Goal: Transaction & Acquisition: Download file/media

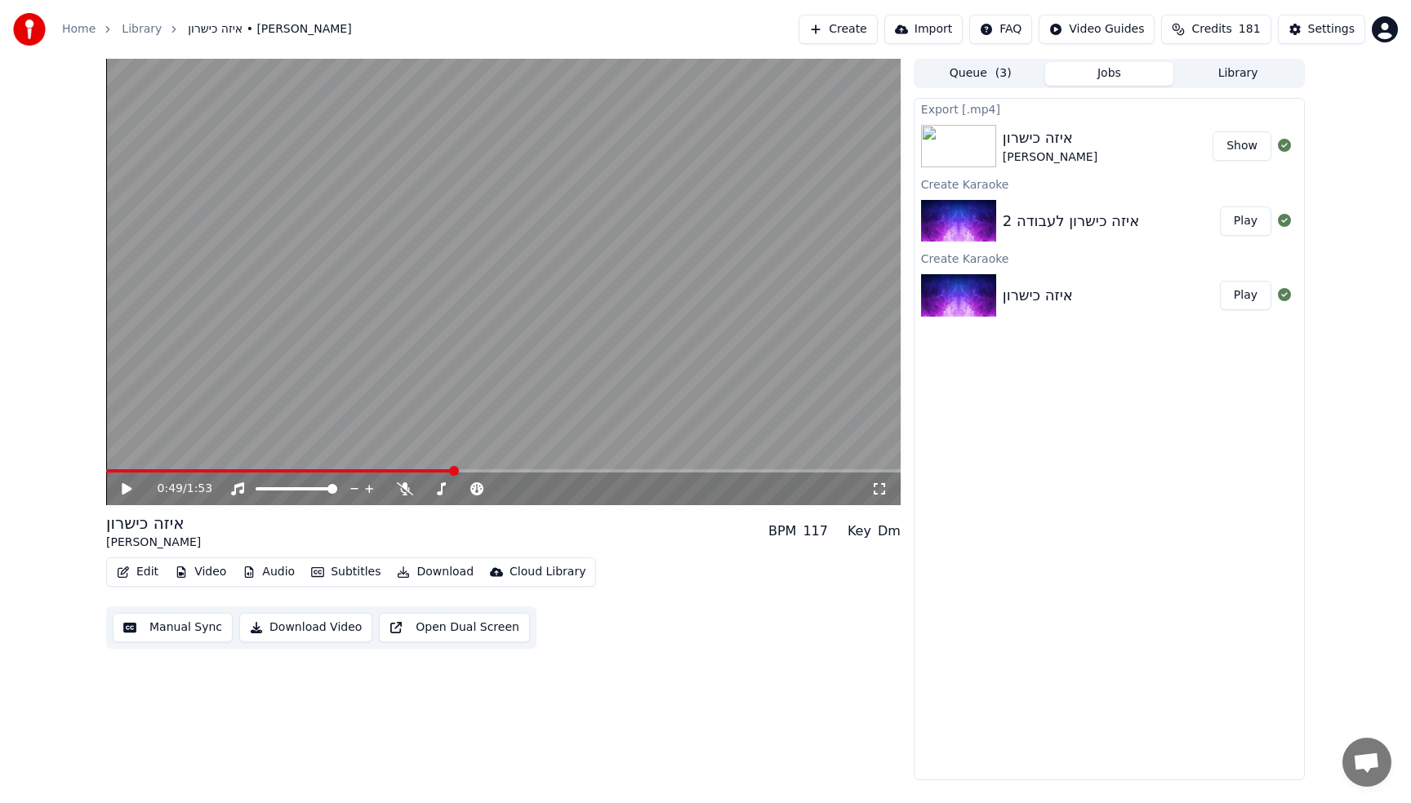
click at [571, 260] on video at bounding box center [503, 282] width 794 height 447
click at [870, 37] on button "Create" at bounding box center [837, 29] width 79 height 29
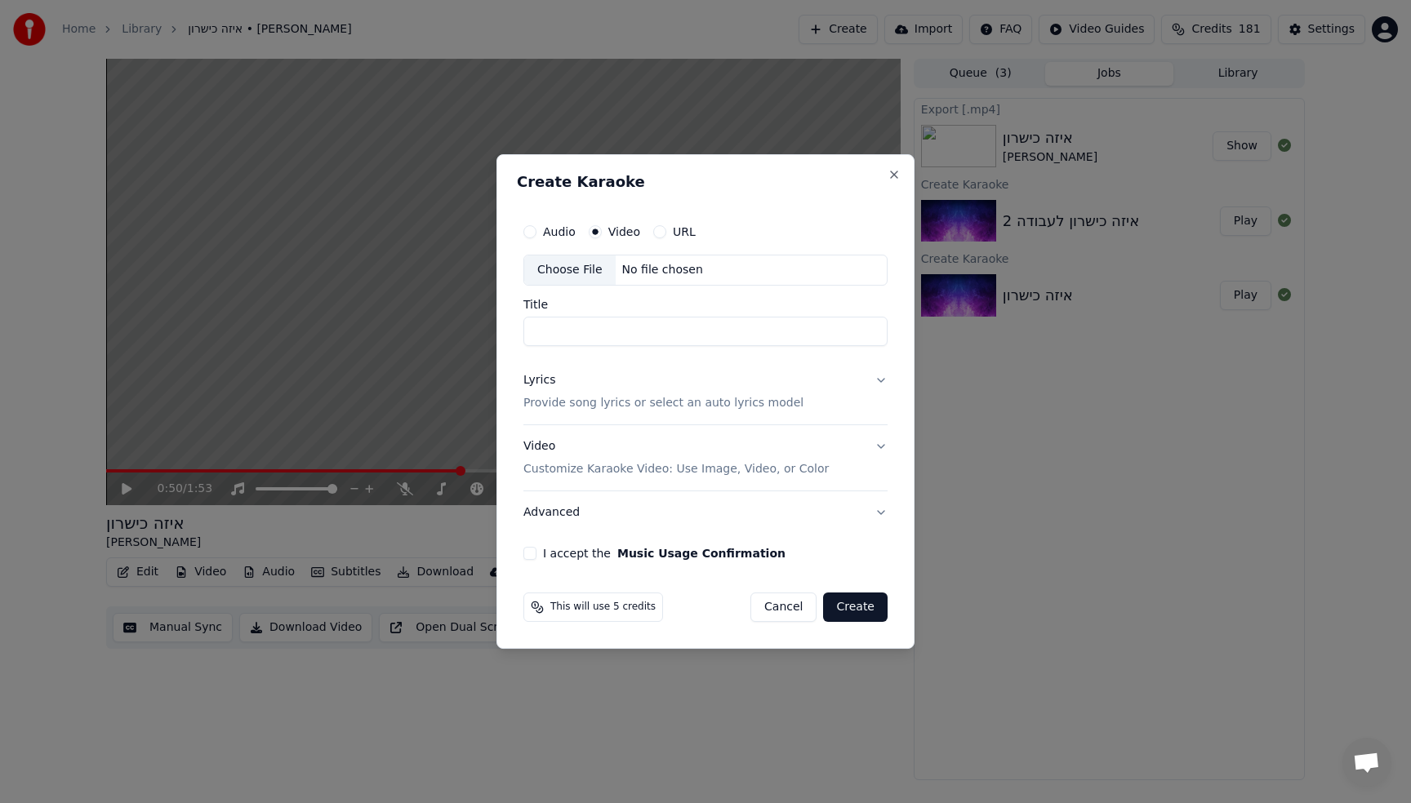
click at [620, 398] on p "Provide song lyrics or select an auto lyrics model" at bounding box center [663, 403] width 280 height 16
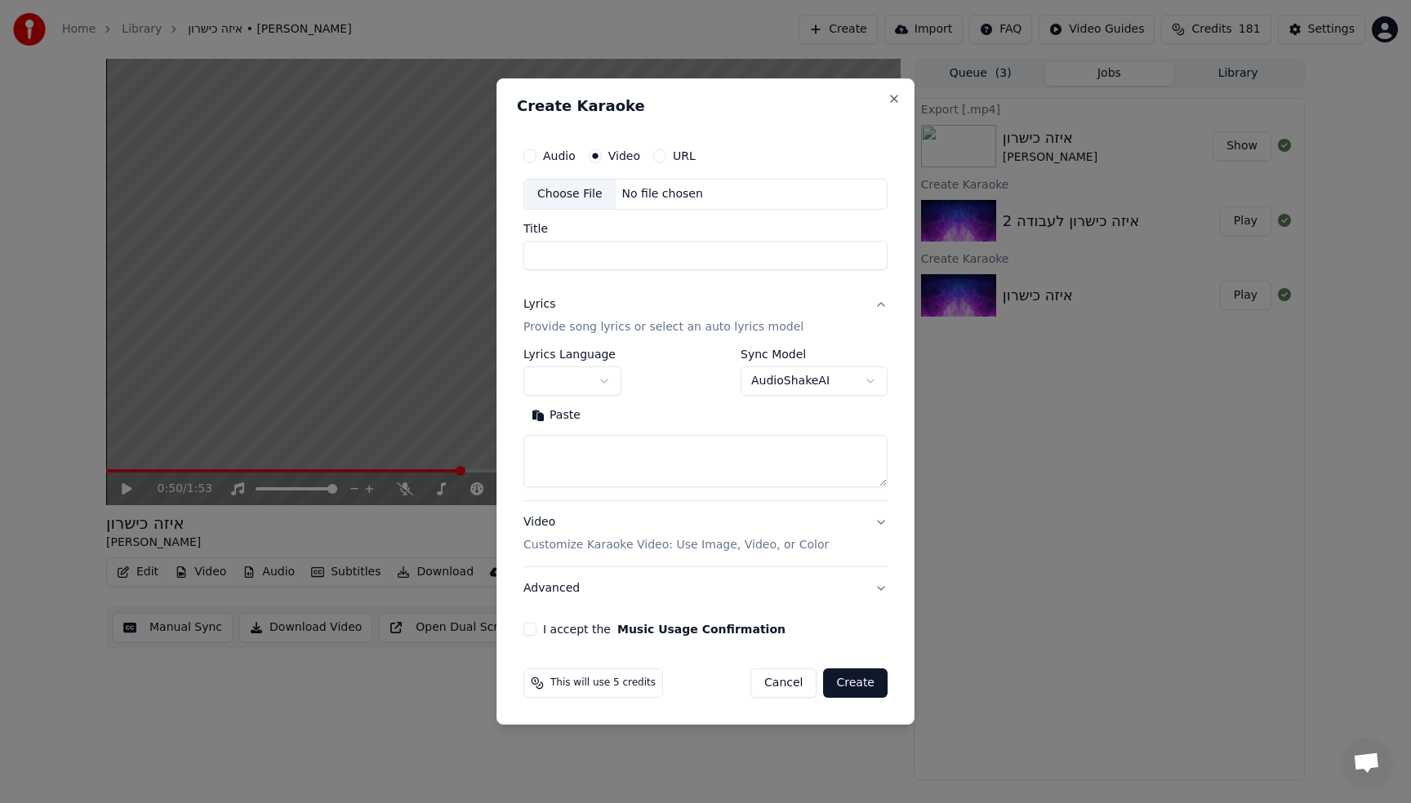
click at [691, 460] on textarea at bounding box center [705, 461] width 364 height 52
click at [637, 408] on button "Expand" at bounding box center [626, 415] width 77 height 26
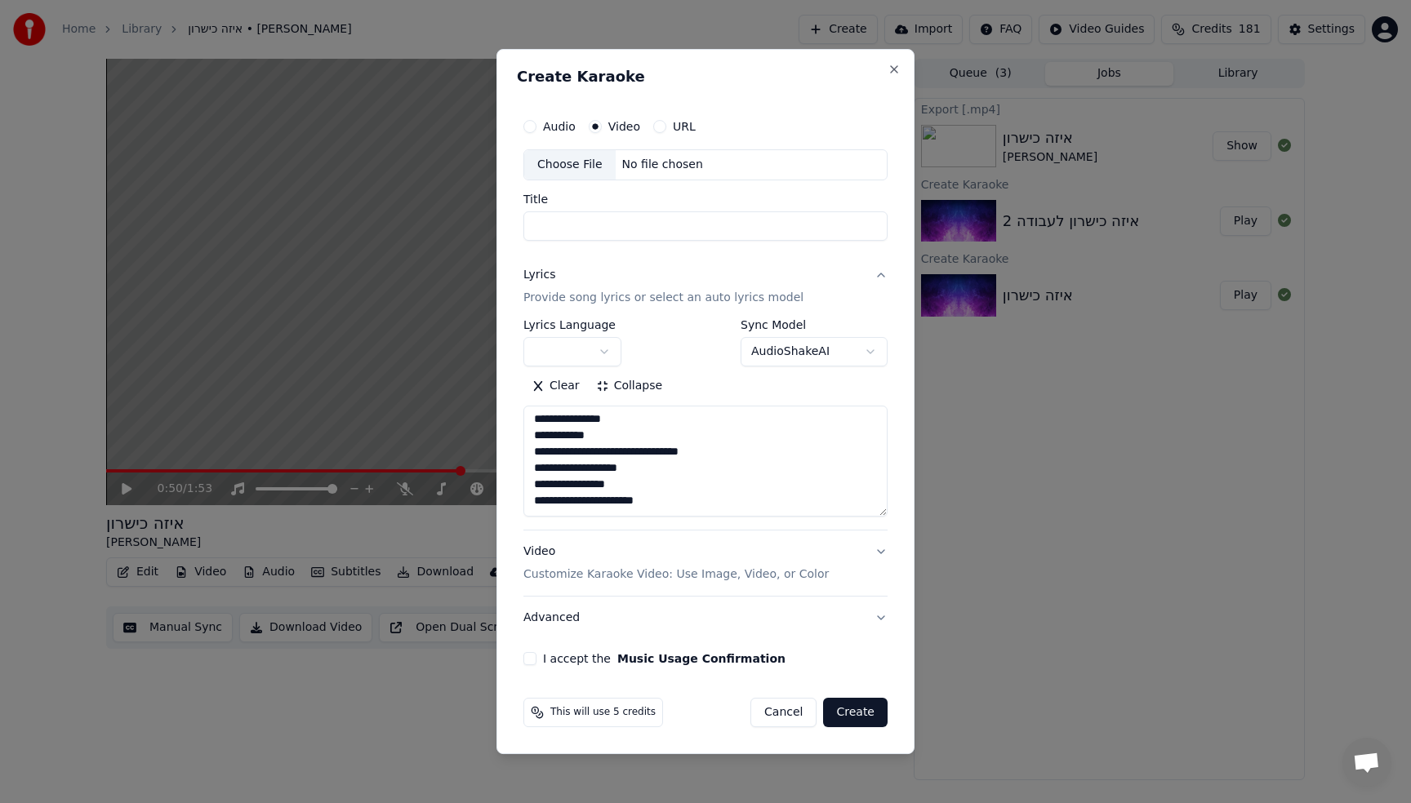
click at [590, 486] on textarea "**********" at bounding box center [705, 461] width 364 height 111
click at [651, 502] on textarea "**********" at bounding box center [705, 461] width 364 height 111
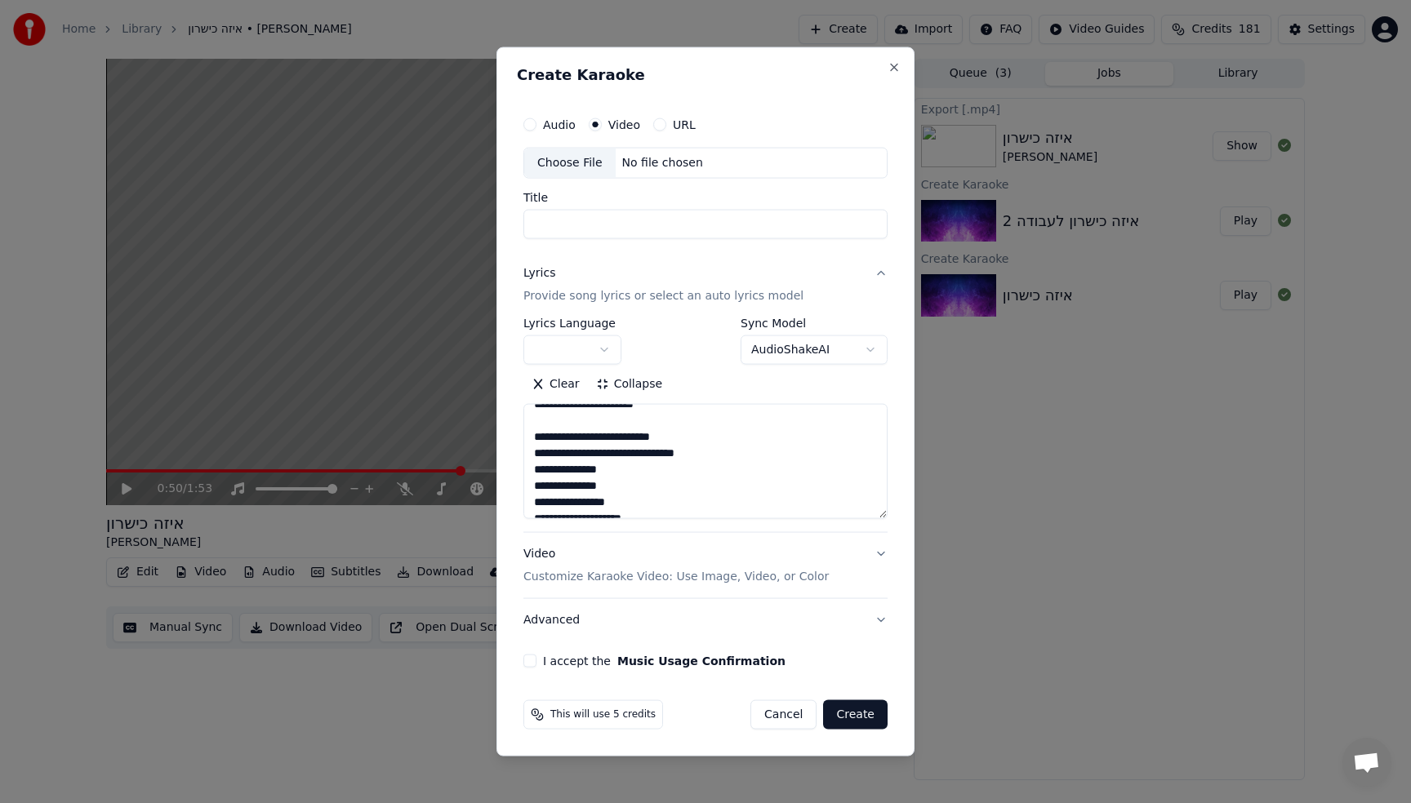
scroll to position [0, 0]
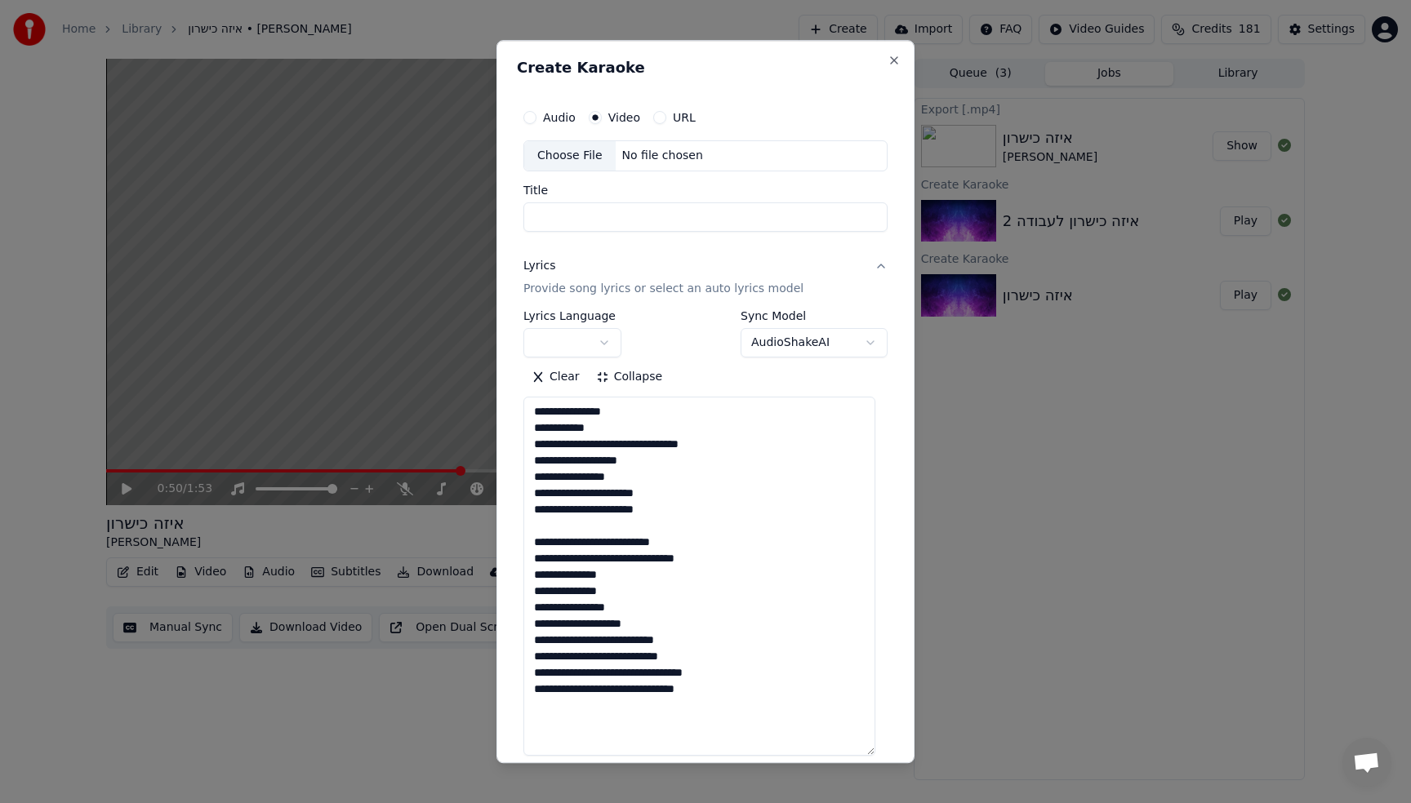
drag, startPoint x: 882, startPoint y: 514, endPoint x: 901, endPoint y: 792, distance: 278.3
click at [901, 792] on body "**********" at bounding box center [705, 401] width 1411 height 803
type textarea "**********"
drag, startPoint x: 637, startPoint y: 99, endPoint x: 645, endPoint y: 136, distance: 37.6
click at [637, 100] on div "**********" at bounding box center [705, 522] width 377 height 855
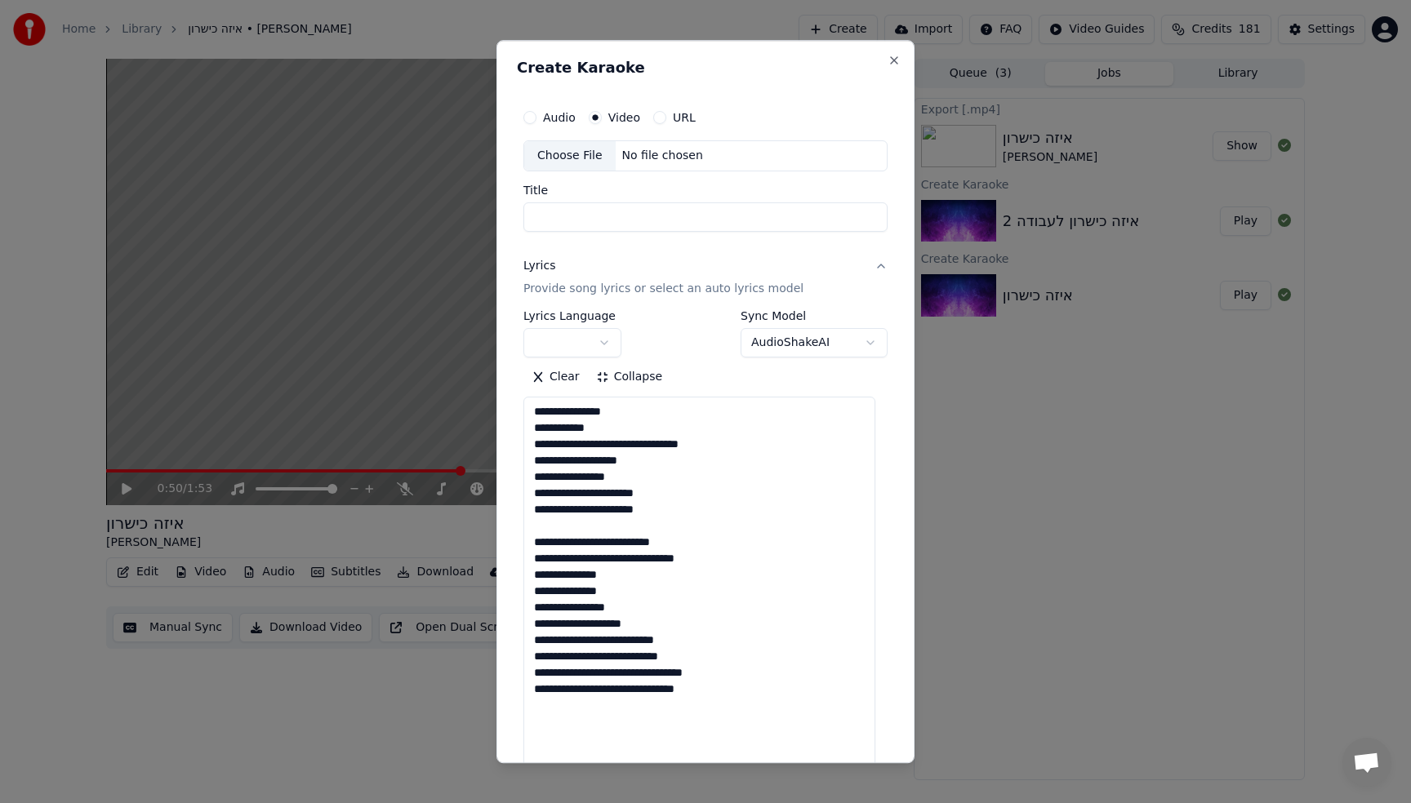
click at [588, 341] on button "button" at bounding box center [572, 342] width 98 height 29
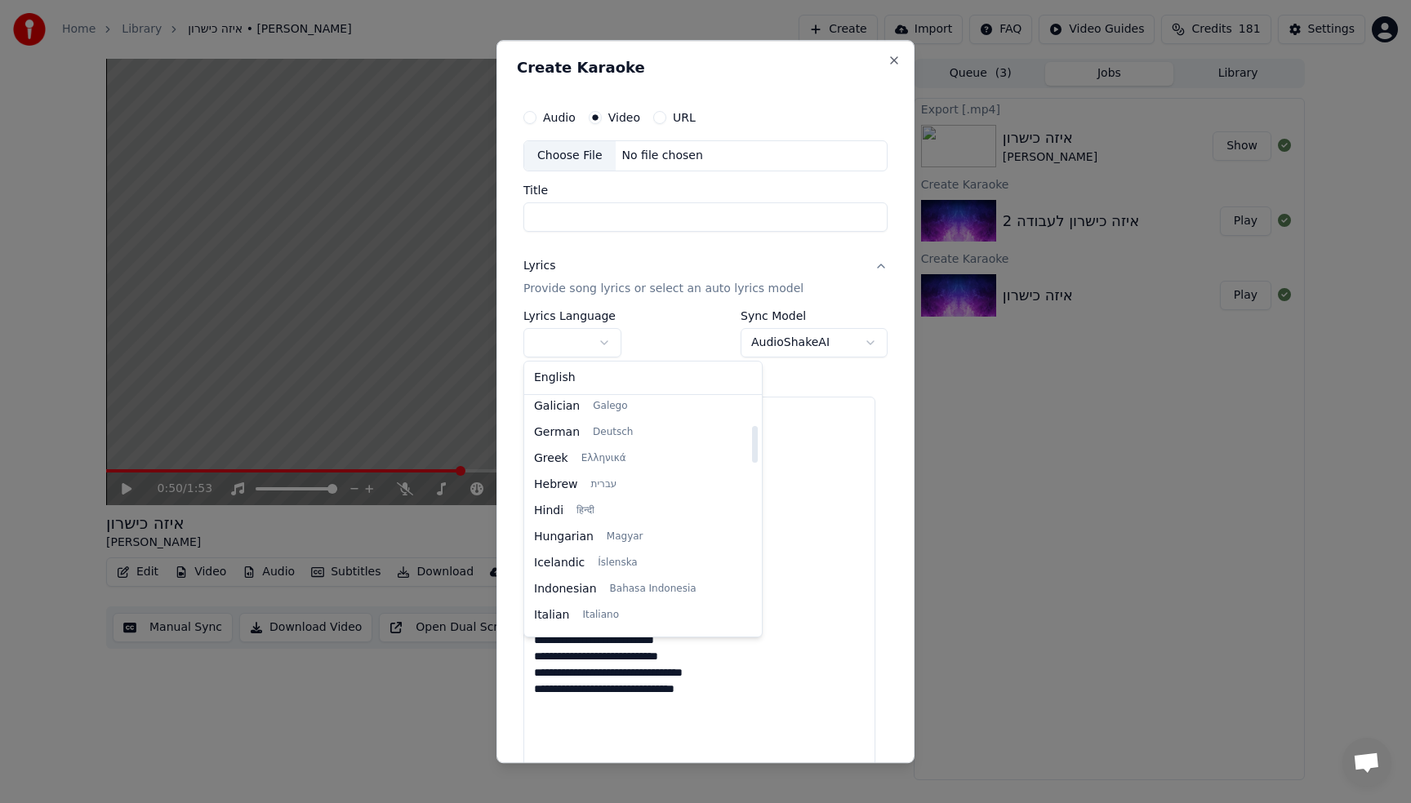
scroll to position [469, 0]
select select "**"
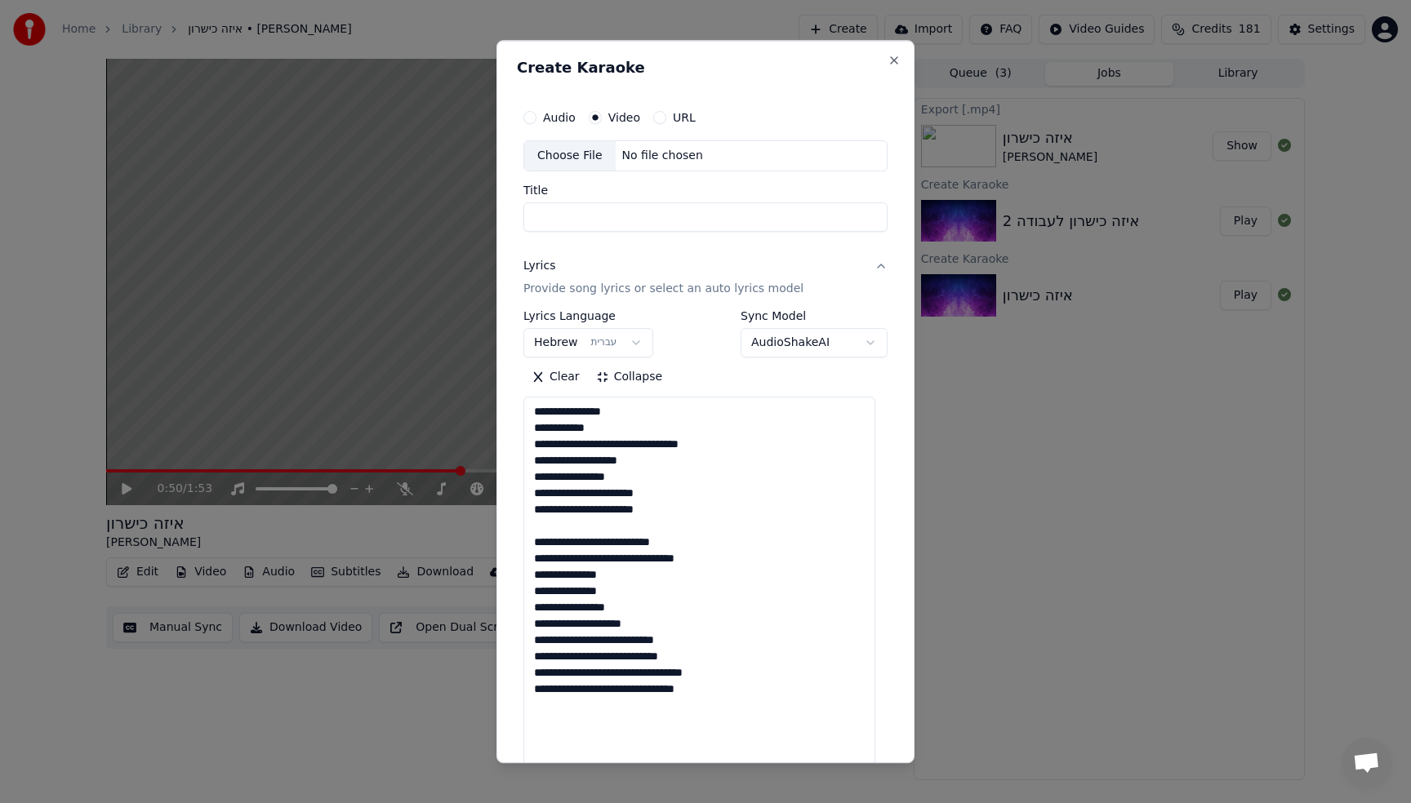
click at [583, 158] on div "Choose File" at bounding box center [569, 155] width 91 height 29
type input "**********"
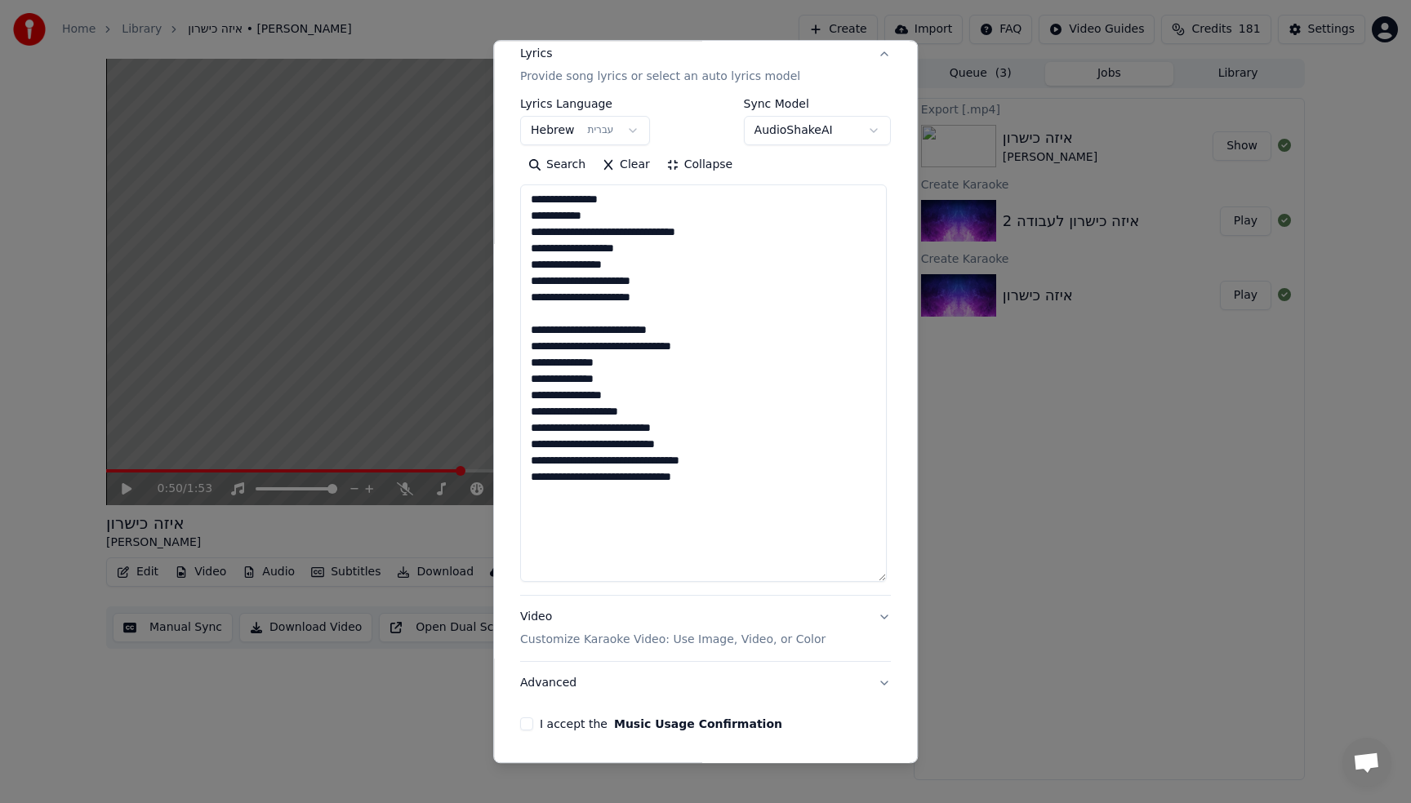
scroll to position [269, 0]
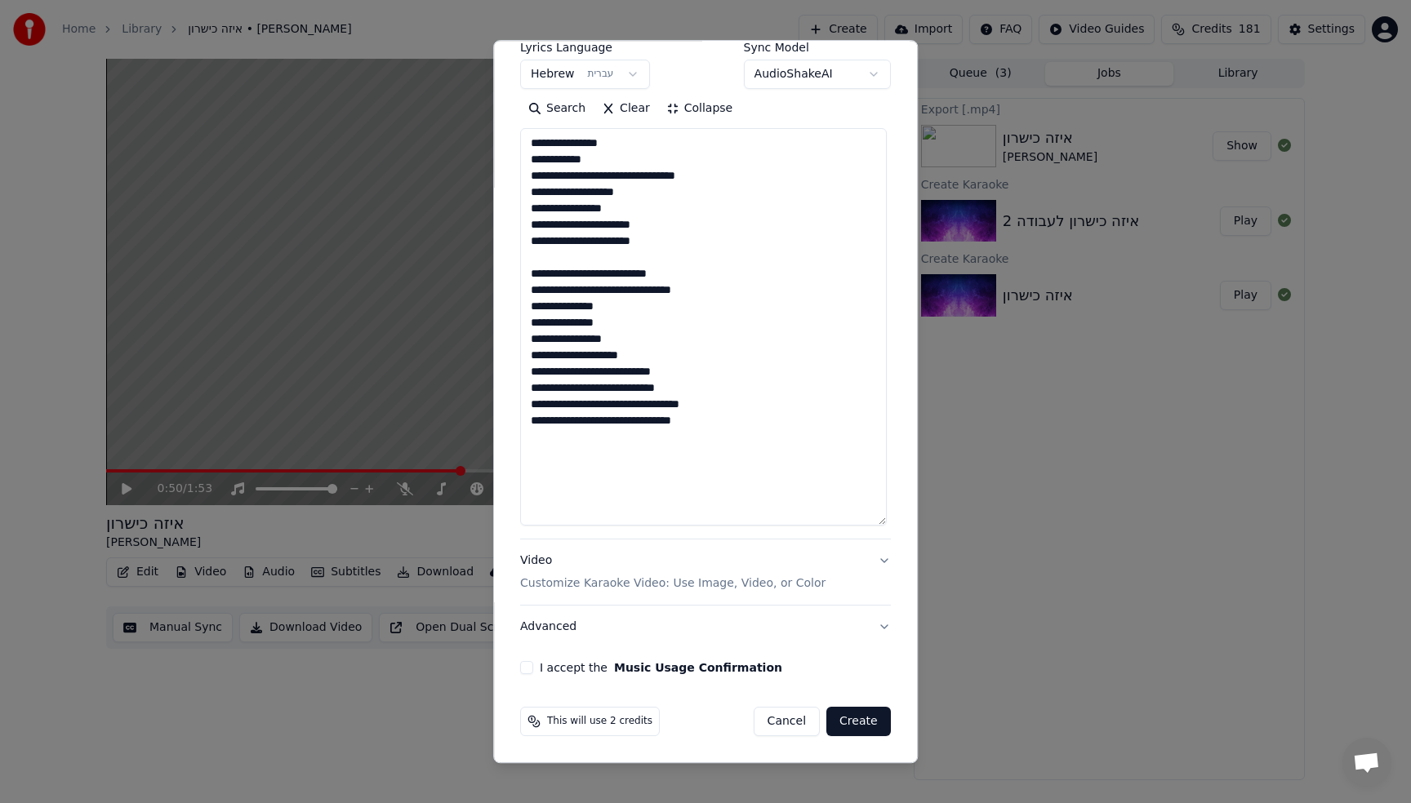
click at [535, 675] on div "**********" at bounding box center [706, 253] width 384 height 855
click at [527, 671] on button "I accept the Music Usage Confirmation" at bounding box center [526, 667] width 13 height 13
click at [866, 722] on button "Create" at bounding box center [858, 721] width 64 height 29
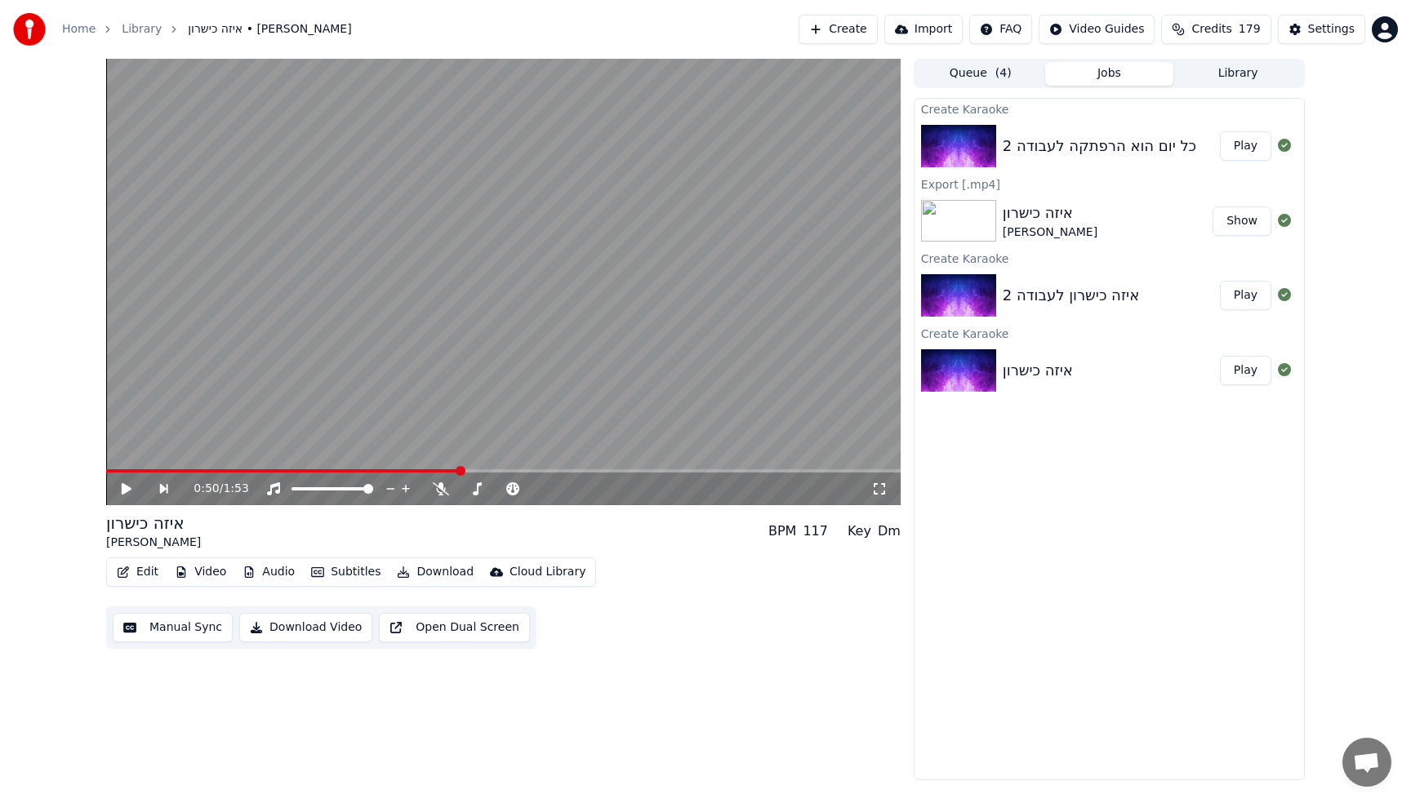
click at [1172, 160] on div "כל יום הוא הרפתקה לעבודה 2 Play" at bounding box center [1108, 146] width 389 height 56
click at [1245, 149] on button "Play" at bounding box center [1245, 145] width 51 height 29
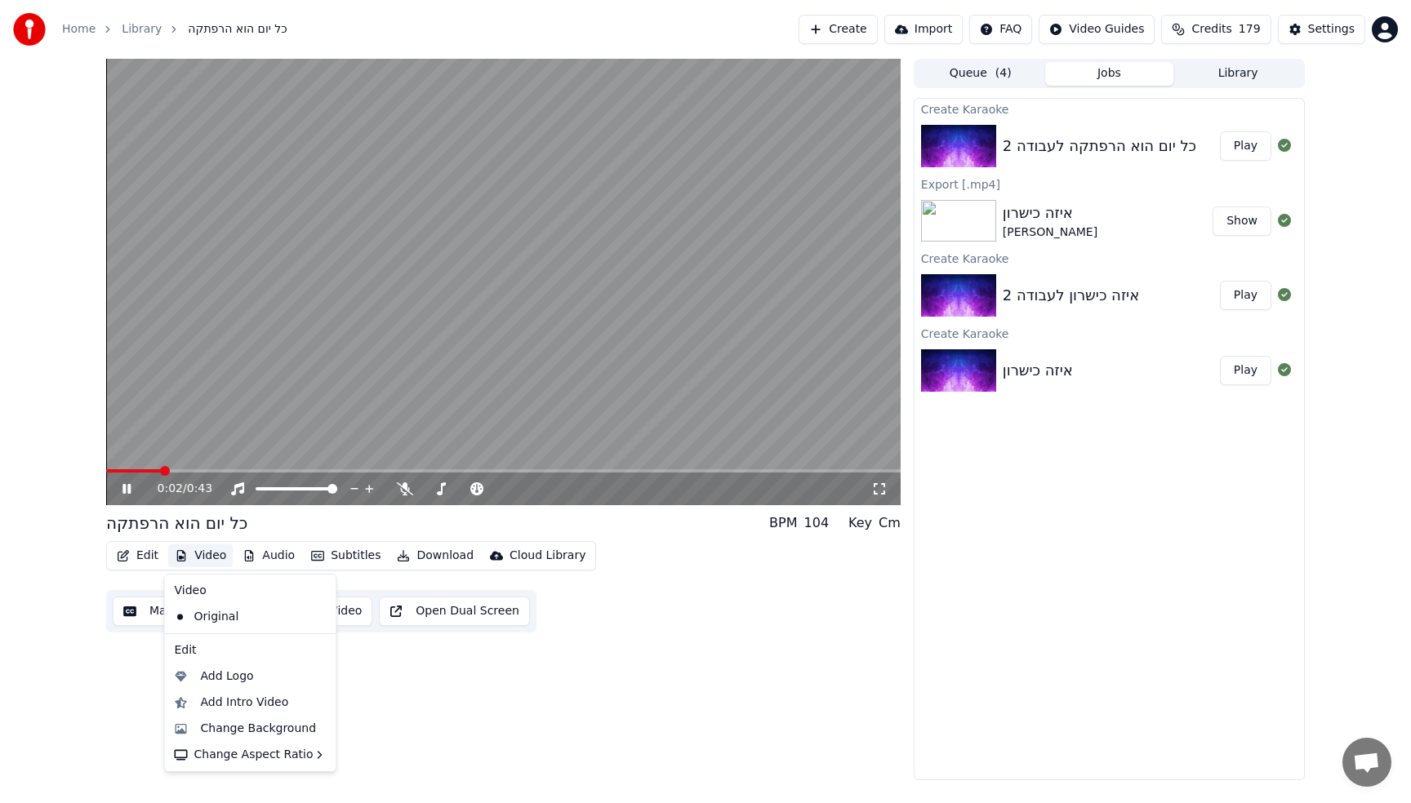
click at [211, 562] on button "Video" at bounding box center [200, 556] width 64 height 23
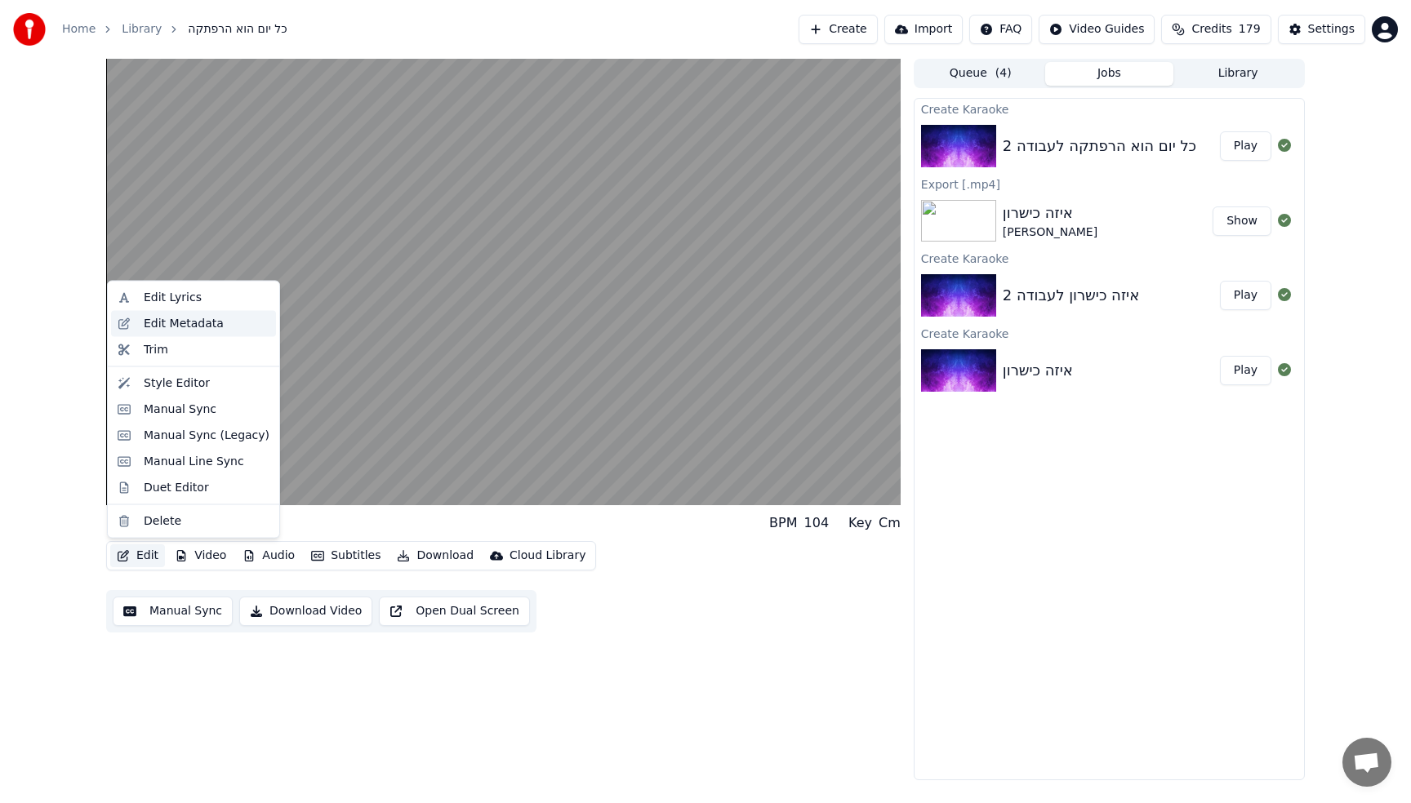
click at [158, 322] on div "Edit Metadata" at bounding box center [184, 323] width 80 height 16
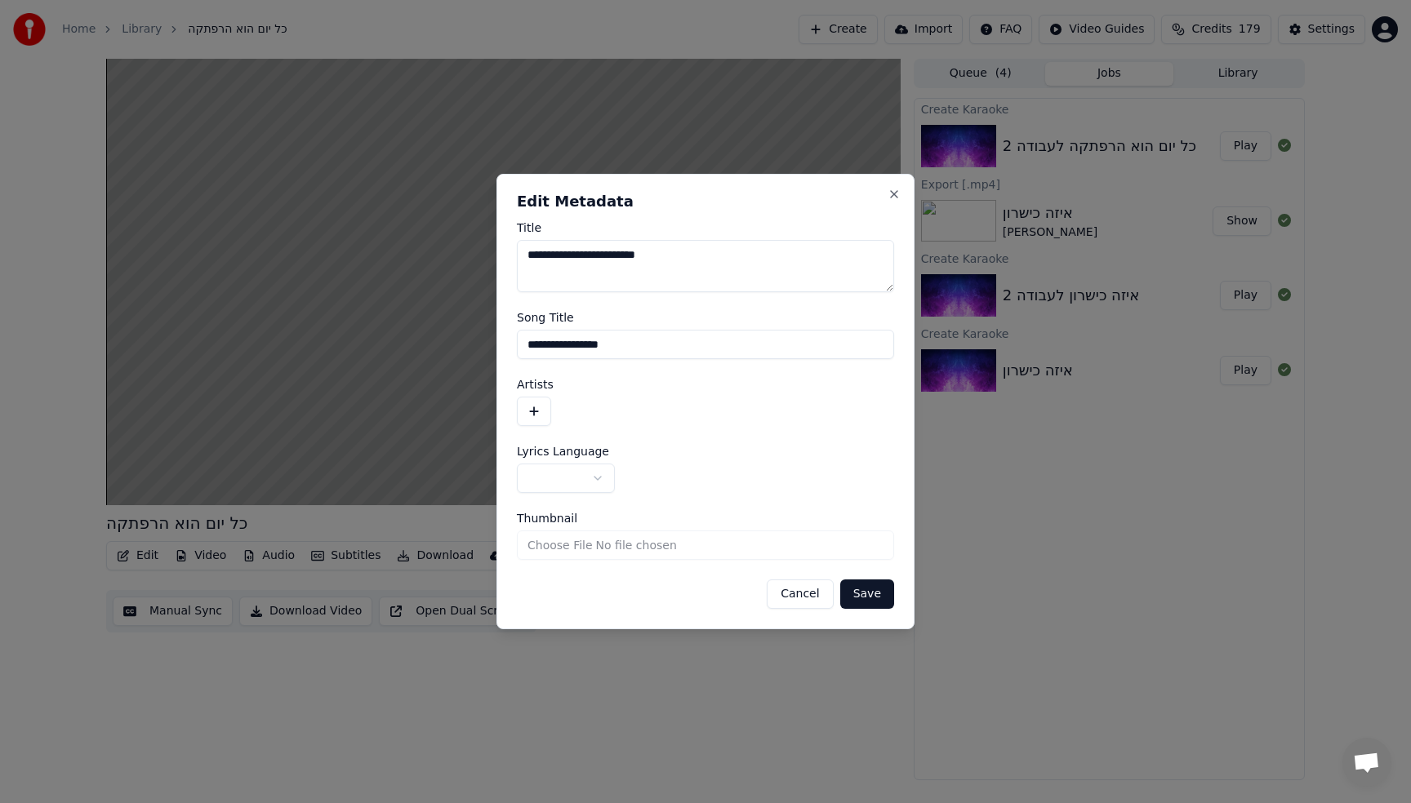
click at [536, 423] on button "button" at bounding box center [534, 411] width 34 height 29
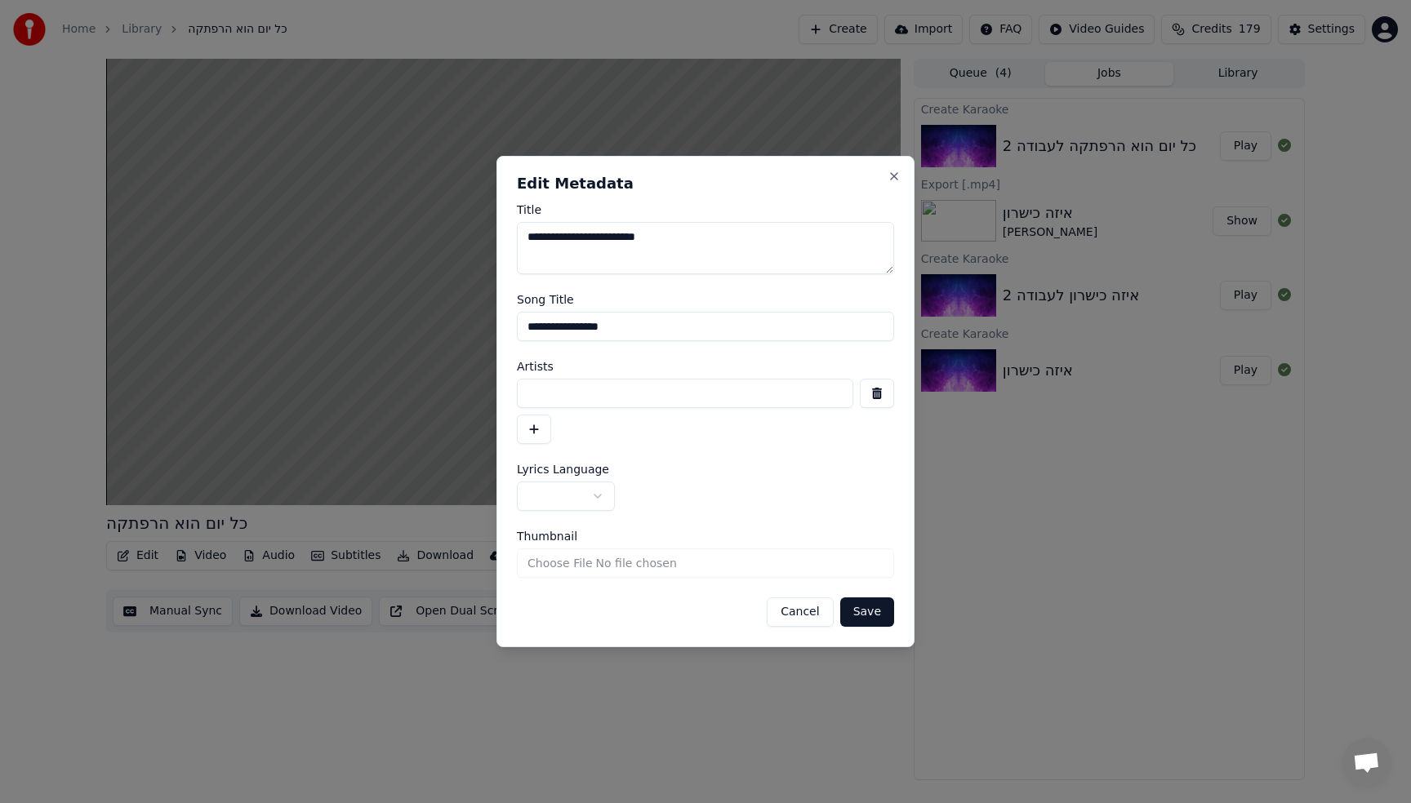
click at [575, 391] on input at bounding box center [685, 393] width 336 height 29
type input "**********"
click at [540, 429] on button "button" at bounding box center [534, 429] width 34 height 29
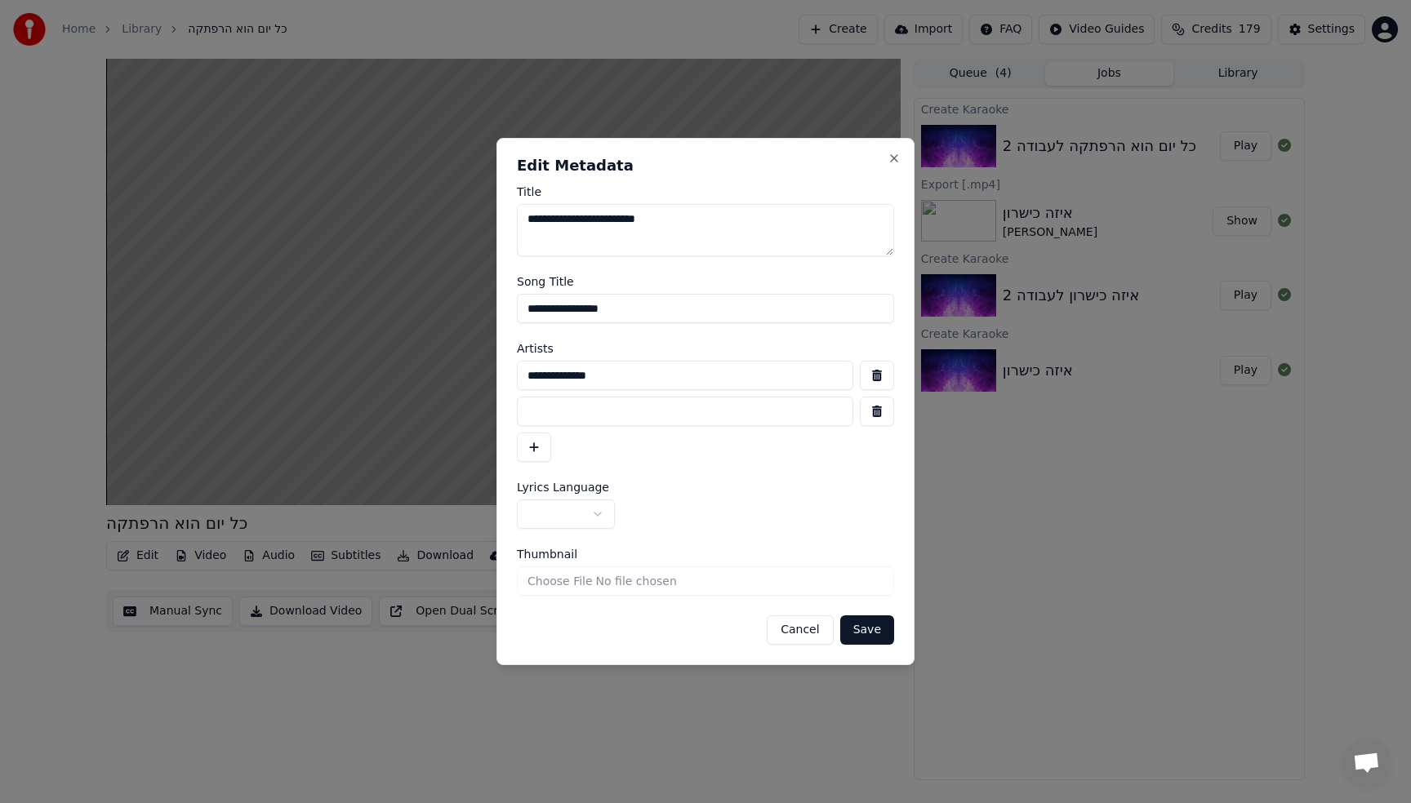
click at [553, 415] on input at bounding box center [685, 411] width 336 height 29
type input "**********"
click at [687, 465] on form "**********" at bounding box center [705, 415] width 377 height 459
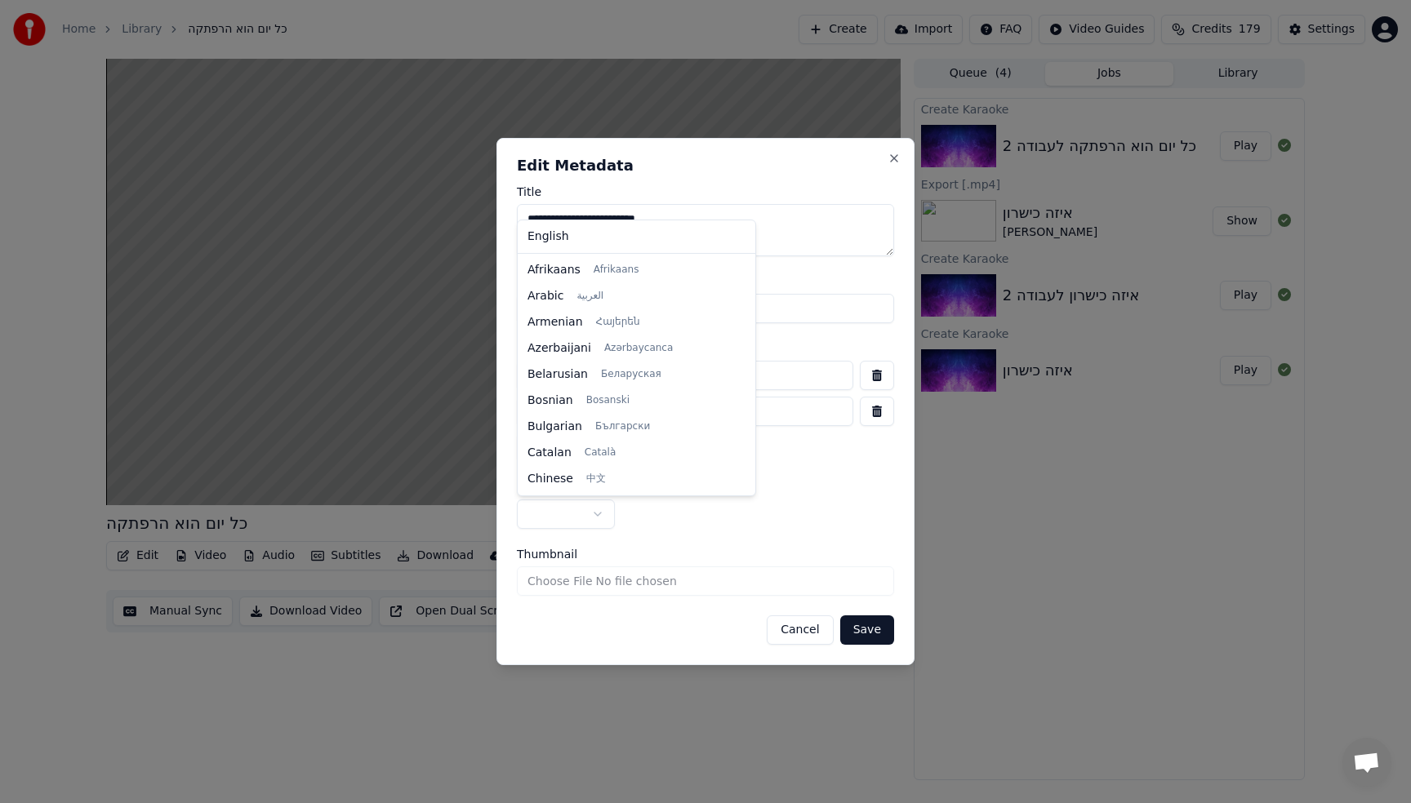
click at [595, 512] on body "**********" at bounding box center [705, 401] width 1411 height 803
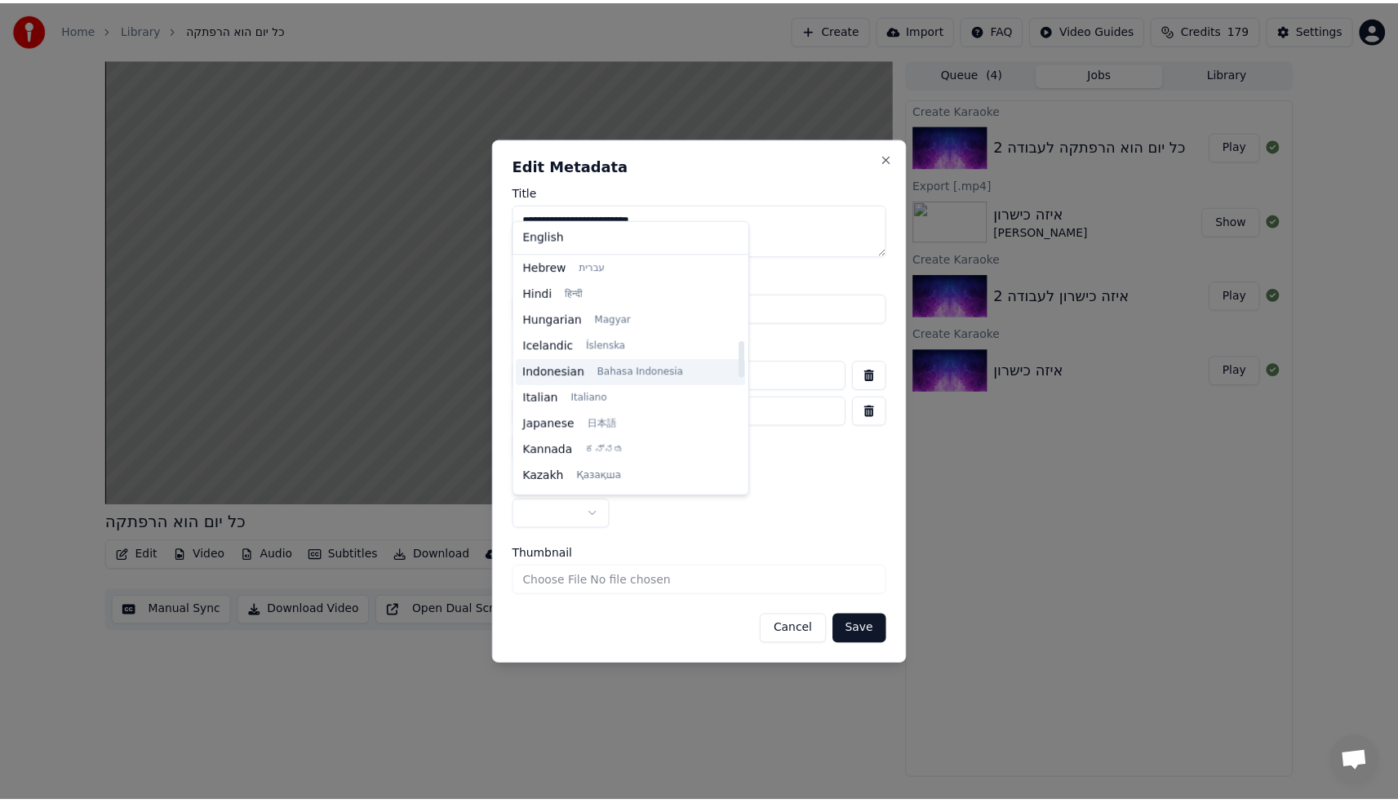
scroll to position [523, 0]
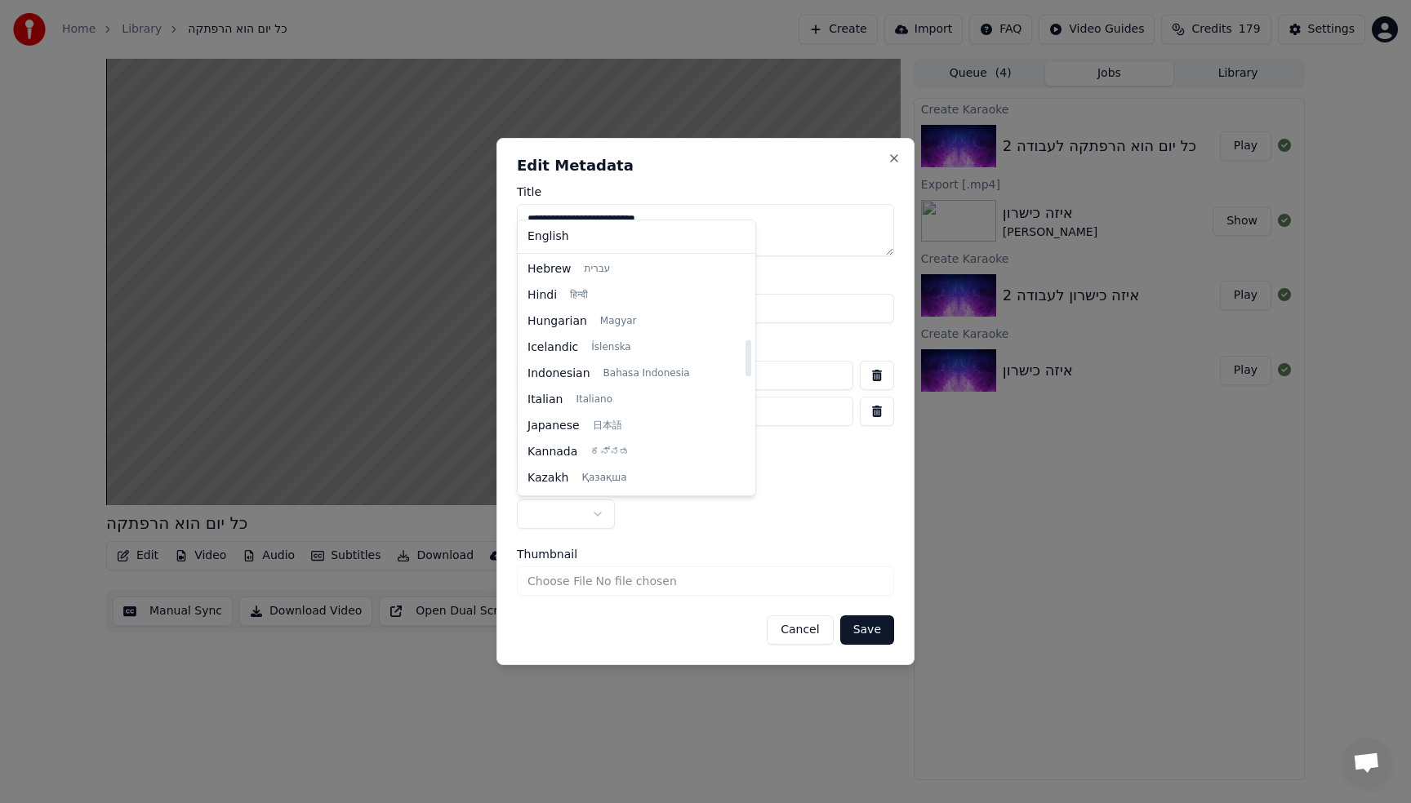
select select "**"
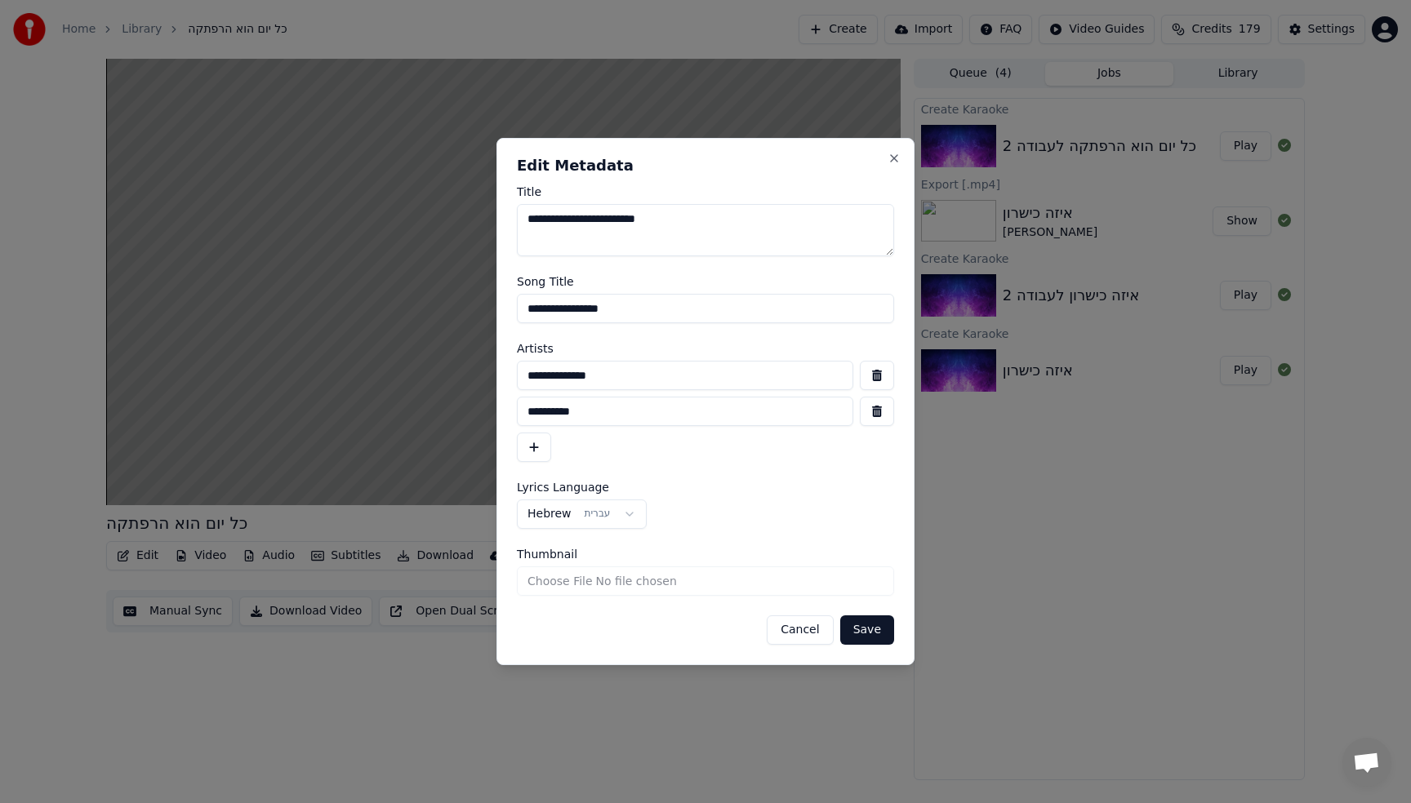
click at [874, 632] on button "Save" at bounding box center [867, 630] width 54 height 29
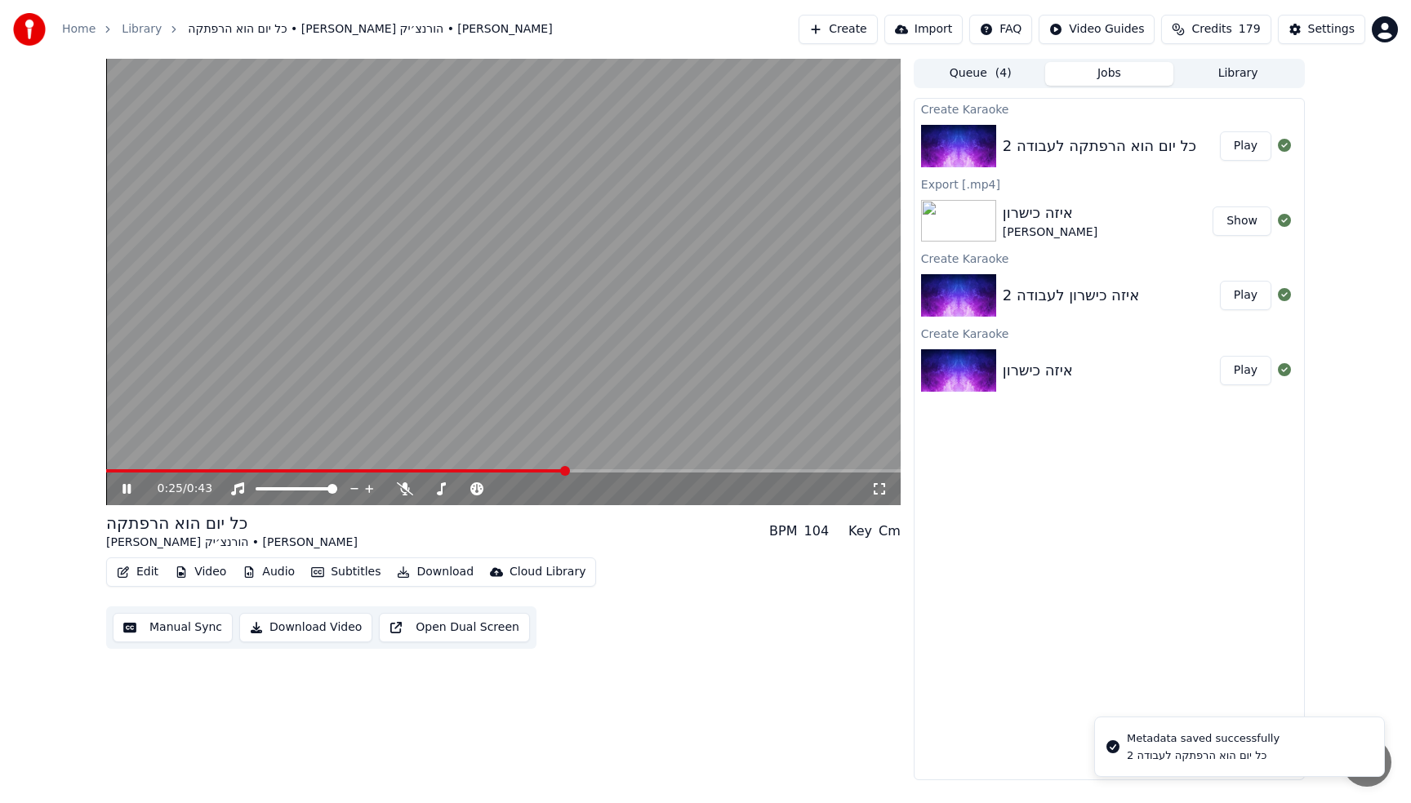
click at [131, 568] on button "Edit" at bounding box center [137, 572] width 55 height 23
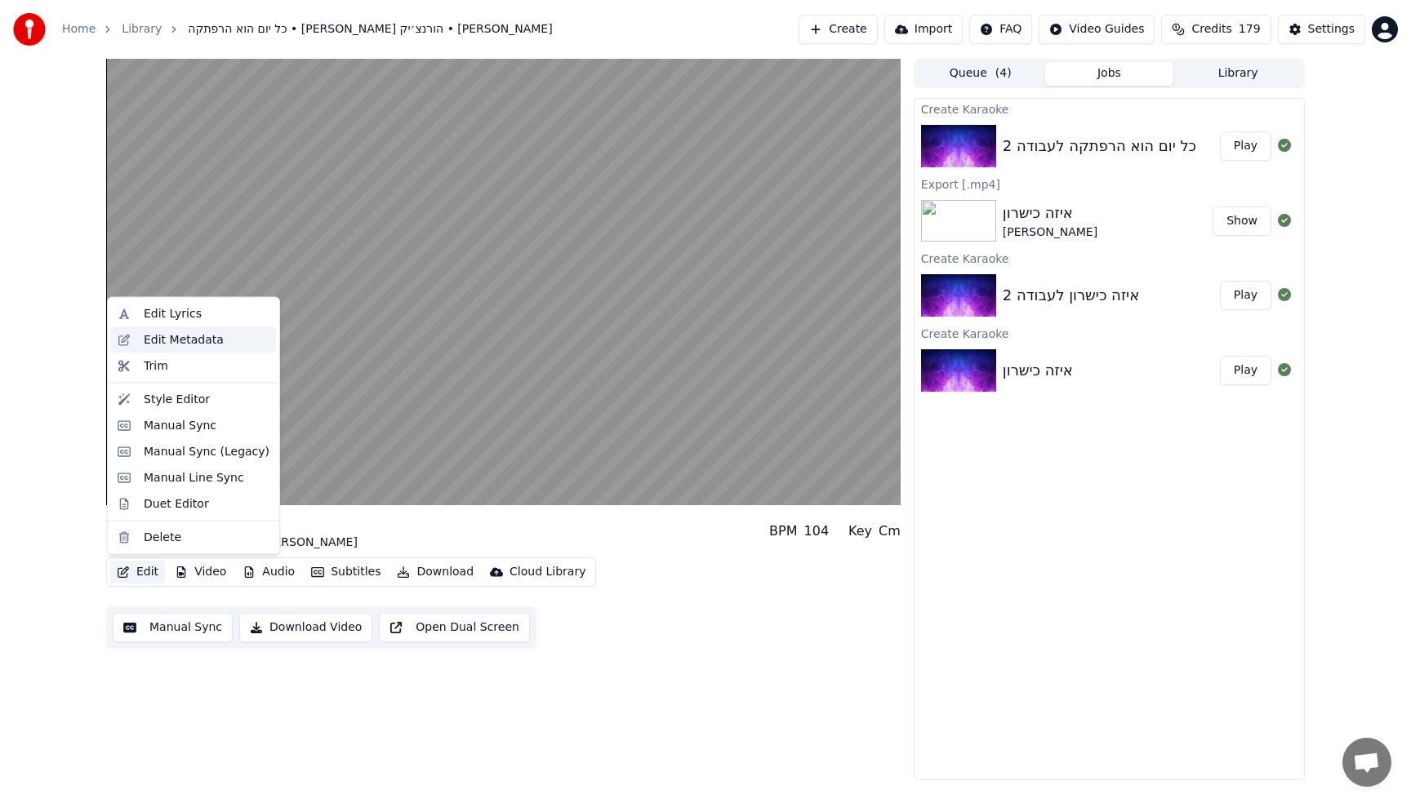
click at [185, 347] on div "Edit Metadata" at bounding box center [184, 339] width 80 height 16
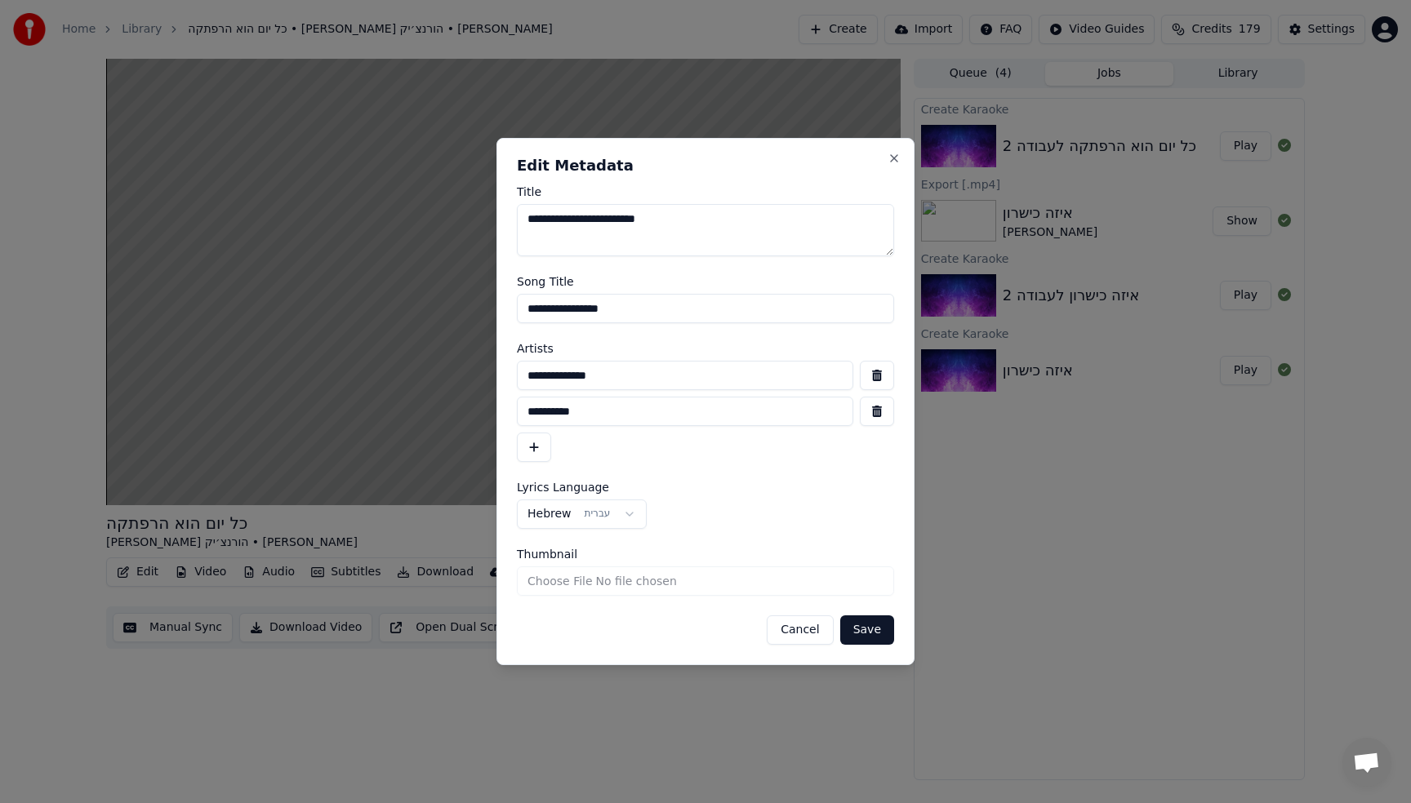
drag, startPoint x: 581, startPoint y: 223, endPoint x: 516, endPoint y: 227, distance: 65.4
click at [517, 227] on textarea "**********" at bounding box center [705, 230] width 377 height 52
click at [562, 222] on textarea "**********" at bounding box center [705, 230] width 377 height 52
drag, startPoint x: 570, startPoint y: 220, endPoint x: 503, endPoint y: 225, distance: 67.1
click at [503, 225] on div "**********" at bounding box center [705, 401] width 418 height 527
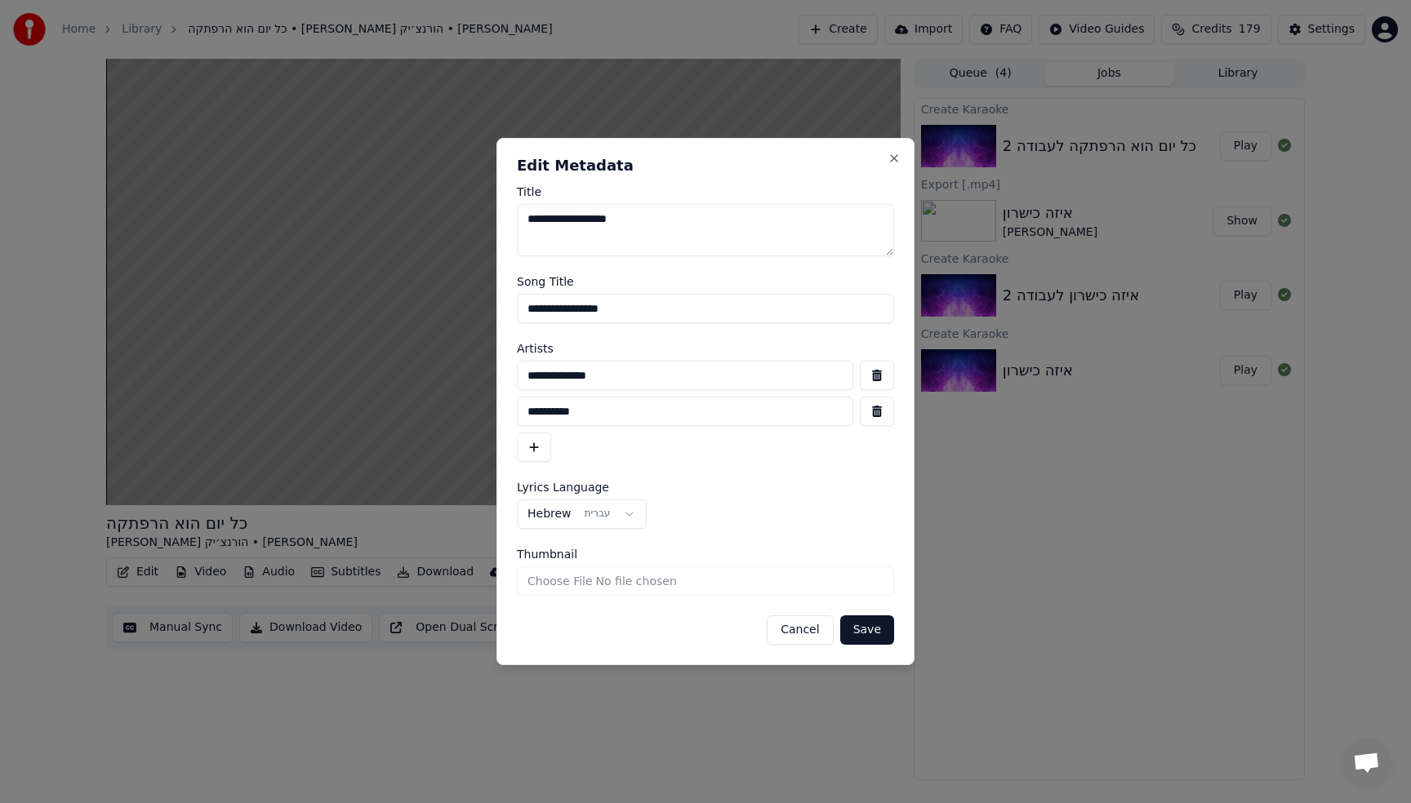
click at [530, 224] on textarea "**********" at bounding box center [705, 230] width 377 height 52
click at [531, 221] on textarea "**********" at bounding box center [705, 230] width 377 height 52
type textarea "**********"
click at [875, 621] on button "Save" at bounding box center [867, 630] width 54 height 29
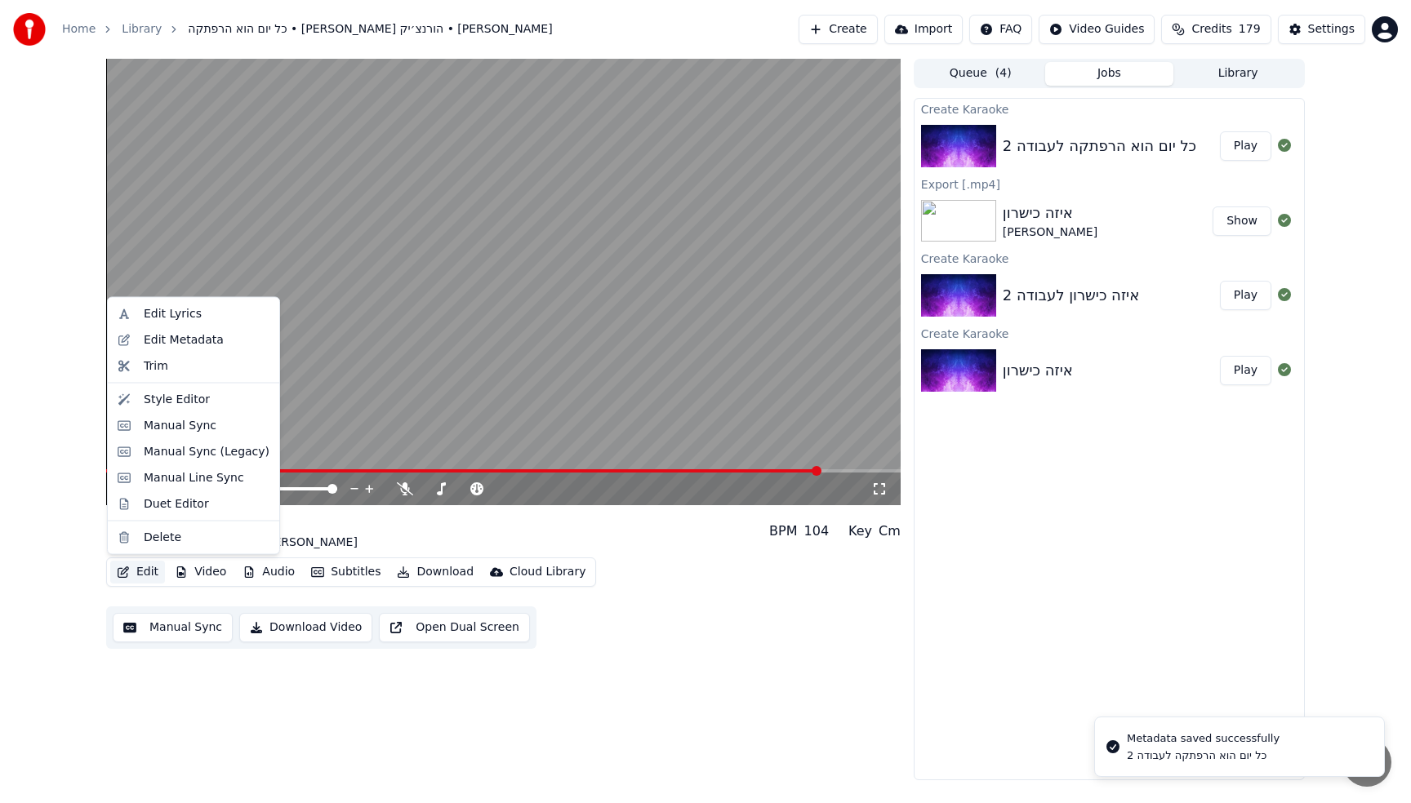
click at [135, 573] on button "Edit" at bounding box center [137, 572] width 55 height 23
click at [158, 516] on div "Duet Editor" at bounding box center [193, 504] width 165 height 26
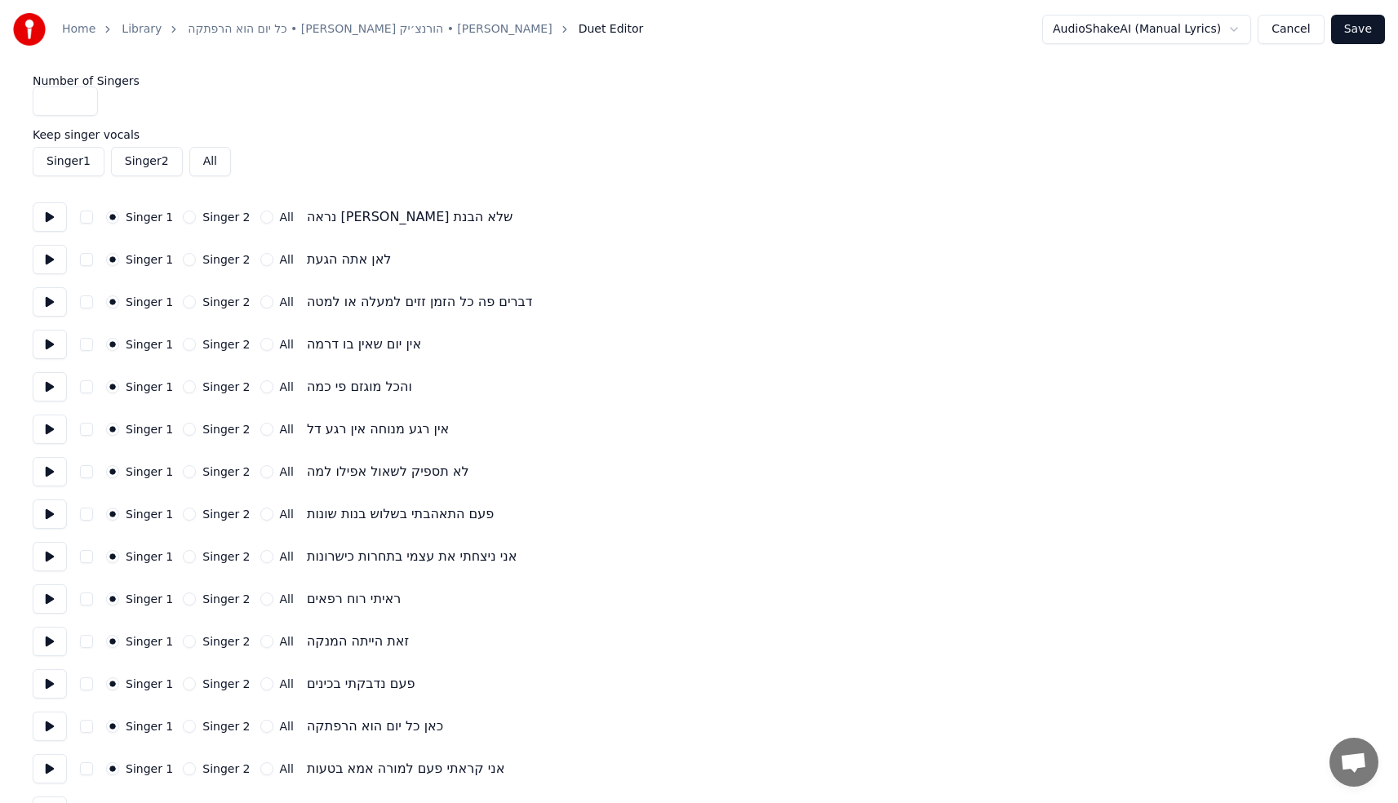
click at [183, 298] on button "Singer 2" at bounding box center [189, 302] width 13 height 13
click at [260, 430] on button "All" at bounding box center [266, 429] width 13 height 13
click at [260, 470] on button "All" at bounding box center [266, 471] width 13 height 13
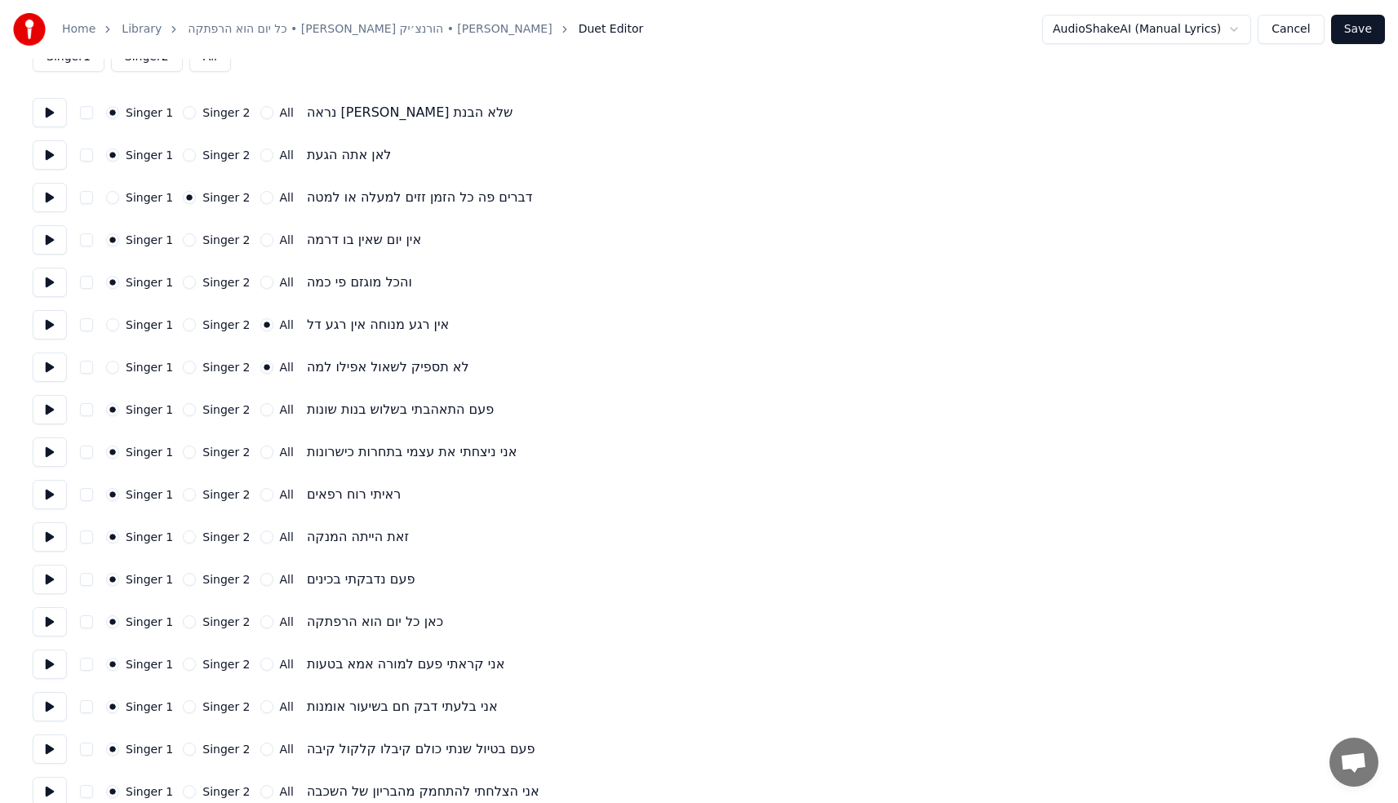
scroll to position [124, 0]
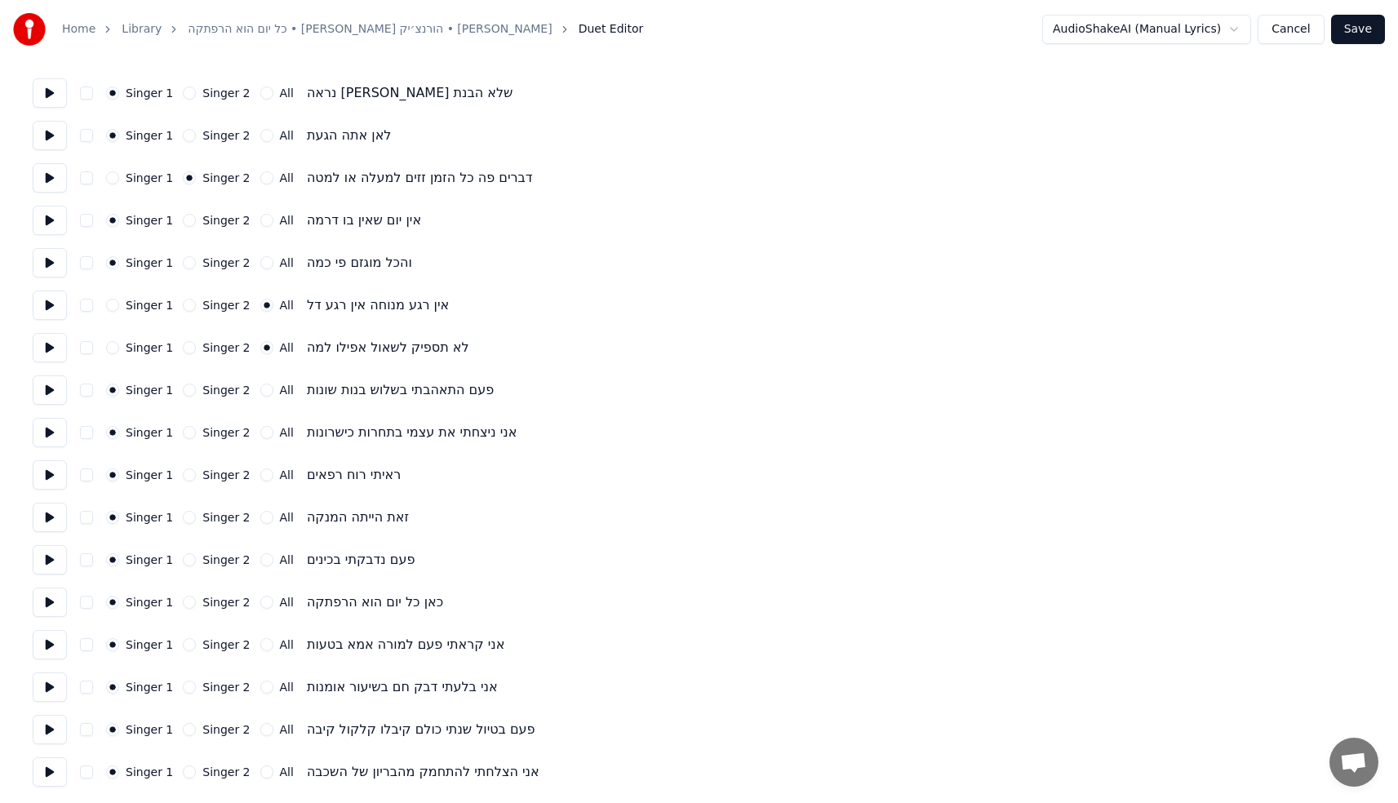
click at [186, 389] on button "Singer 2" at bounding box center [189, 390] width 13 height 13
click at [251, 473] on div "Singer 1 Singer 2 All" at bounding box center [200, 475] width 188 height 13
click at [191, 475] on button "Singer 2" at bounding box center [189, 475] width 13 height 13
click at [185, 561] on button "Singer 2" at bounding box center [189, 560] width 13 height 13
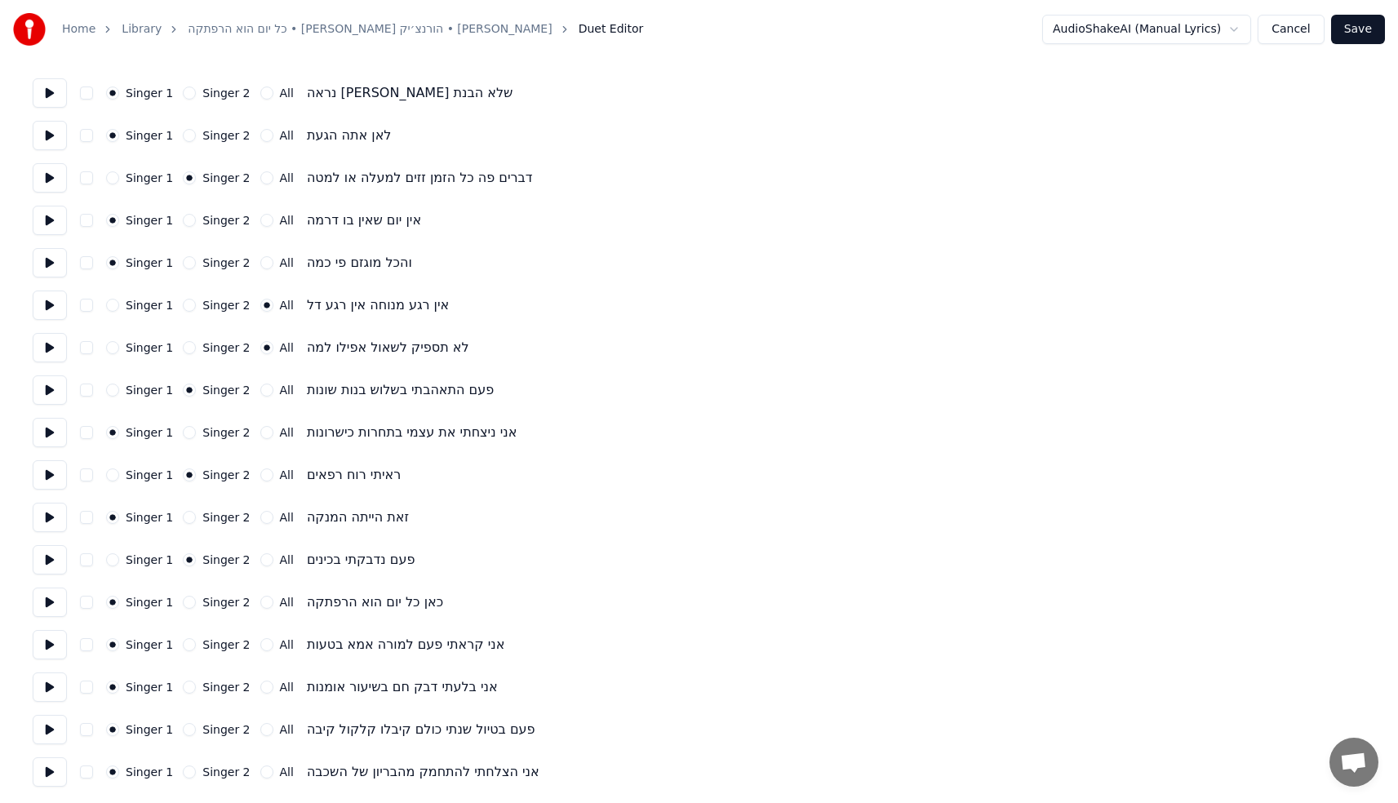
click at [260, 601] on button "All" at bounding box center [266, 602] width 13 height 13
click at [185, 265] on button "Singer 2" at bounding box center [189, 262] width 13 height 13
click at [191, 689] on div "Singer 2" at bounding box center [216, 687] width 67 height 13
click at [189, 689] on button "Singer 2" at bounding box center [189, 687] width 13 height 13
click at [188, 774] on button "Singer 2" at bounding box center [189, 772] width 13 height 13
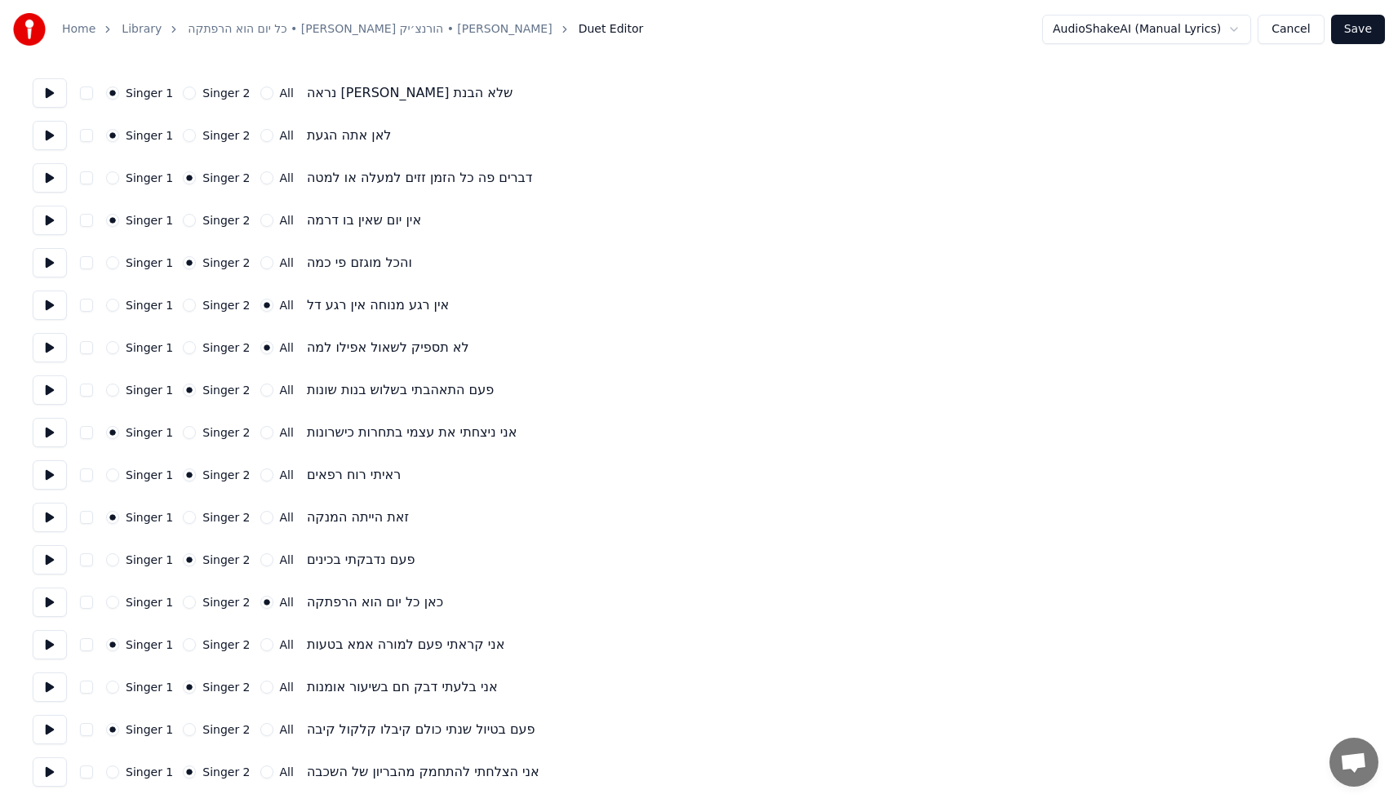
click at [1362, 31] on button "Save" at bounding box center [1359, 29] width 54 height 29
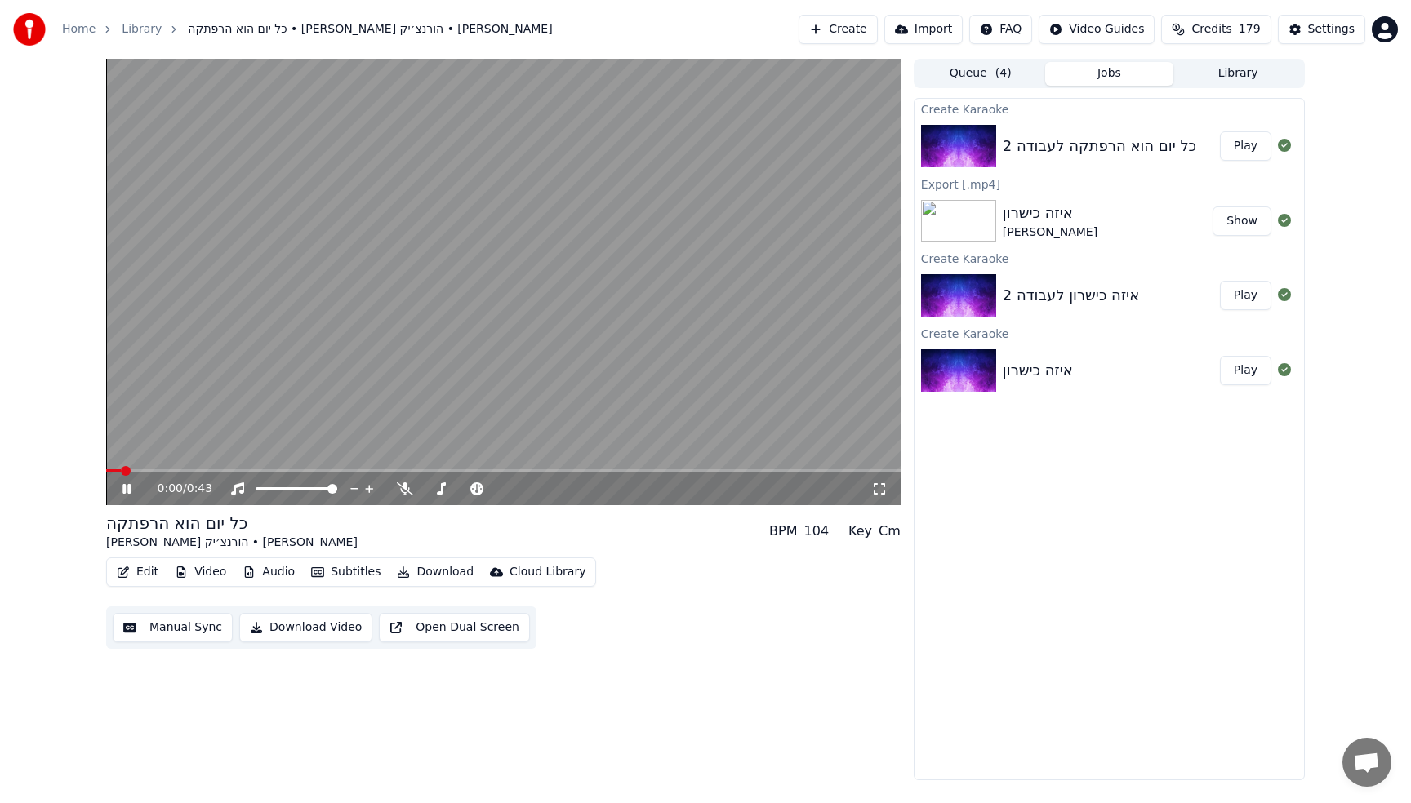
click at [137, 562] on button "Edit" at bounding box center [137, 572] width 55 height 23
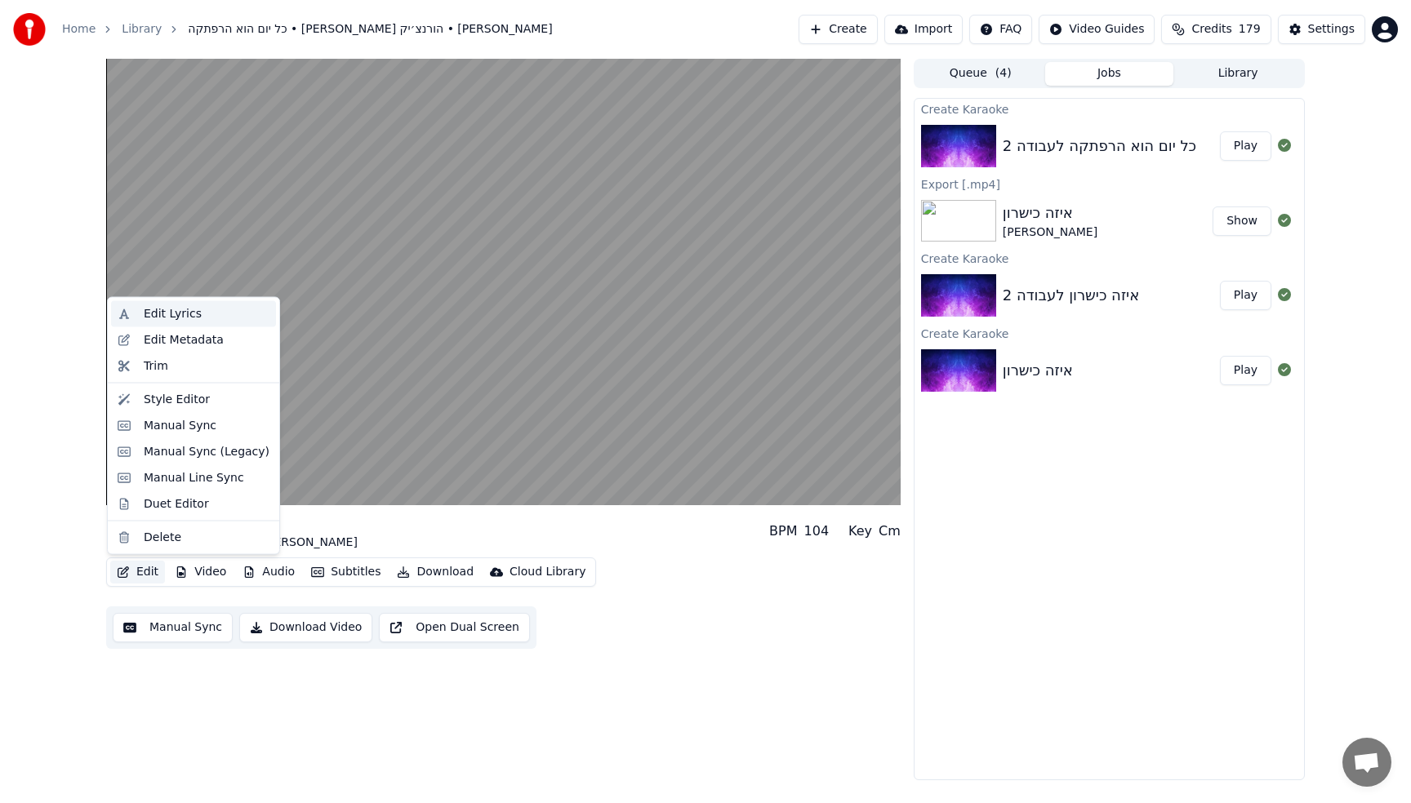
click at [177, 325] on div "Edit Lyrics" at bounding box center [193, 314] width 165 height 26
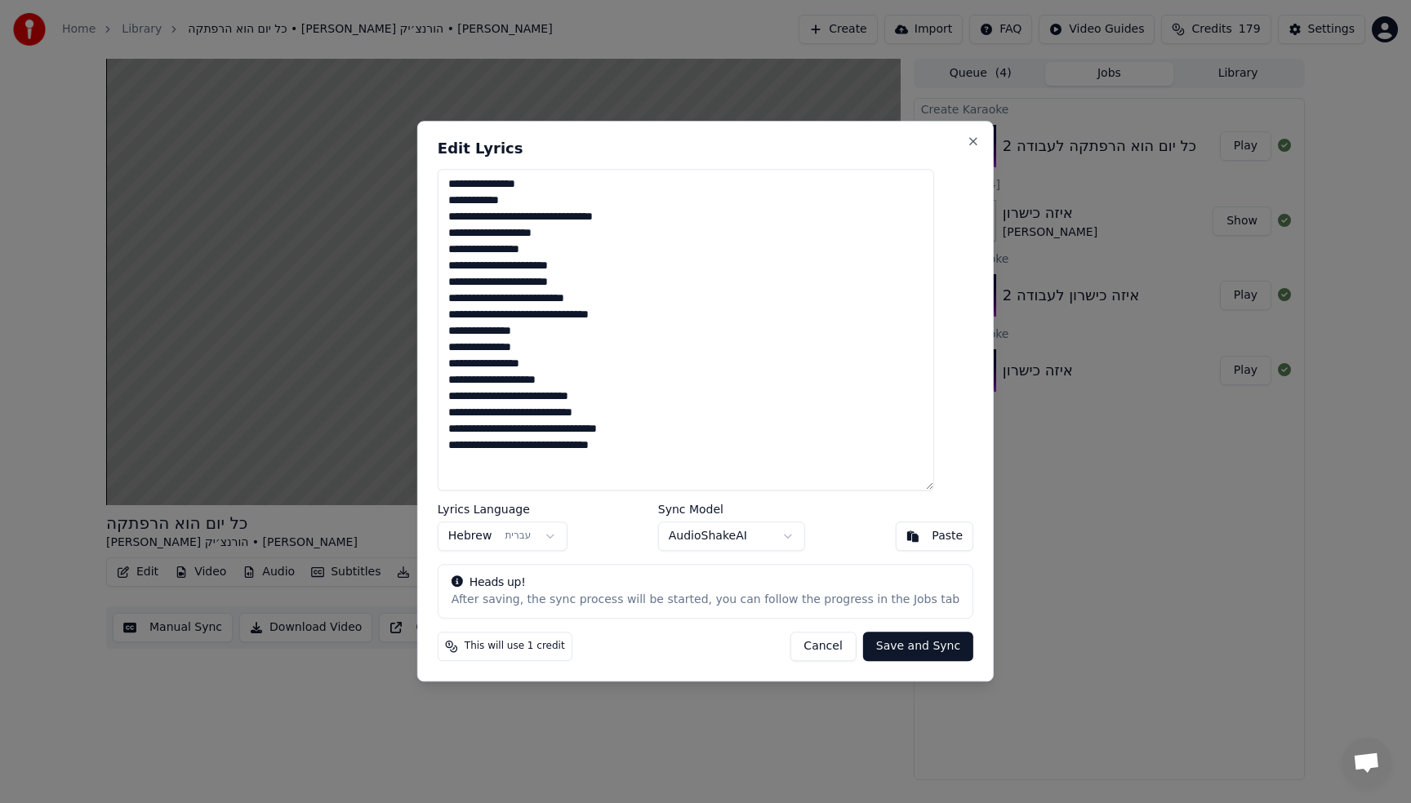
click at [790, 395] on textarea "**********" at bounding box center [686, 330] width 496 height 322
click at [803, 643] on button "Cancel" at bounding box center [822, 647] width 66 height 29
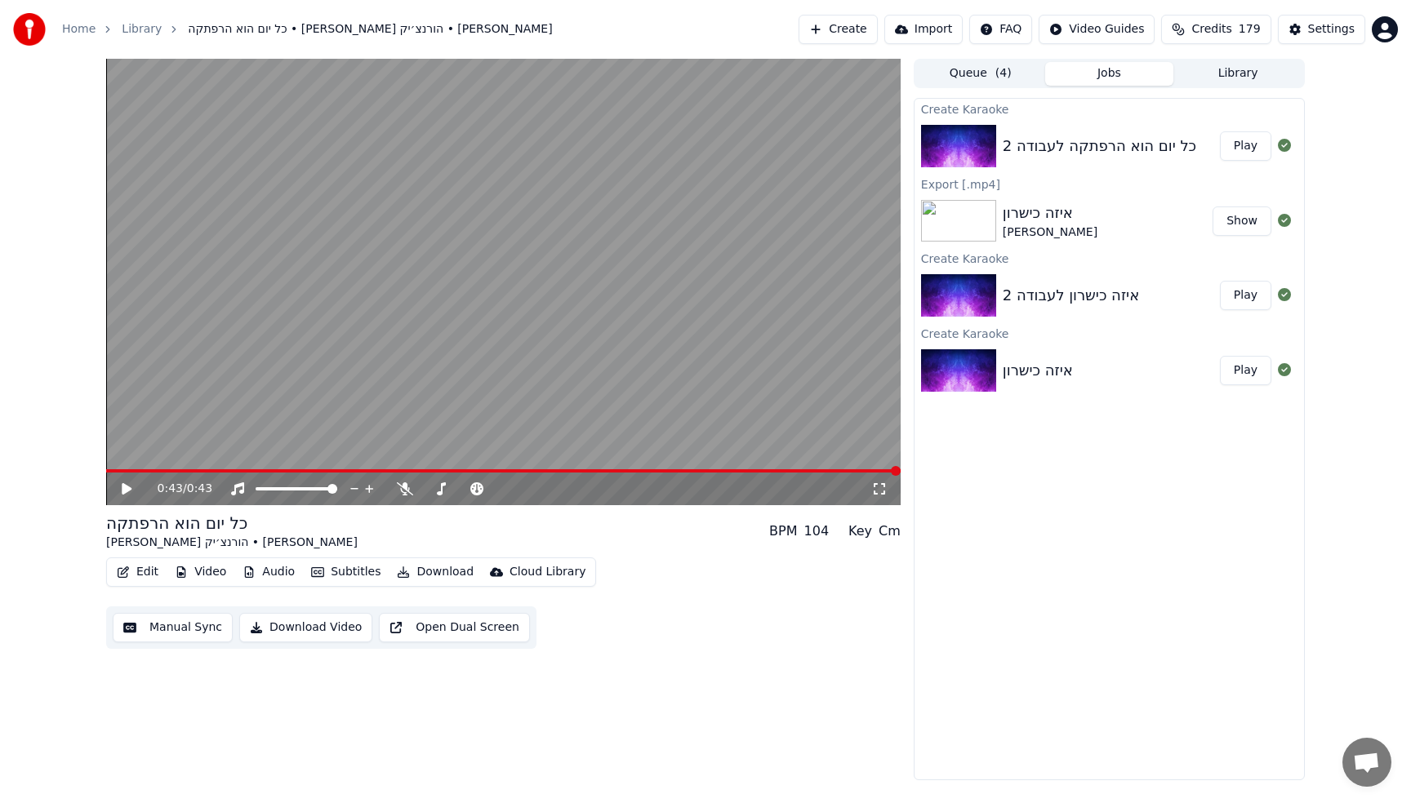
click at [109, 471] on span at bounding box center [503, 470] width 794 height 3
click at [113, 487] on div "0:00 / 0:43" at bounding box center [503, 489] width 781 height 16
click at [122, 489] on icon at bounding box center [127, 488] width 10 height 11
click at [433, 572] on button "Download" at bounding box center [435, 572] width 90 height 23
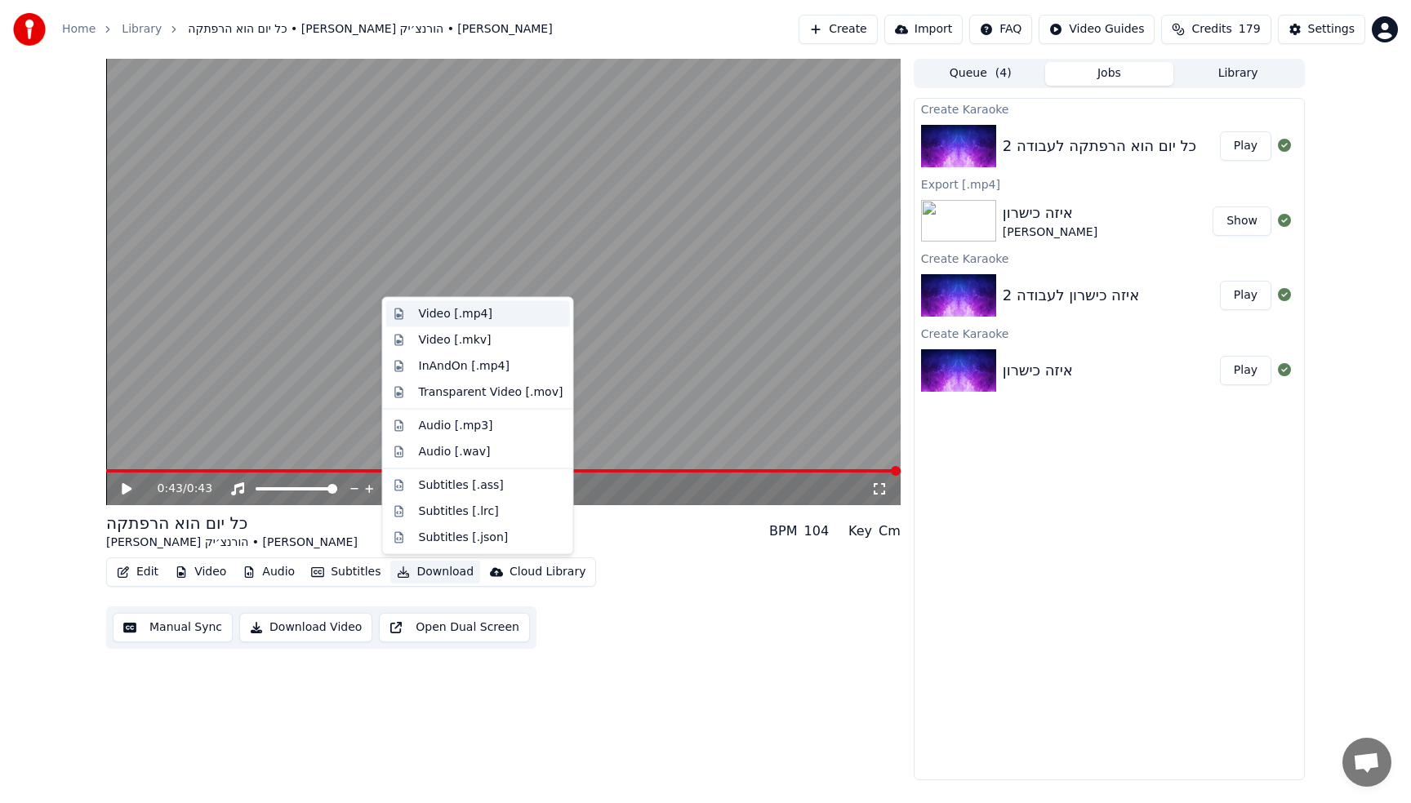
click at [452, 308] on div "Video [.mp4]" at bounding box center [455, 314] width 73 height 16
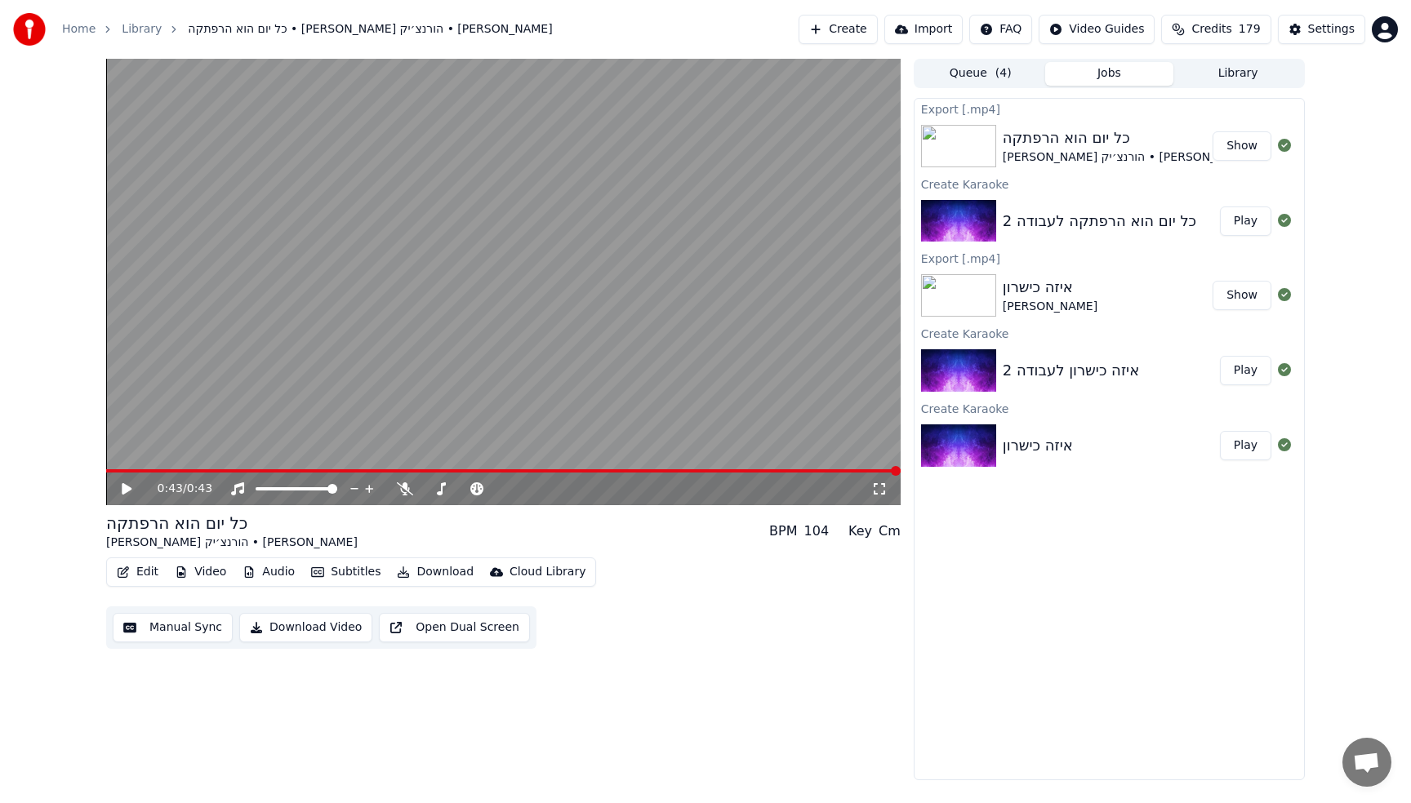
click at [1244, 156] on button "Show" at bounding box center [1241, 145] width 59 height 29
click at [865, 30] on button "Create" at bounding box center [837, 29] width 79 height 29
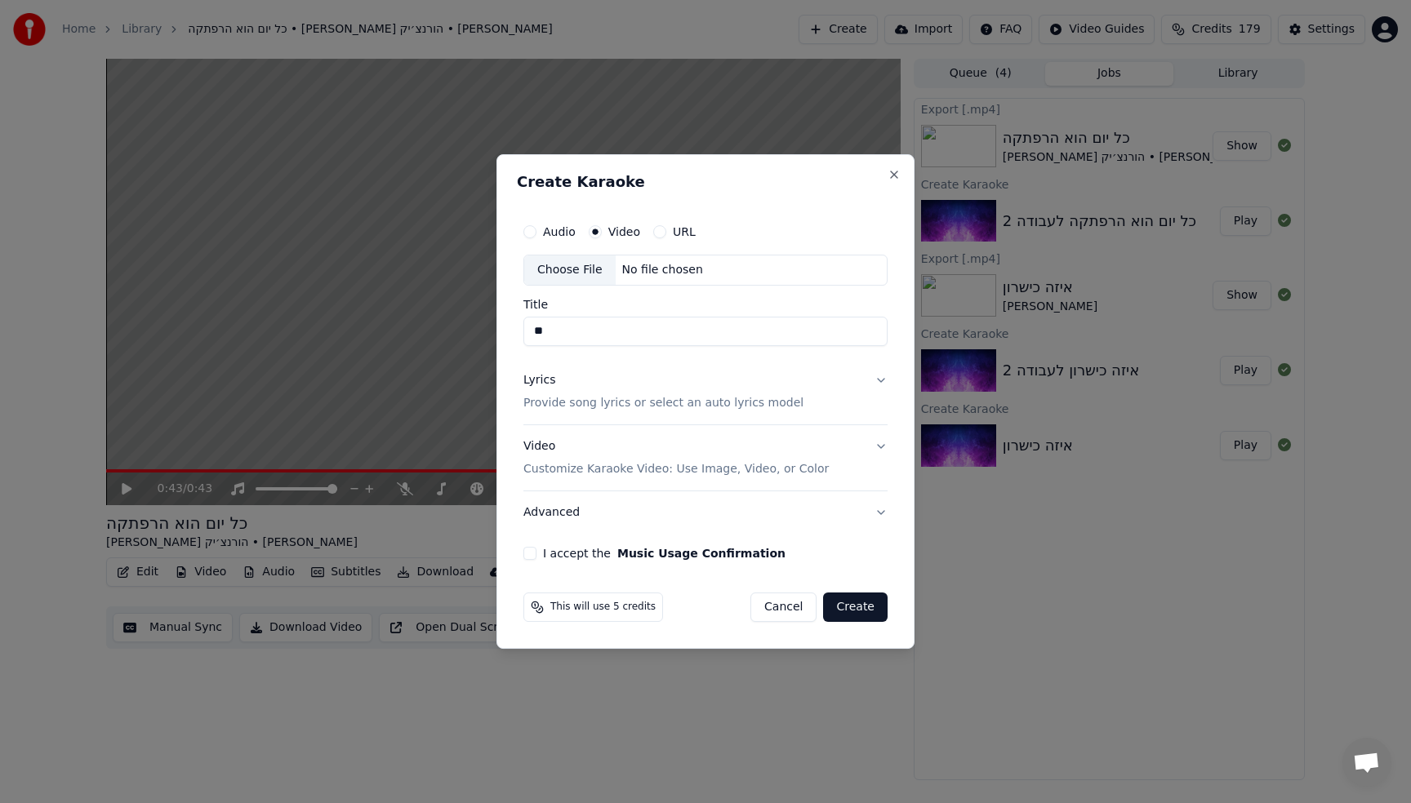
type input "*"
type input "**********"
click at [565, 394] on div "Lyrics Provide song lyrics or select an auto lyrics model" at bounding box center [663, 391] width 280 height 39
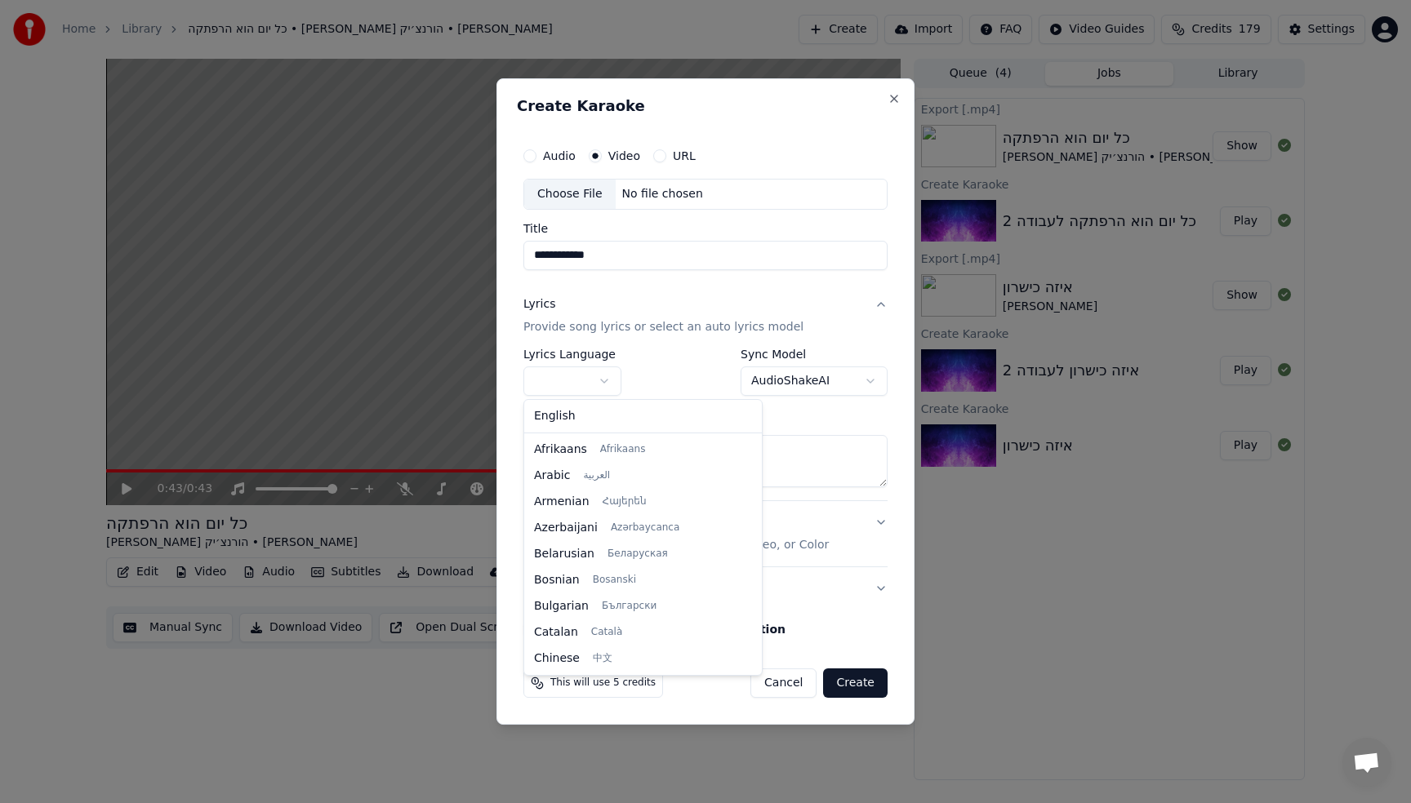
click at [589, 382] on body "**********" at bounding box center [705, 401] width 1411 height 803
select select "**"
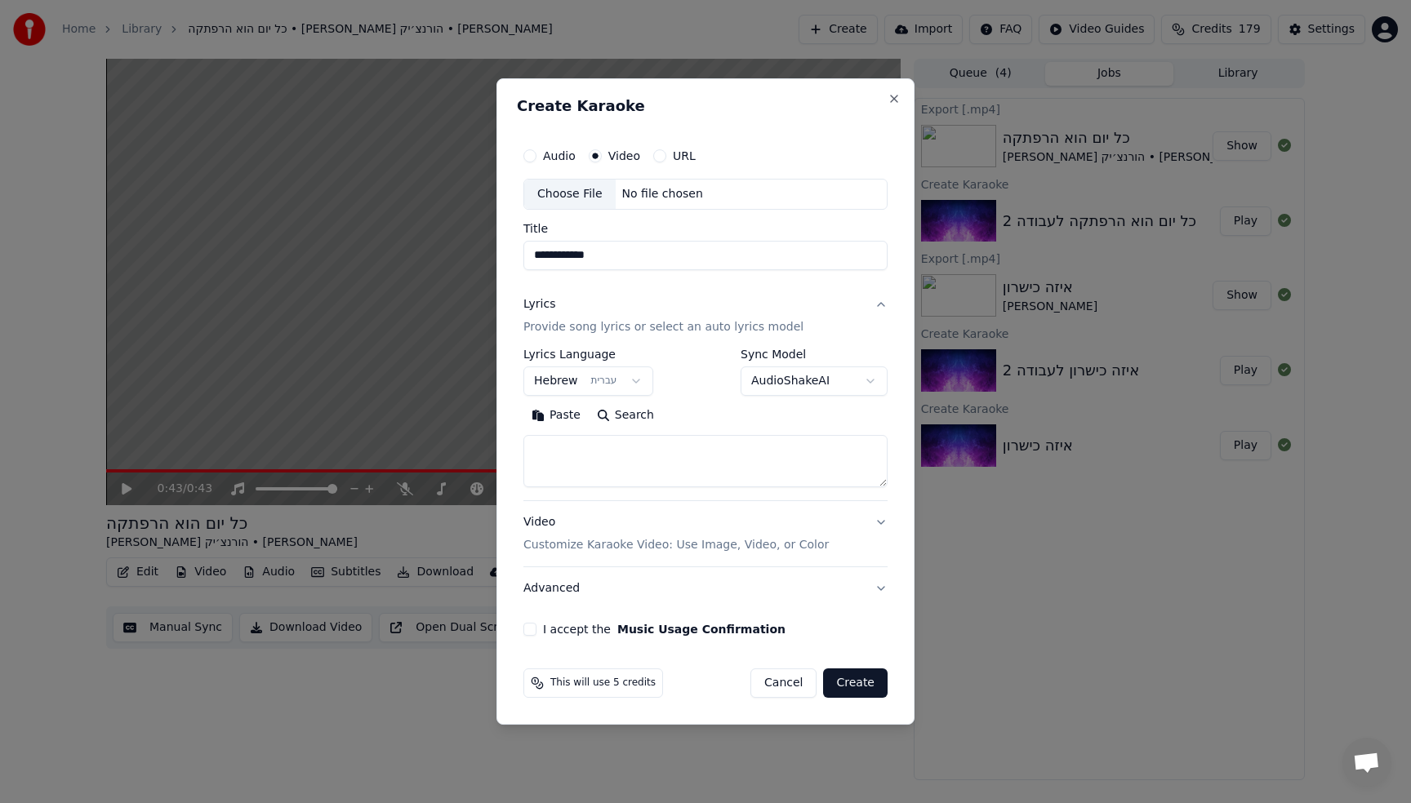
click at [655, 471] on textarea at bounding box center [705, 461] width 364 height 52
paste textarea "**********"
type textarea "**********"
click at [686, 415] on button "Expand" at bounding box center [699, 415] width 77 height 26
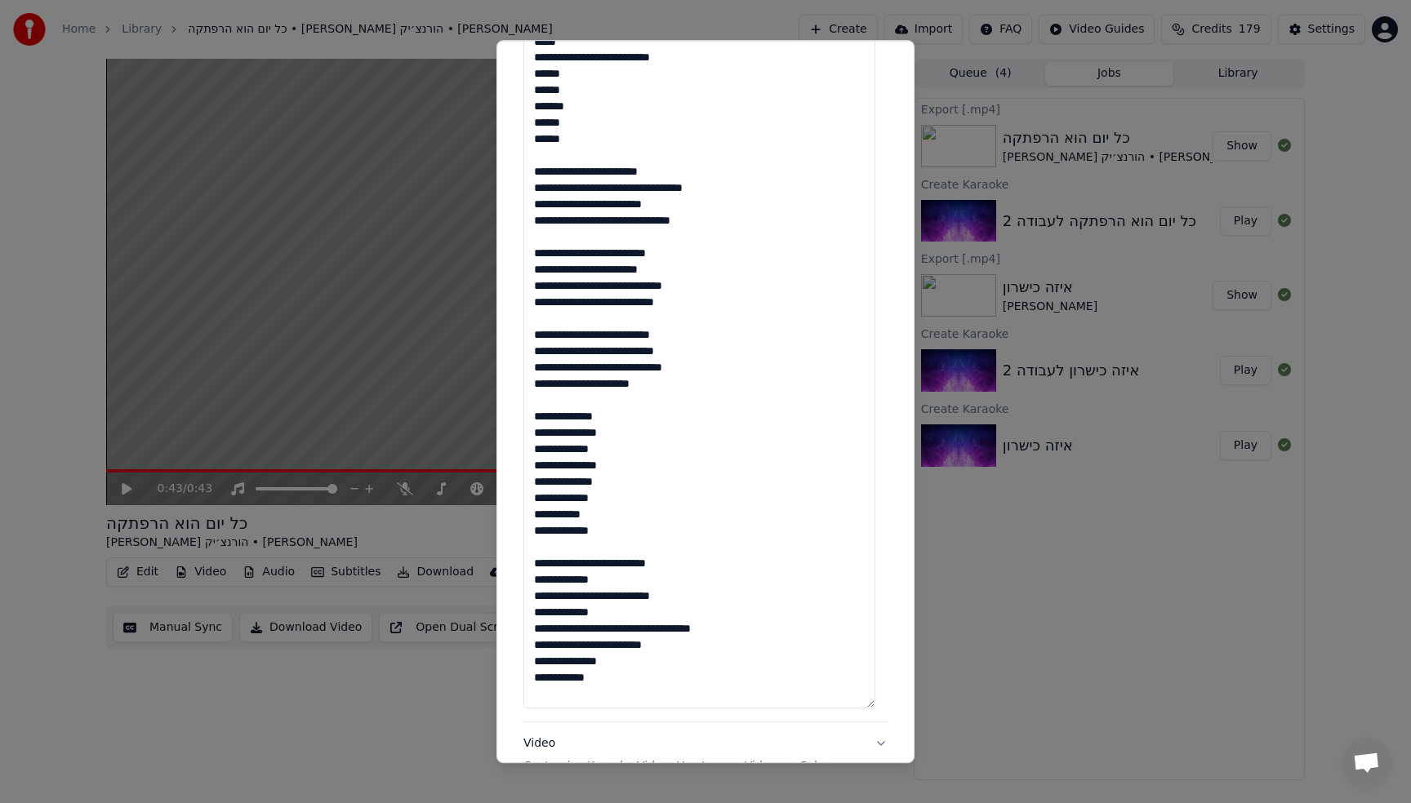
scroll to position [1026, 0]
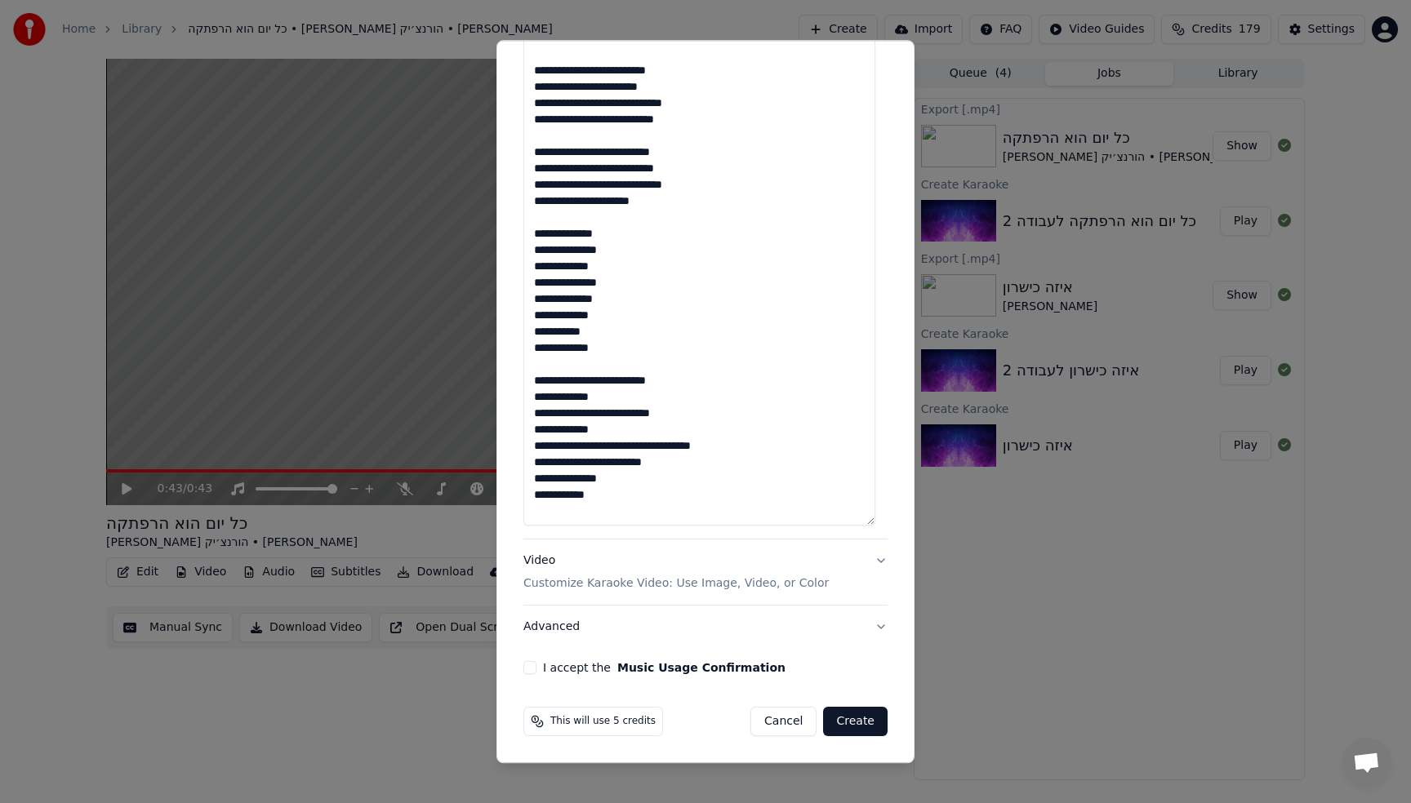
click at [527, 664] on button "I accept the Music Usage Confirmation" at bounding box center [529, 667] width 13 height 13
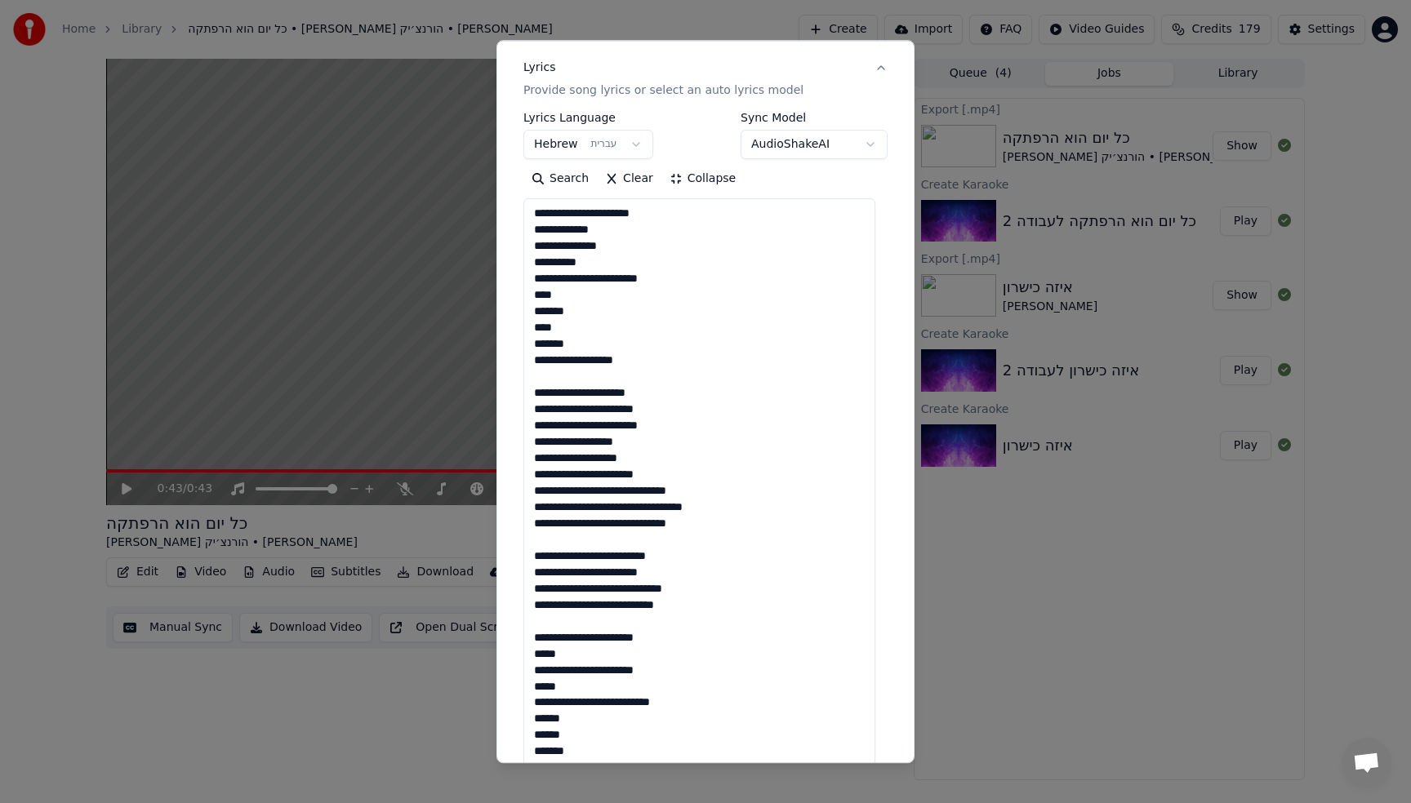
scroll to position [0, 0]
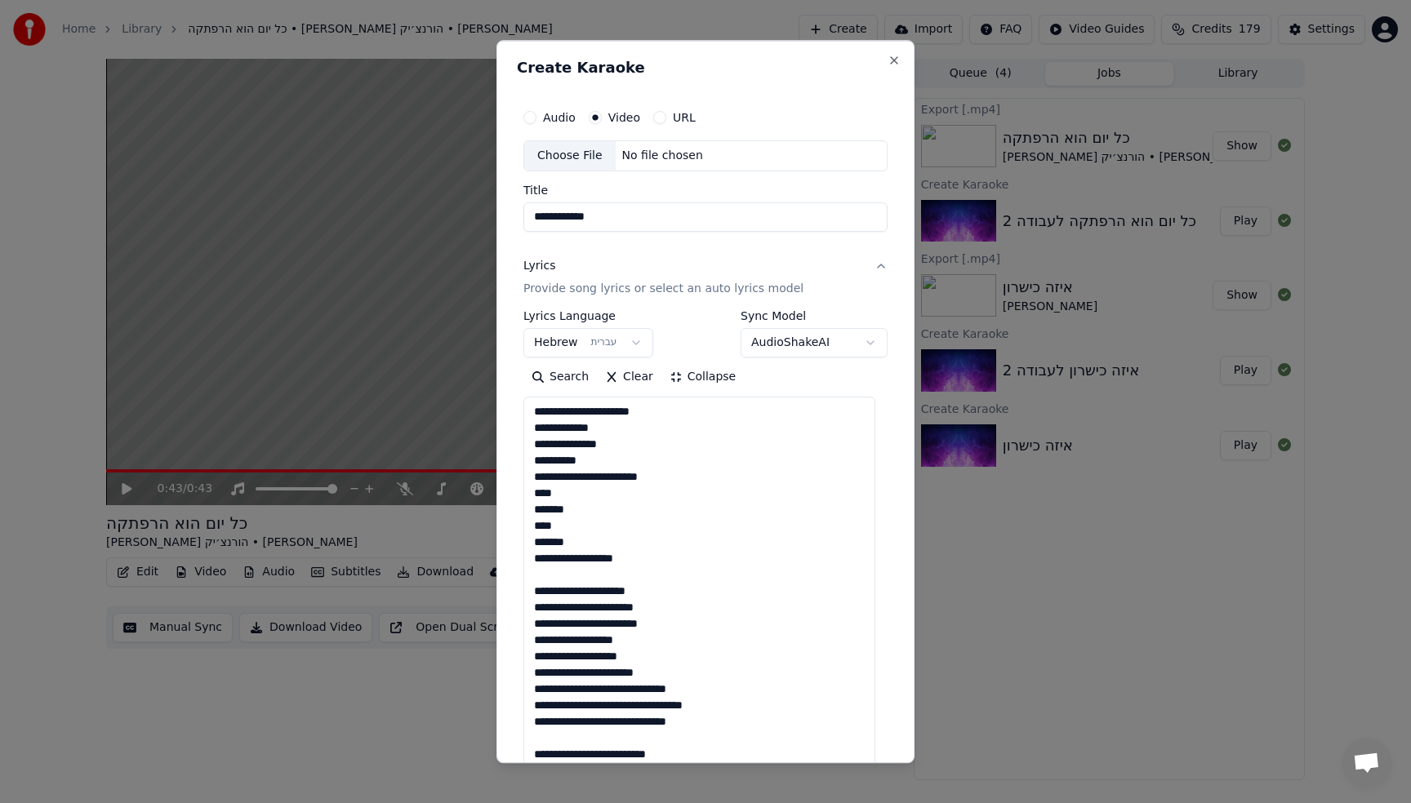
click at [552, 152] on div "Choose File" at bounding box center [569, 155] width 91 height 29
type input "**********"
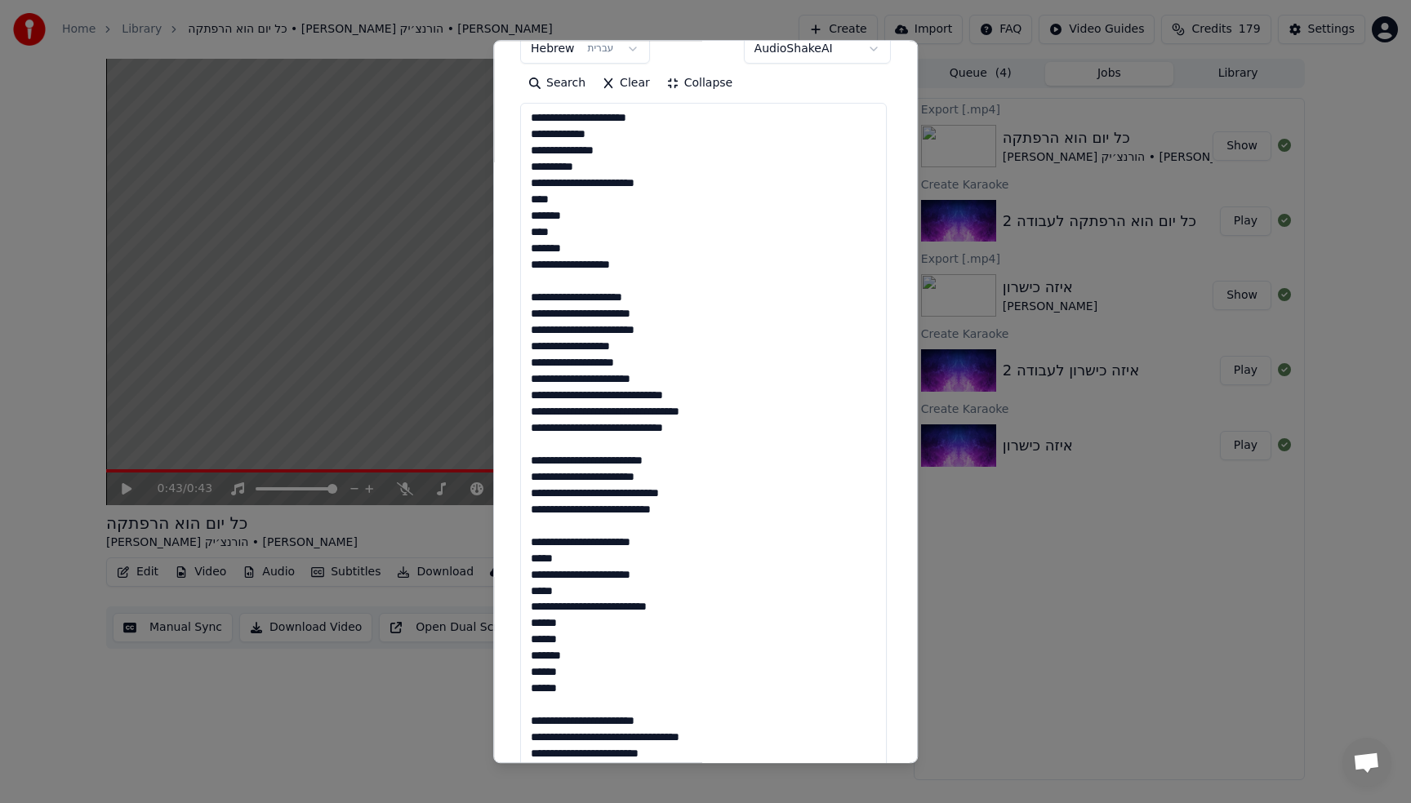
scroll to position [340, 0]
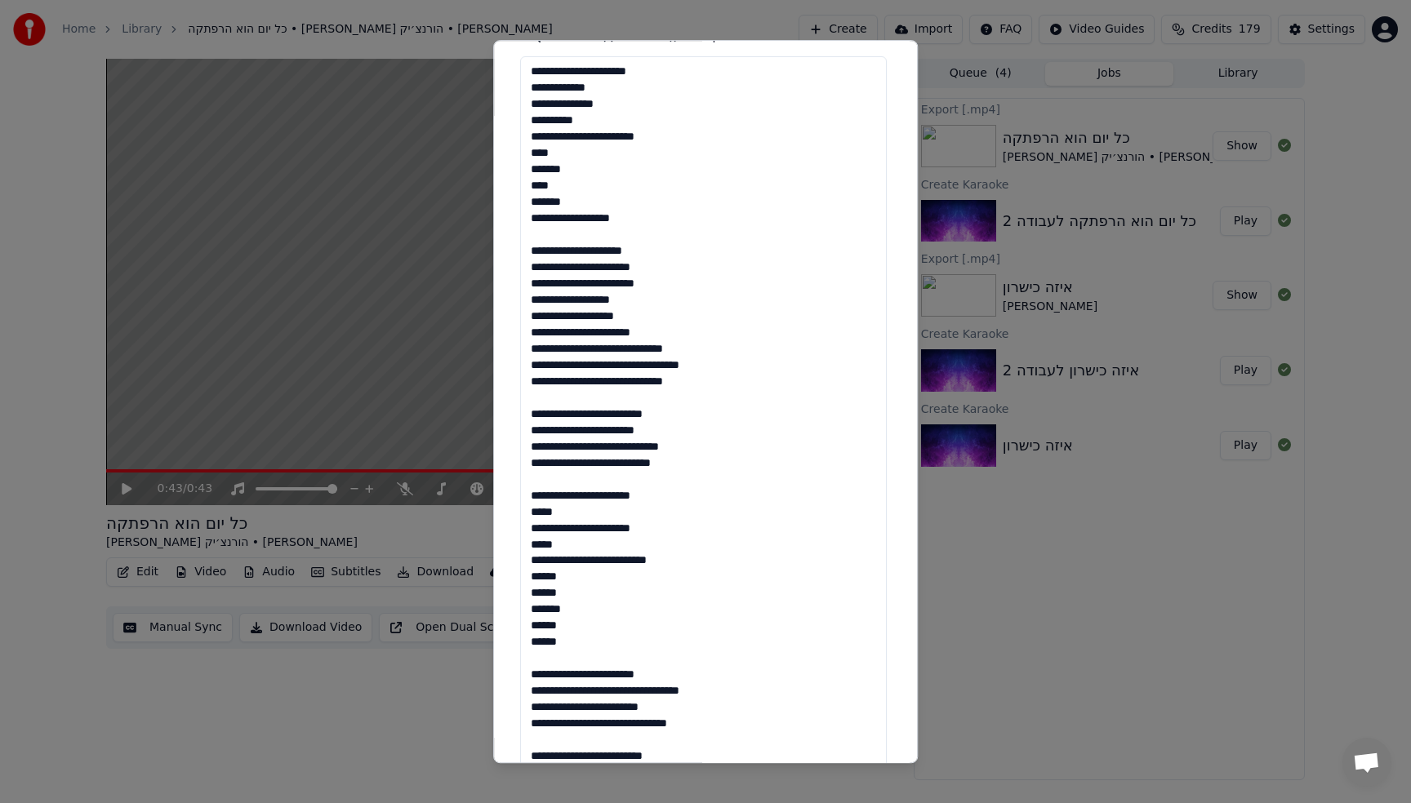
click at [594, 300] on textarea at bounding box center [703, 633] width 367 height 1155
click at [597, 300] on textarea at bounding box center [703, 633] width 367 height 1155
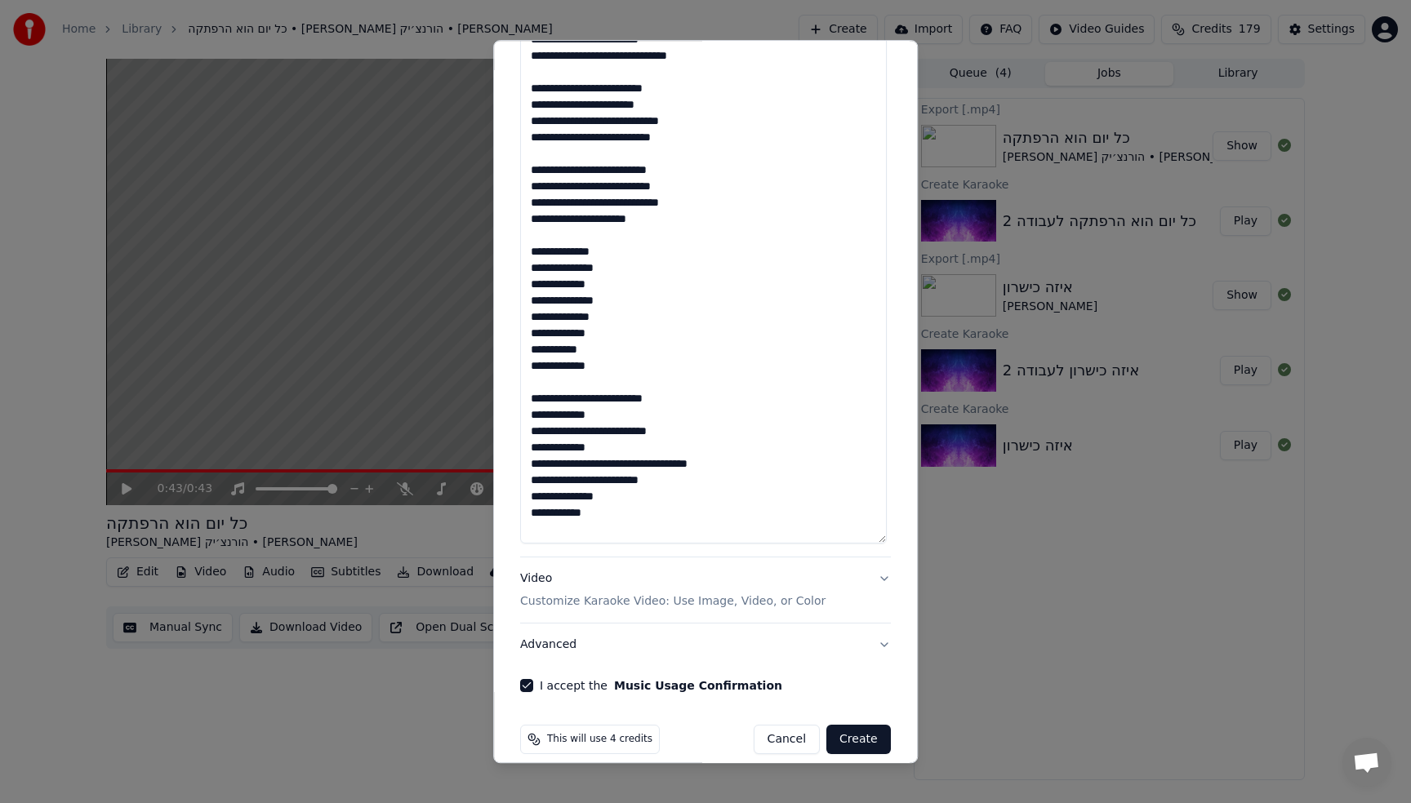
scroll to position [1026, 0]
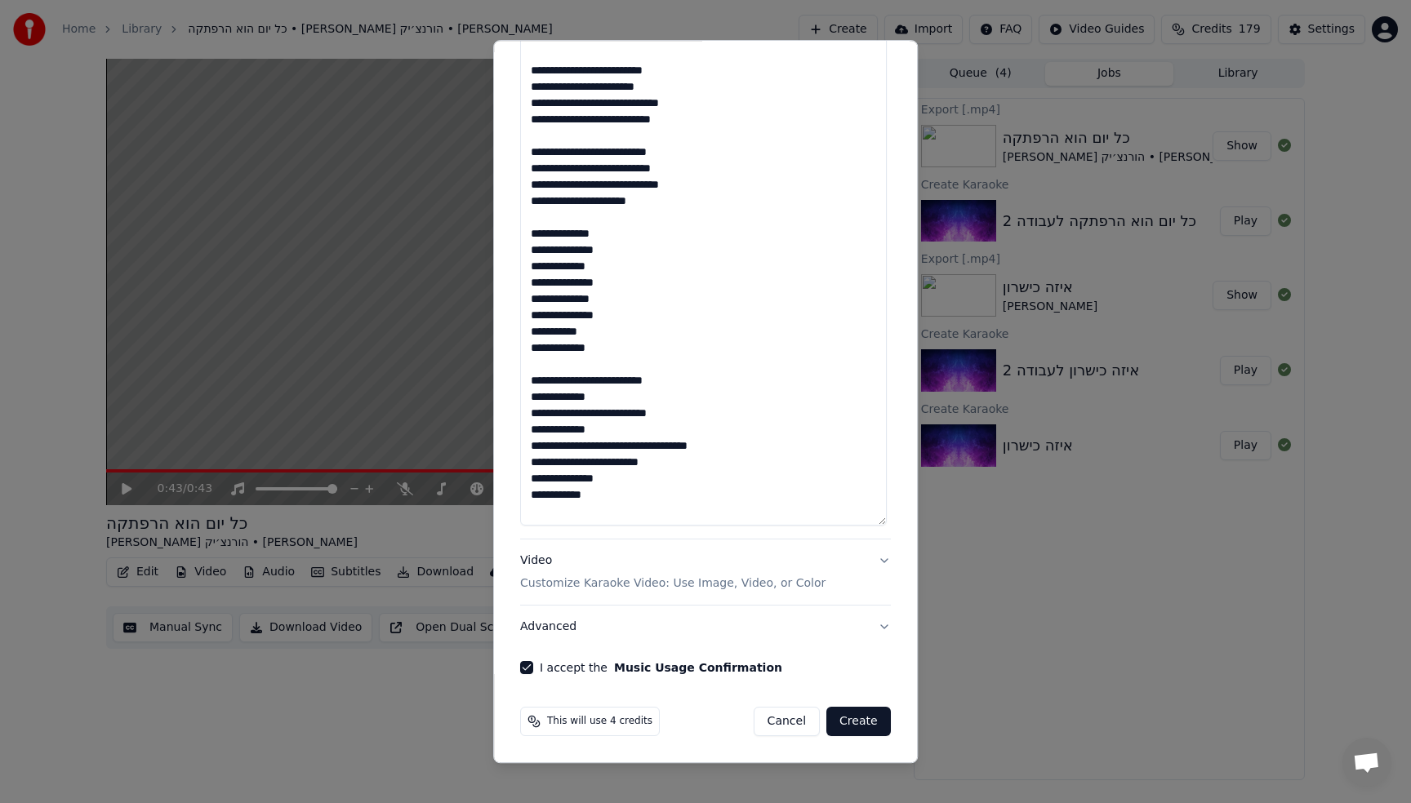
type textarea "**********"
click at [860, 724] on button "Create" at bounding box center [858, 721] width 64 height 29
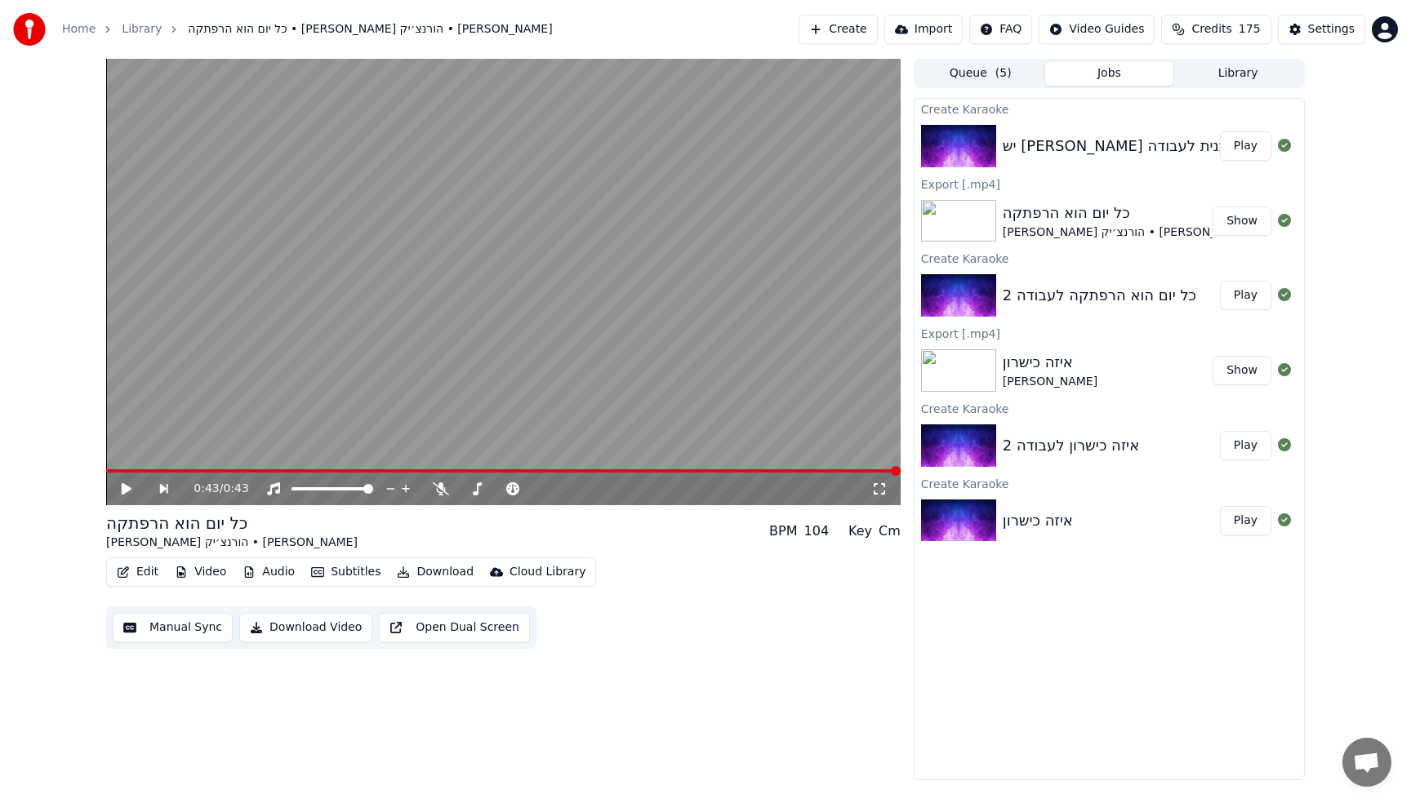
click at [1241, 155] on button "Play" at bounding box center [1245, 145] width 51 height 29
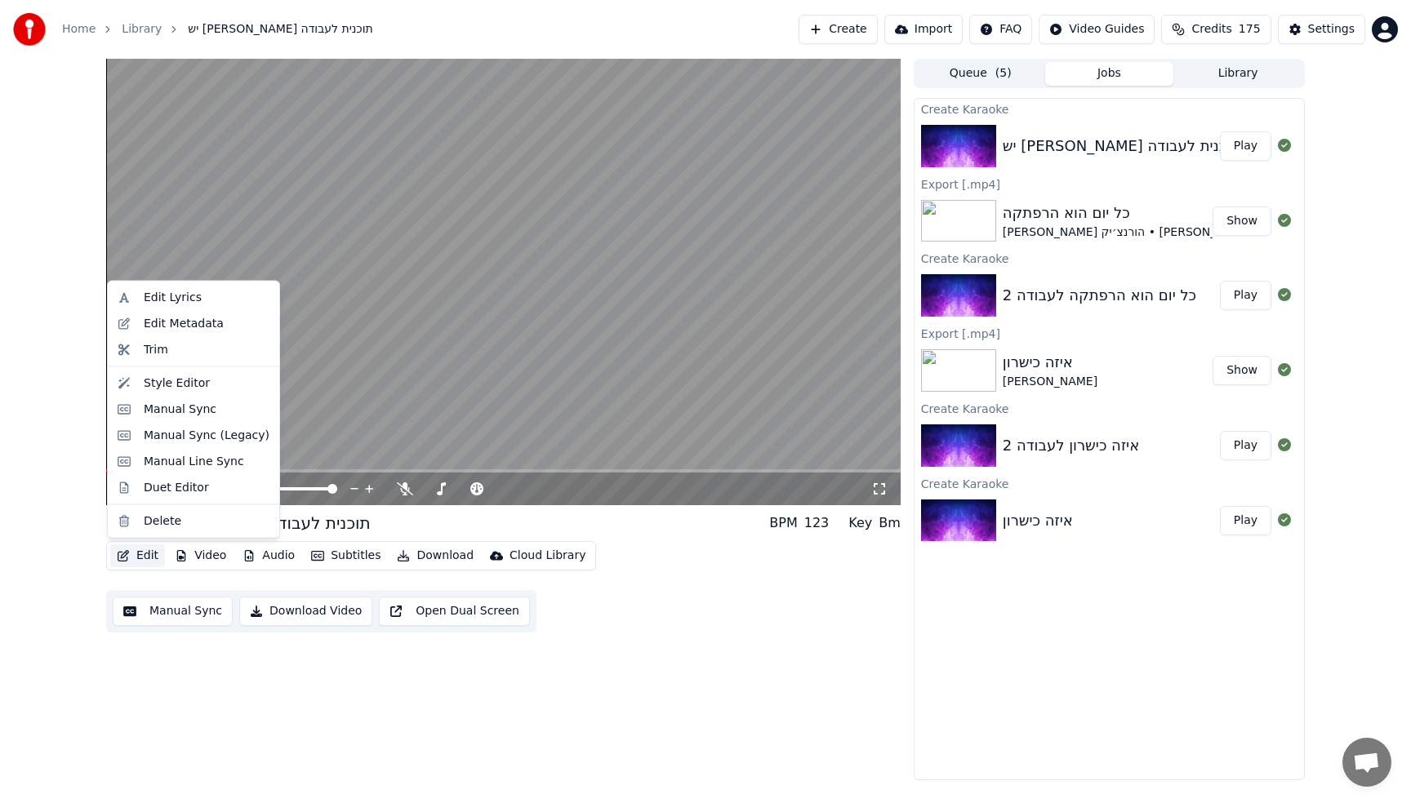
click at [150, 558] on button "Edit" at bounding box center [137, 556] width 55 height 23
click at [173, 330] on div "Edit Metadata" at bounding box center [184, 323] width 80 height 16
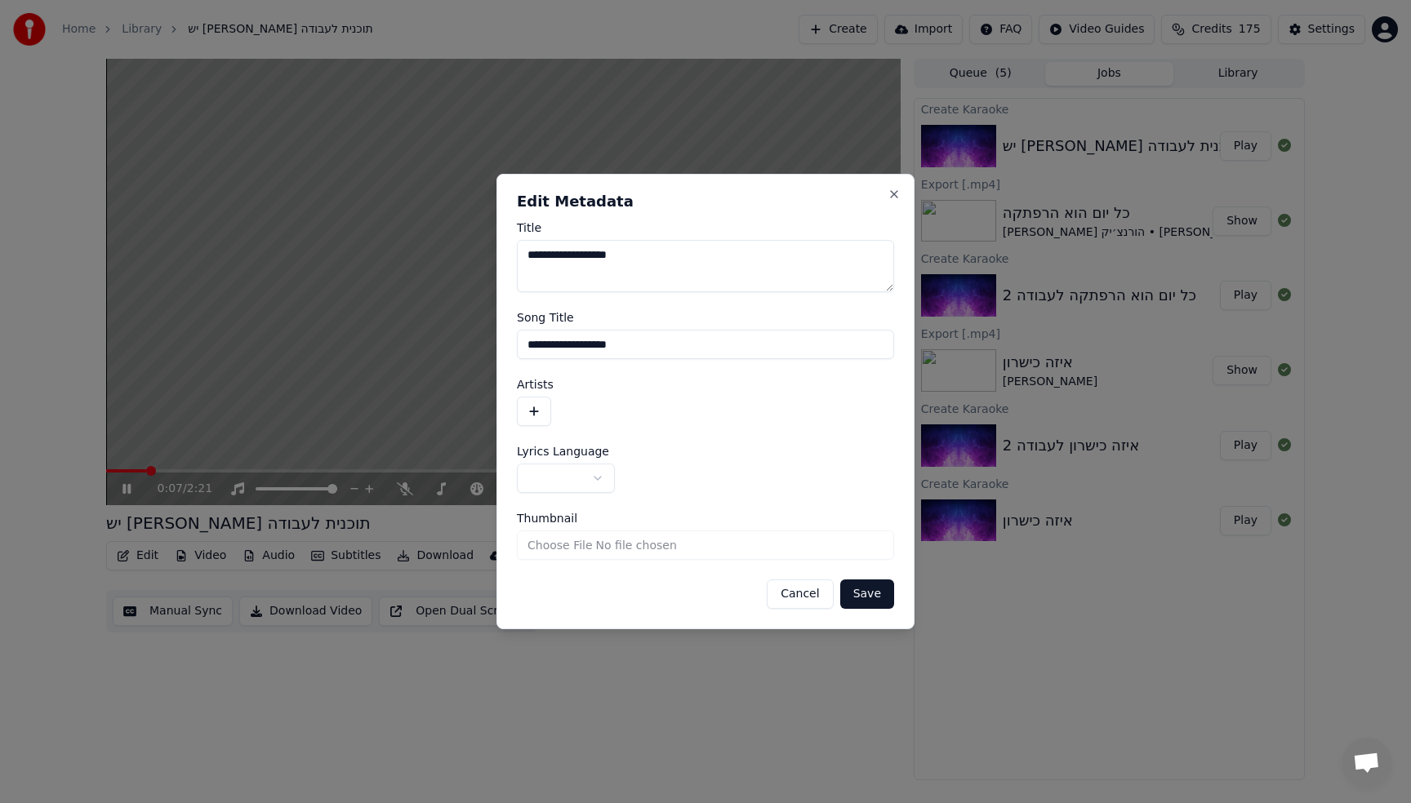
click at [567, 481] on body "**********" at bounding box center [705, 401] width 1411 height 803
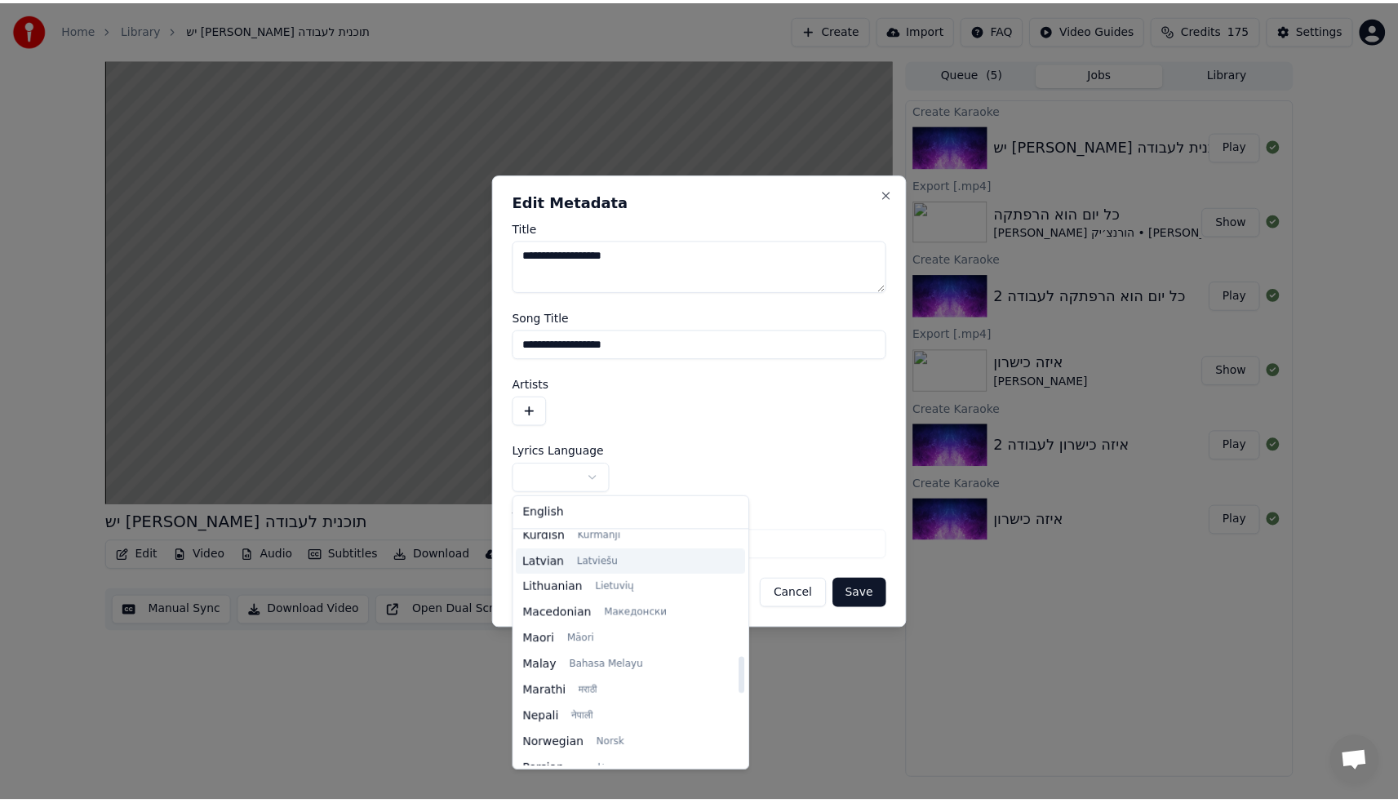
scroll to position [444, 0]
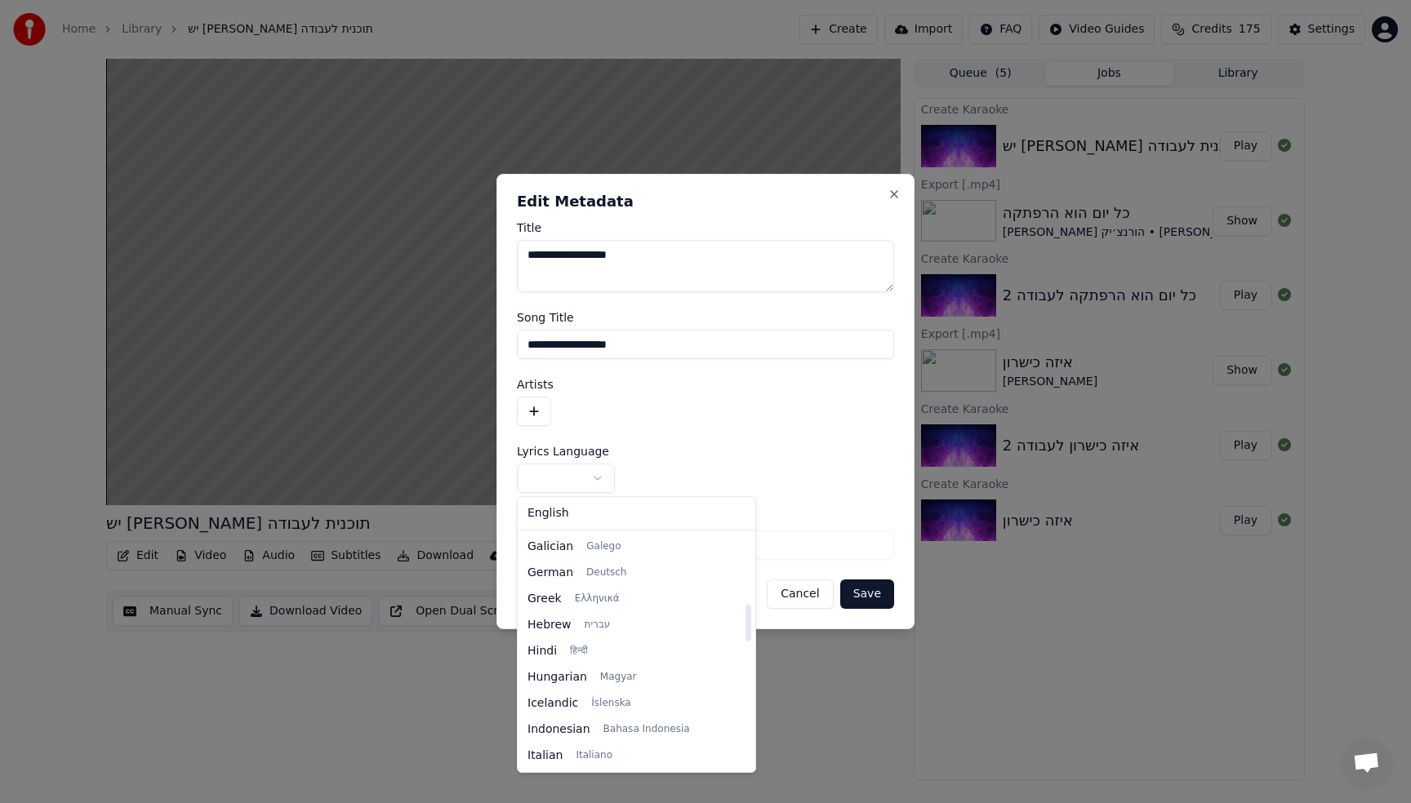
select select "**"
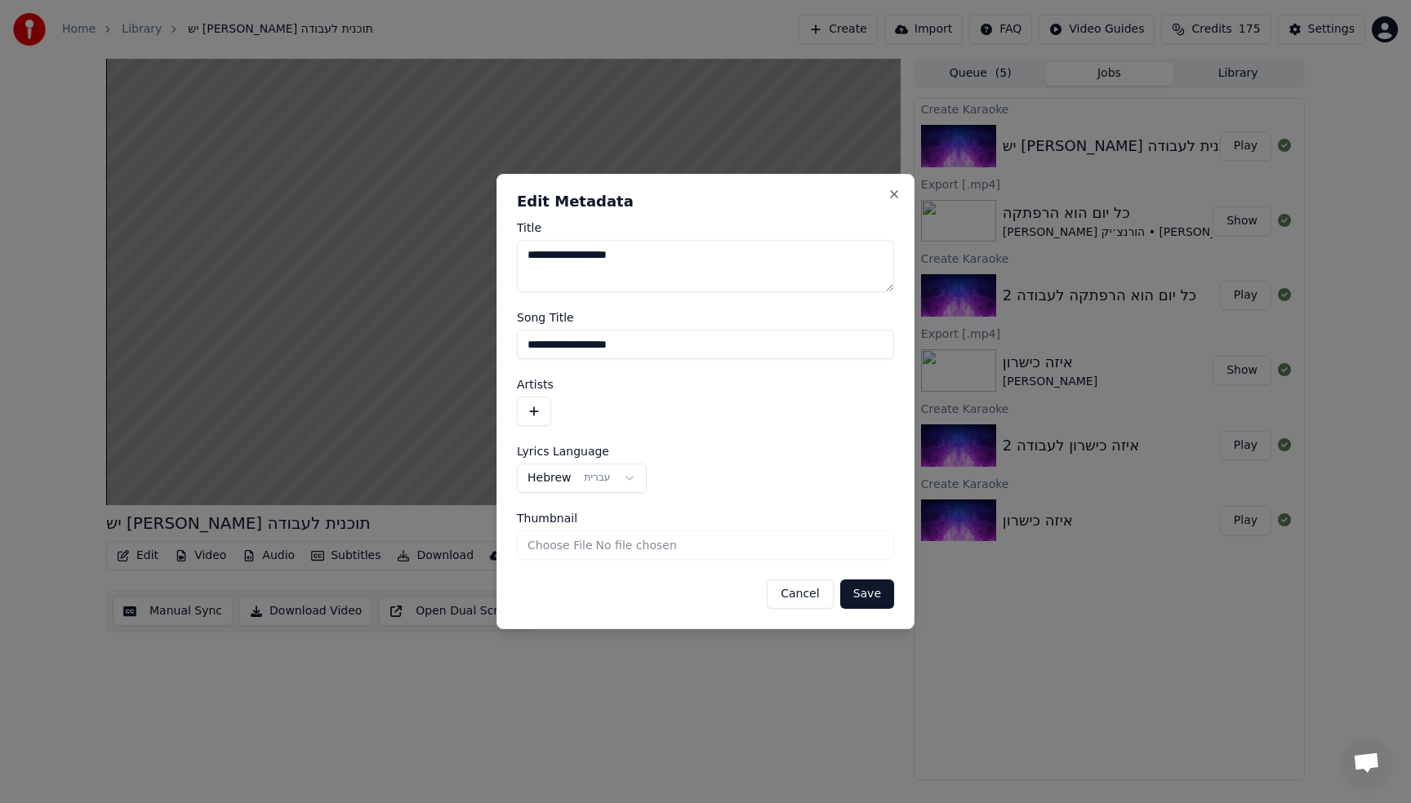
drag, startPoint x: 559, startPoint y: 258, endPoint x: 487, endPoint y: 259, distance: 71.8
click at [496, 258] on div "**********" at bounding box center [705, 402] width 418 height 456
type textarea "**********"
click at [532, 344] on input "**********" at bounding box center [705, 344] width 377 height 29
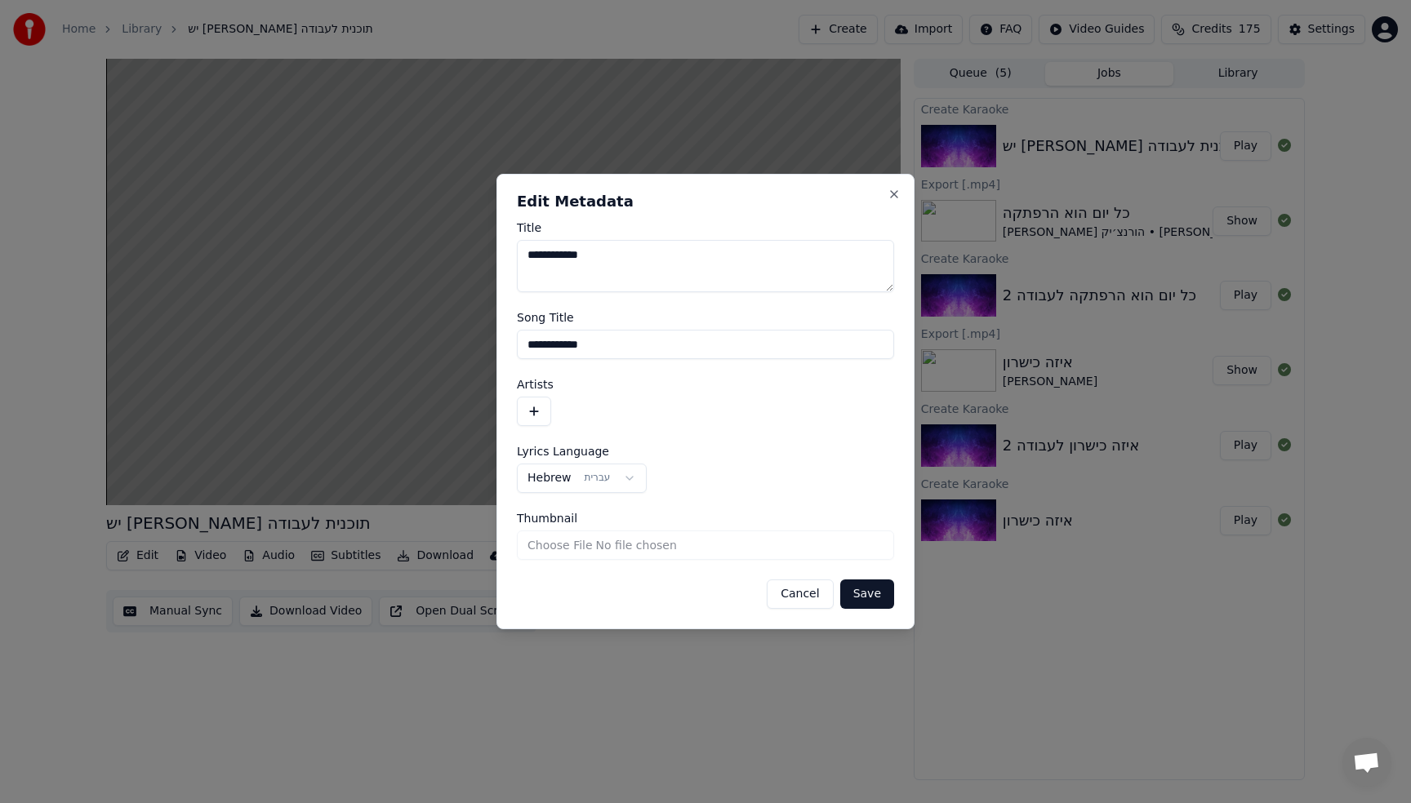
type input "**********"
click at [540, 407] on button "button" at bounding box center [534, 411] width 34 height 29
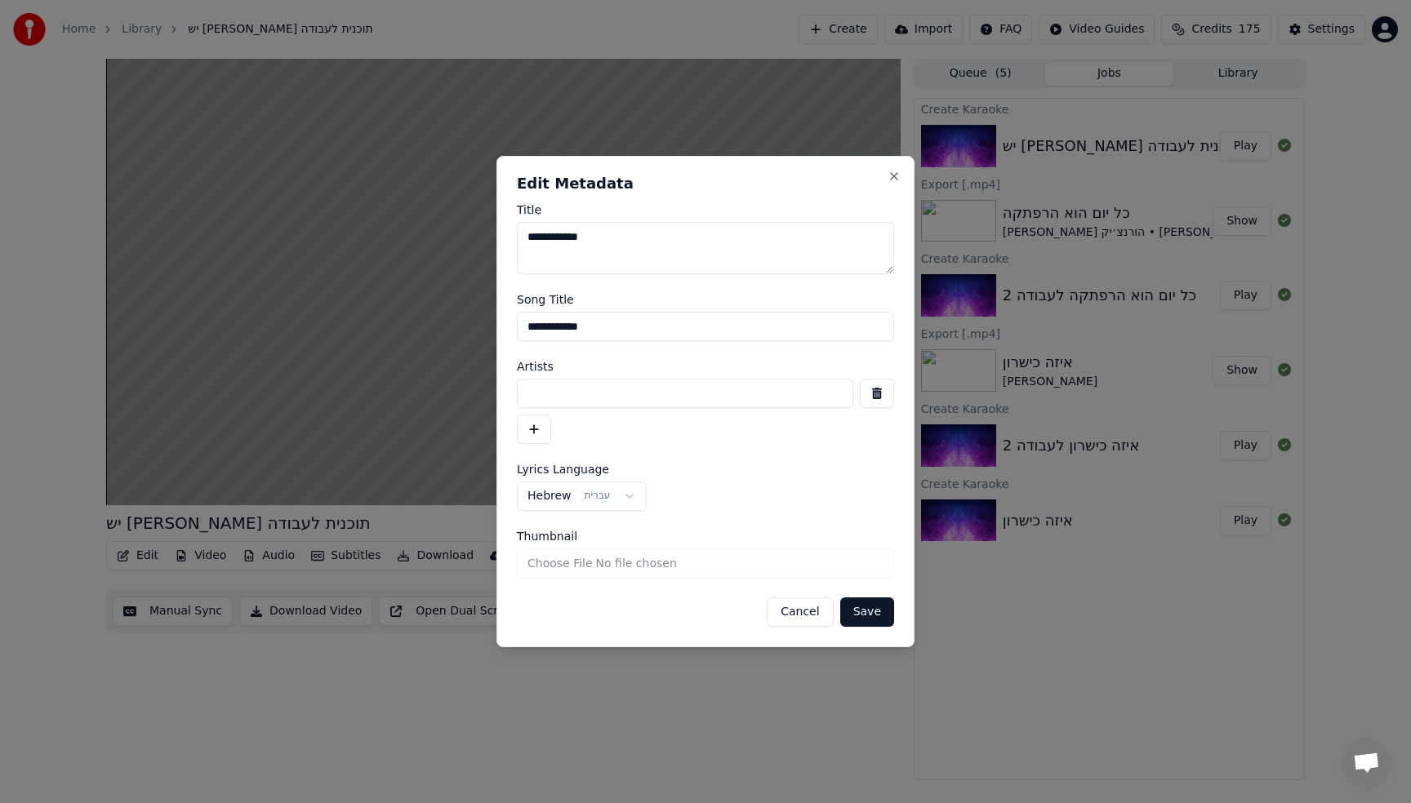
click at [622, 405] on input at bounding box center [685, 393] width 336 height 29
type input "********"
click at [544, 430] on button "button" at bounding box center [534, 429] width 34 height 29
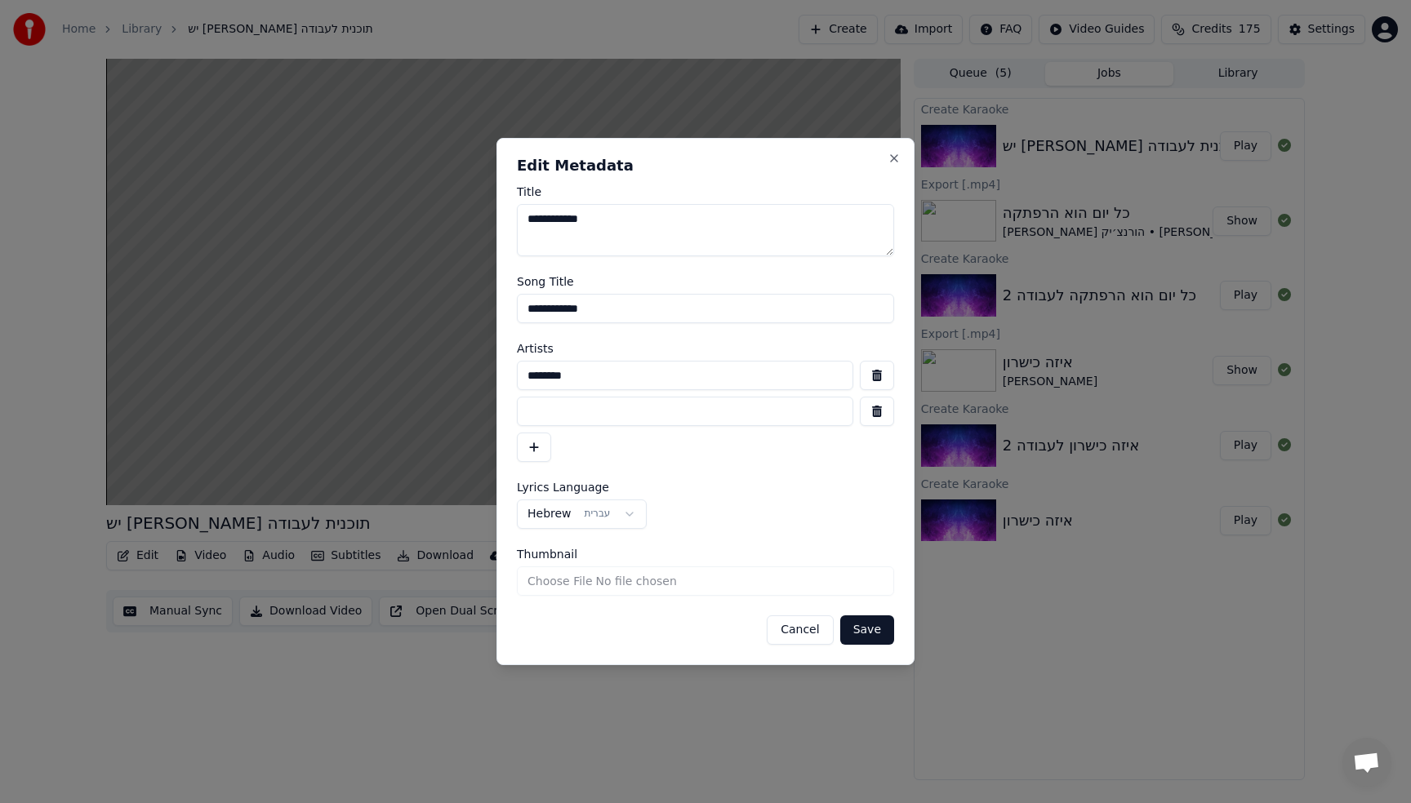
click at [552, 421] on input at bounding box center [685, 411] width 336 height 29
type input "*********"
click at [539, 451] on button "button" at bounding box center [534, 447] width 34 height 29
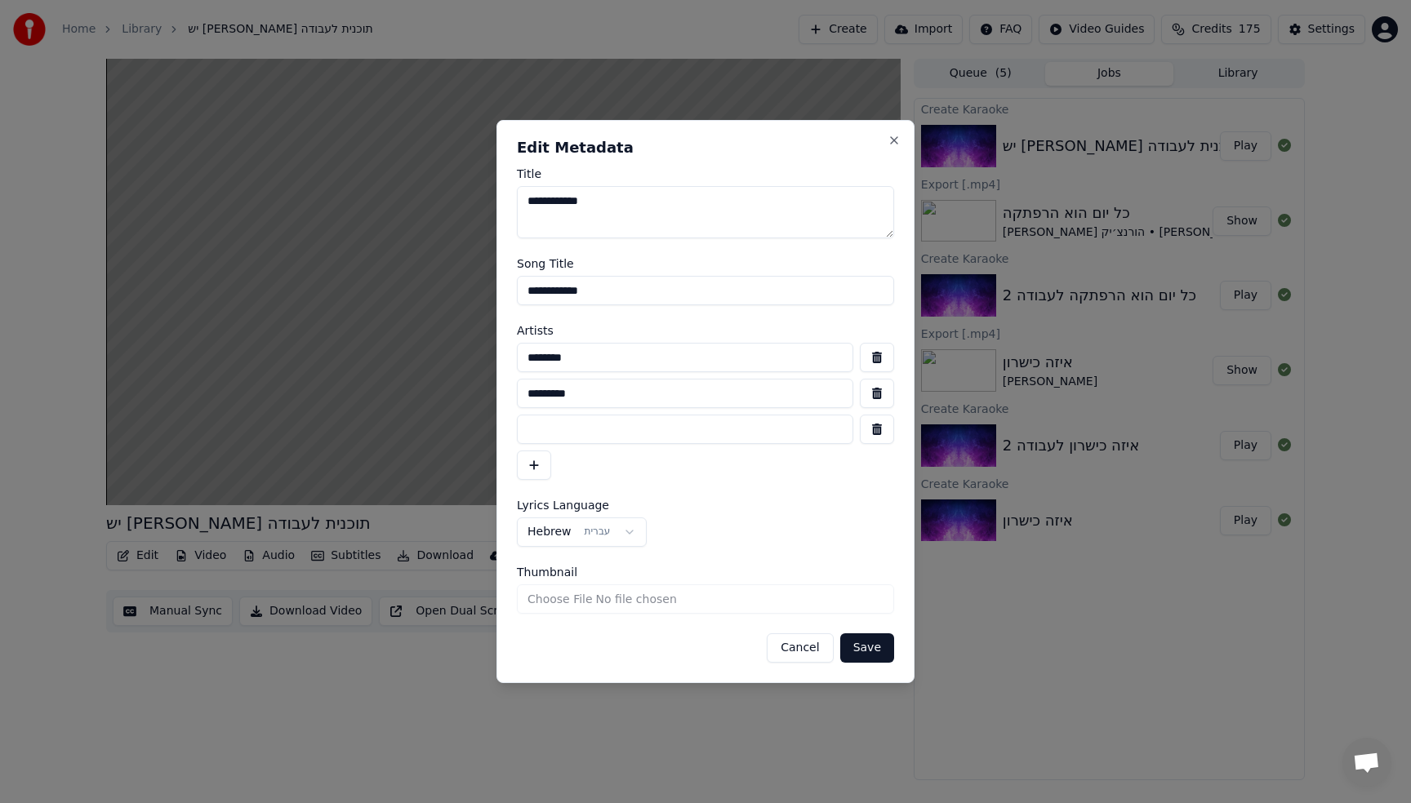
click at [541, 437] on input at bounding box center [685, 429] width 336 height 29
type input "*********"
click at [867, 648] on button "Save" at bounding box center [867, 648] width 54 height 29
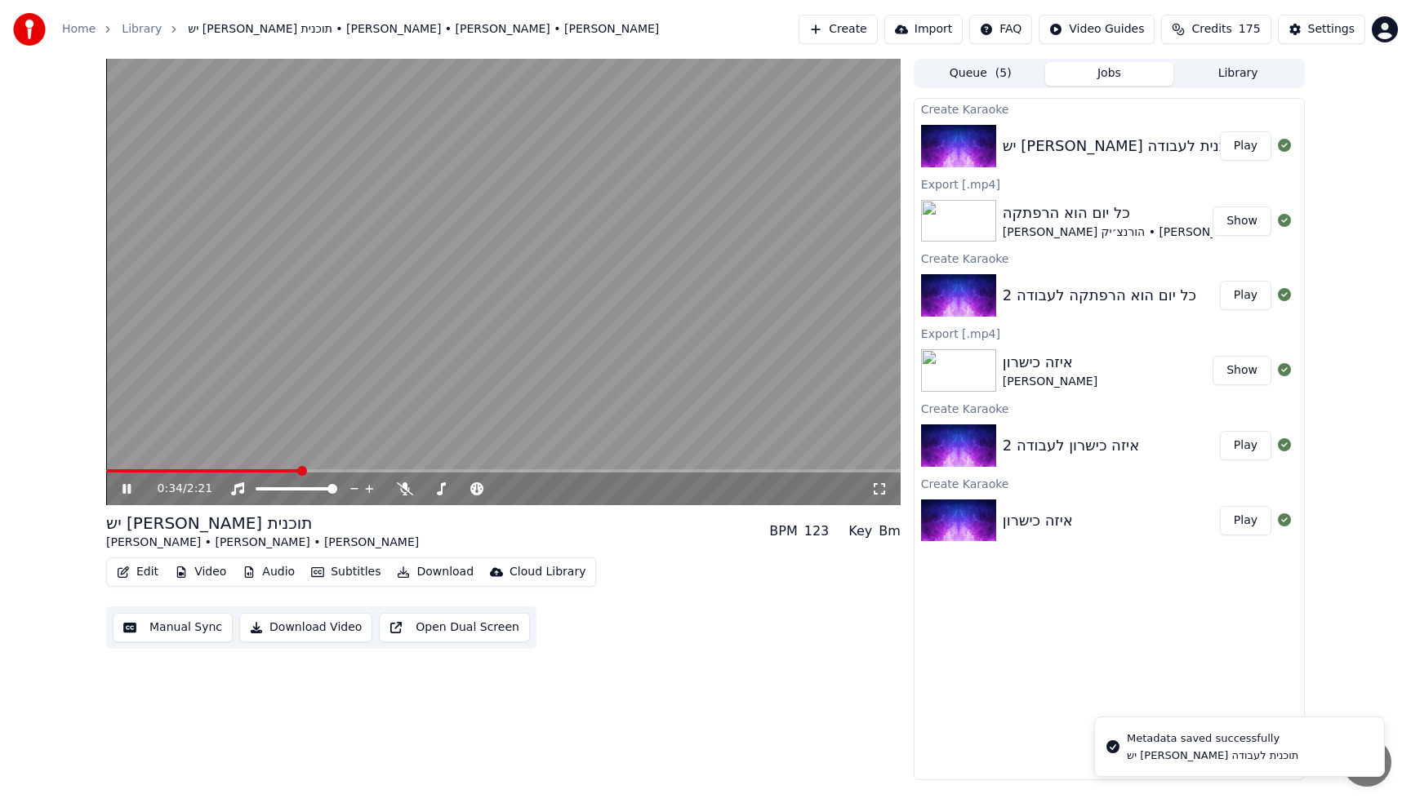
click at [142, 560] on div "Edit Video Audio Subtitles Download Cloud Library" at bounding box center [351, 572] width 490 height 29
click at [142, 569] on button "Edit" at bounding box center [137, 572] width 55 height 23
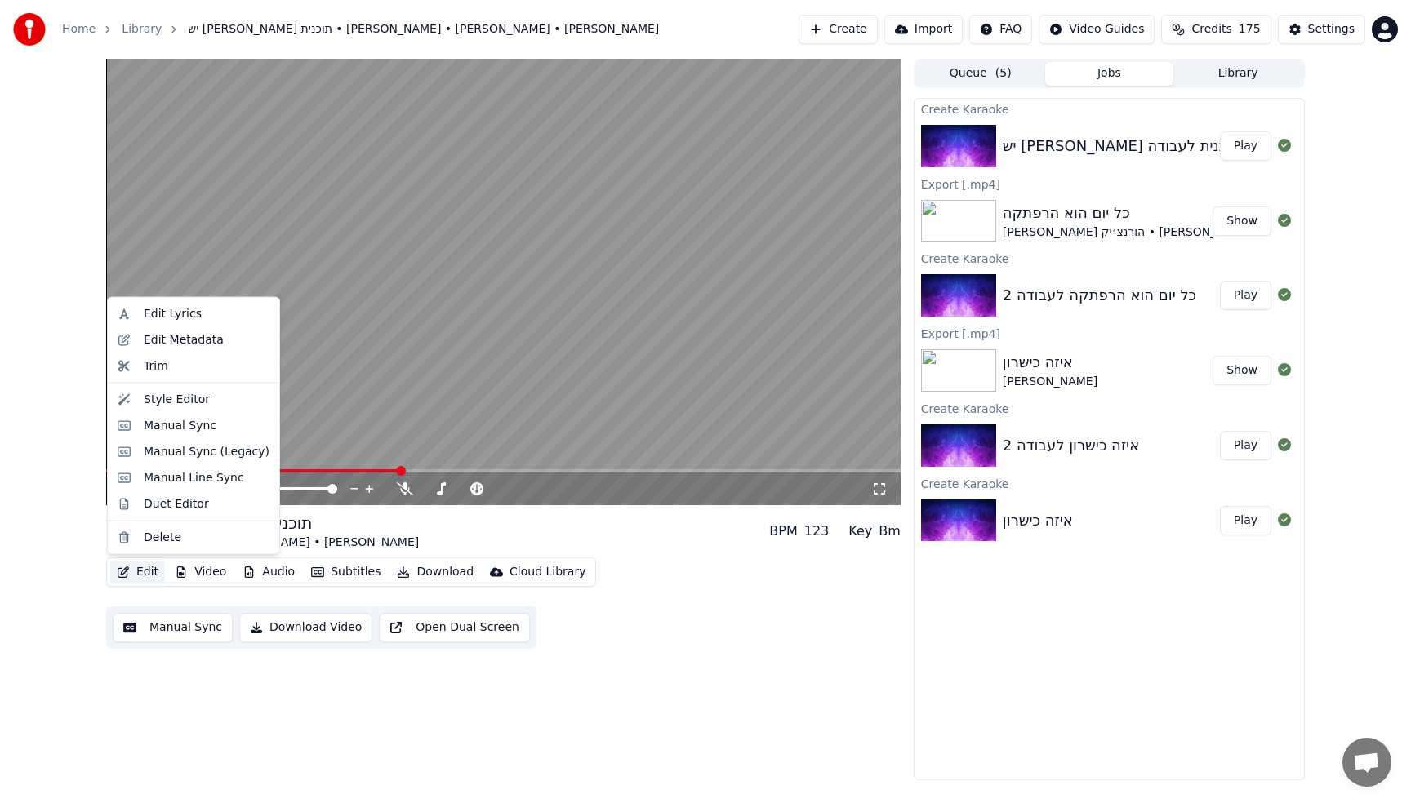
click at [72, 217] on div "0:52 / 2:21 יש [PERSON_NAME] תוכנית [PERSON_NAME] • [PERSON_NAME] • [PERSON_NAM…" at bounding box center [705, 420] width 1411 height 722
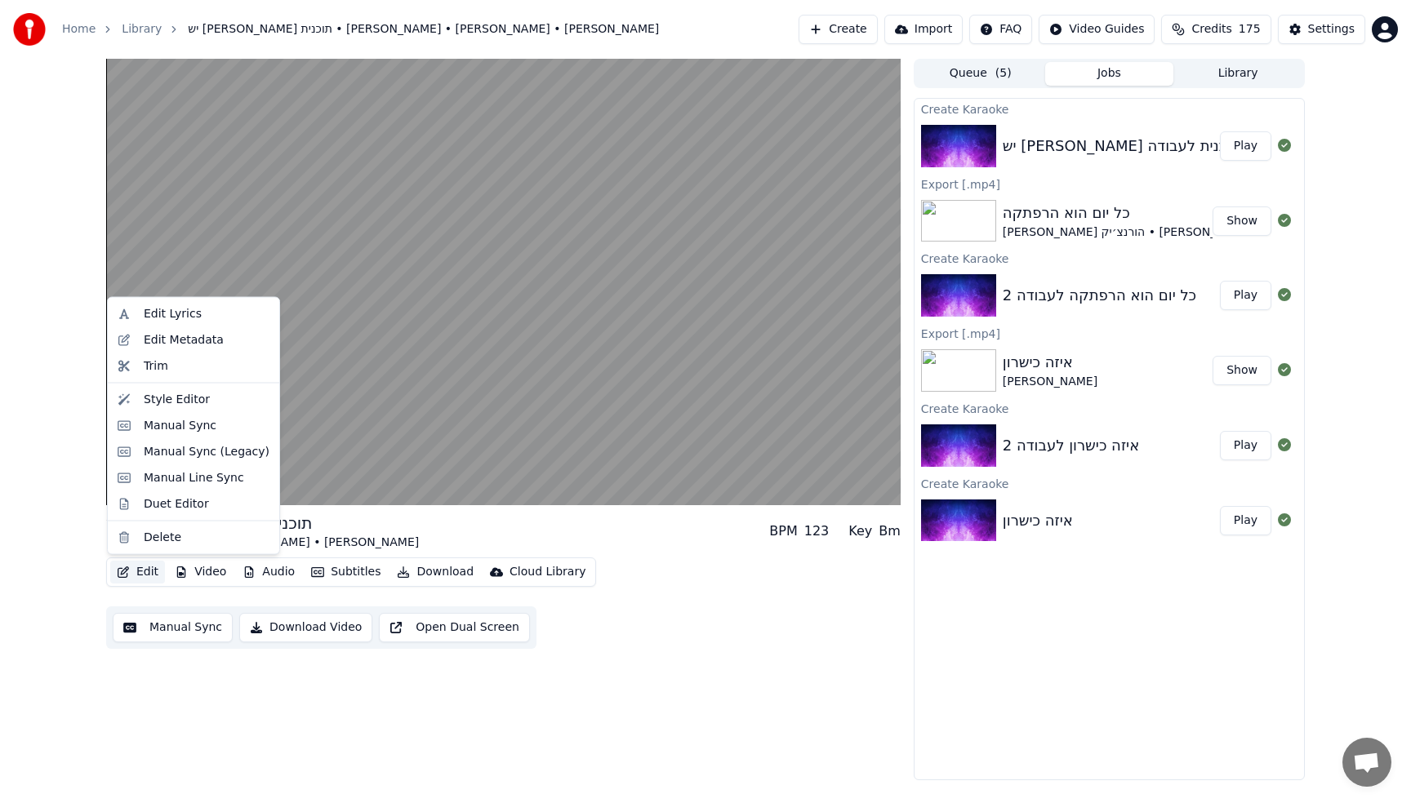
click at [127, 573] on icon "button" at bounding box center [123, 572] width 11 height 11
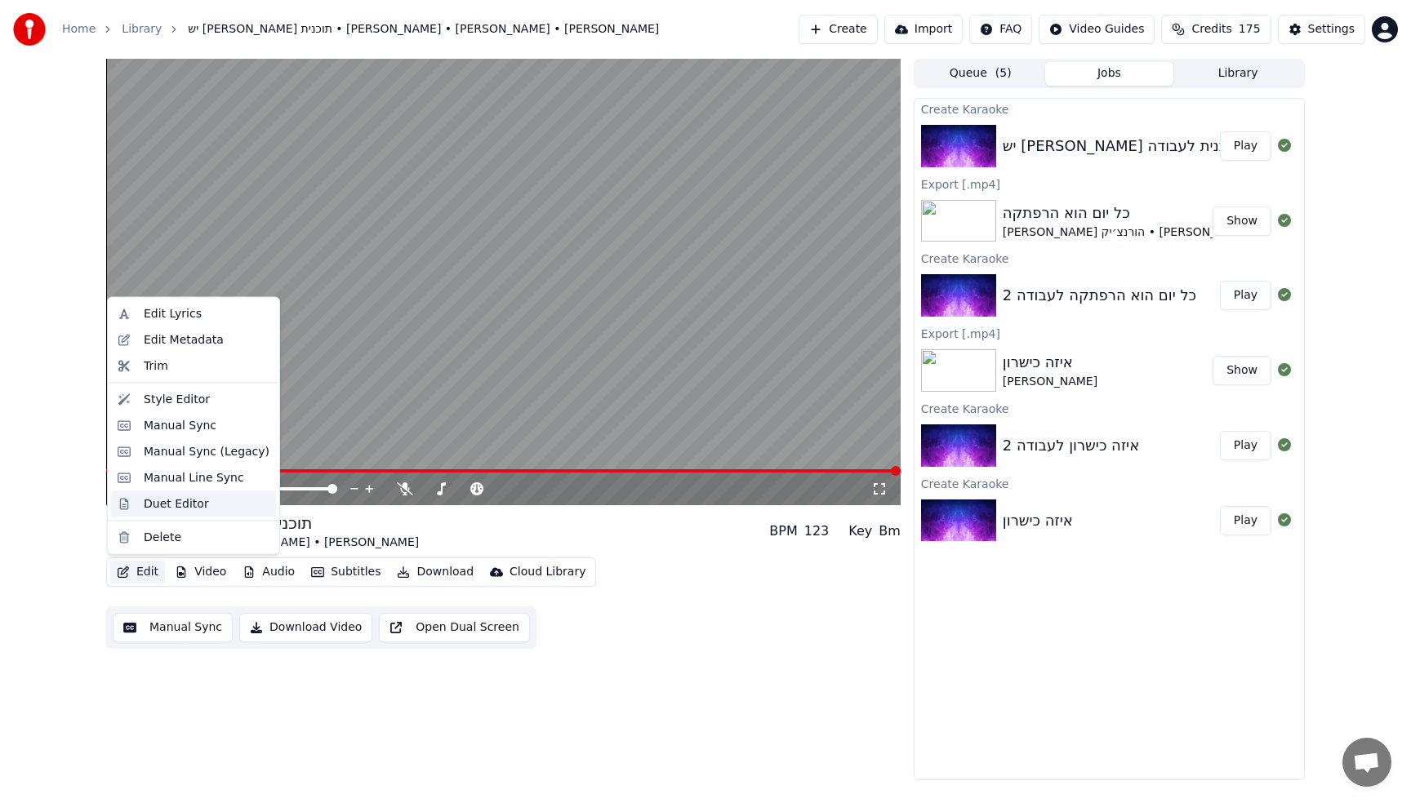
click at [162, 505] on div "Duet Editor" at bounding box center [176, 504] width 65 height 16
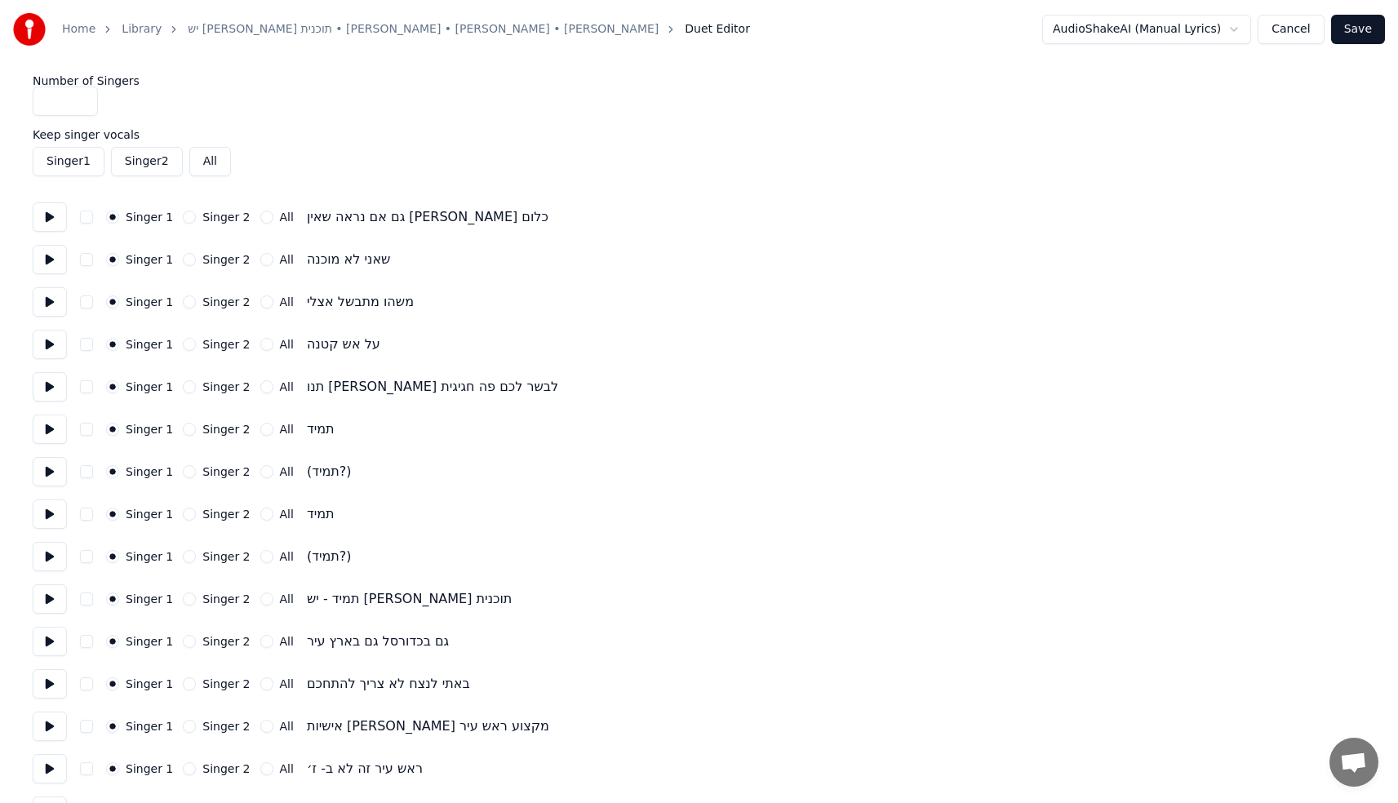
click at [186, 471] on button "Singer 2" at bounding box center [189, 471] width 13 height 13
click at [185, 558] on button "Singer 2" at bounding box center [189, 556] width 13 height 13
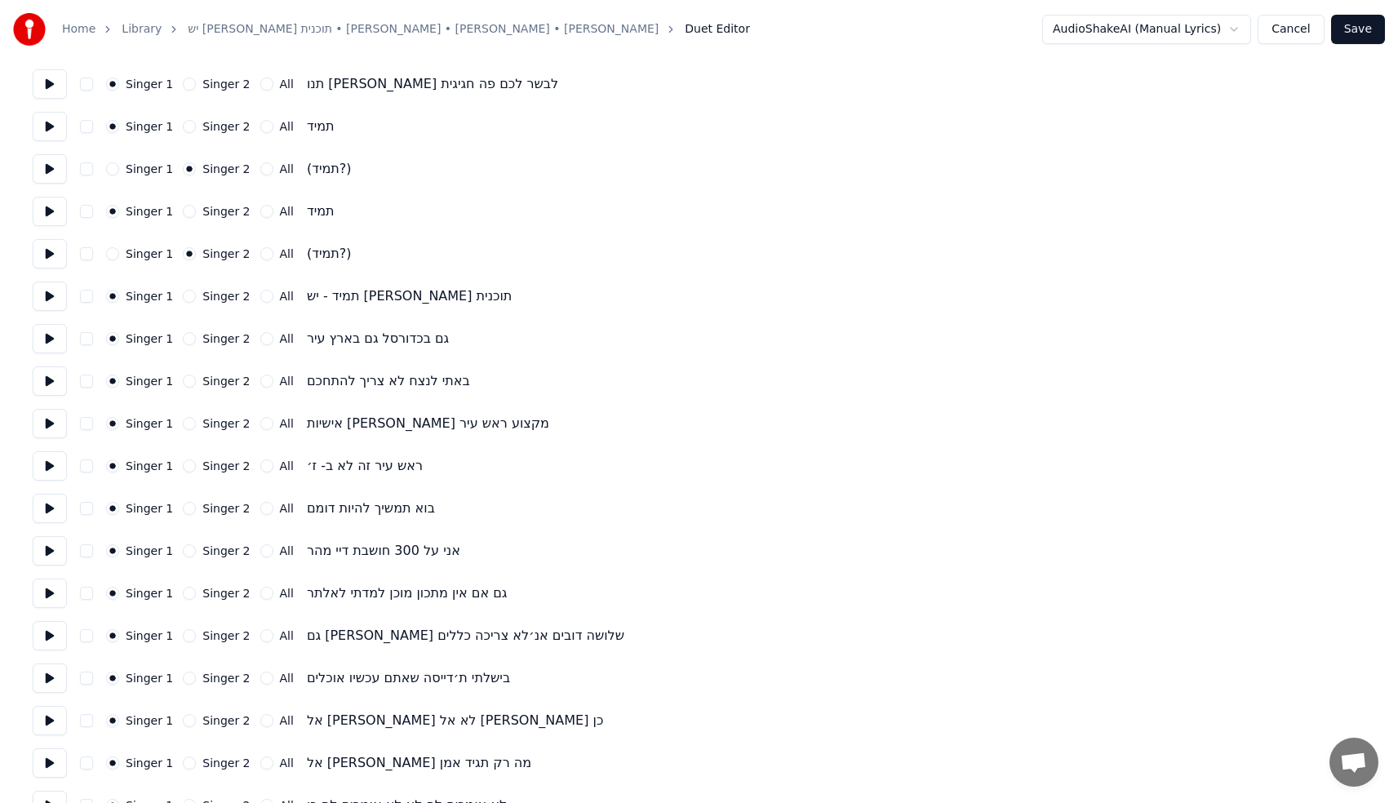
scroll to position [305, 0]
click at [192, 473] on div "Singer 1 Singer 2 All ראש עיר זה לא ב- ז׳" at bounding box center [699, 464] width 1333 height 29
click at [189, 466] on button "Singer 2" at bounding box center [189, 464] width 13 height 13
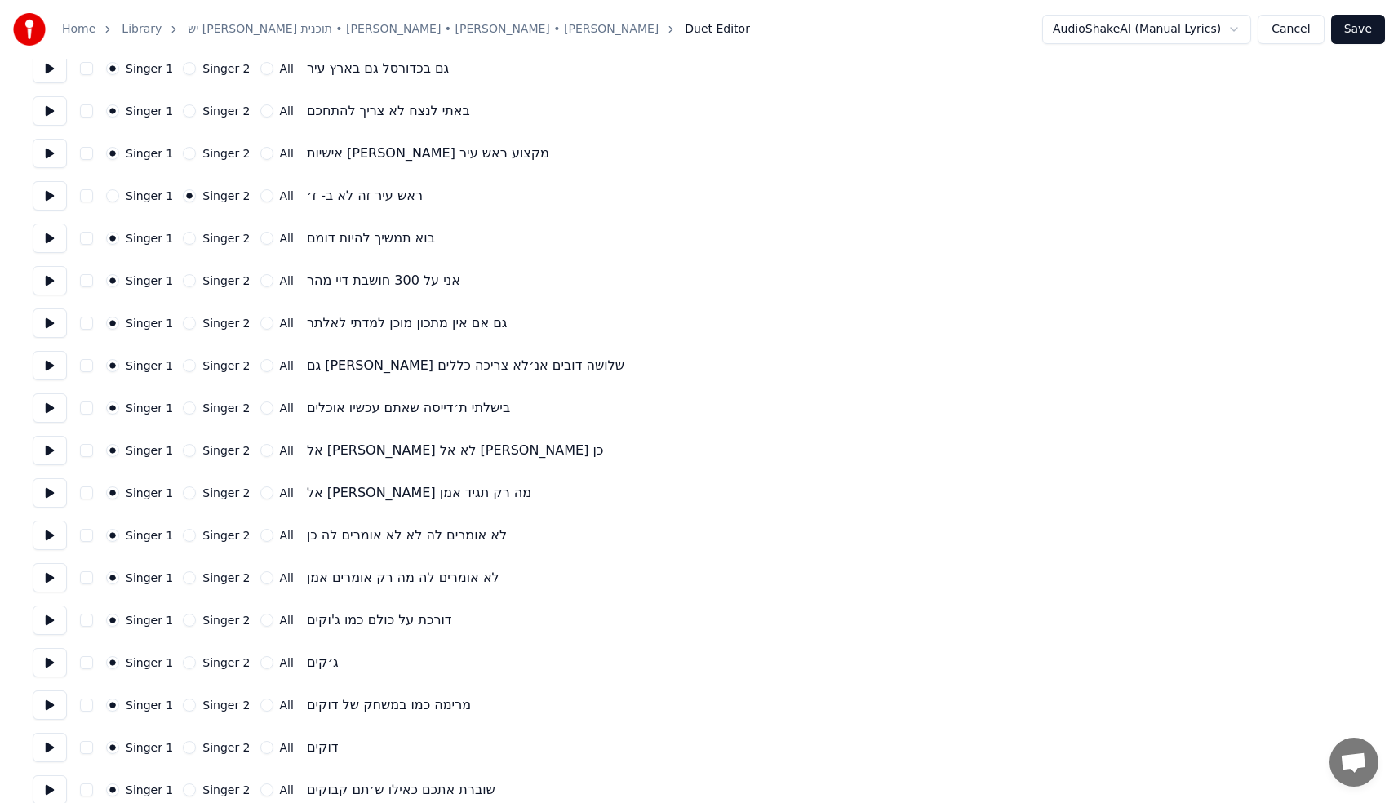
scroll to position [652, 0]
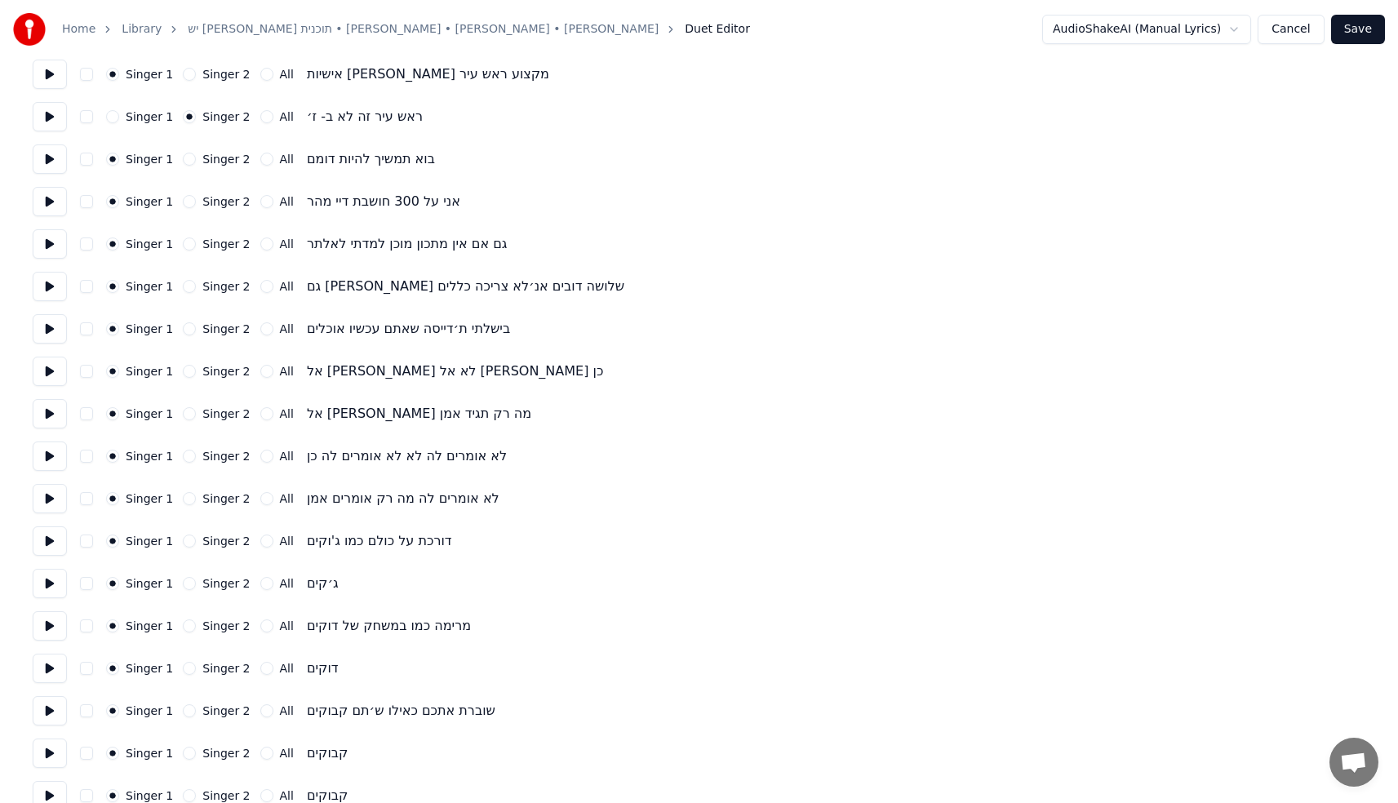
click at [191, 456] on button "Singer 2" at bounding box center [189, 456] width 13 height 13
click at [185, 500] on button "Singer 2" at bounding box center [189, 498] width 13 height 13
click at [189, 547] on div "Singer 2" at bounding box center [216, 541] width 67 height 13
click at [186, 537] on button "Singer 2" at bounding box center [189, 541] width 13 height 13
click at [184, 625] on button "Singer 2" at bounding box center [189, 626] width 13 height 13
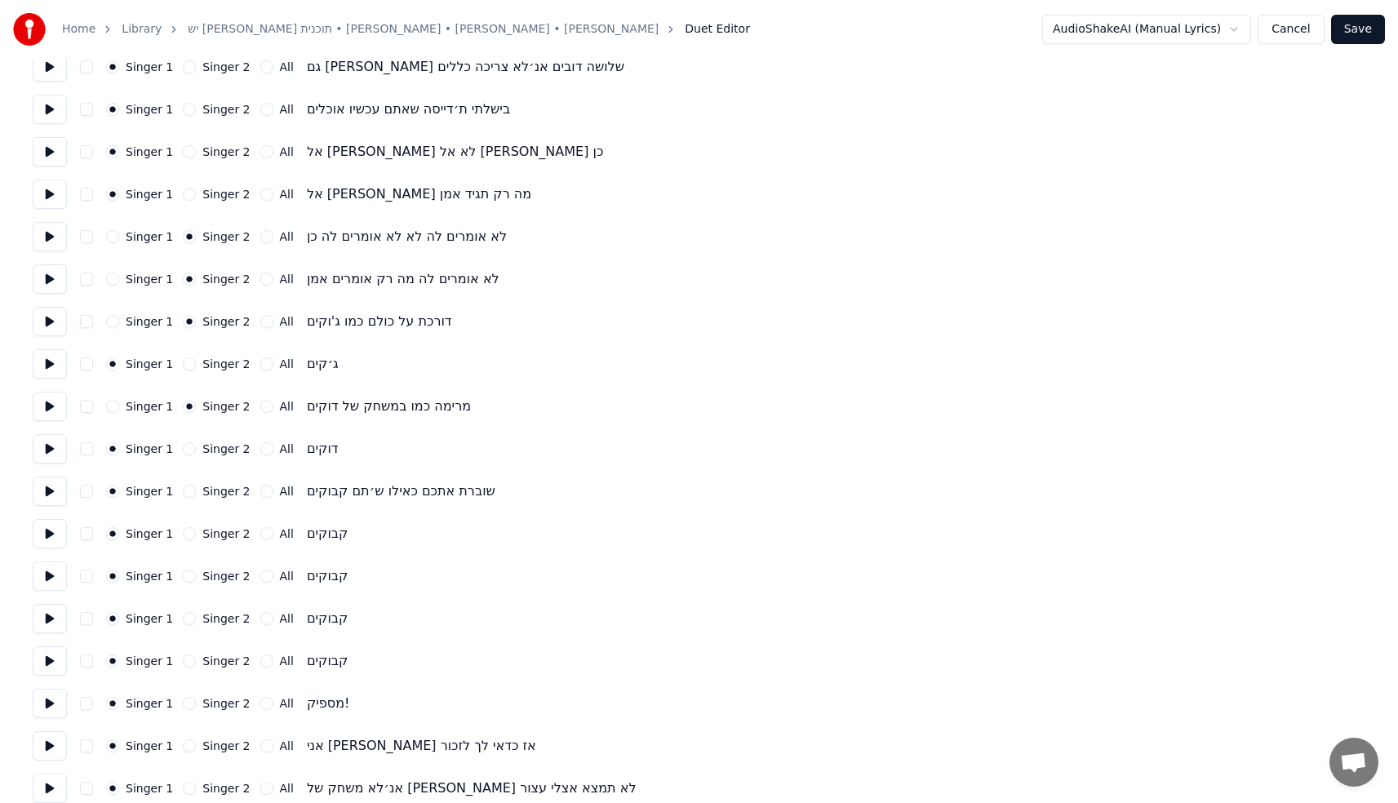
scroll to position [918, 0]
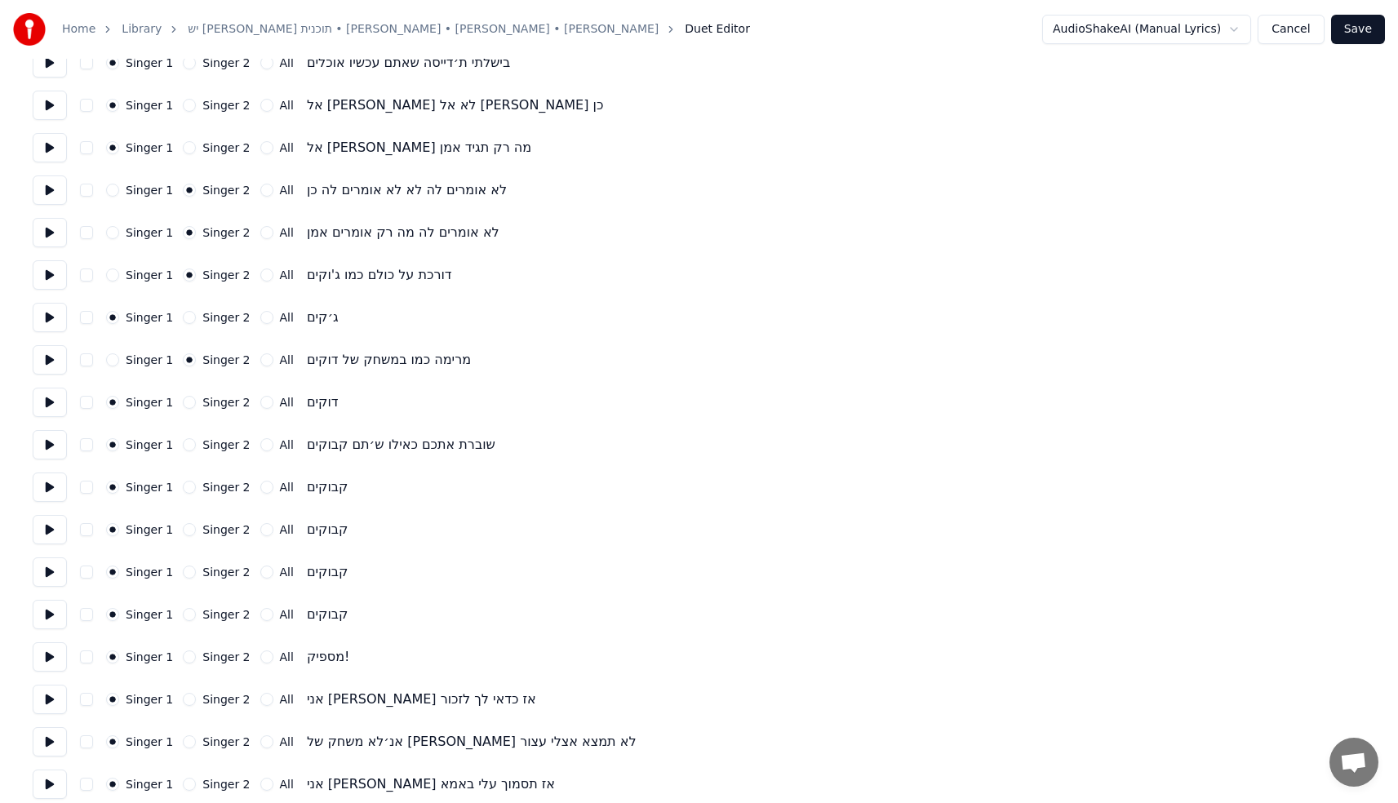
click at [185, 440] on button "Singer 2" at bounding box center [189, 444] width 13 height 13
click at [187, 528] on button "Singer 2" at bounding box center [189, 529] width 13 height 13
click at [189, 610] on button "Singer 2" at bounding box center [189, 614] width 13 height 13
click at [189, 571] on button "Singer 2" at bounding box center [189, 572] width 13 height 13
click at [115, 569] on button "Singer 1" at bounding box center [112, 572] width 13 height 13
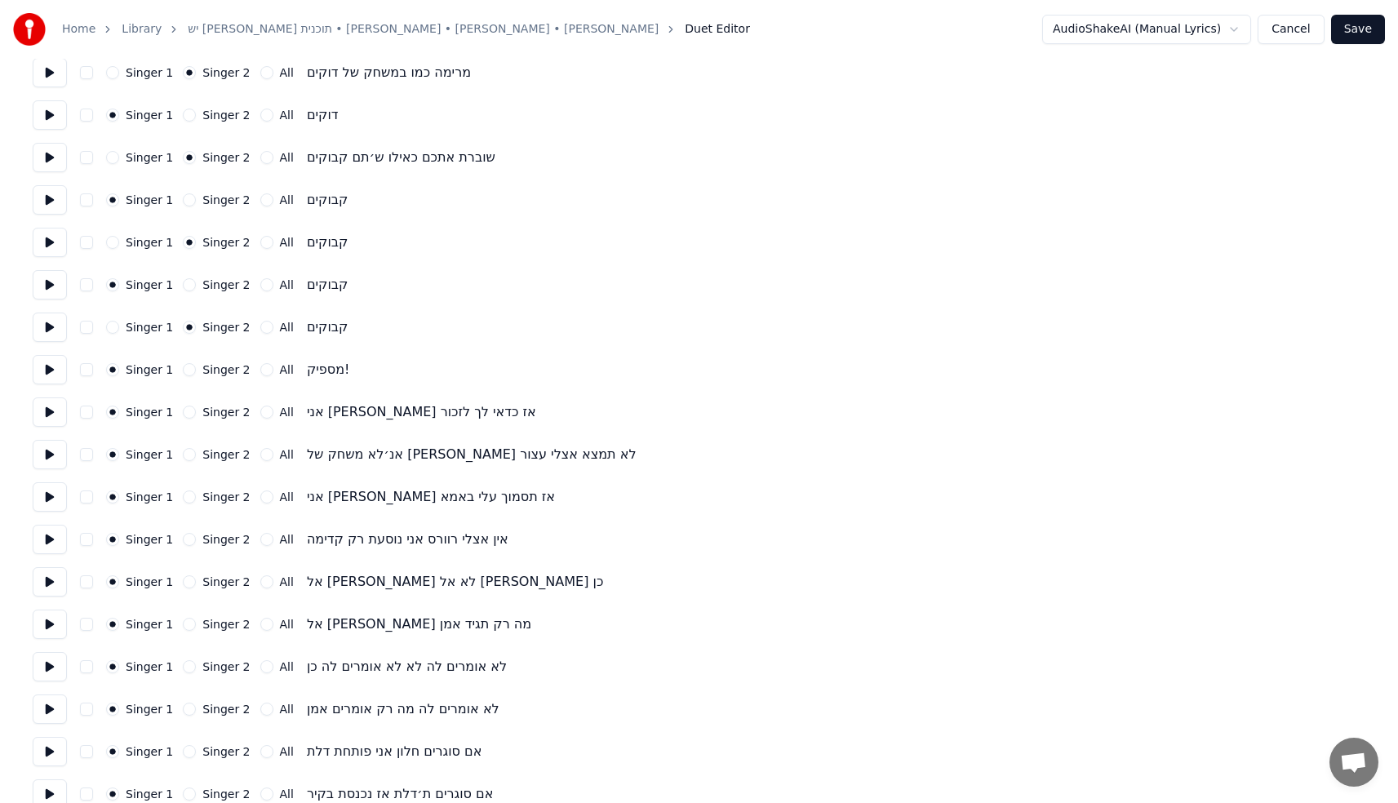
scroll to position [1221, 0]
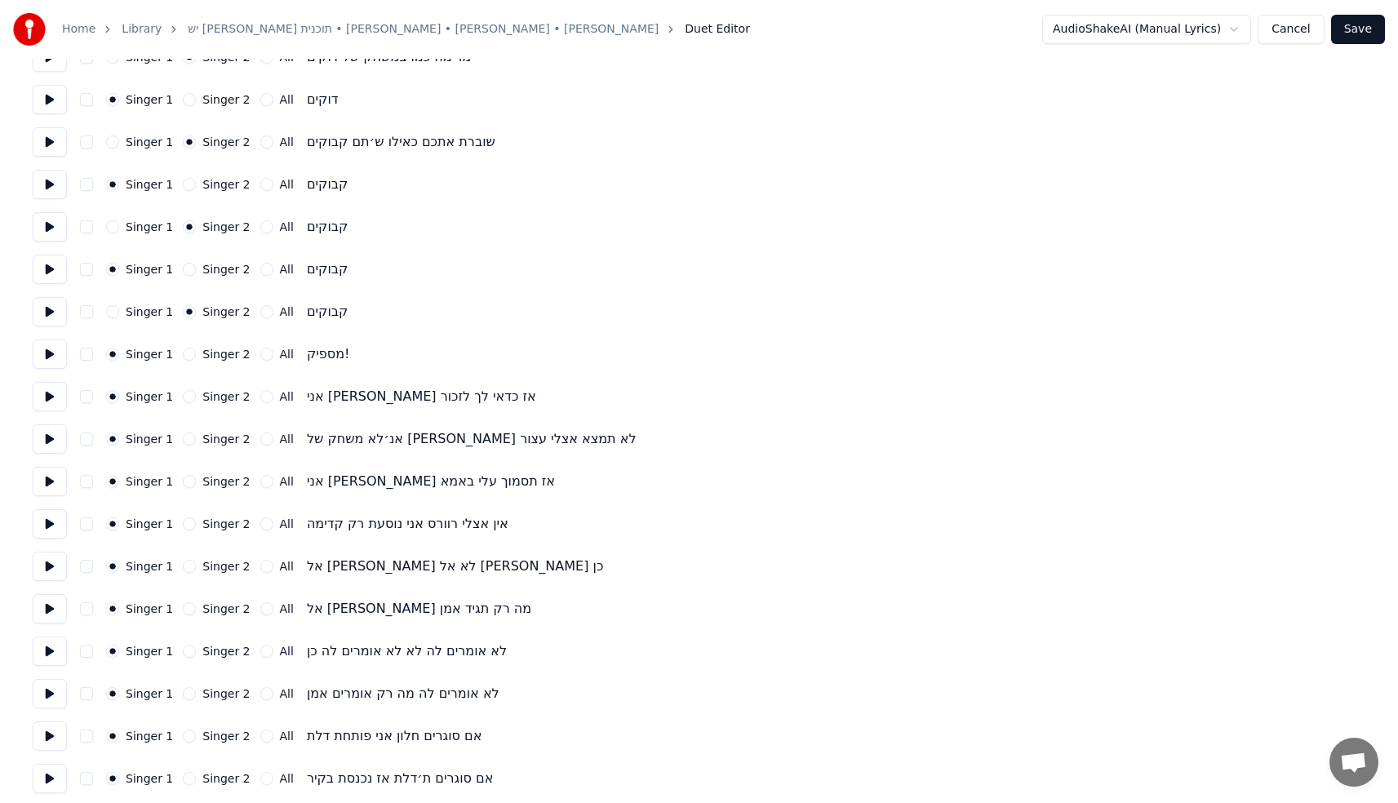
click at [184, 649] on button "Singer 2" at bounding box center [189, 651] width 13 height 13
drag, startPoint x: 185, startPoint y: 695, endPoint x: 197, endPoint y: 687, distance: 14.3
click at [185, 695] on button "Singer 2" at bounding box center [189, 693] width 13 height 13
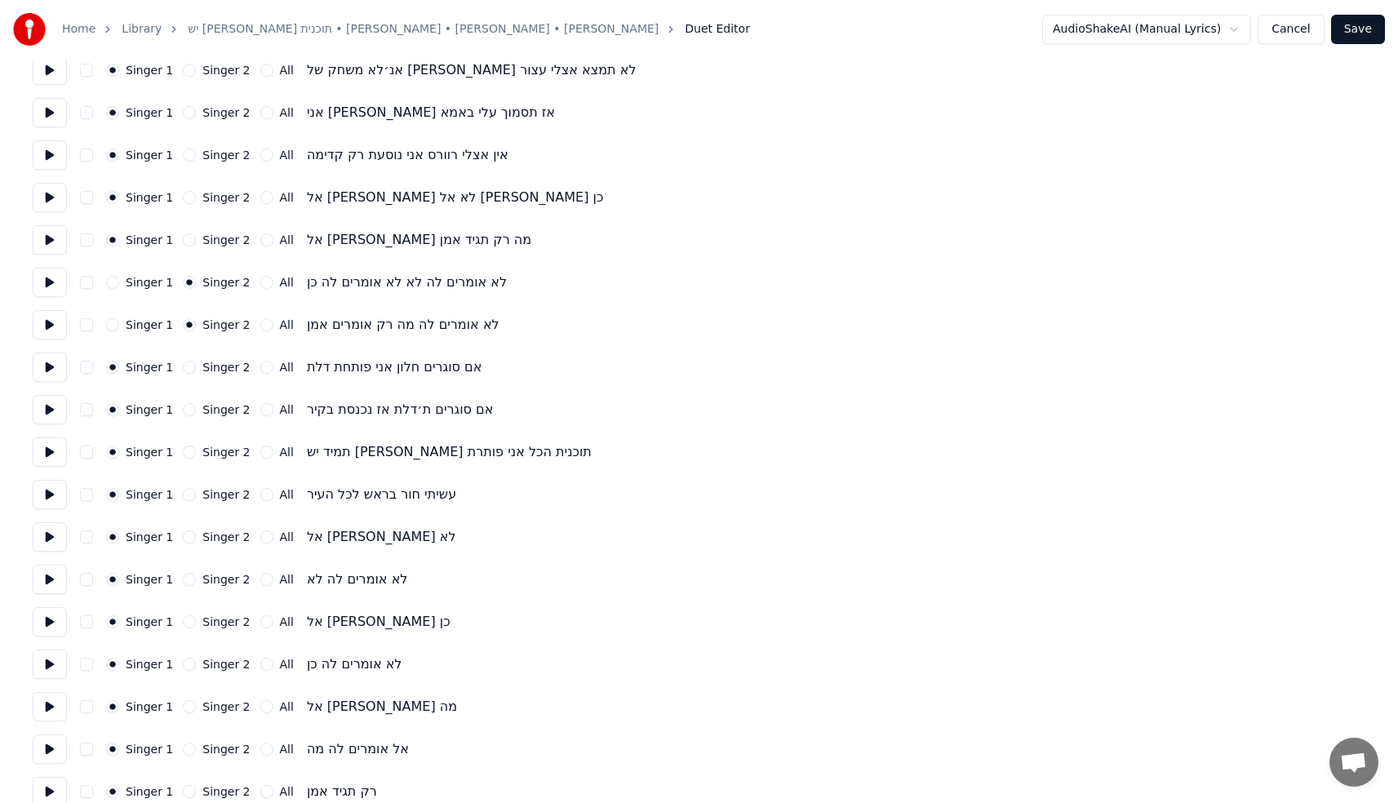
scroll to position [1838, 0]
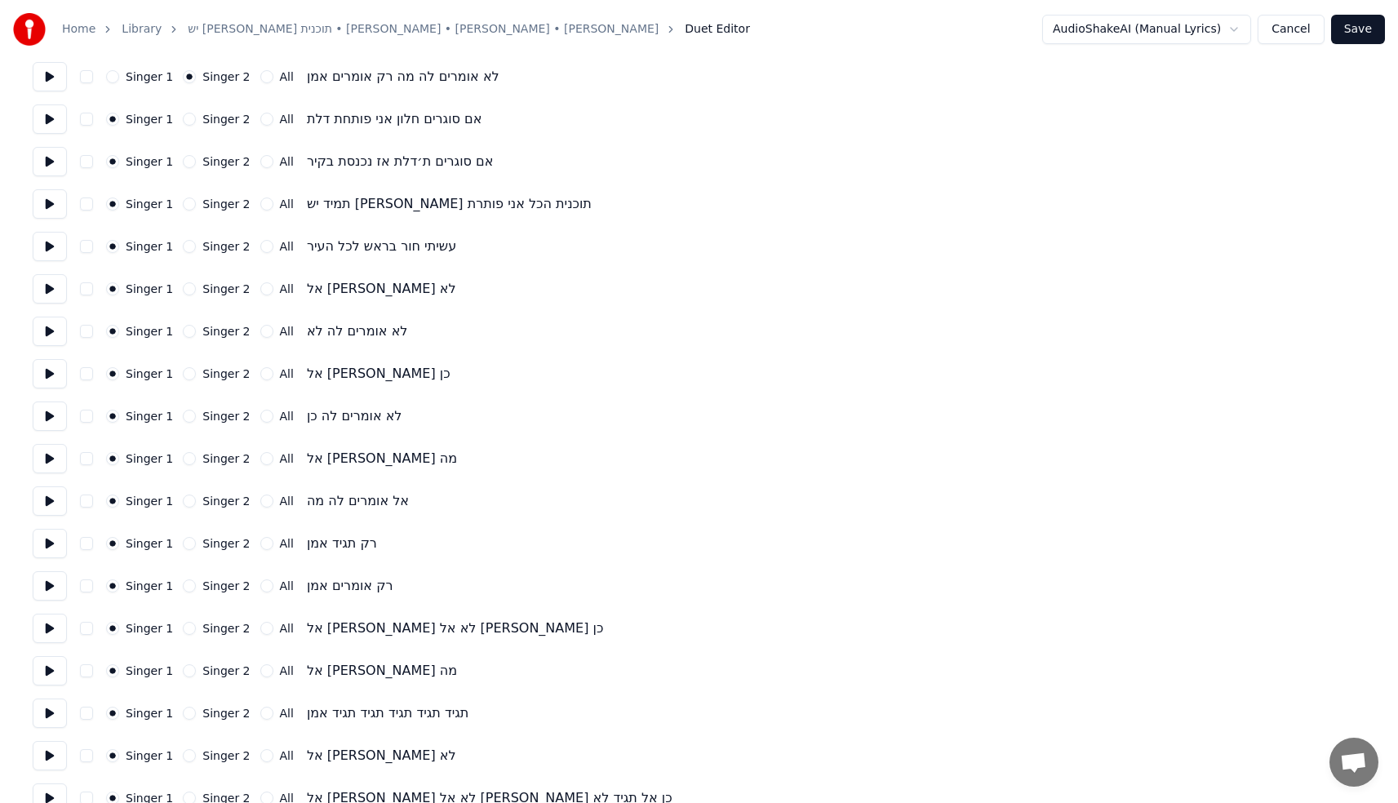
click at [183, 330] on button "Singer 2" at bounding box center [189, 331] width 13 height 13
click at [185, 420] on button "Singer 2" at bounding box center [189, 416] width 13 height 13
click at [188, 500] on button "Singer 2" at bounding box center [189, 501] width 13 height 13
click at [183, 585] on button "Singer 2" at bounding box center [189, 586] width 13 height 13
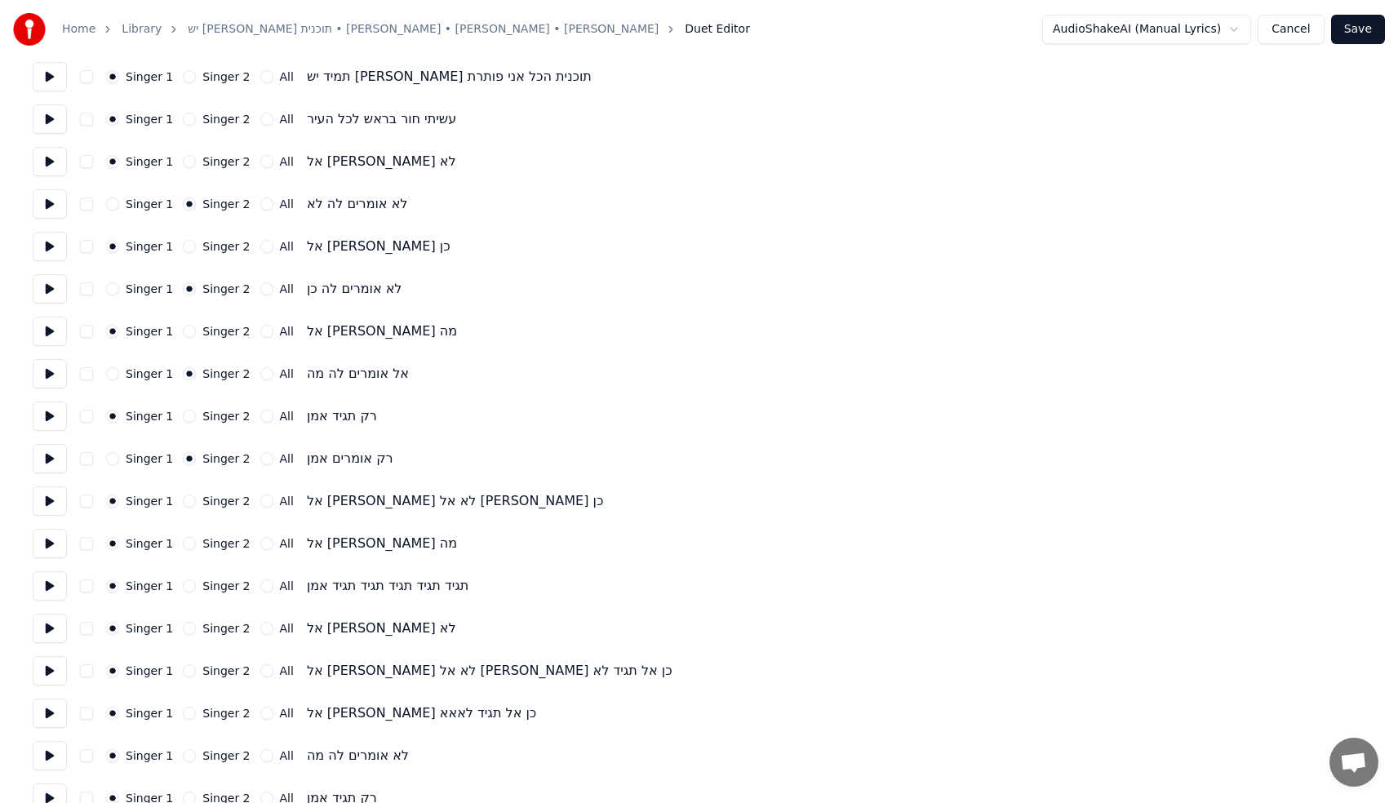
scroll to position [1992, 0]
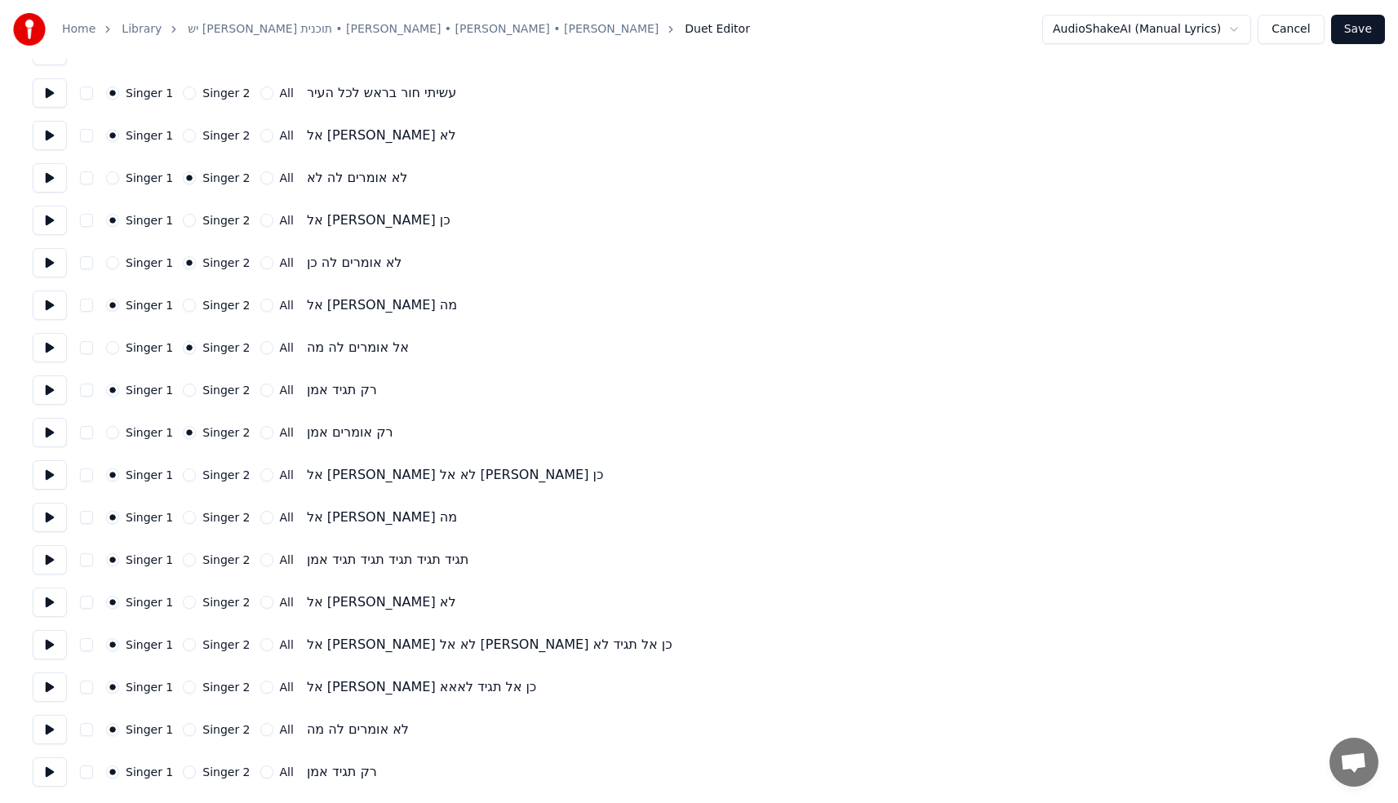
click at [186, 731] on button "Singer 2" at bounding box center [189, 729] width 13 height 13
click at [1367, 26] on button "Save" at bounding box center [1359, 29] width 54 height 29
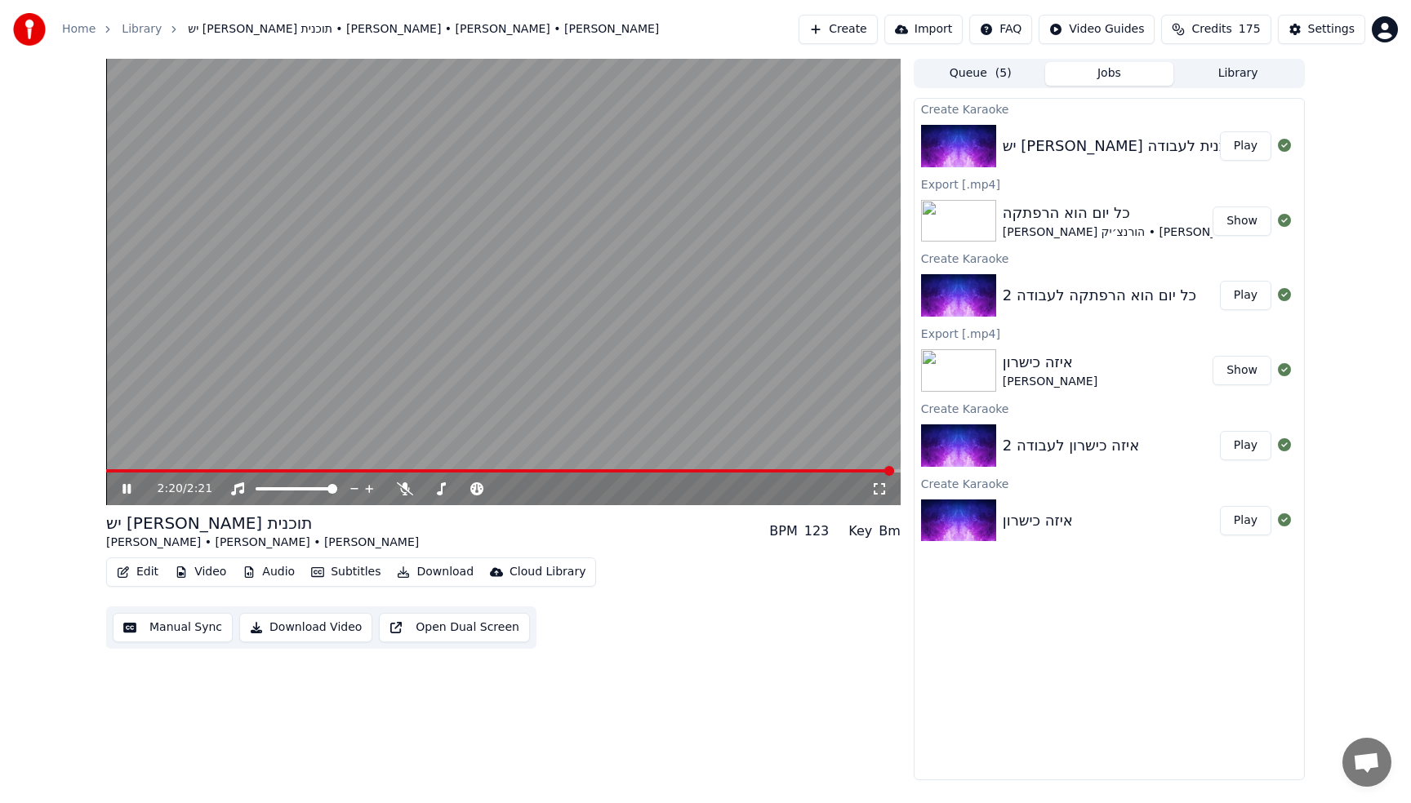
click at [532, 185] on video at bounding box center [503, 282] width 794 height 447
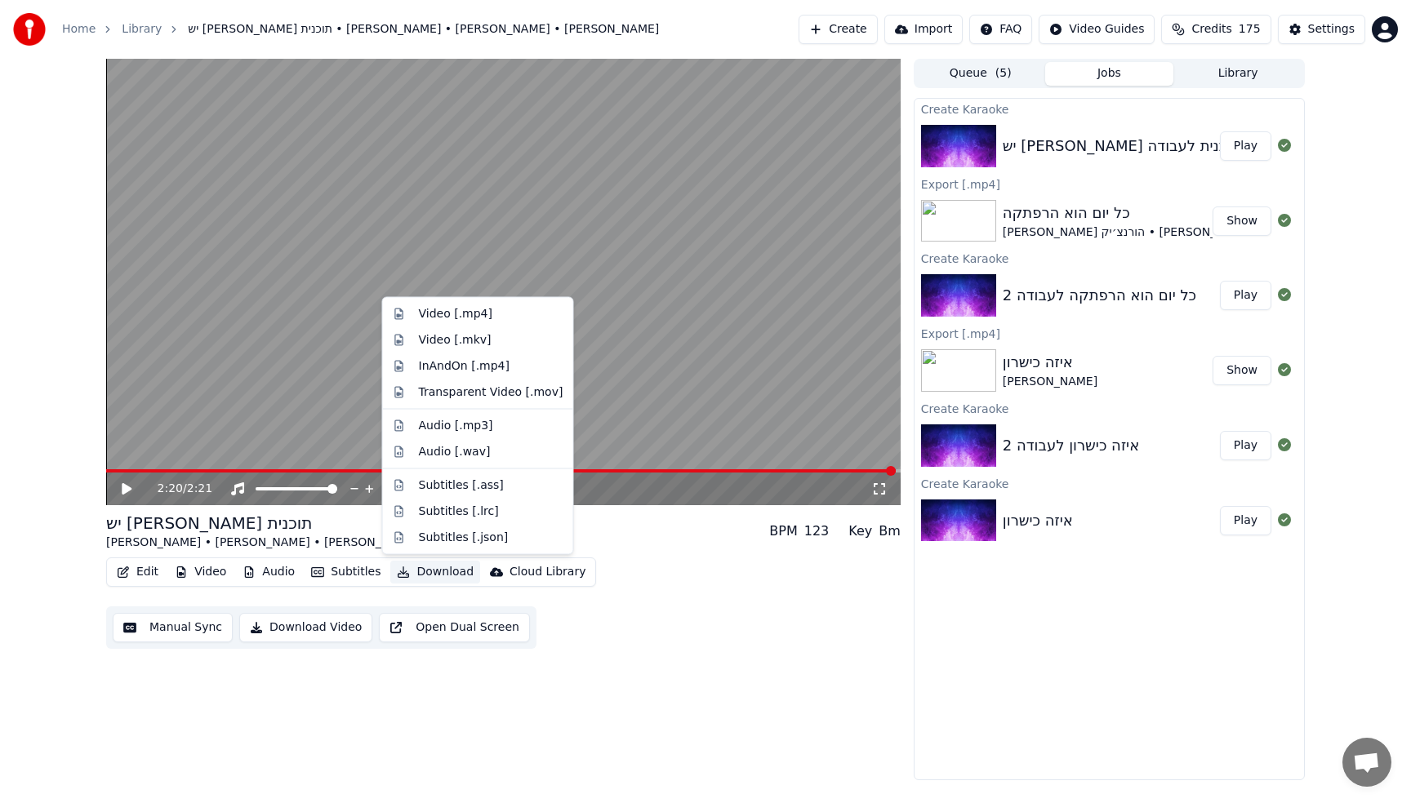
click at [426, 567] on button "Download" at bounding box center [435, 572] width 90 height 23
click at [459, 310] on div "Video [.mp4]" at bounding box center [455, 314] width 73 height 16
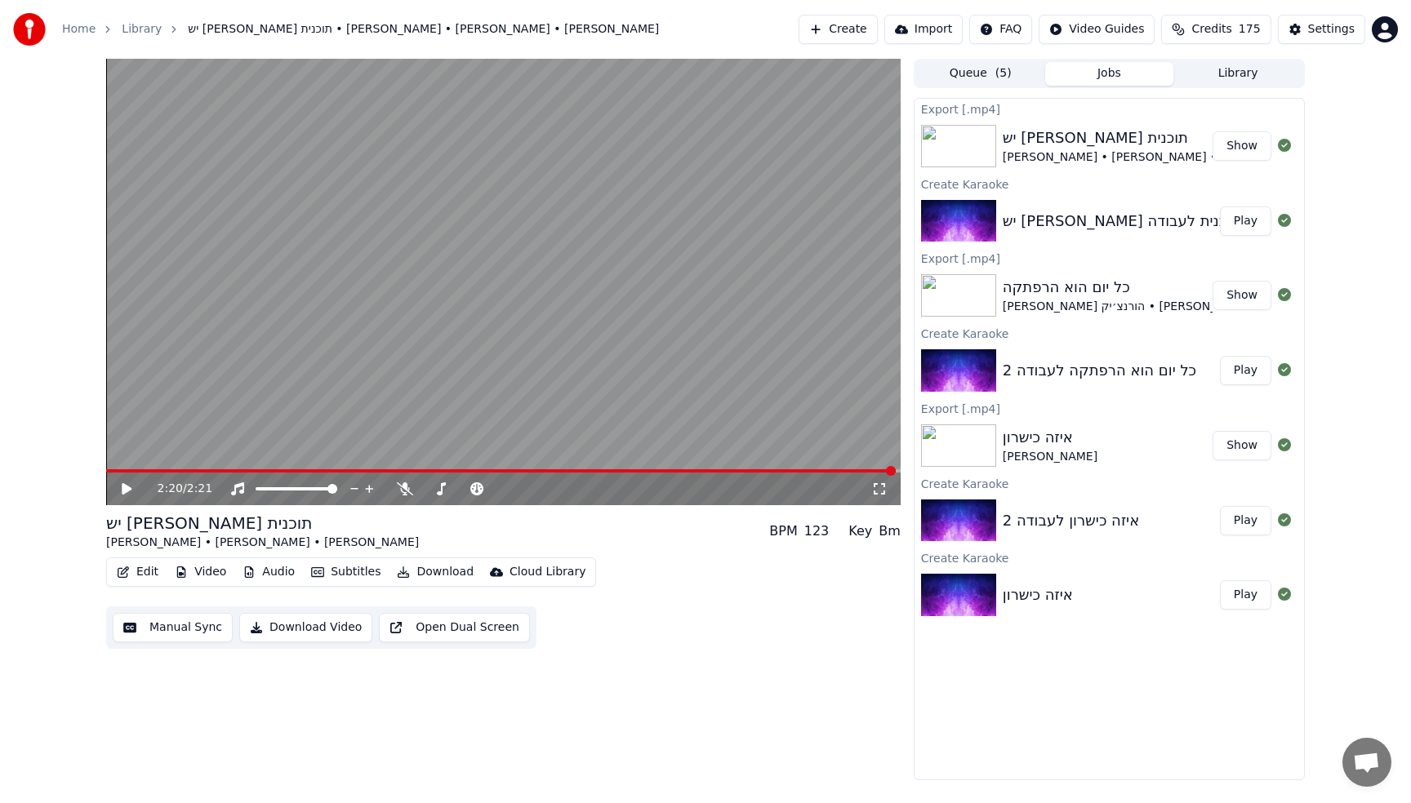
click at [1250, 144] on button "Show" at bounding box center [1241, 145] width 59 height 29
click at [860, 33] on button "Create" at bounding box center [837, 29] width 79 height 29
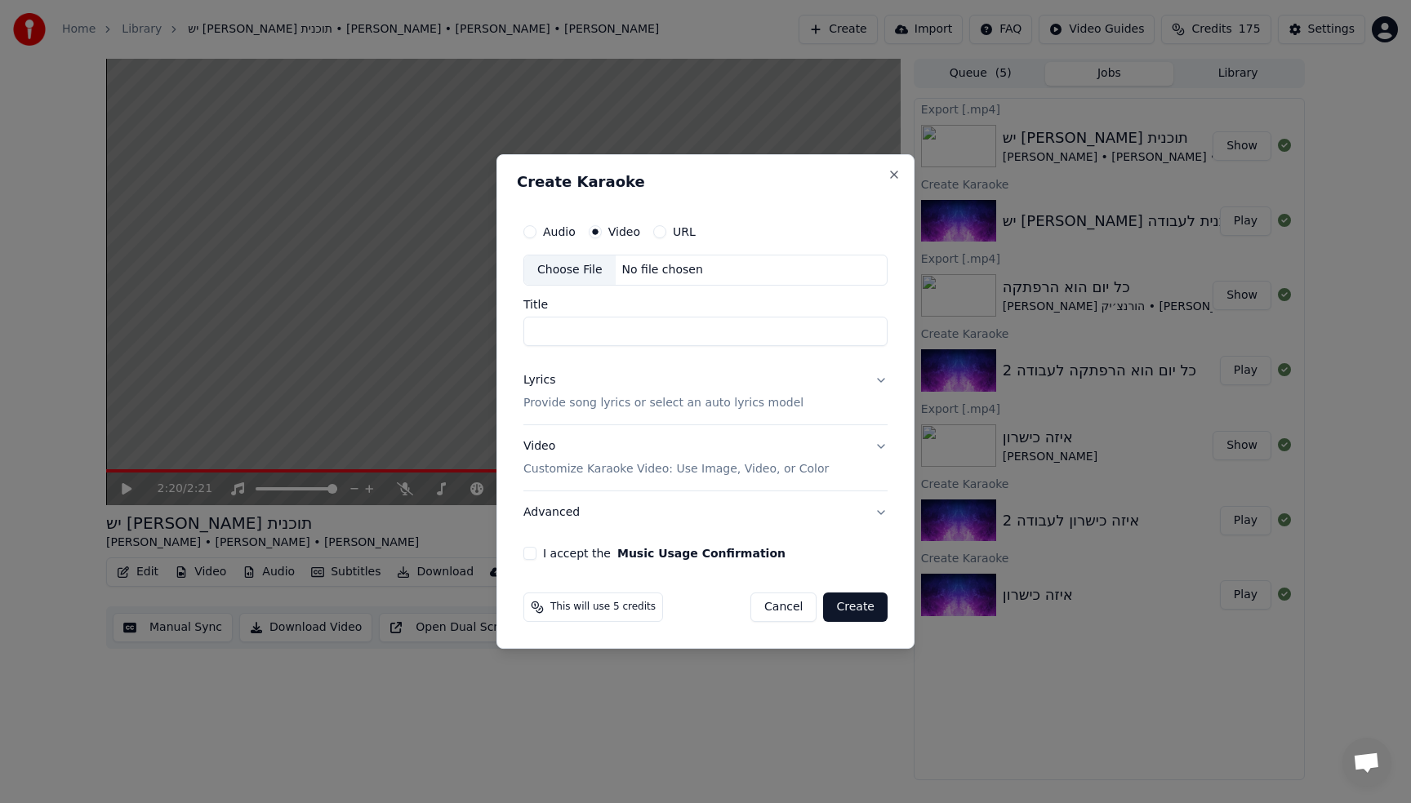
click at [647, 280] on div "Choose File No file chosen" at bounding box center [705, 270] width 364 height 31
click at [594, 342] on input "Title" at bounding box center [705, 331] width 364 height 29
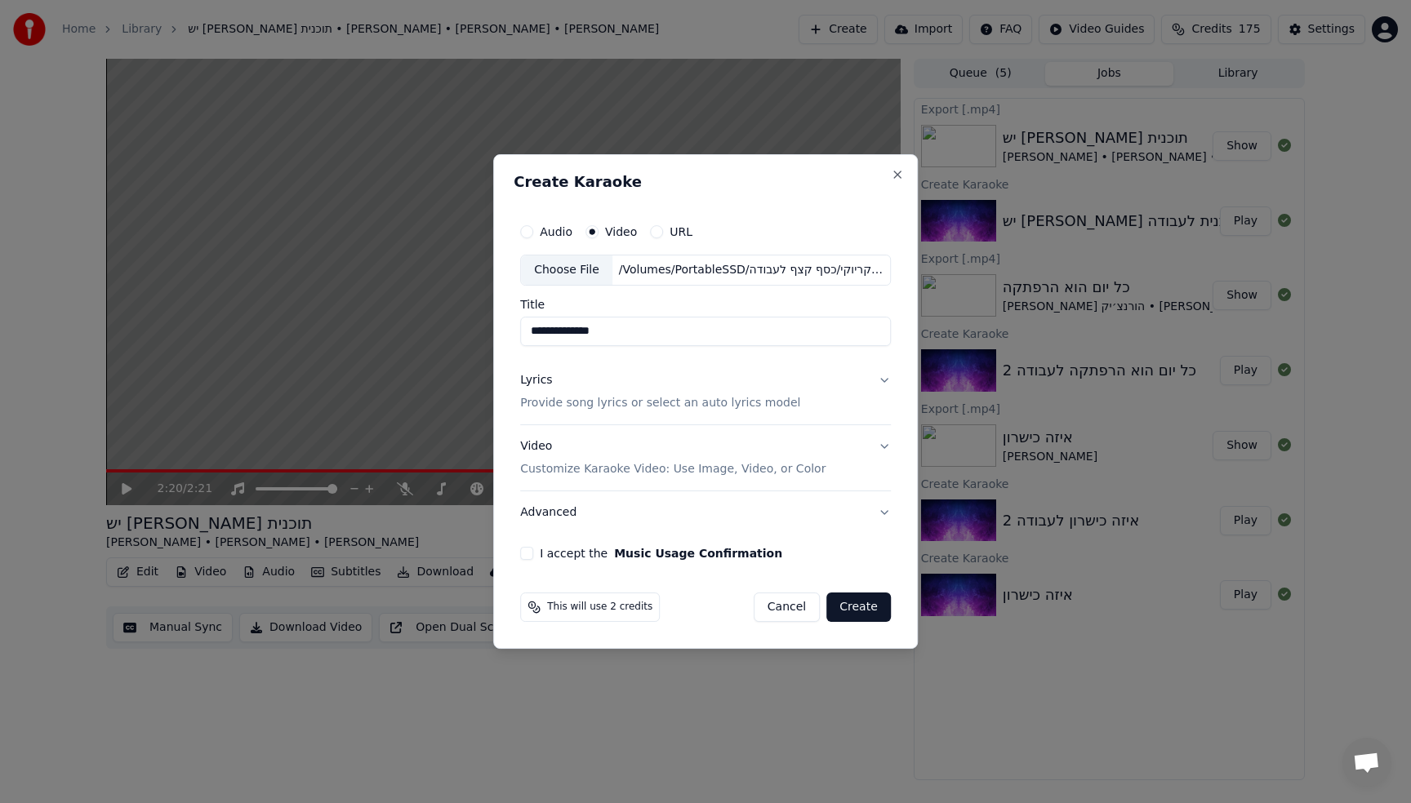
drag, startPoint x: 562, startPoint y: 331, endPoint x: 497, endPoint y: 331, distance: 64.5
click at [497, 331] on div "**********" at bounding box center [705, 401] width 425 height 495
type input "*******"
click at [606, 402] on p "Provide song lyrics or select an auto lyrics model" at bounding box center [660, 403] width 280 height 16
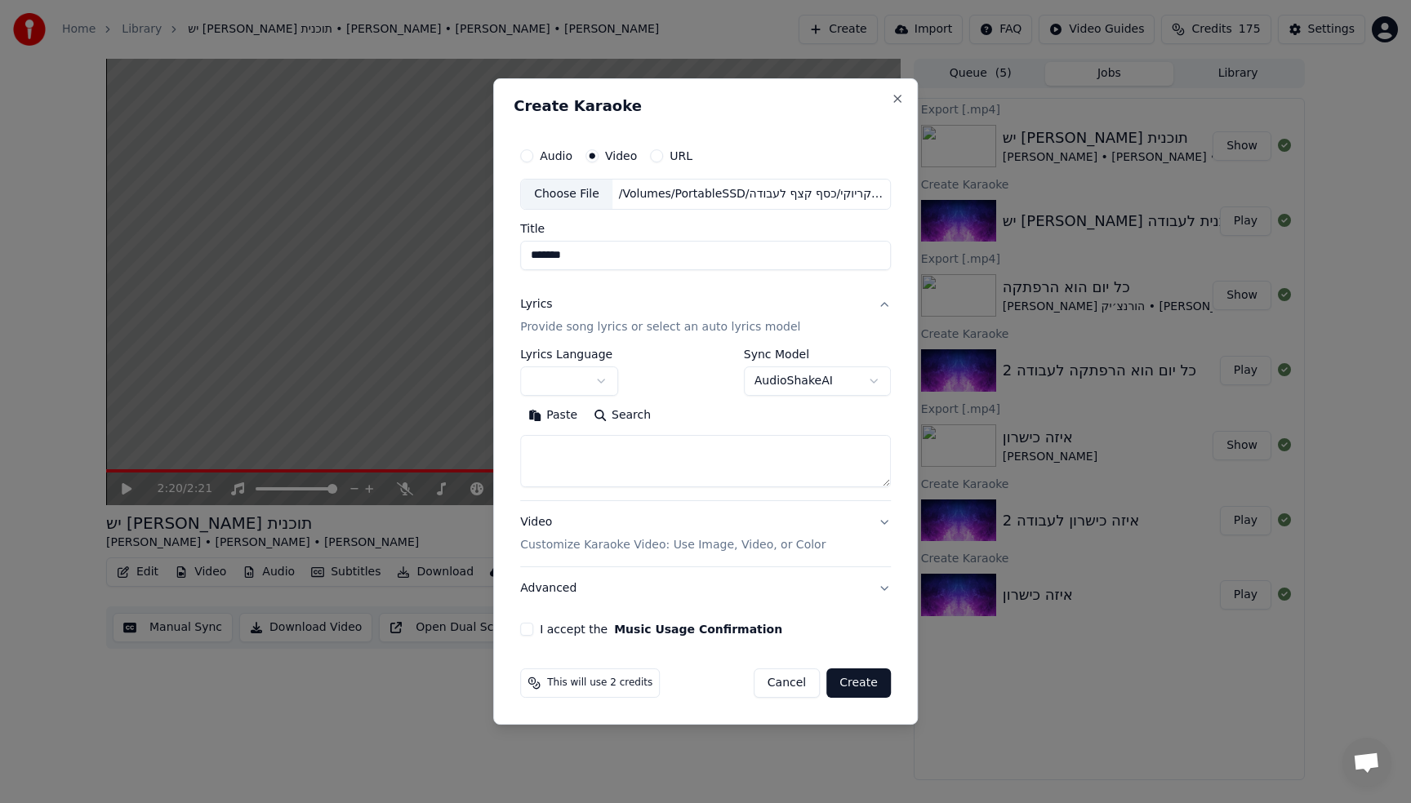
click at [621, 447] on textarea at bounding box center [705, 461] width 371 height 52
paste textarea "**********"
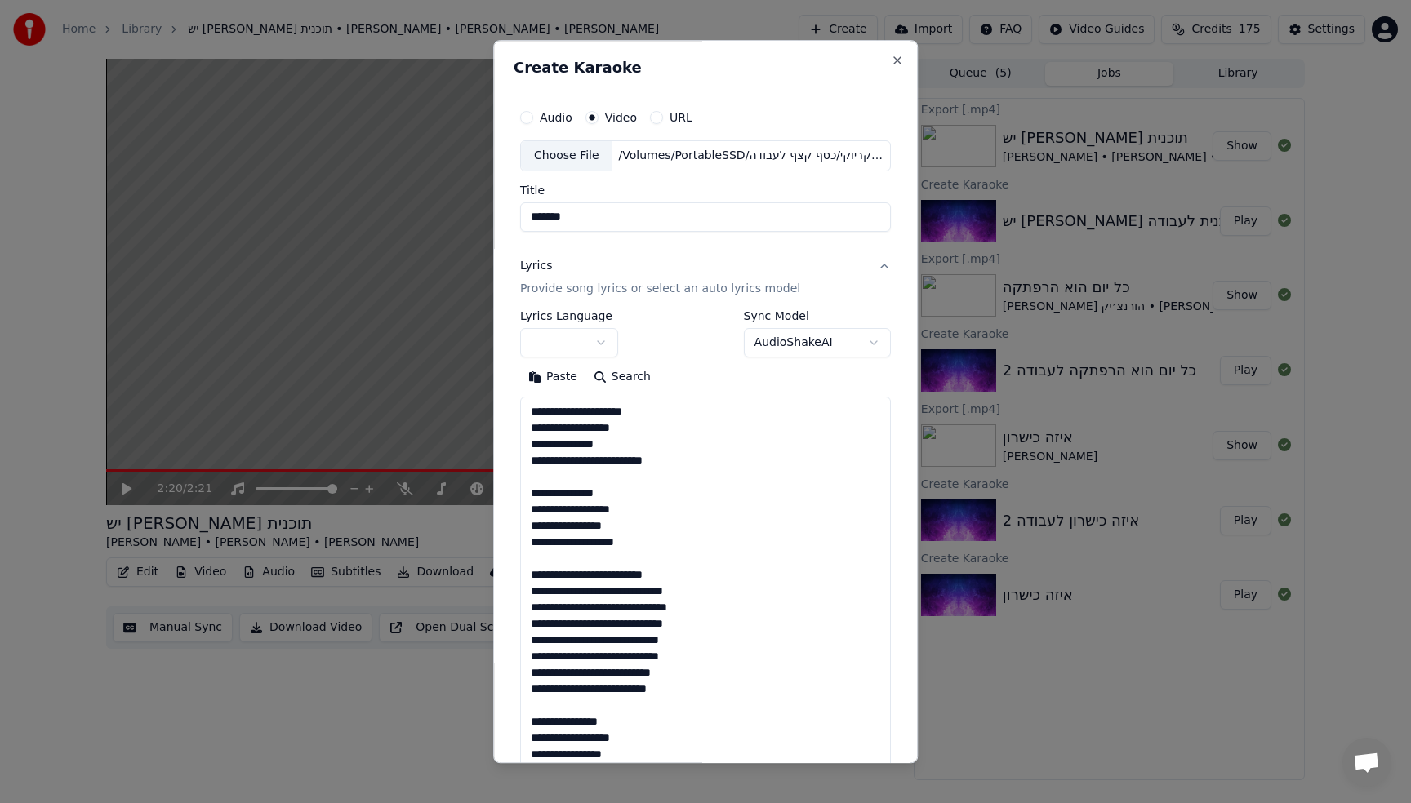
scroll to position [771, 0]
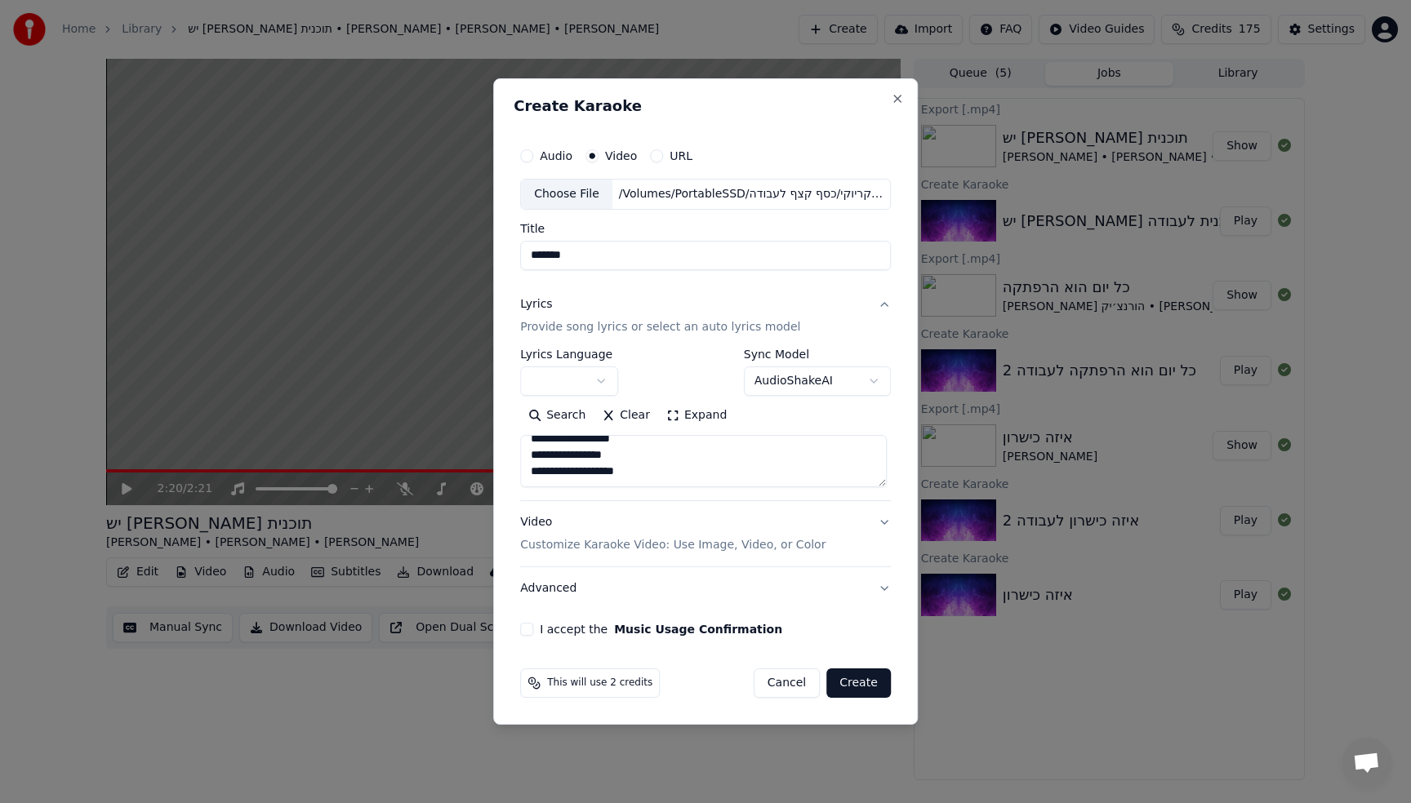
type textarea "**********"
click at [685, 420] on button "Expand" at bounding box center [696, 415] width 77 height 26
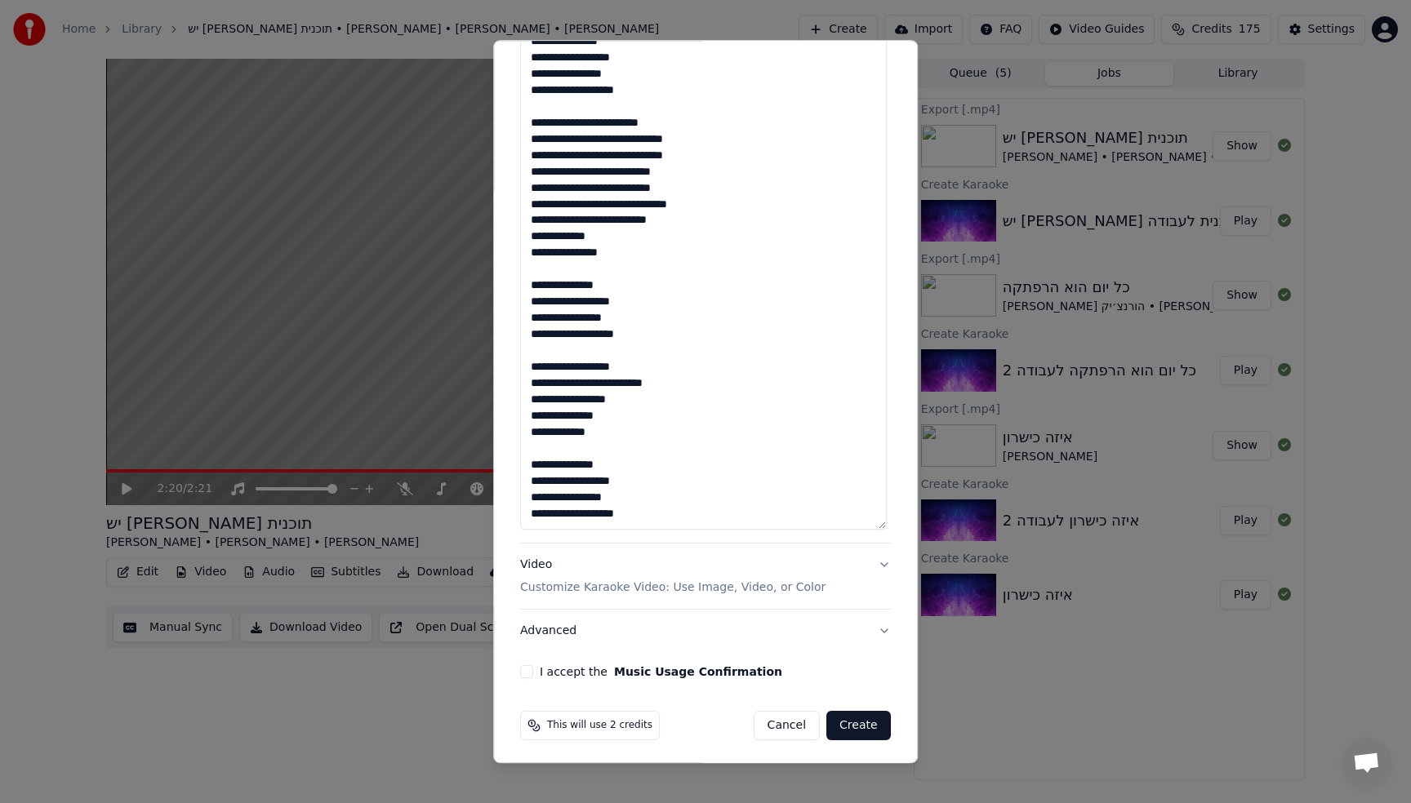
scroll to position [684, 0]
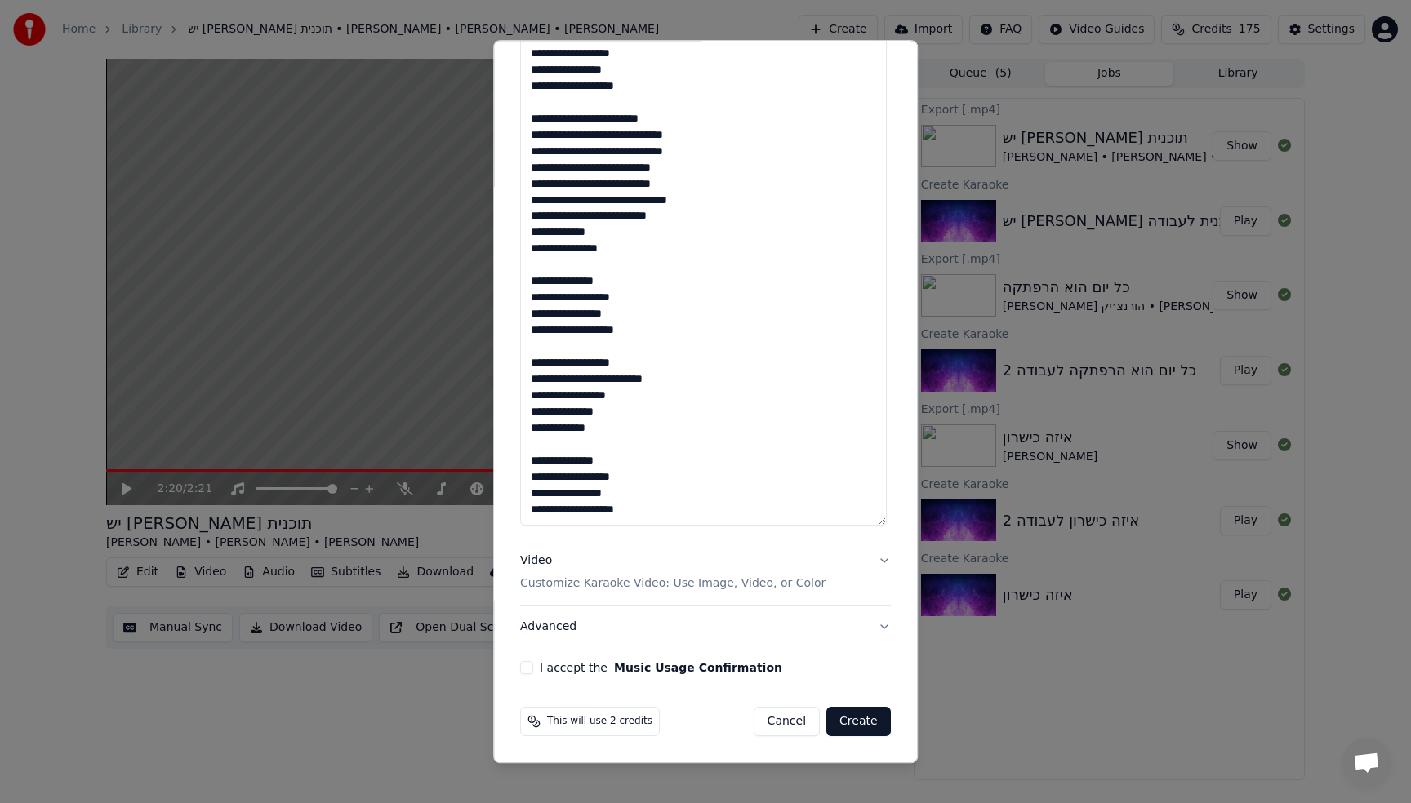
click at [527, 675] on div "**********" at bounding box center [706, 46] width 384 height 1270
click at [526, 672] on button "I accept the Music Usage Confirmation" at bounding box center [526, 667] width 13 height 13
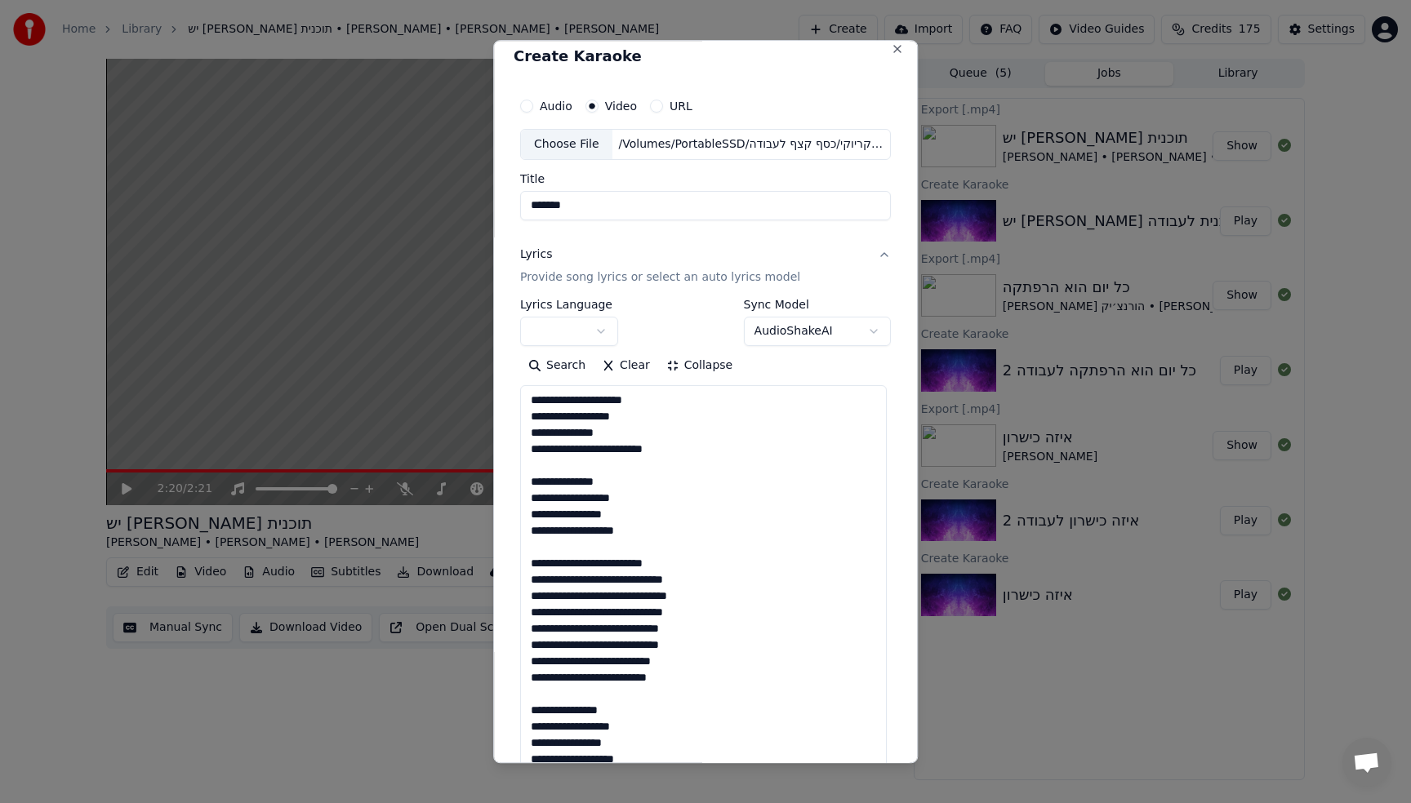
scroll to position [0, 0]
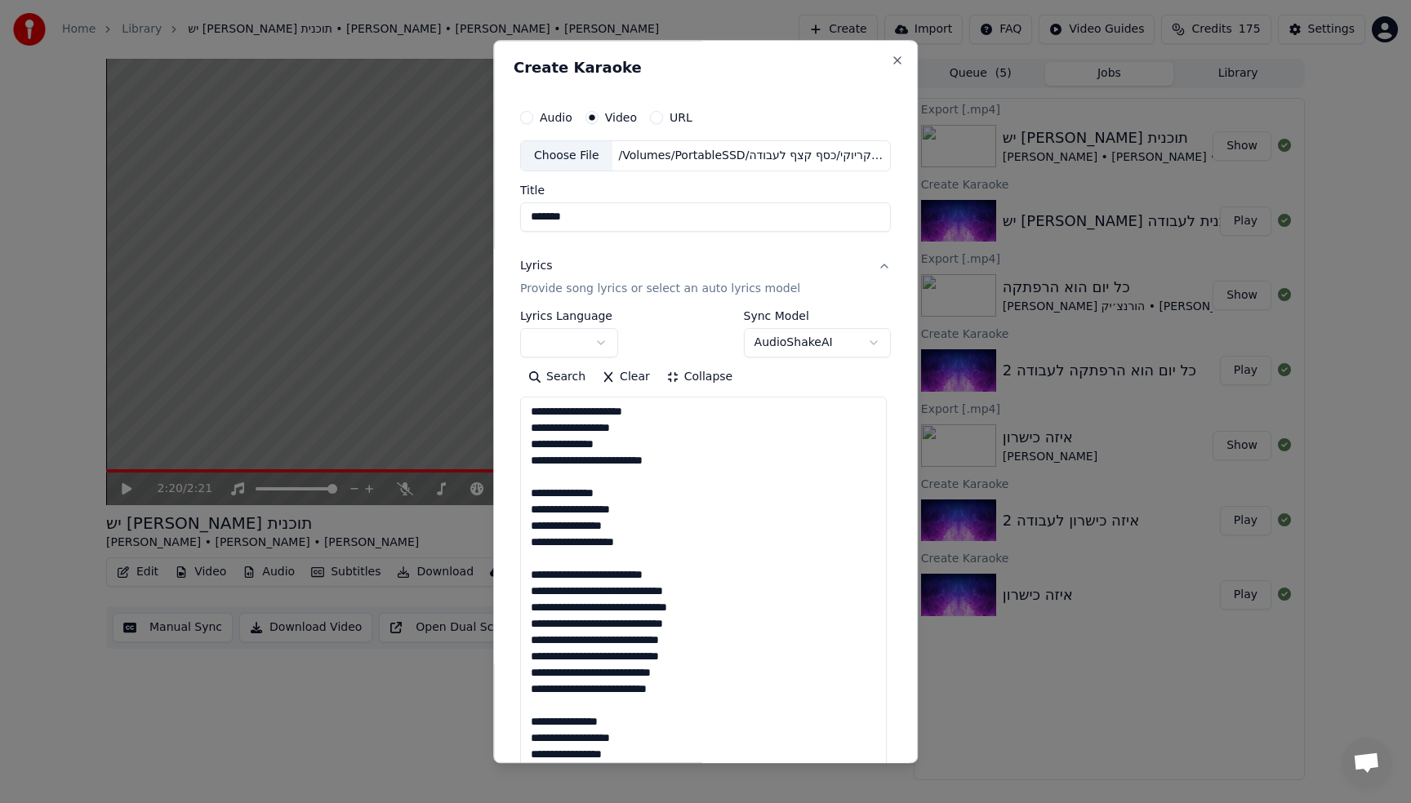
click at [585, 343] on button "button" at bounding box center [569, 342] width 98 height 29
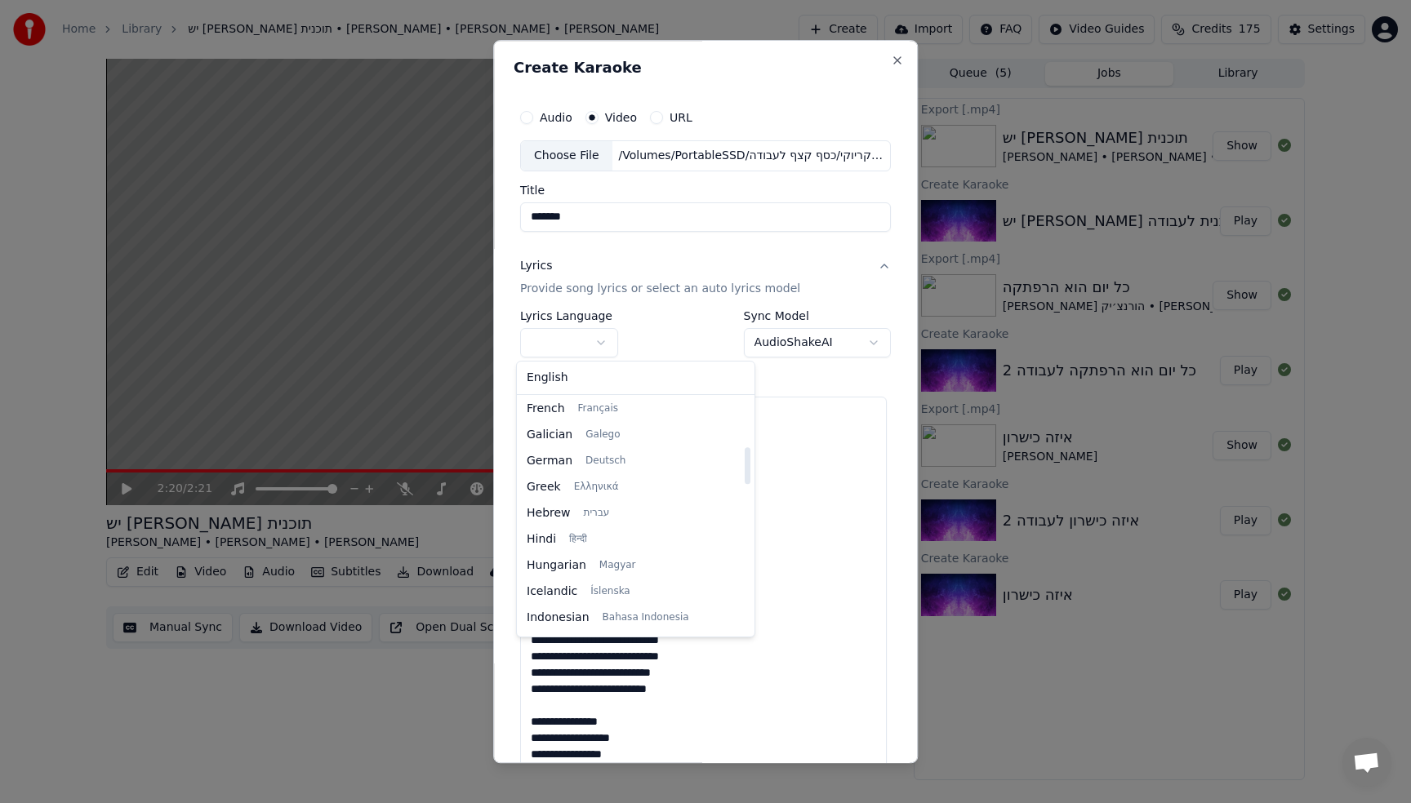
scroll to position [432, 0]
select select "**"
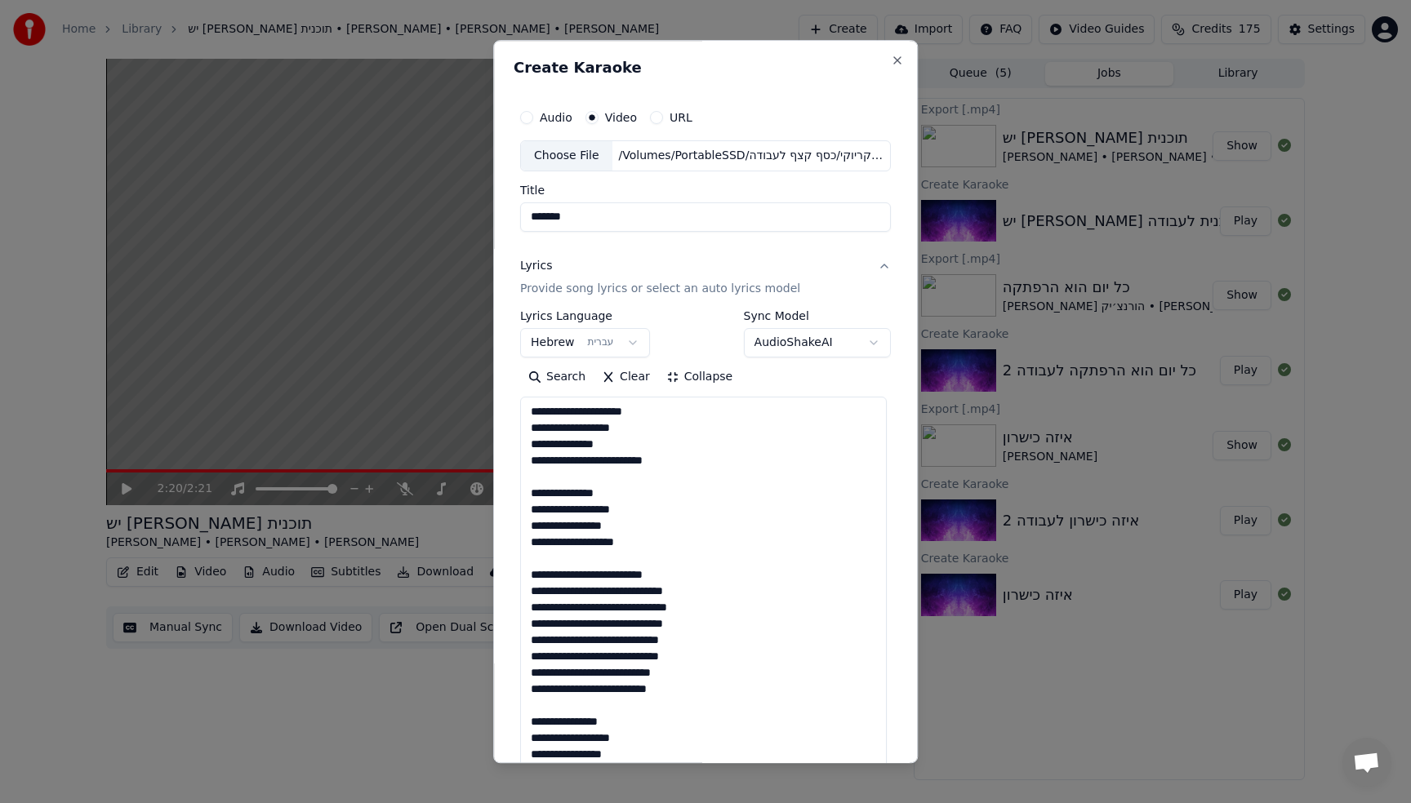
click at [780, 247] on button "Lyrics Provide song lyrics or select an auto lyrics model" at bounding box center [705, 277] width 371 height 65
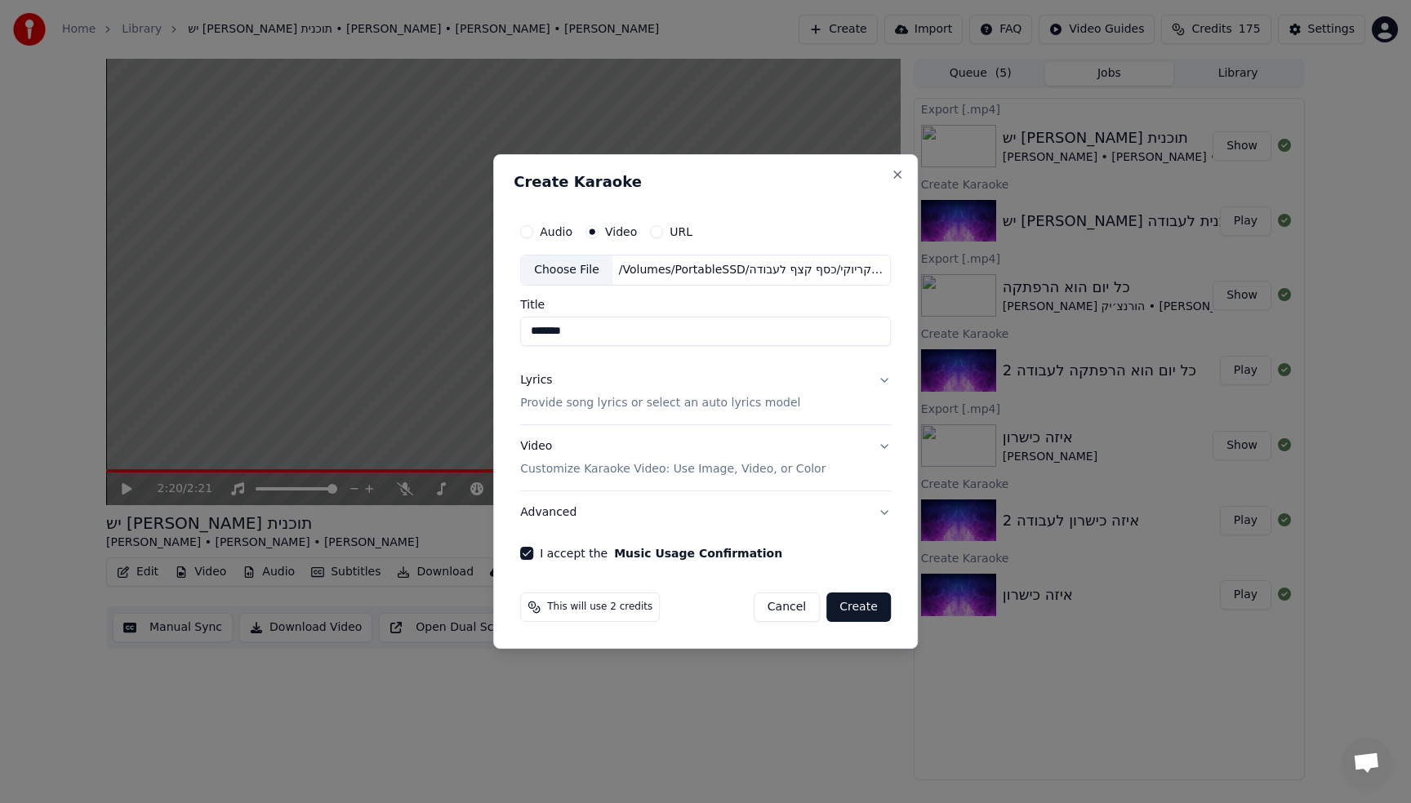
click at [705, 397] on p "Provide song lyrics or select an auto lyrics model" at bounding box center [660, 403] width 280 height 16
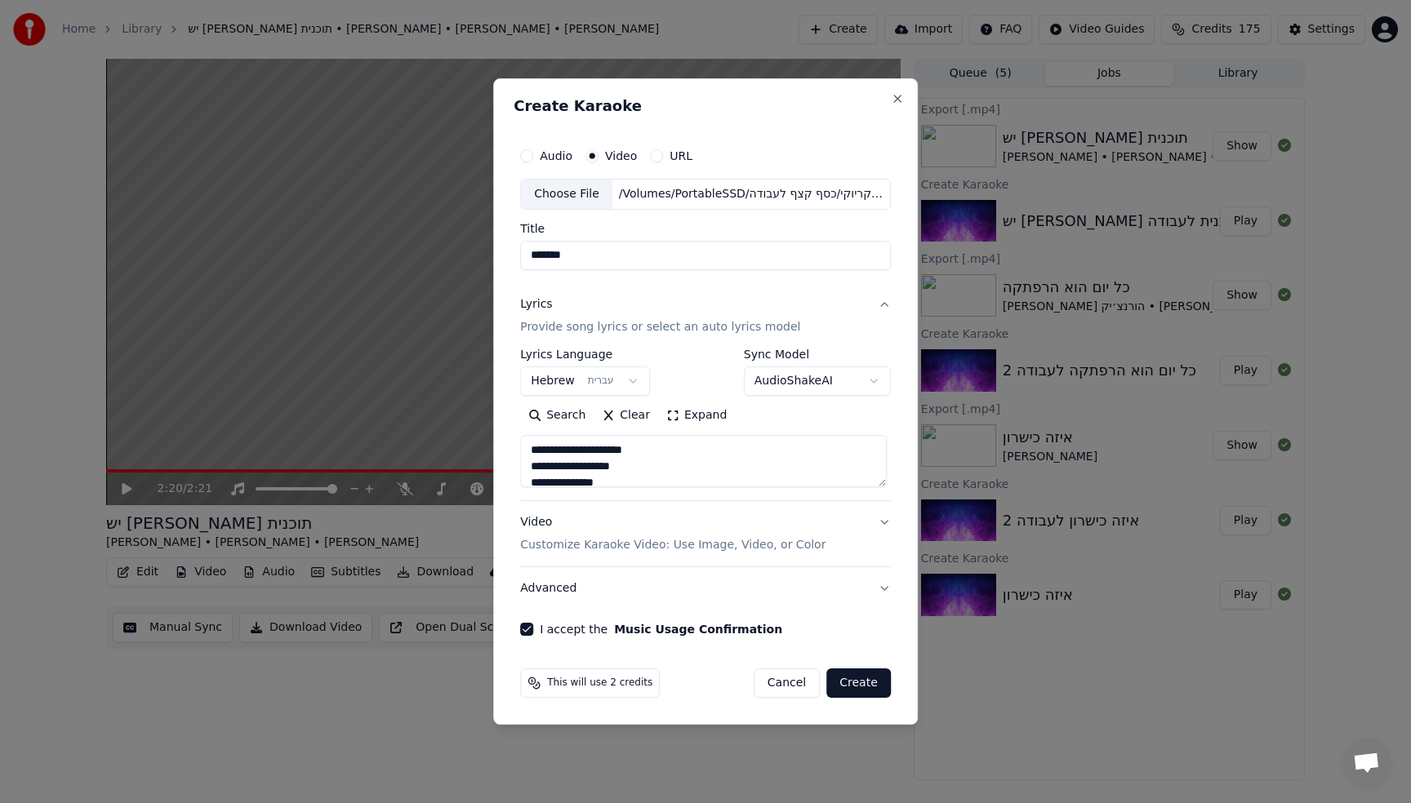
click at [856, 685] on button "Create" at bounding box center [858, 683] width 64 height 29
select select
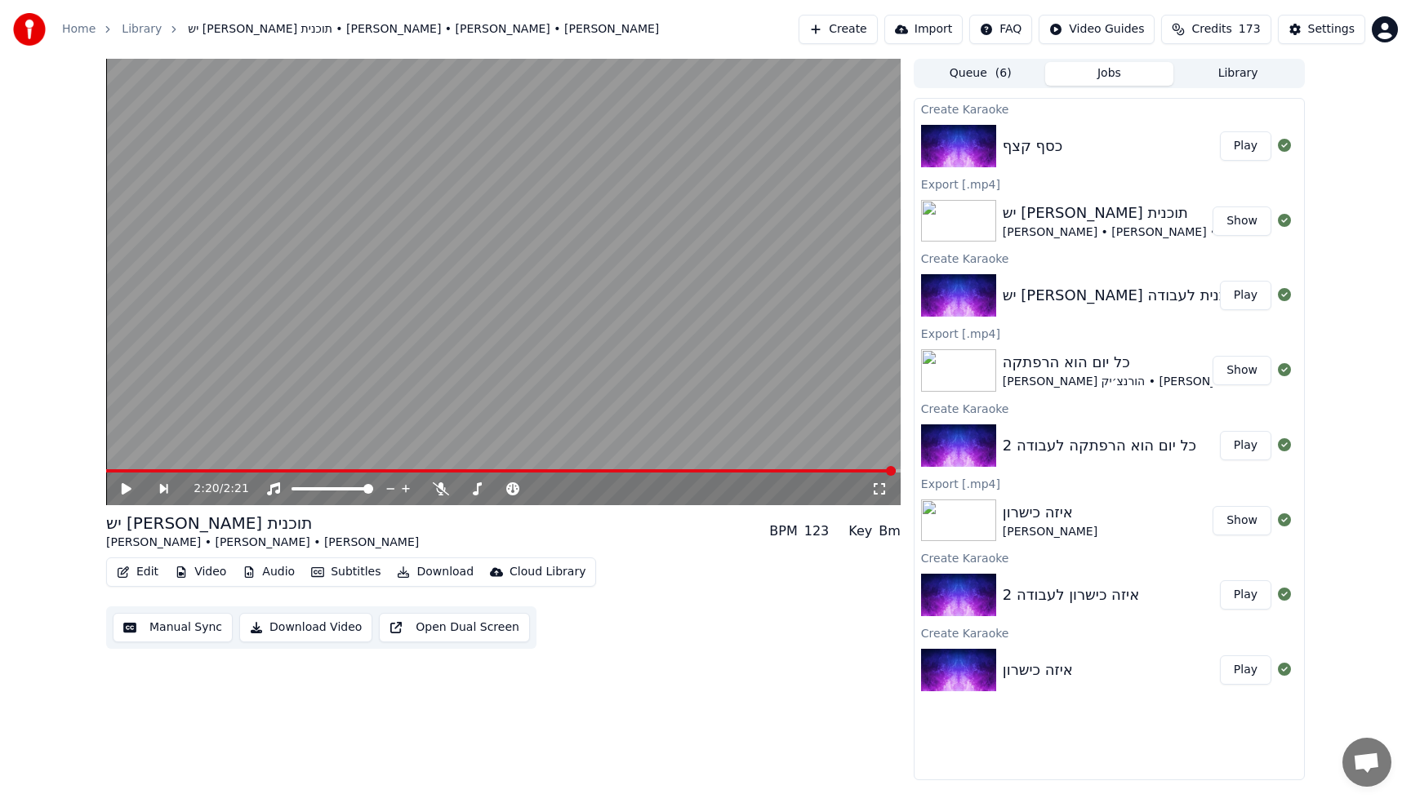
click at [1255, 139] on button "Play" at bounding box center [1245, 145] width 51 height 29
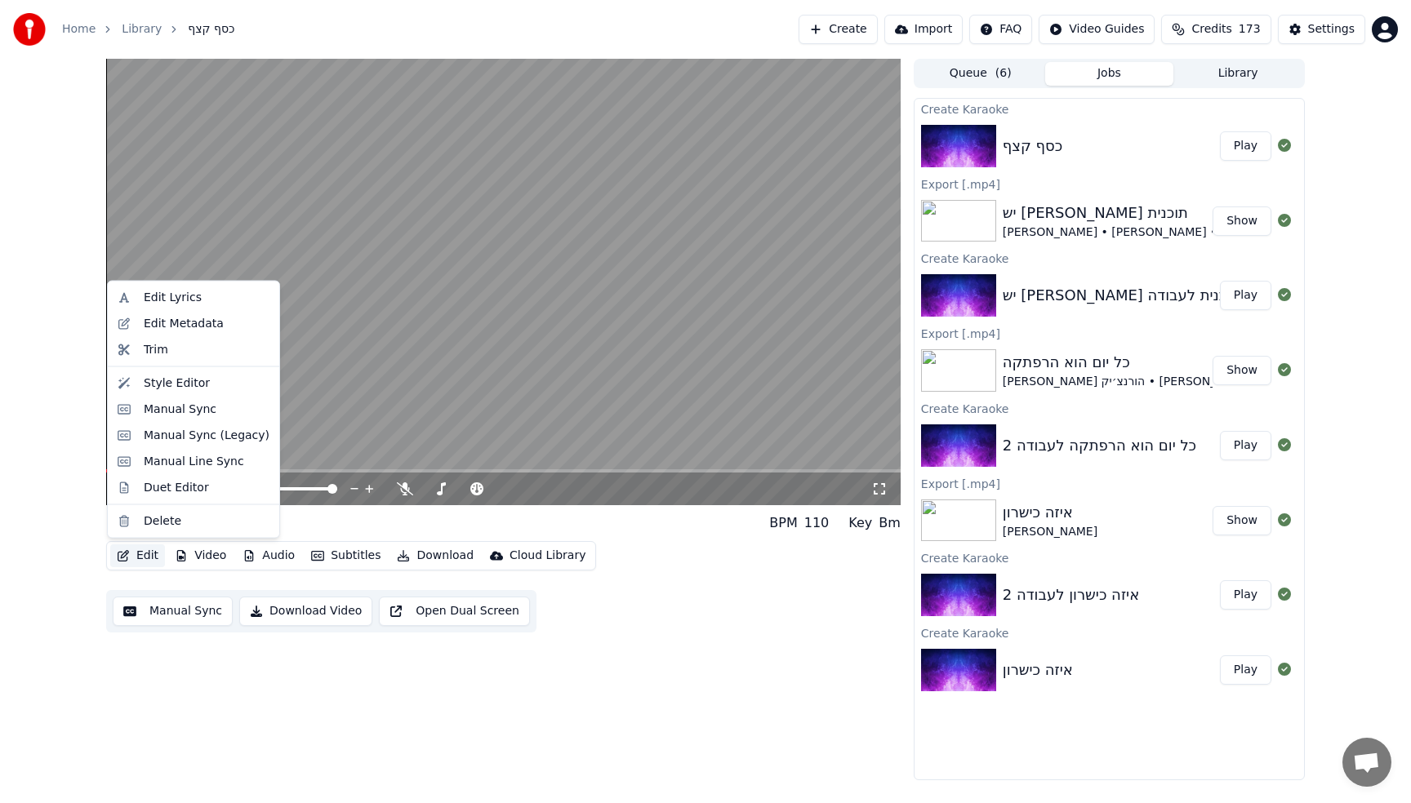
click at [131, 555] on button "Edit" at bounding box center [137, 556] width 55 height 23
click at [183, 318] on div "Edit Metadata" at bounding box center [184, 323] width 80 height 16
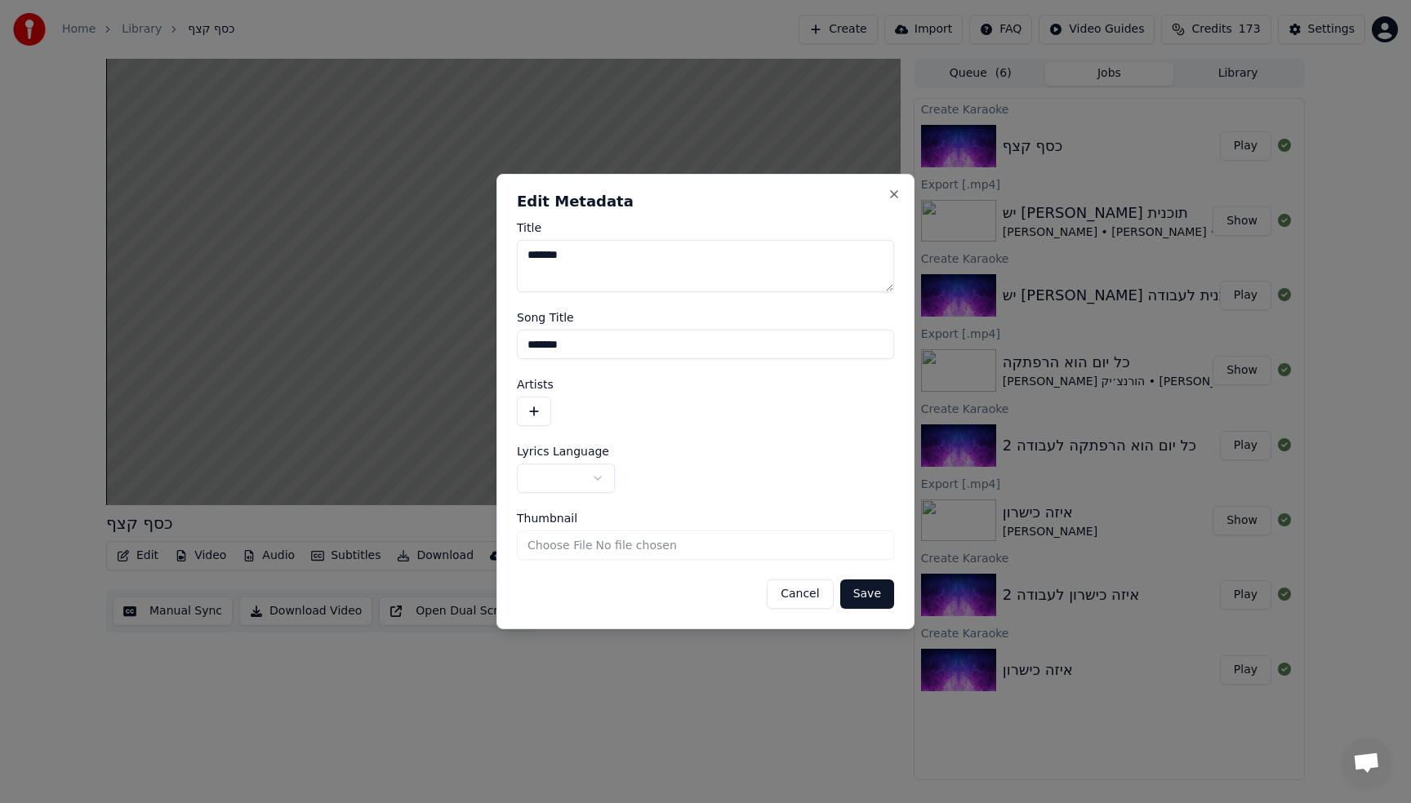
click at [571, 476] on body "**********" at bounding box center [705, 401] width 1411 height 803
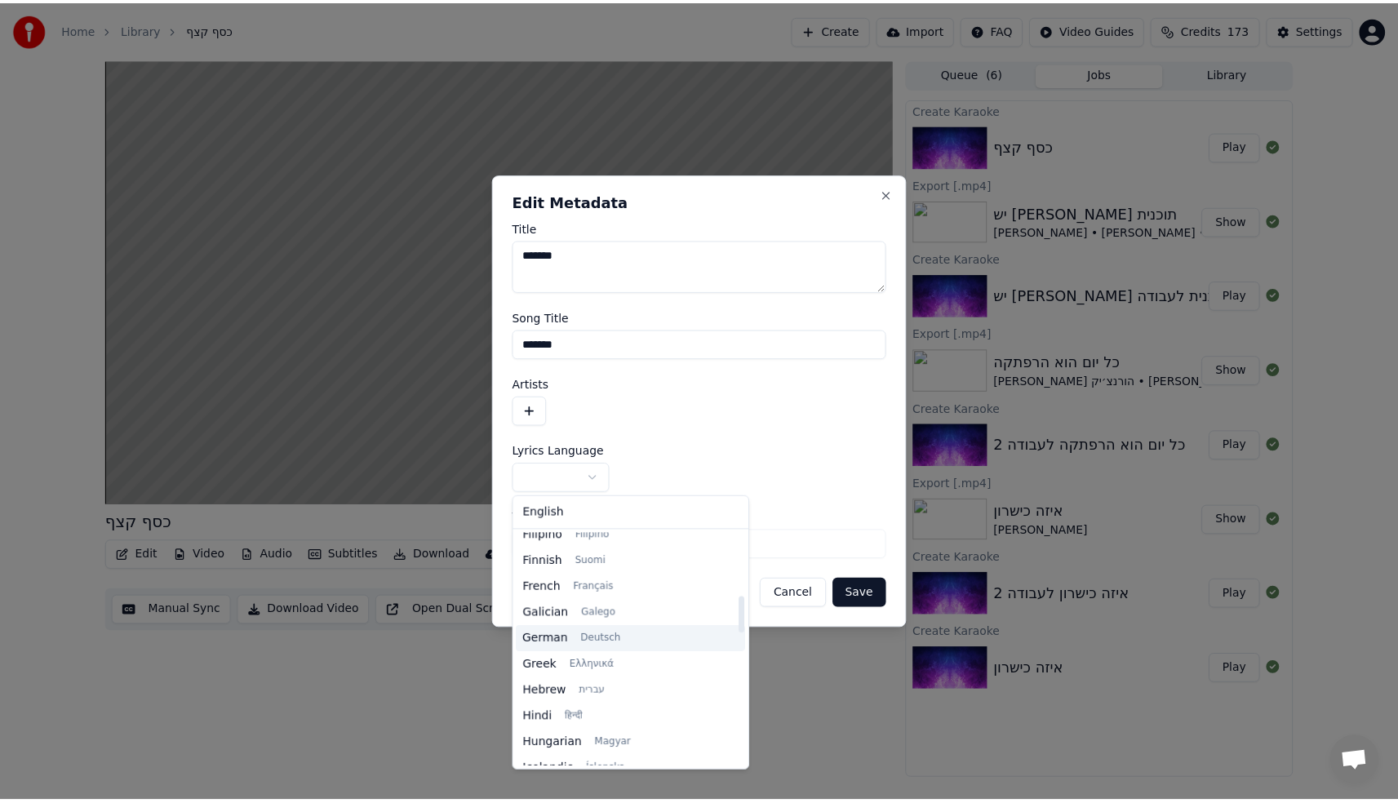
scroll to position [405, 0]
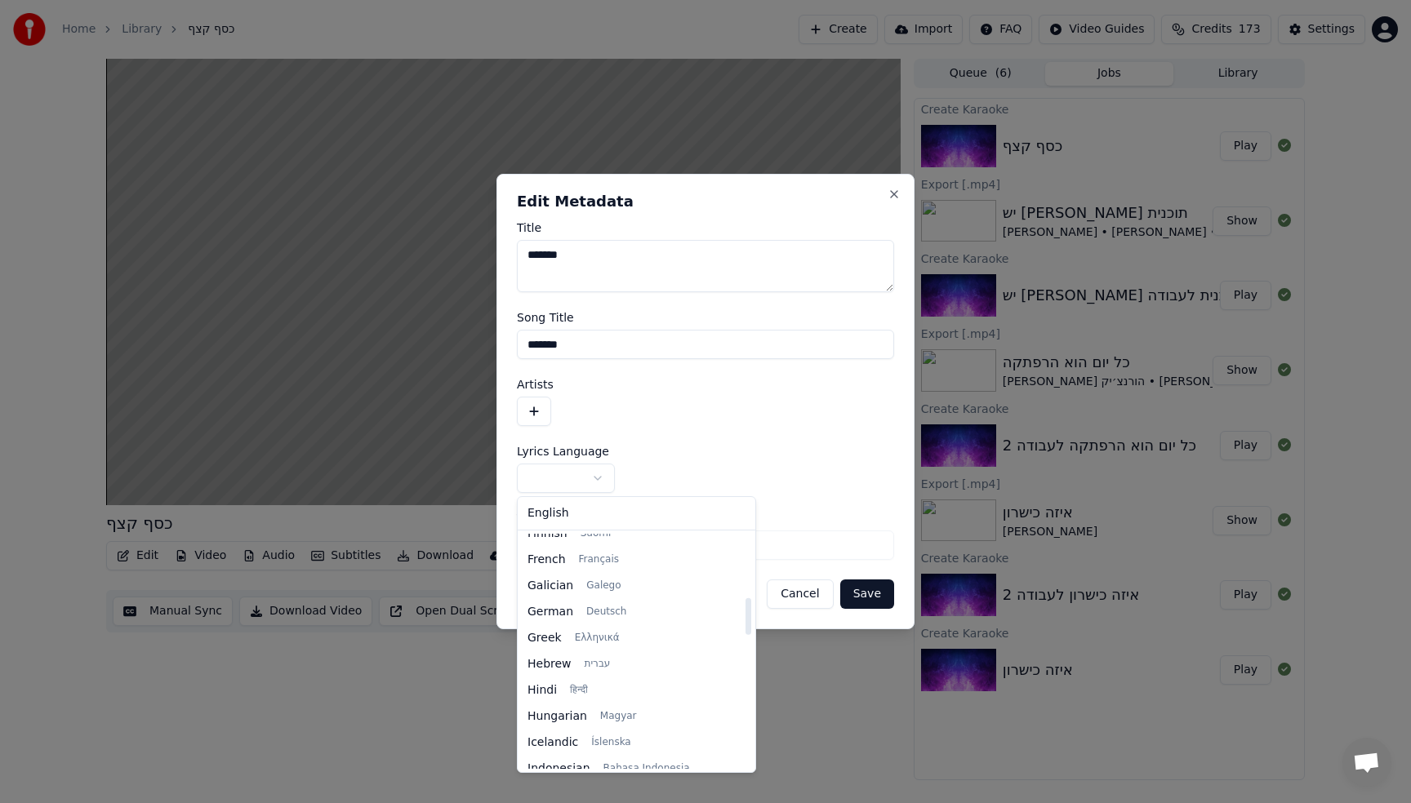
select select "**"
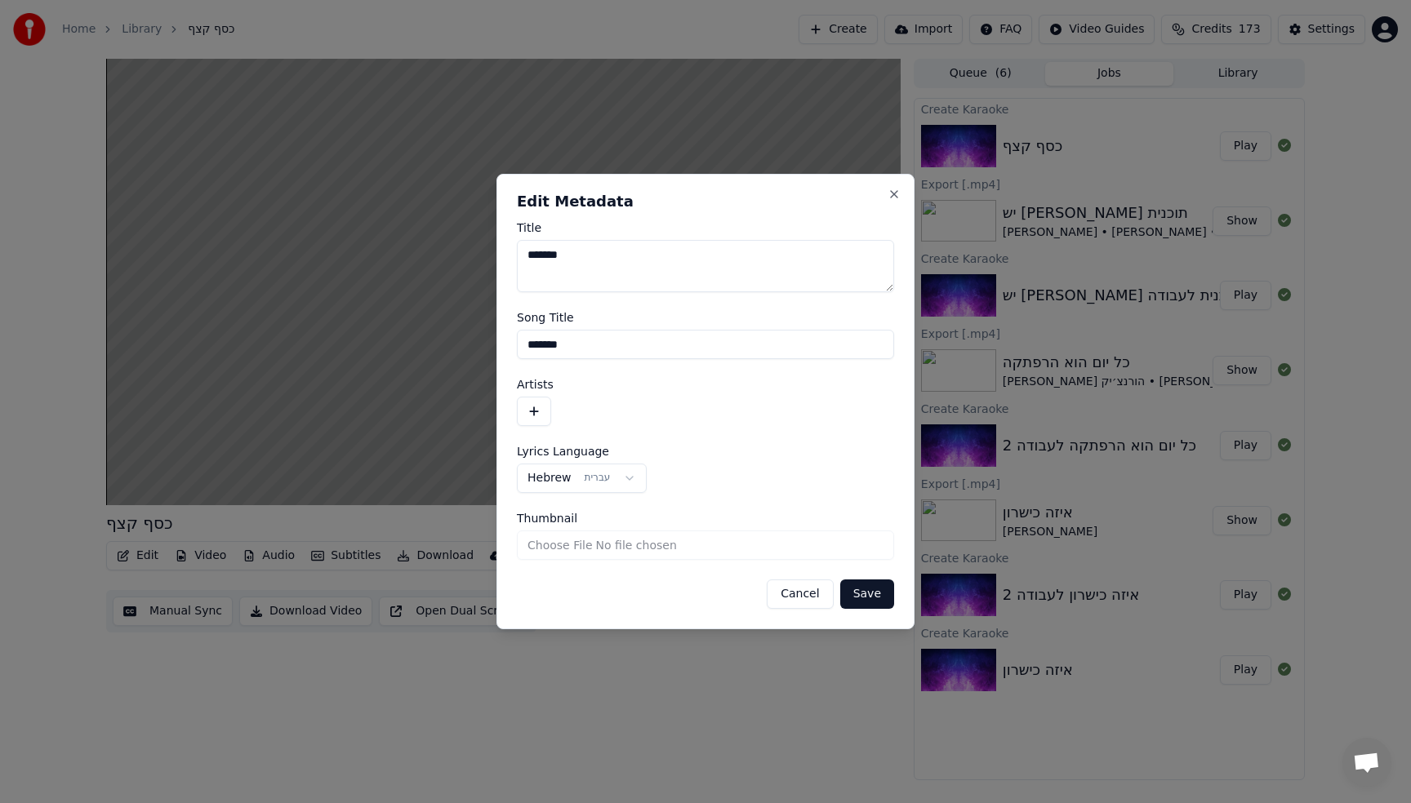
click at [532, 420] on button "button" at bounding box center [534, 411] width 34 height 29
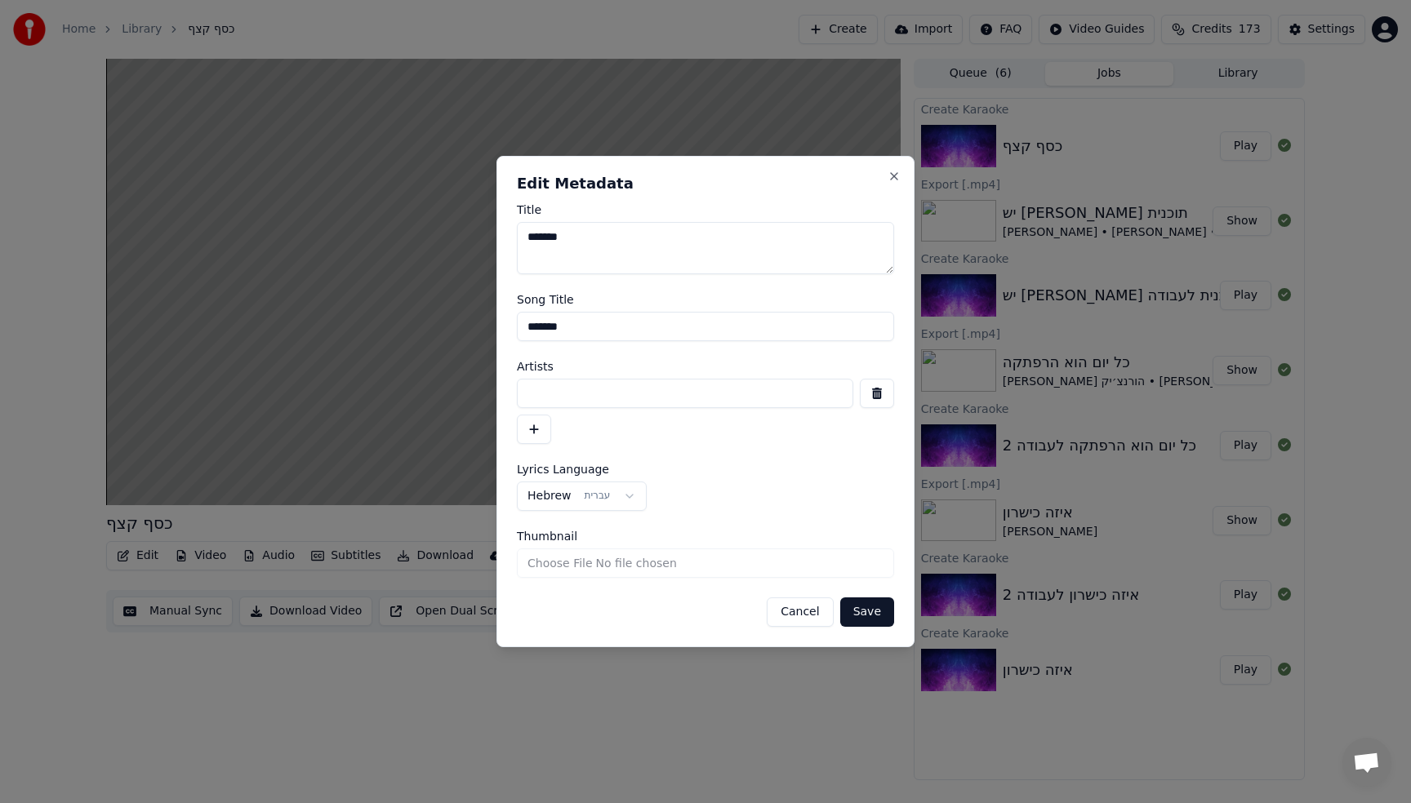
click at [617, 392] on input at bounding box center [685, 393] width 336 height 29
type input "**********"
click at [540, 425] on button "button" at bounding box center [534, 429] width 34 height 29
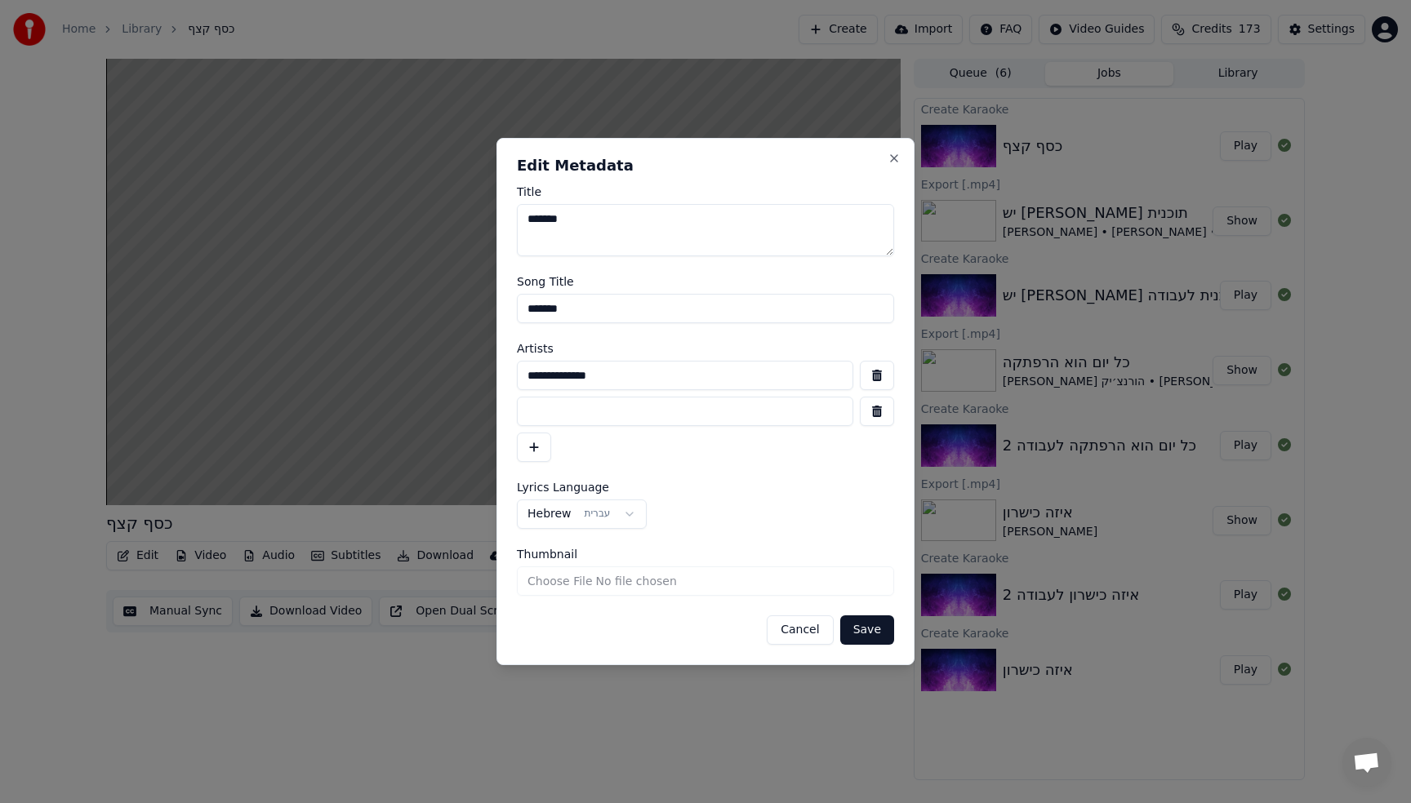
click at [549, 420] on input at bounding box center [685, 411] width 336 height 29
type input "**********"
click at [536, 442] on button "button" at bounding box center [534, 447] width 34 height 29
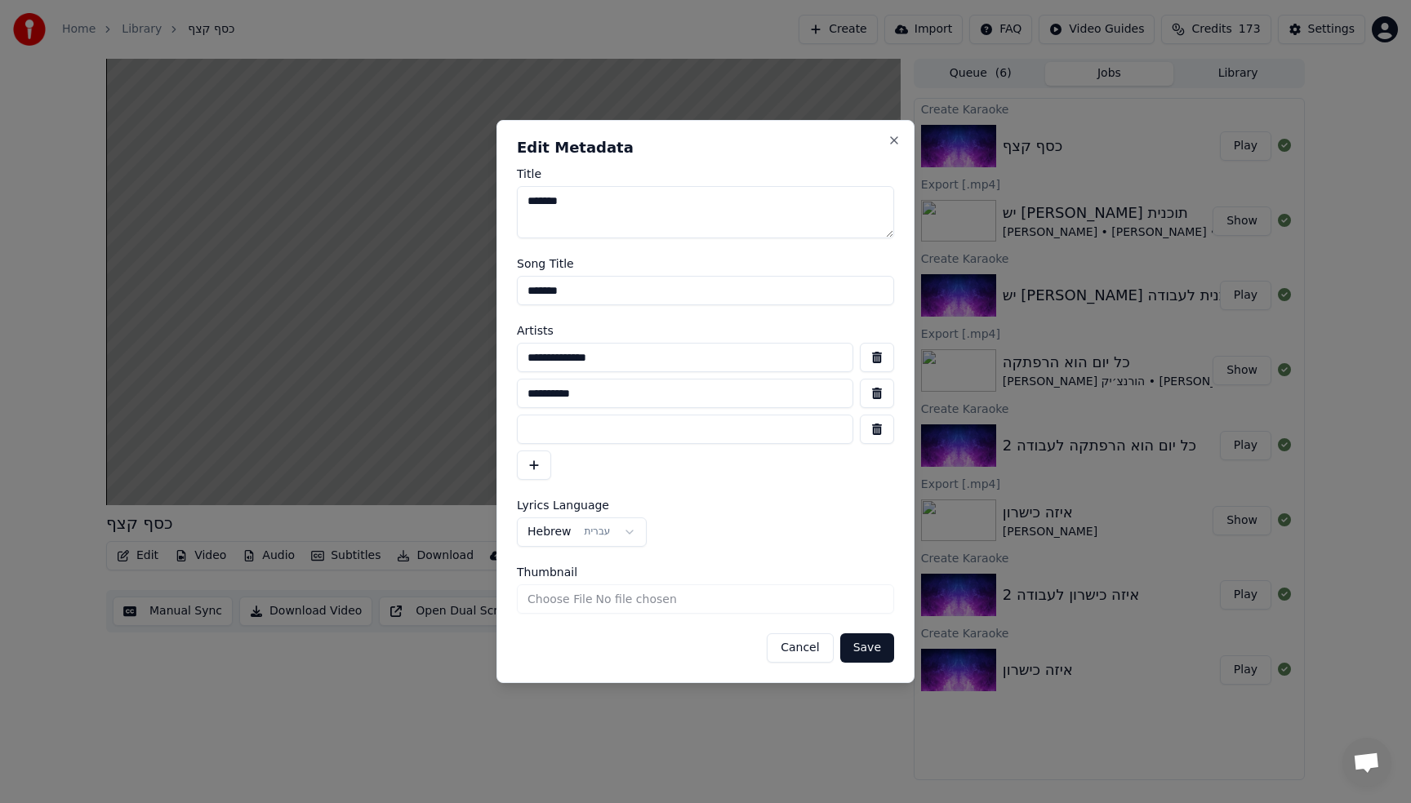
click at [536, 442] on input at bounding box center [685, 429] width 336 height 29
type input "**********"
click at [522, 467] on button "button" at bounding box center [534, 465] width 34 height 29
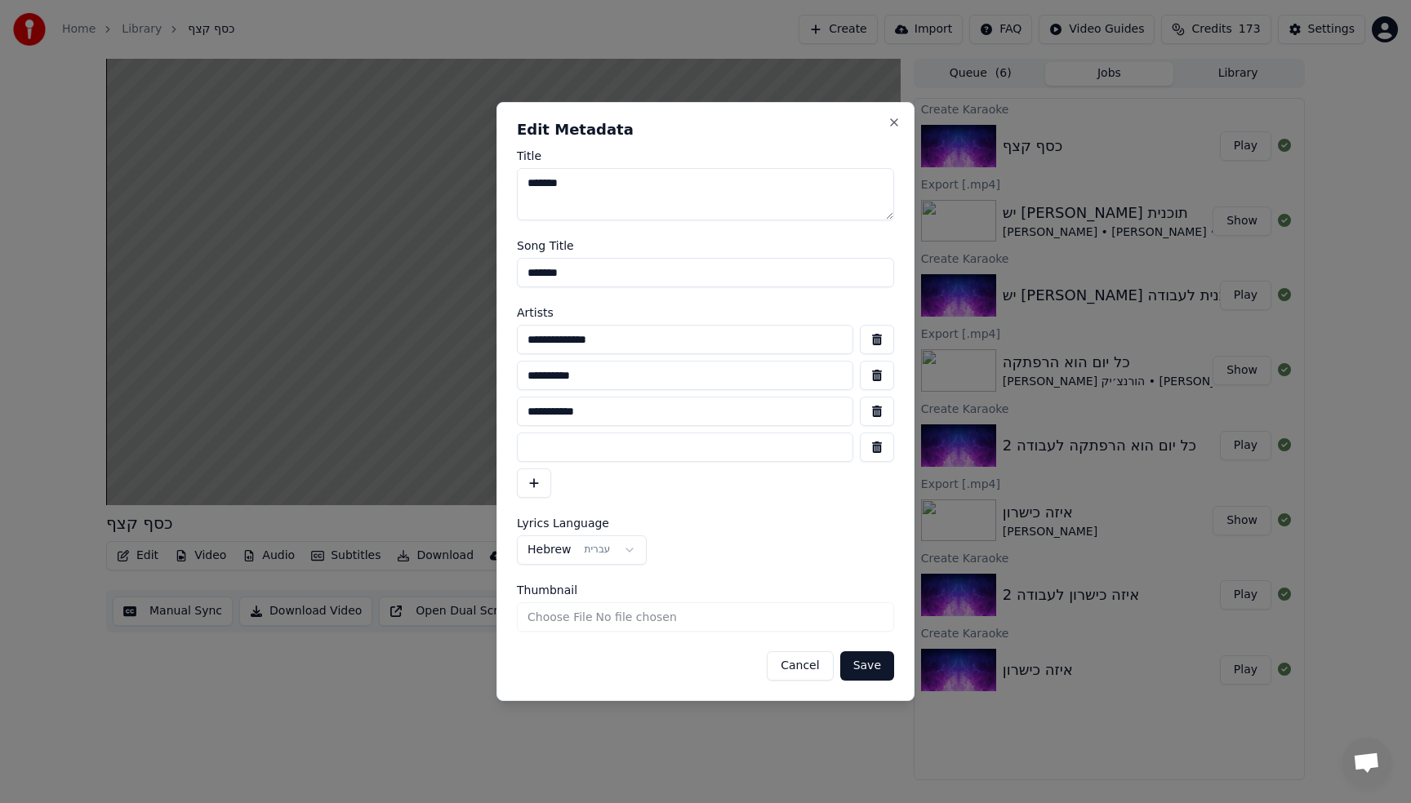
click at [565, 449] on input at bounding box center [685, 447] width 336 height 29
type input "**********"
click at [860, 666] on button "Save" at bounding box center [867, 665] width 54 height 29
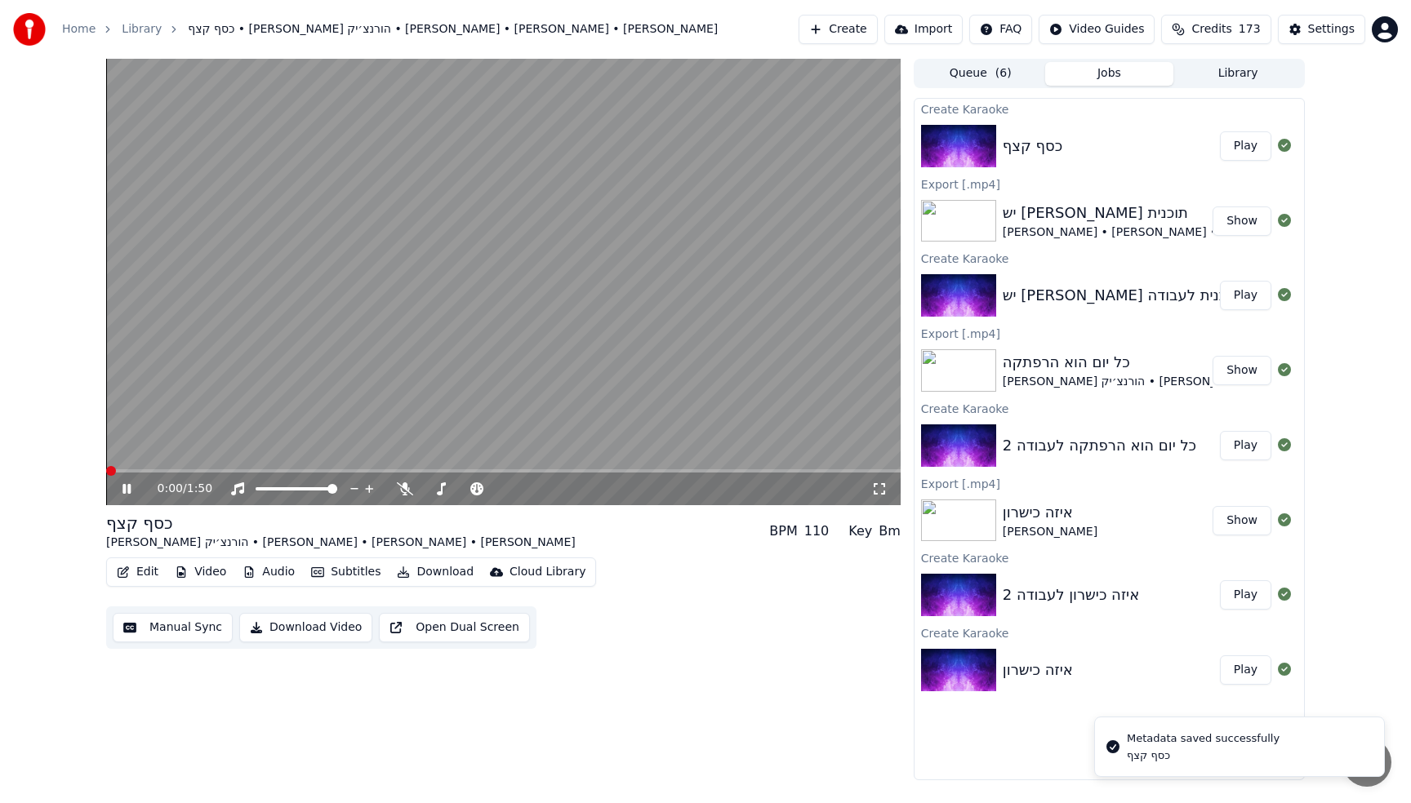
click at [106, 470] on span at bounding box center [106, 470] width 0 height 3
click at [140, 568] on button "Edit" at bounding box center [137, 572] width 55 height 23
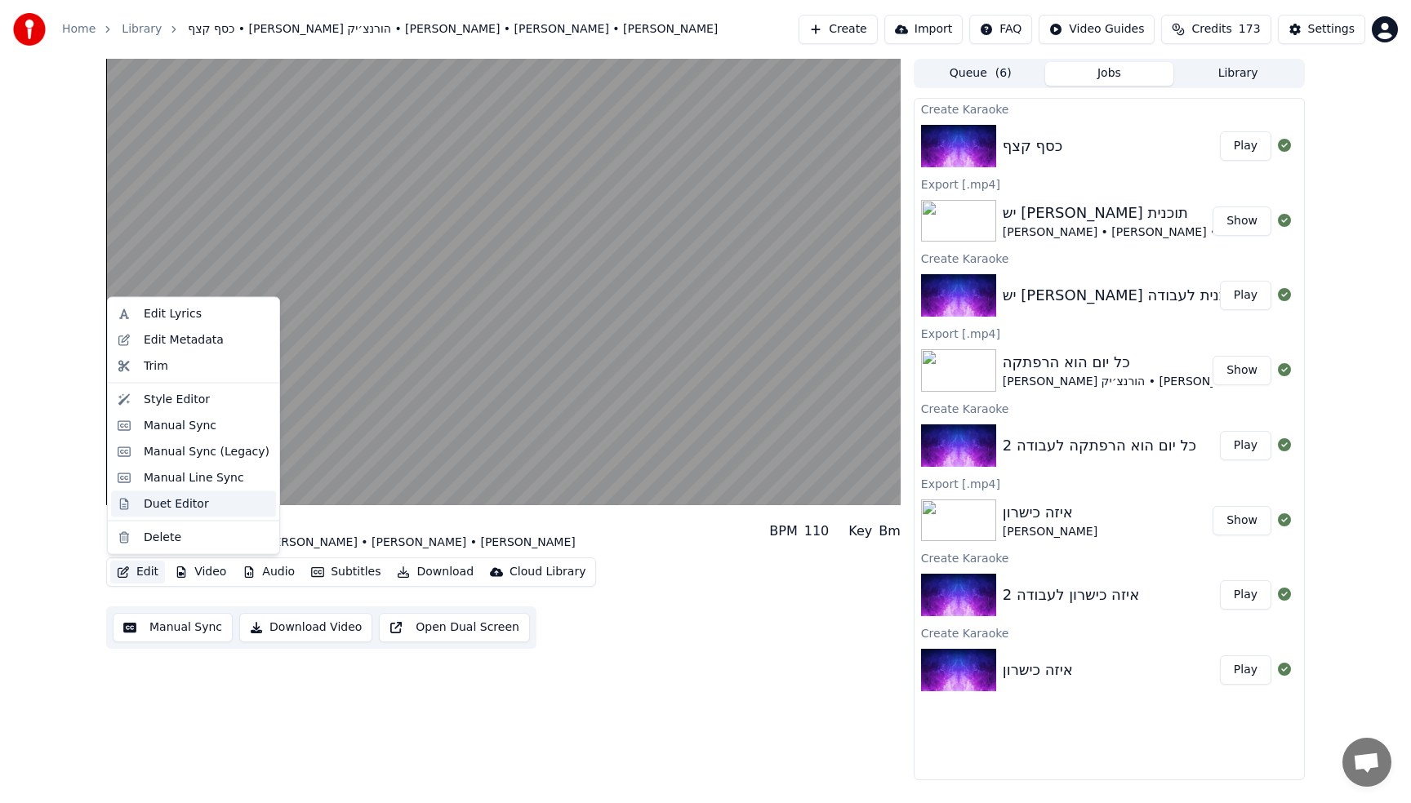
click at [158, 511] on div "Duet Editor" at bounding box center [176, 504] width 65 height 16
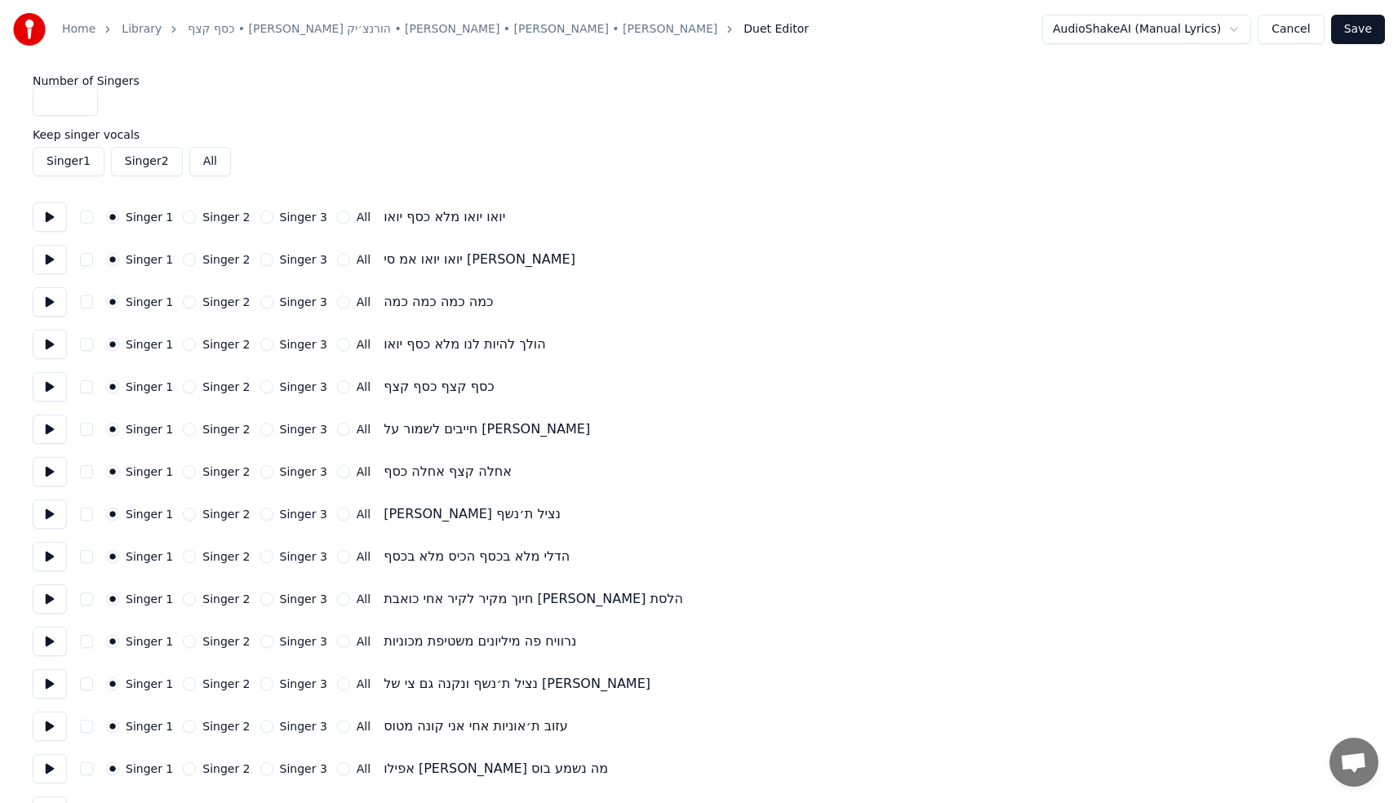
click at [80, 98] on input "*" at bounding box center [65, 101] width 65 height 29
type input "*"
click at [80, 98] on input "*" at bounding box center [65, 101] width 65 height 29
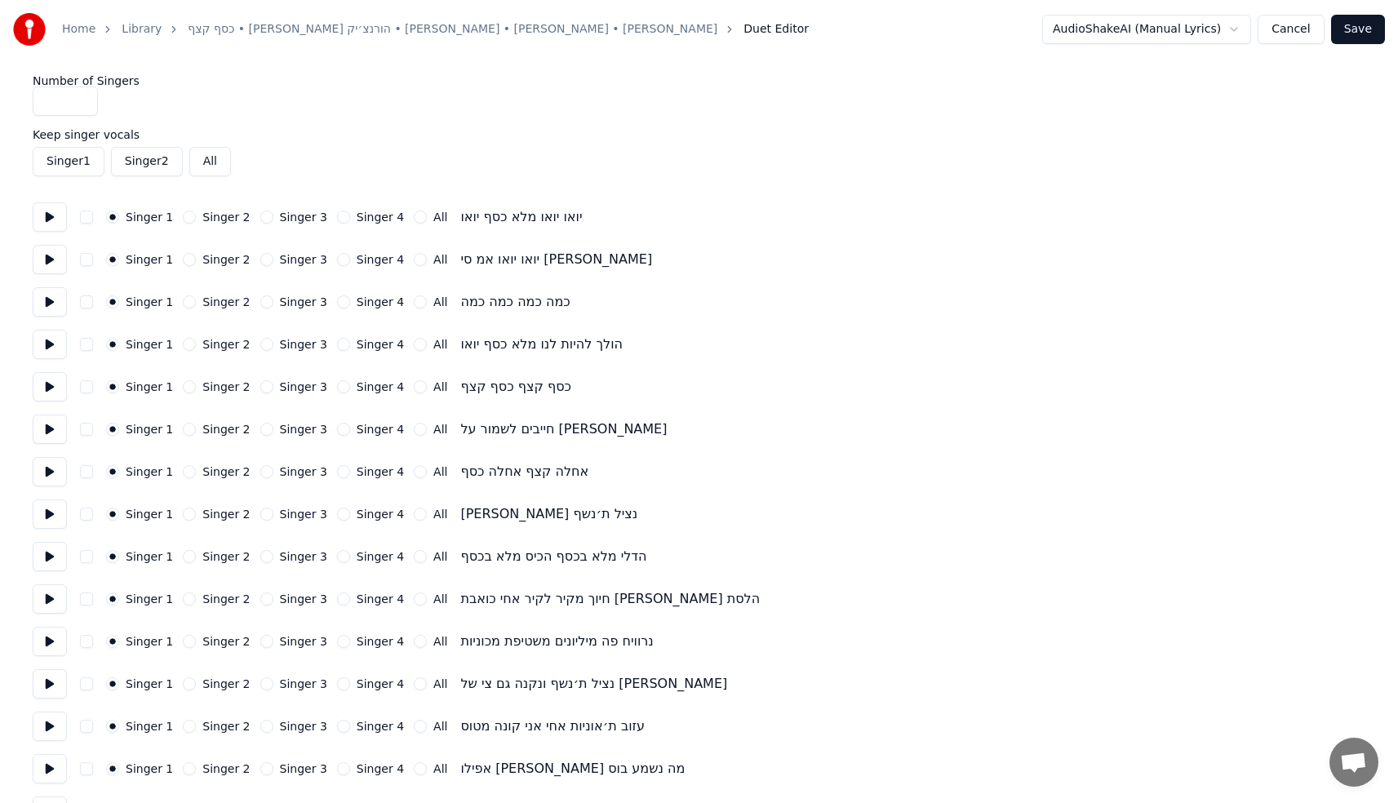
click at [314, 115] on div "Number of Singers *" at bounding box center [699, 95] width 1333 height 41
click at [414, 218] on button "All" at bounding box center [420, 217] width 13 height 13
click at [111, 214] on button "Singer 1" at bounding box center [112, 217] width 13 height 13
click at [183, 263] on button "Singer 2" at bounding box center [189, 259] width 13 height 13
click at [414, 347] on button "All" at bounding box center [420, 344] width 13 height 13
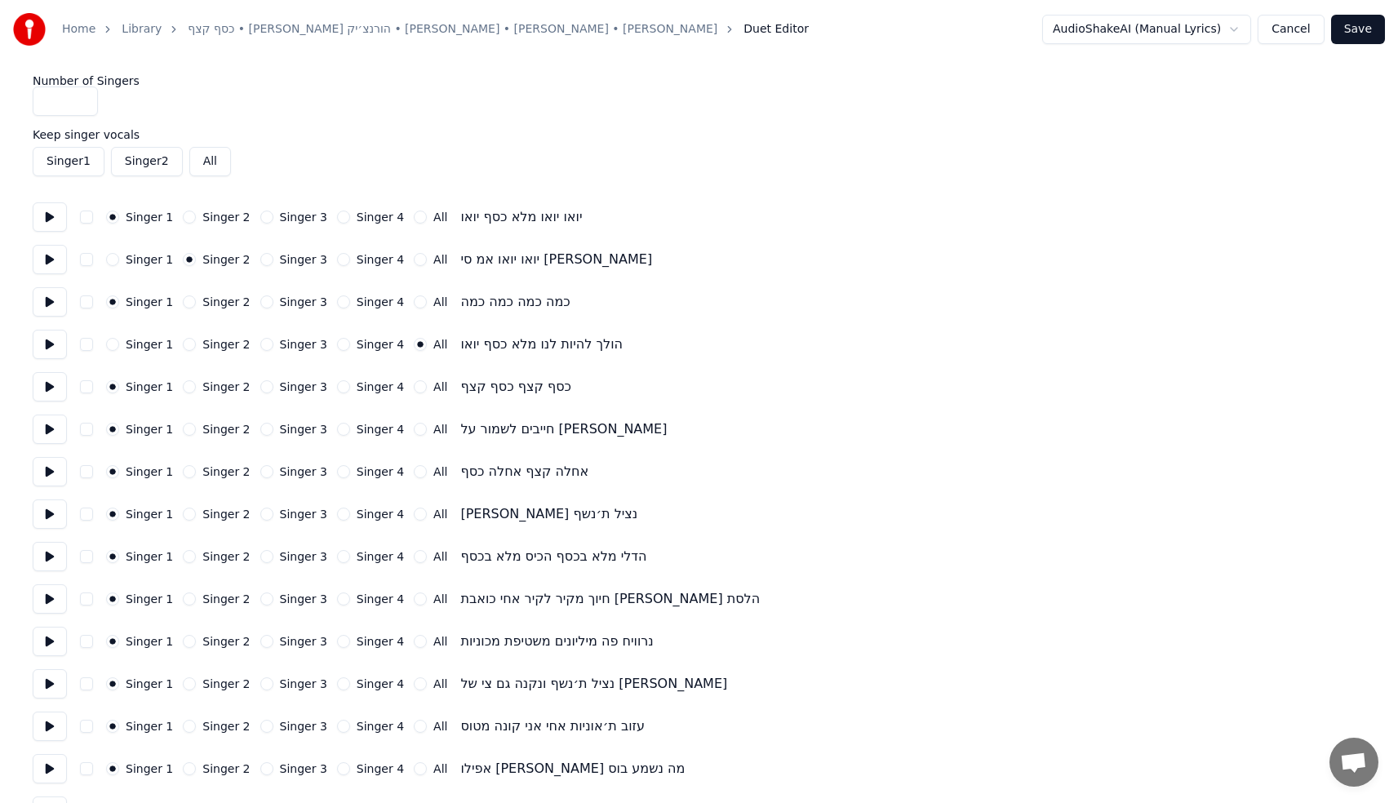
click at [414, 385] on button "All" at bounding box center [420, 386] width 13 height 13
click at [414, 429] on button "All" at bounding box center [420, 429] width 13 height 13
click at [414, 472] on button "All" at bounding box center [420, 471] width 13 height 13
click at [414, 515] on button "All" at bounding box center [420, 514] width 13 height 13
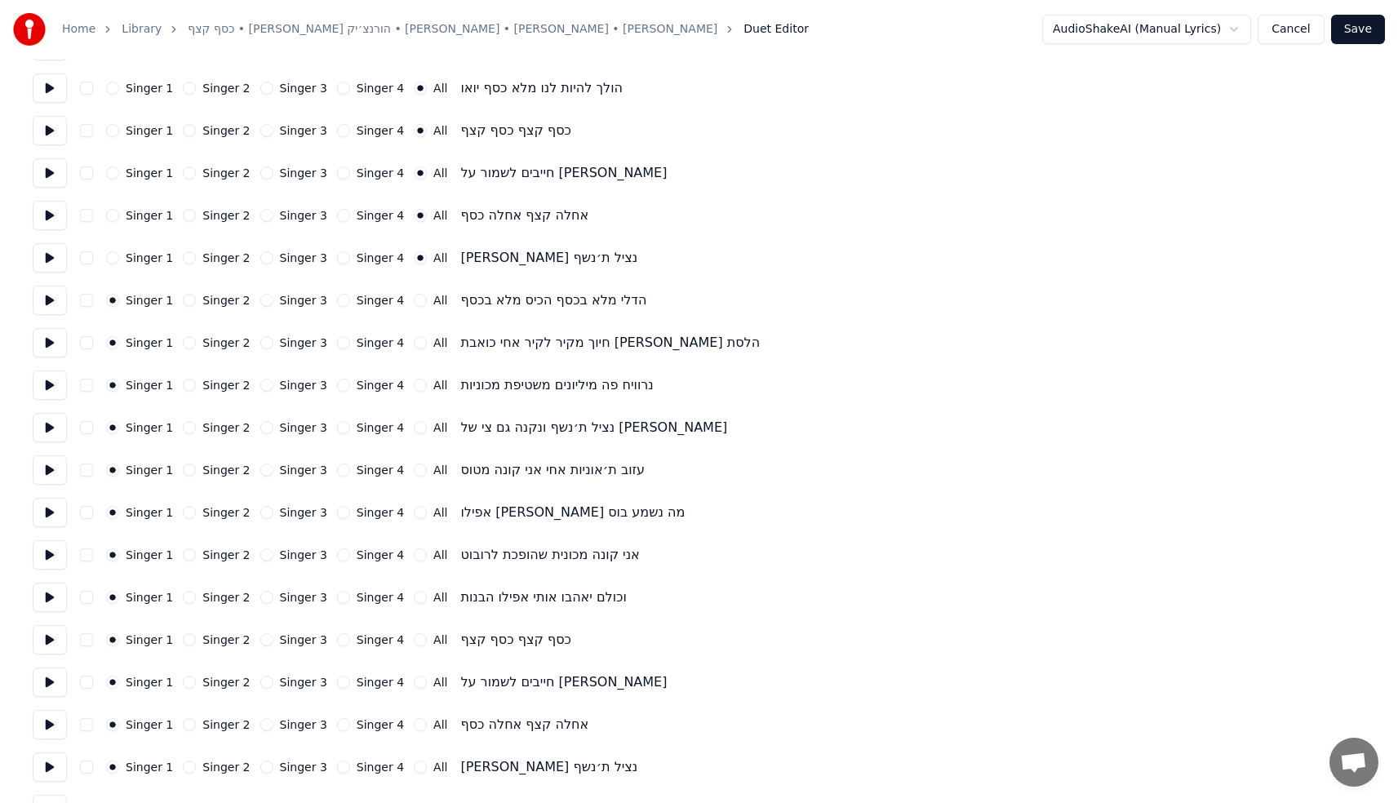
scroll to position [250, 0]
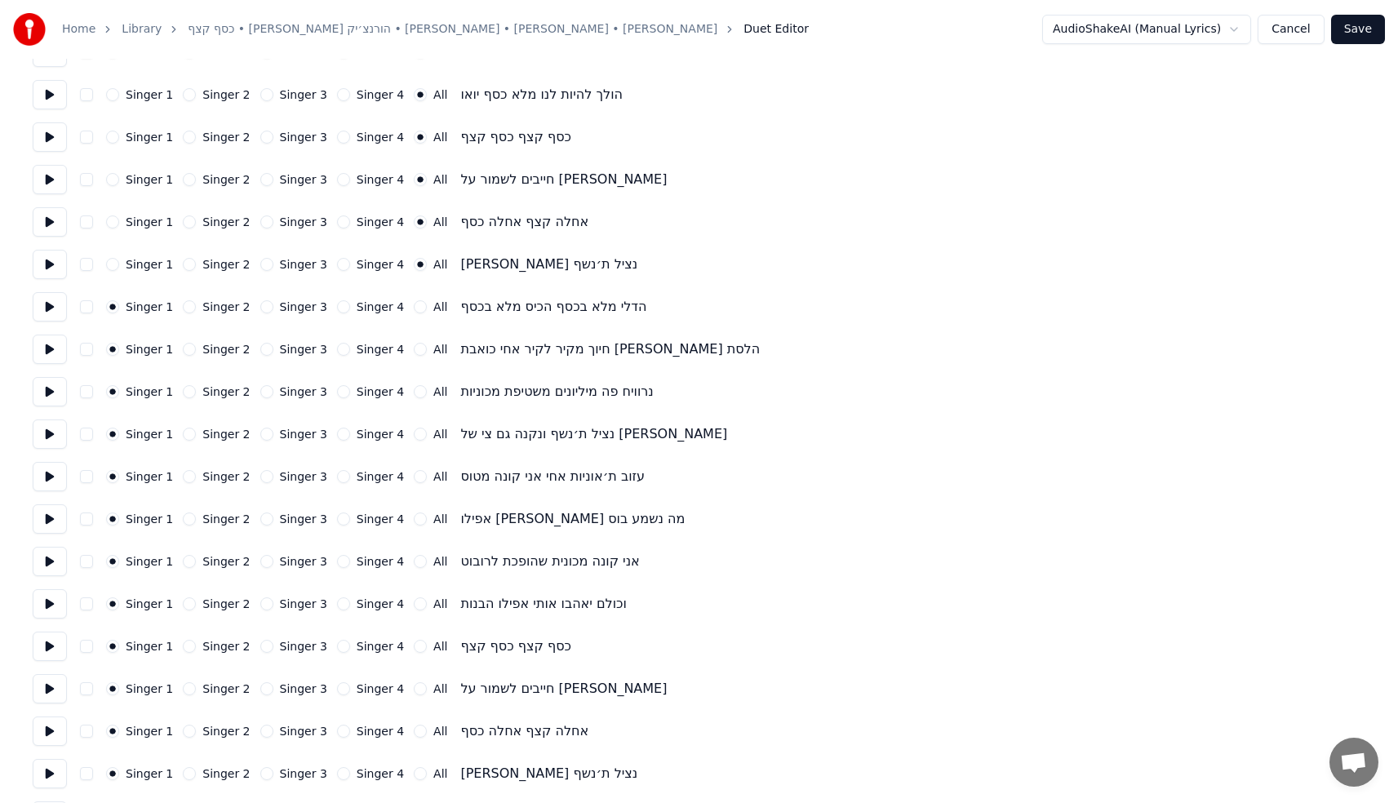
click at [187, 304] on button "Singer 2" at bounding box center [189, 306] width 13 height 13
click at [185, 348] on button "Singer 2" at bounding box center [189, 349] width 13 height 13
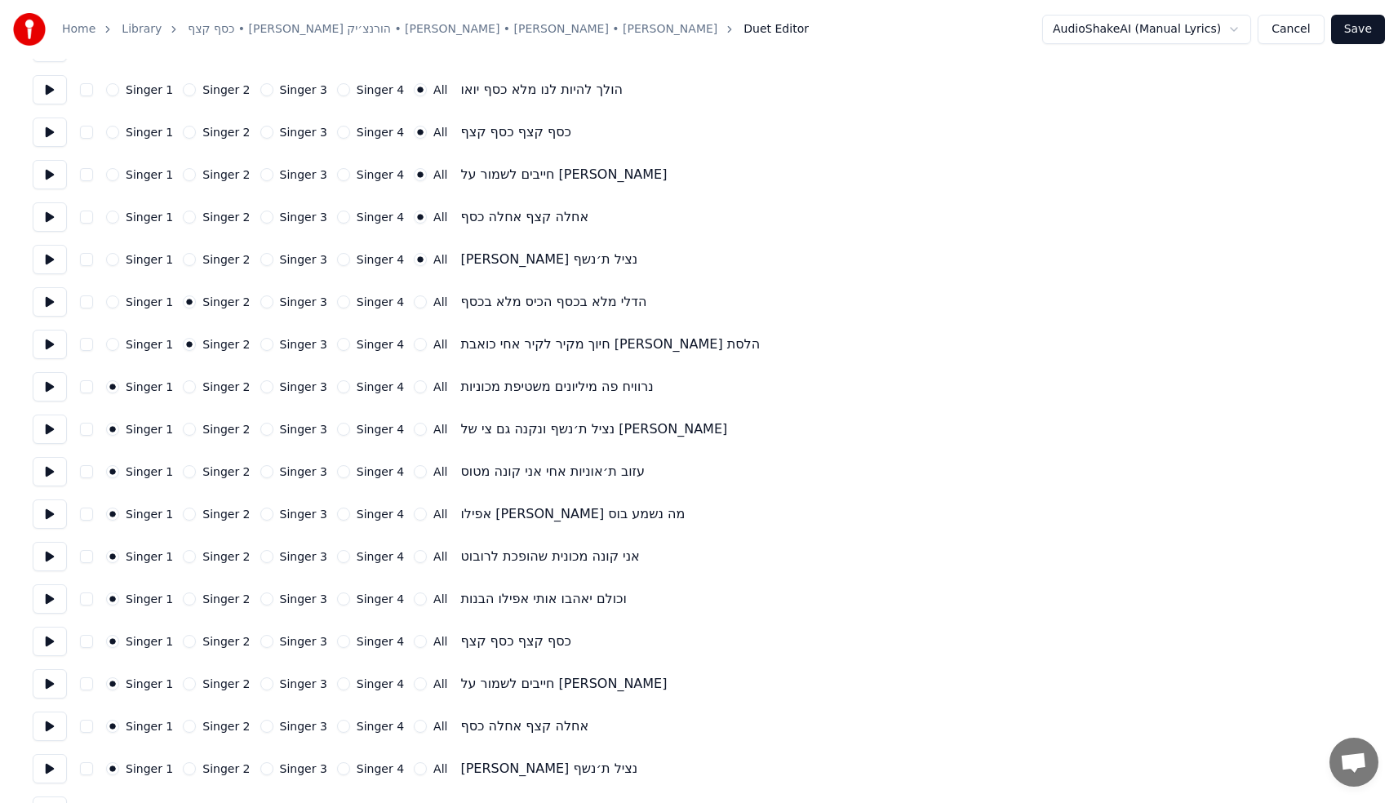
scroll to position [274, 0]
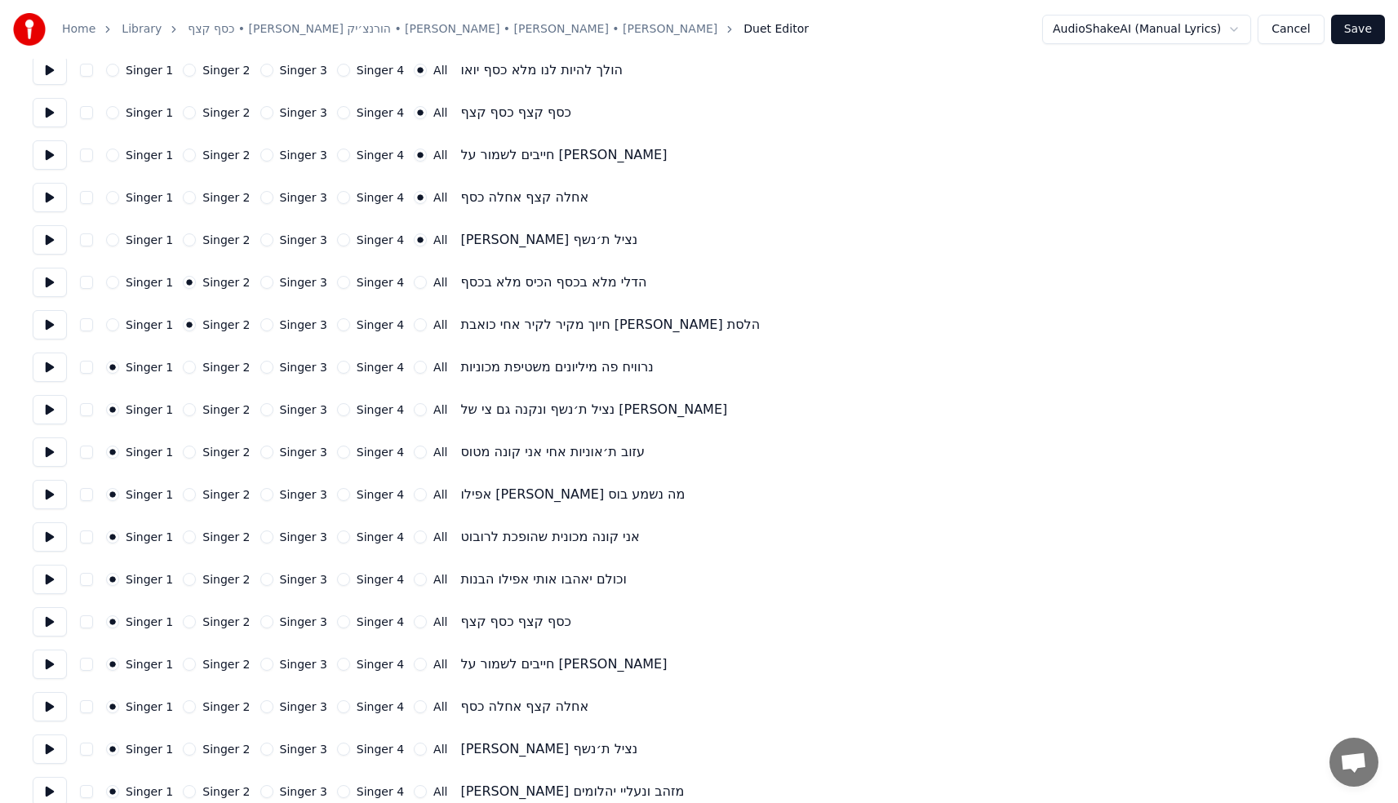
click at [261, 447] on button "Singer 3" at bounding box center [266, 452] width 13 height 13
click at [260, 496] on button "Singer 3" at bounding box center [266, 494] width 13 height 13
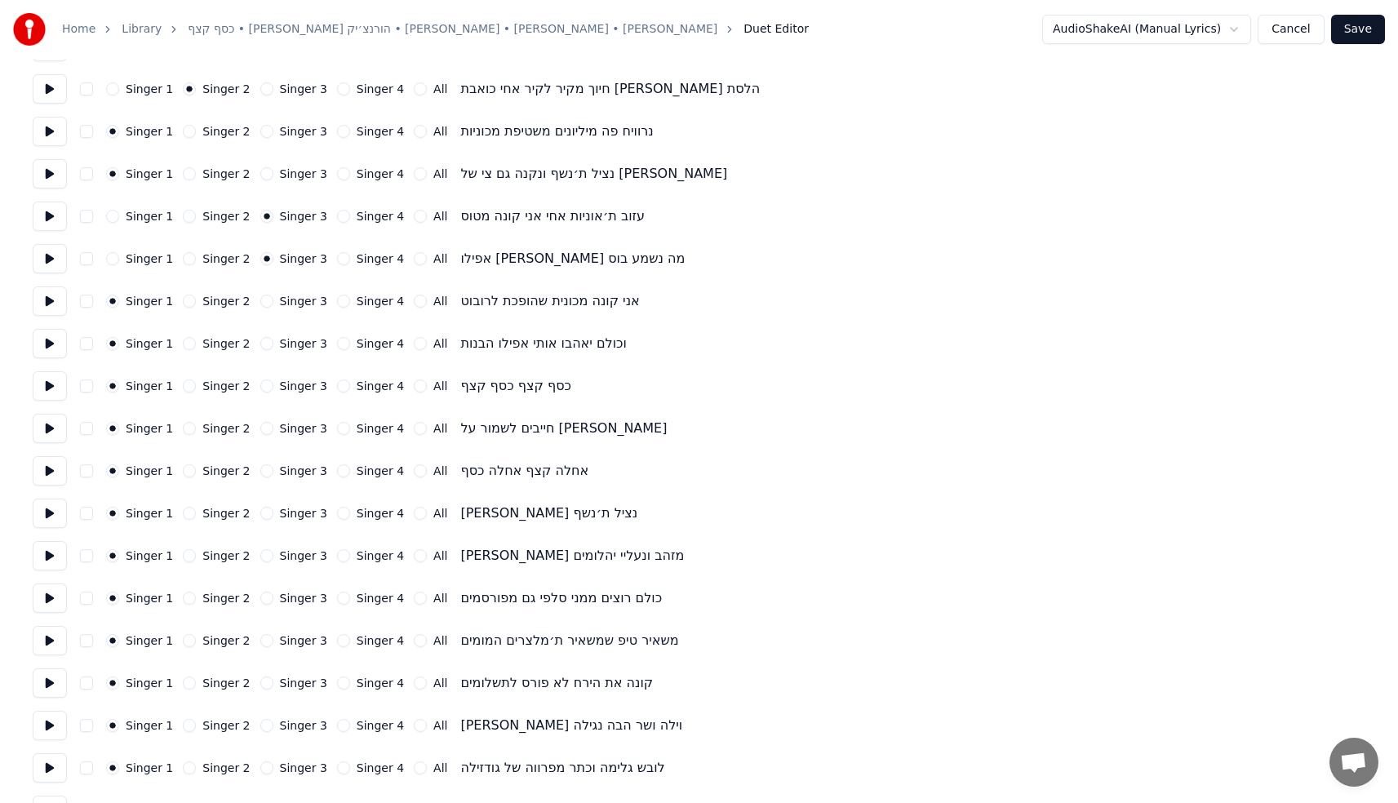
scroll to position [550, 0]
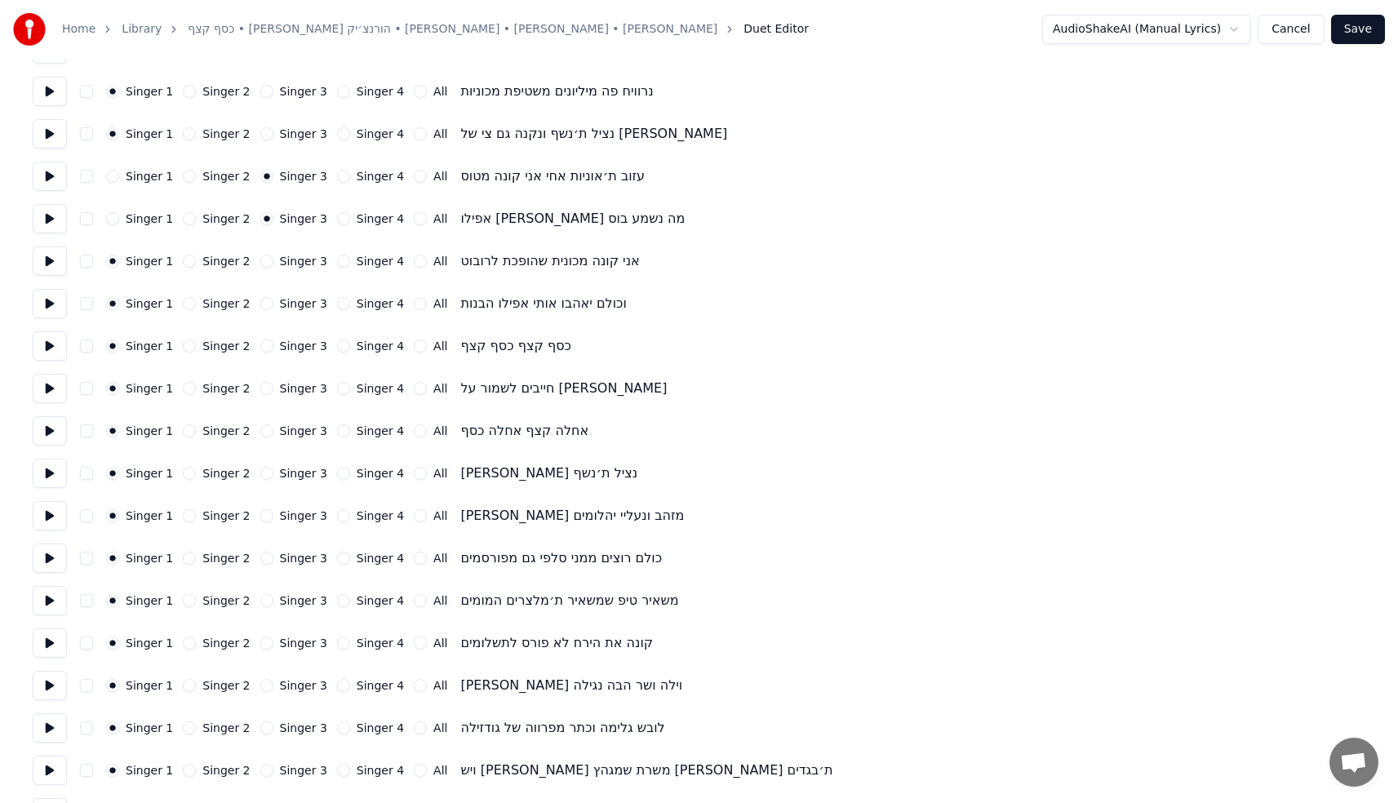
click at [414, 344] on button "All" at bounding box center [420, 346] width 13 height 13
click at [414, 389] on button "All" at bounding box center [420, 388] width 13 height 13
click at [414, 434] on button "All" at bounding box center [420, 431] width 13 height 13
click at [414, 474] on button "All" at bounding box center [420, 473] width 13 height 13
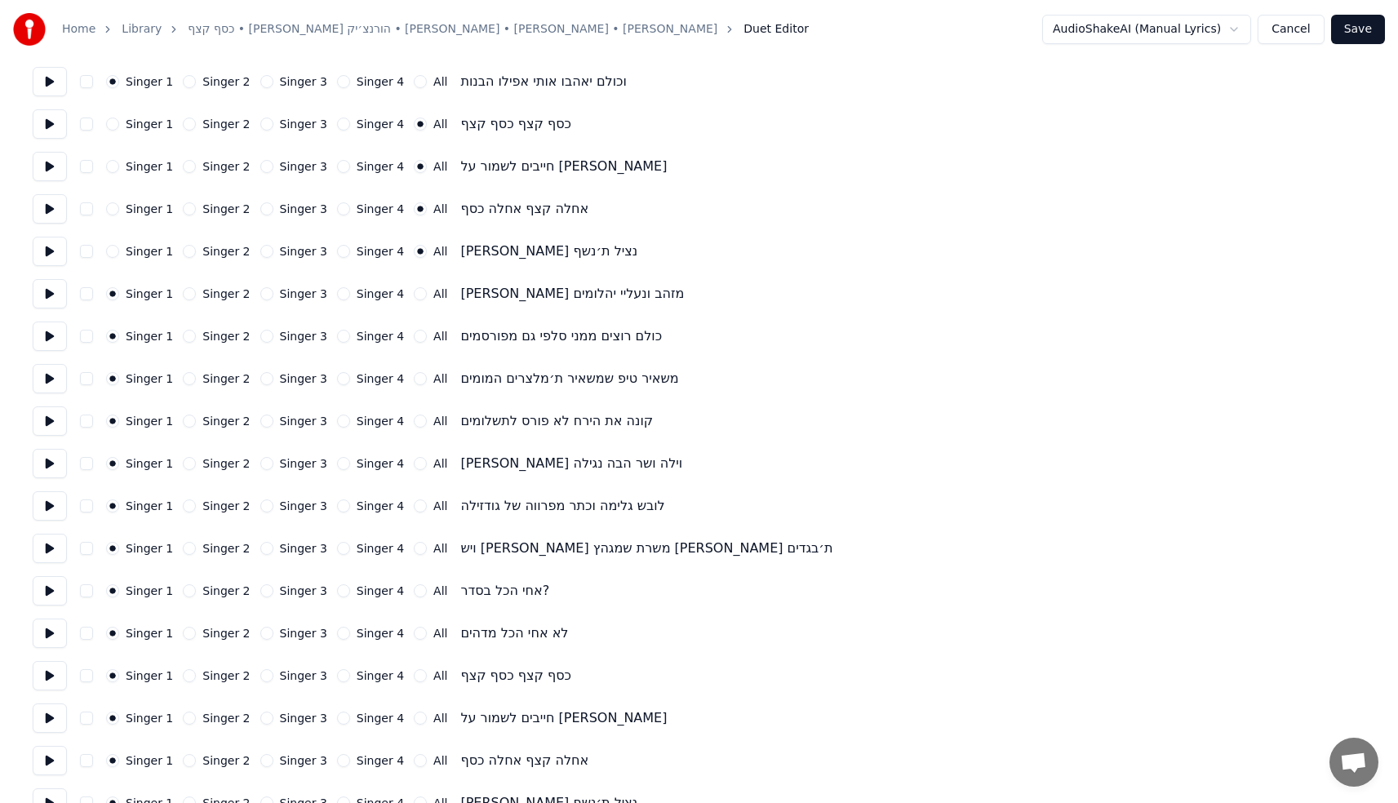
scroll to position [776, 0]
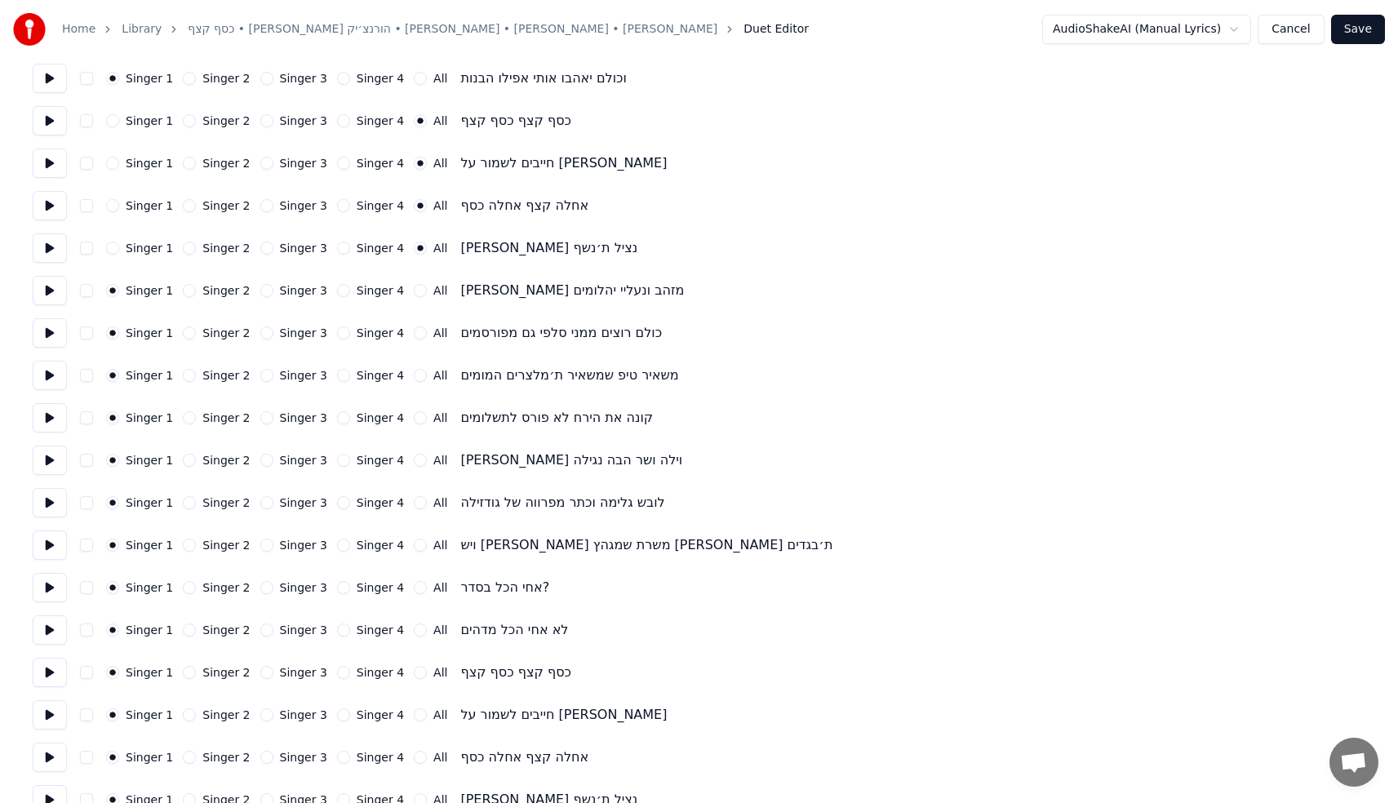
click at [183, 290] on button "Singer 2" at bounding box center [189, 290] width 13 height 13
click at [188, 335] on button "Singer 2" at bounding box center [189, 333] width 13 height 13
click at [265, 374] on button "Singer 3" at bounding box center [266, 375] width 13 height 13
click at [260, 416] on button "Singer 3" at bounding box center [266, 417] width 13 height 13
type button "2"
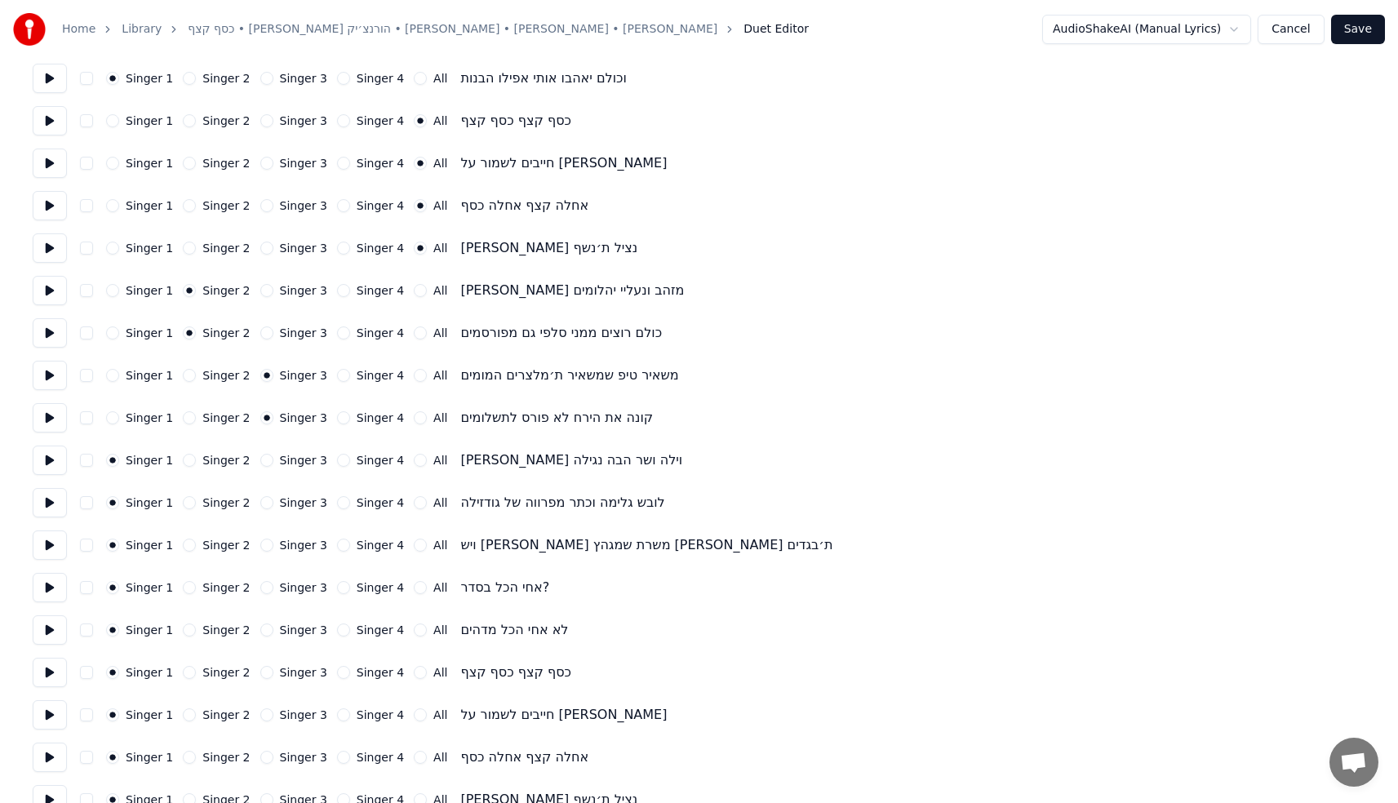
click at [264, 334] on button "Singer 3" at bounding box center [266, 333] width 13 height 13
type button "2"
click at [122, 374] on div "Singer 1" at bounding box center [139, 375] width 67 height 13
click at [113, 374] on button "Singer 1" at bounding box center [112, 375] width 13 height 13
type button "0"
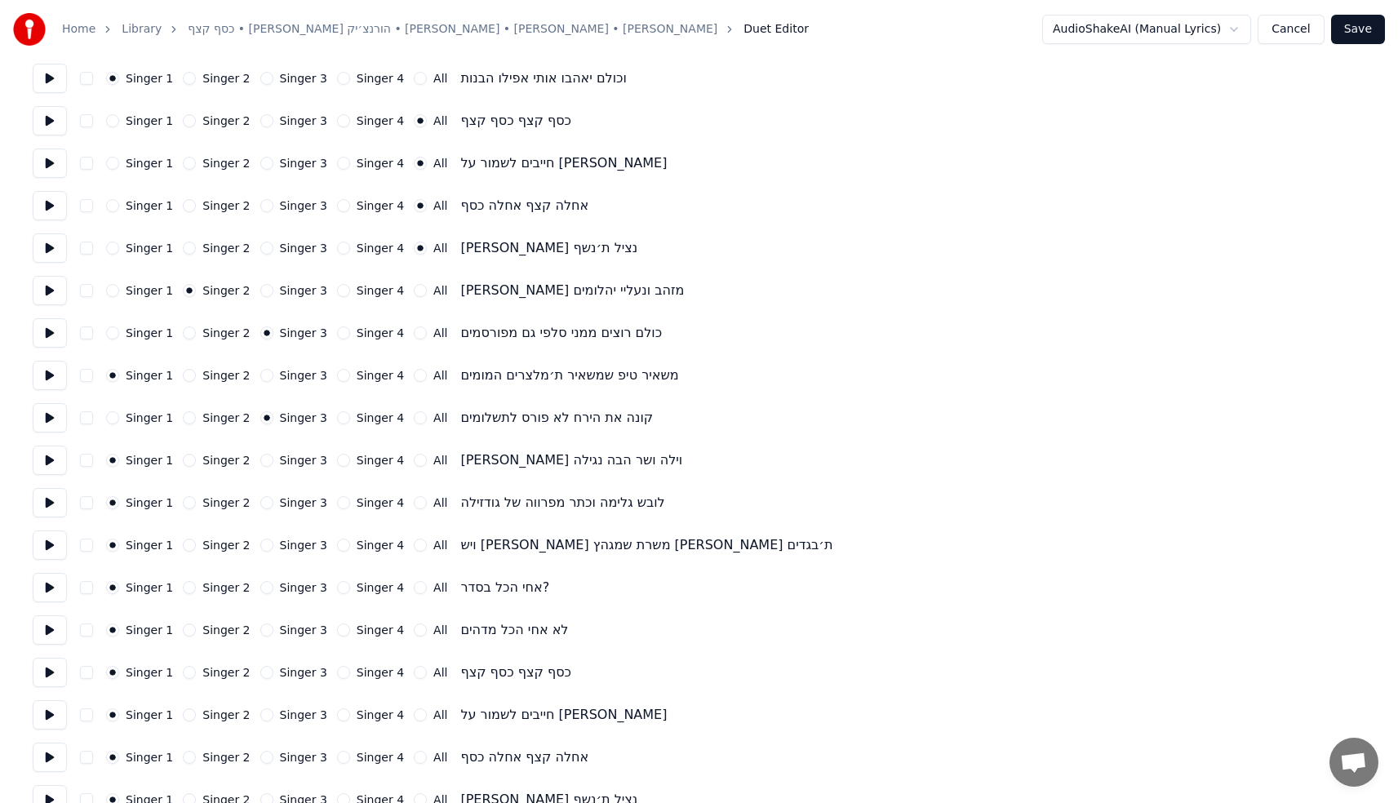
click at [113, 416] on button "Singer 1" at bounding box center [112, 417] width 13 height 13
click at [188, 461] on button "Singer 2" at bounding box center [189, 460] width 13 height 13
type button "1"
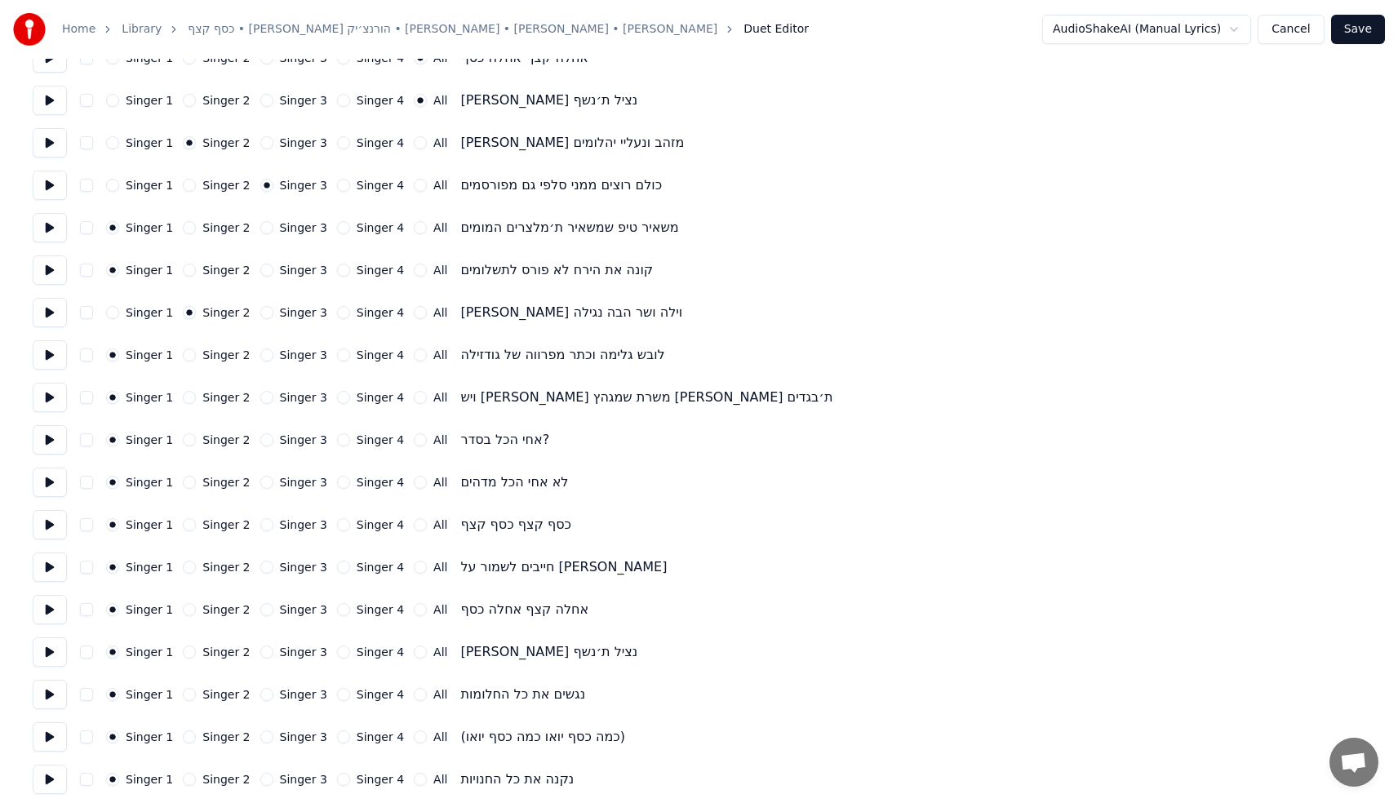
scroll to position [924, 0]
click at [260, 396] on button "Singer 3" at bounding box center [266, 396] width 13 height 13
type button "2"
click at [188, 398] on button "Singer 2" at bounding box center [189, 396] width 13 height 13
click at [260, 439] on button "Singer 3" at bounding box center [266, 439] width 13 height 13
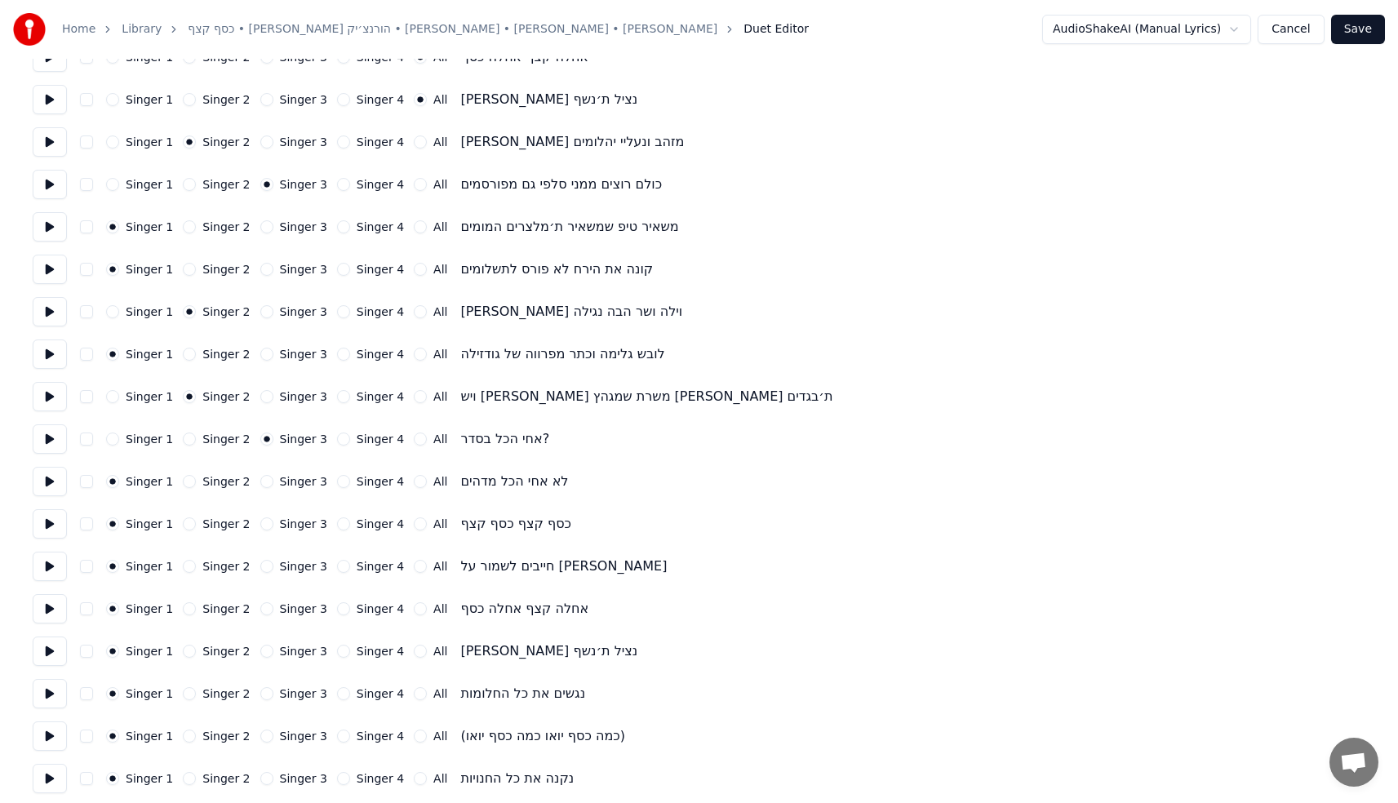
click at [187, 482] on button "Singer 2" at bounding box center [189, 481] width 13 height 13
click at [415, 521] on div "All" at bounding box center [430, 524] width 33 height 13
click at [414, 523] on button "All" at bounding box center [420, 524] width 13 height 13
click at [414, 568] on button "All" at bounding box center [420, 566] width 13 height 13
click at [414, 607] on button "All" at bounding box center [420, 608] width 13 height 13
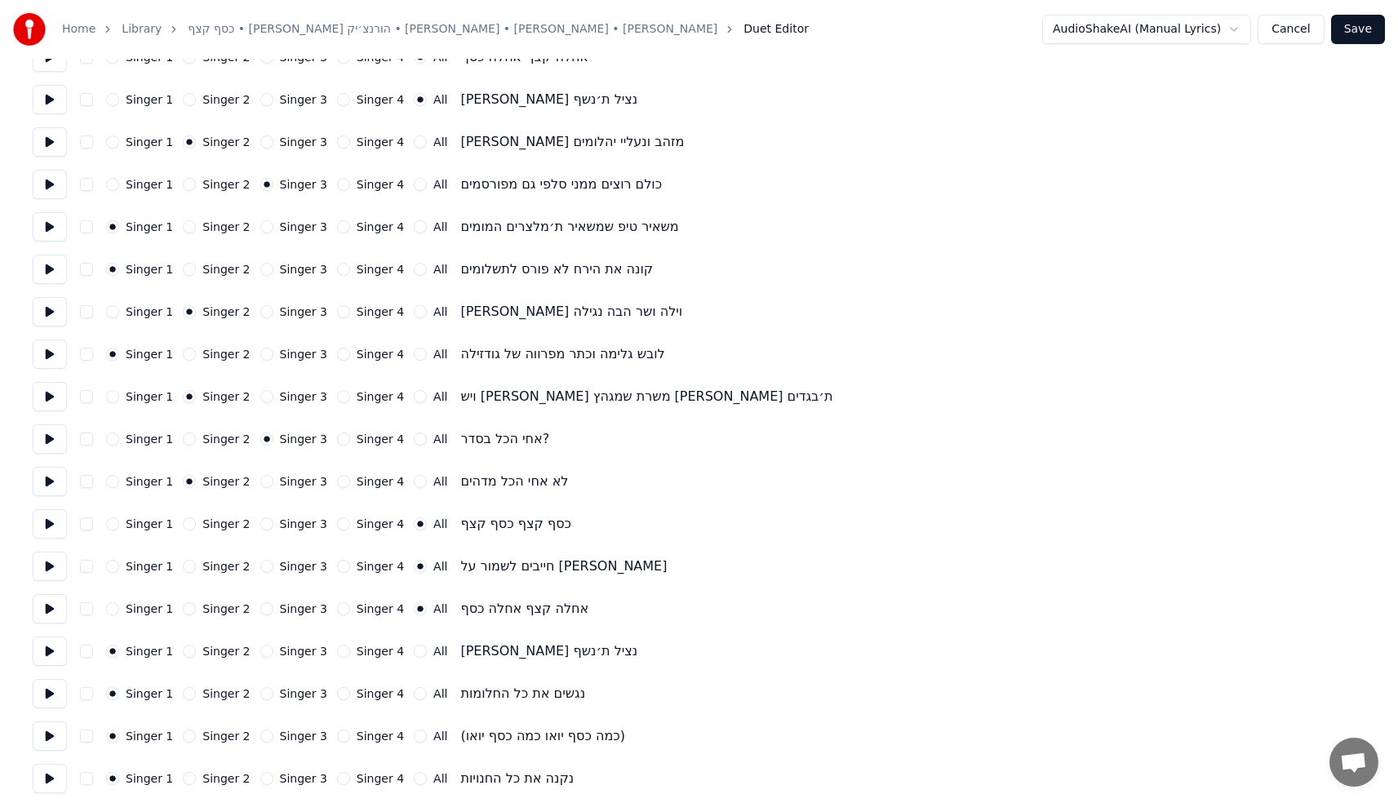
click at [414, 653] on button "All" at bounding box center [420, 651] width 13 height 13
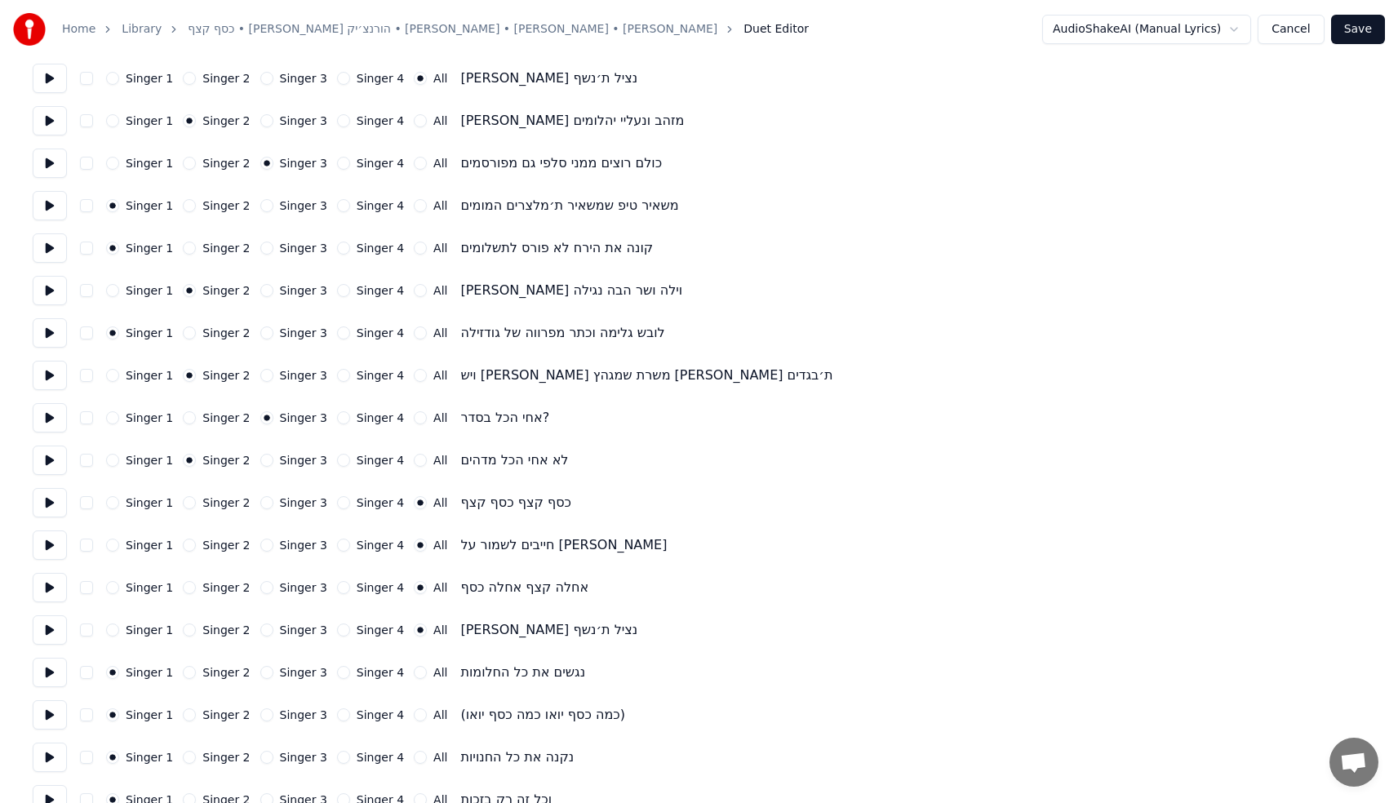
scroll to position [992, 0]
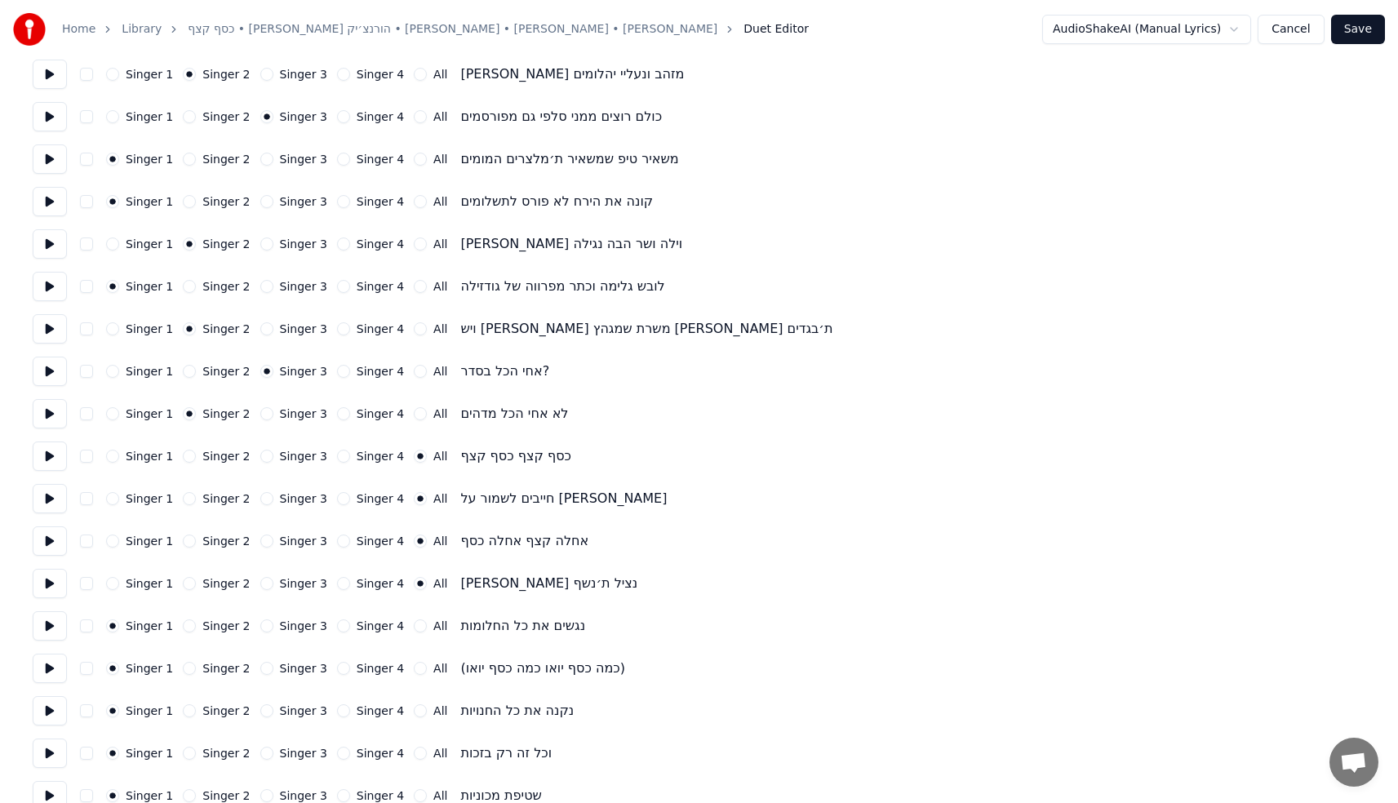
click at [414, 632] on div "All" at bounding box center [430, 626] width 33 height 13
click at [414, 629] on button "All" at bounding box center [420, 626] width 13 height 13
type button "-1"
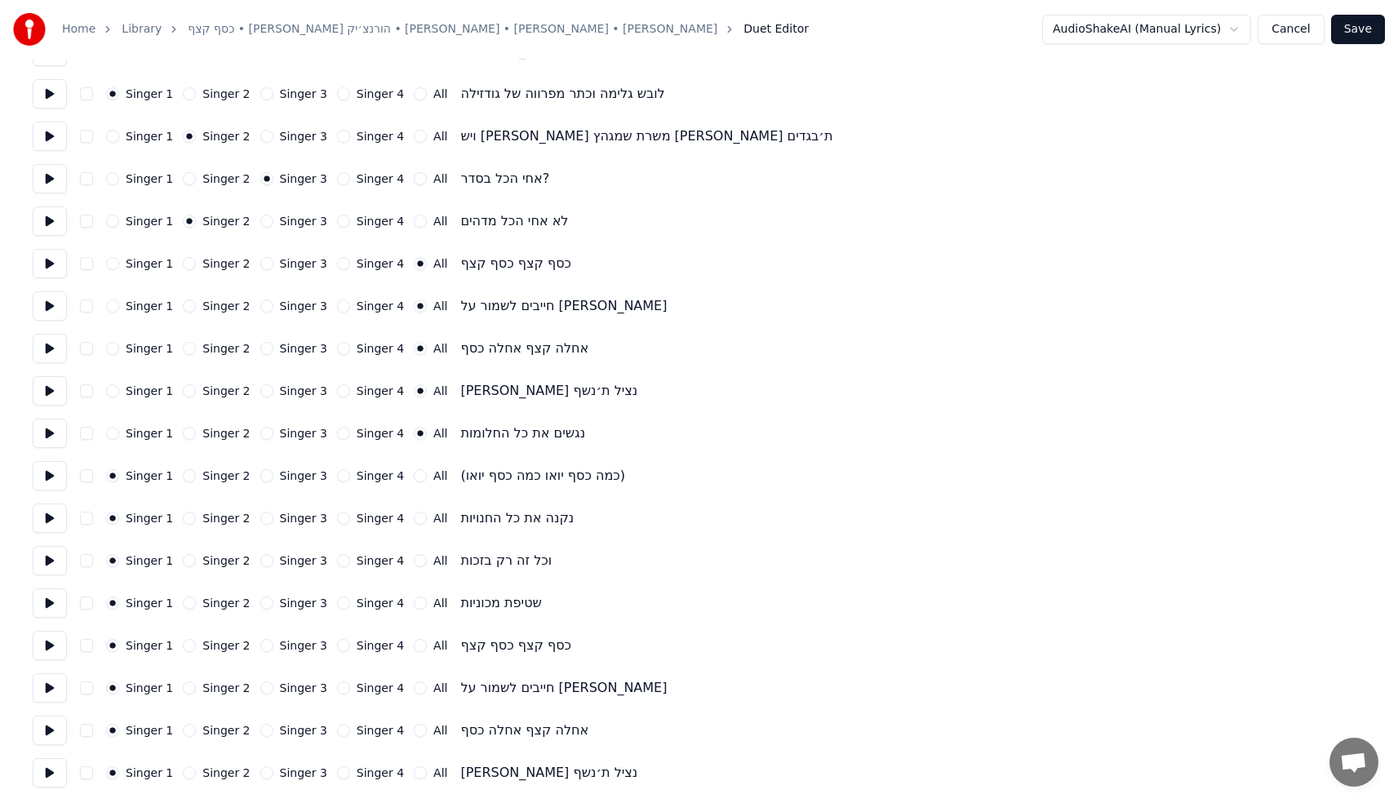
scroll to position [1185, 0]
click at [189, 475] on button "Singer 2" at bounding box center [189, 475] width 13 height 13
click at [414, 515] on button "All" at bounding box center [420, 517] width 13 height 13
click at [414, 561] on button "All" at bounding box center [420, 560] width 13 height 13
click at [414, 607] on button "All" at bounding box center [420, 602] width 13 height 13
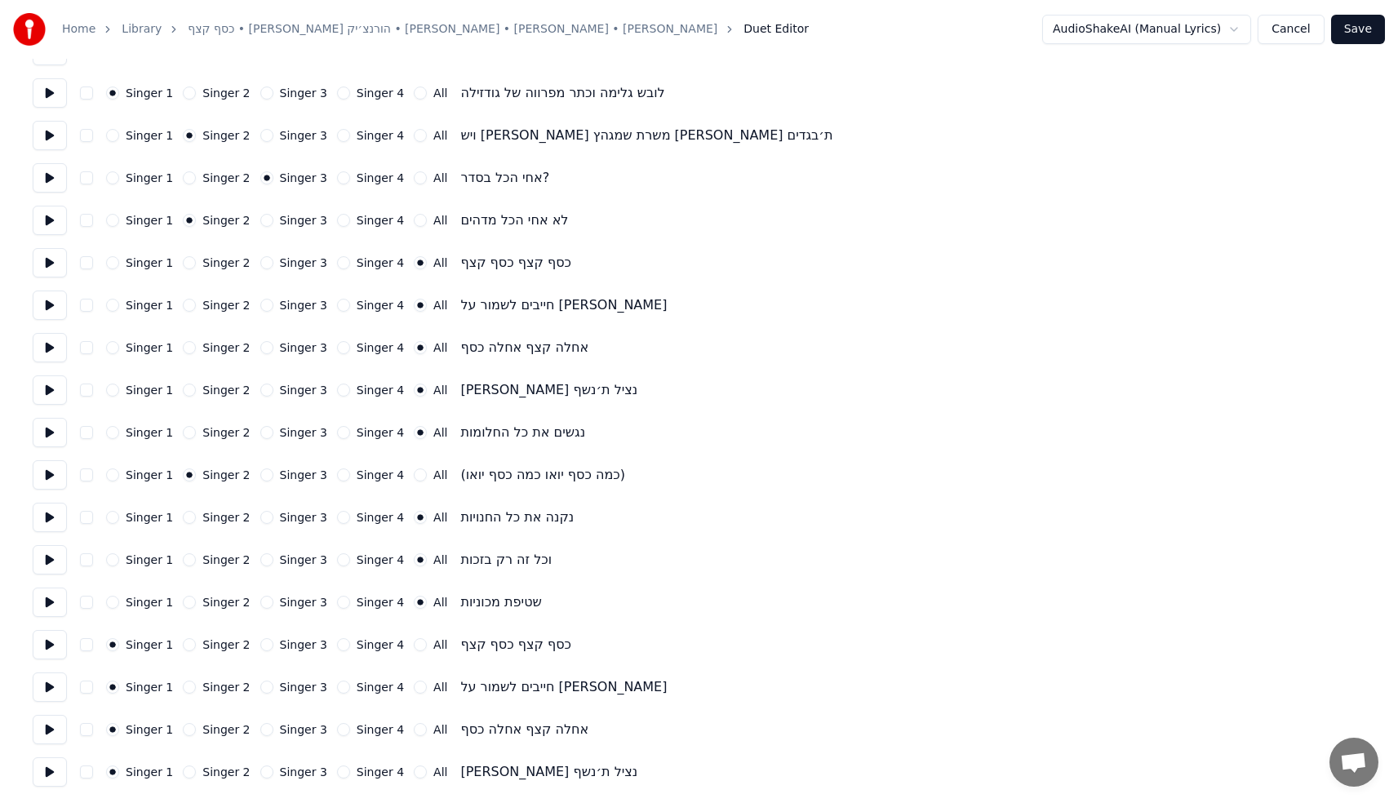
click at [414, 643] on button "All" at bounding box center [420, 644] width 13 height 13
click at [414, 685] on button "All" at bounding box center [420, 687] width 13 height 13
click at [414, 729] on button "All" at bounding box center [420, 729] width 13 height 13
drag, startPoint x: 410, startPoint y: 771, endPoint x: 430, endPoint y: 717, distance: 58.4
click at [414, 771] on button "All" at bounding box center [420, 772] width 13 height 13
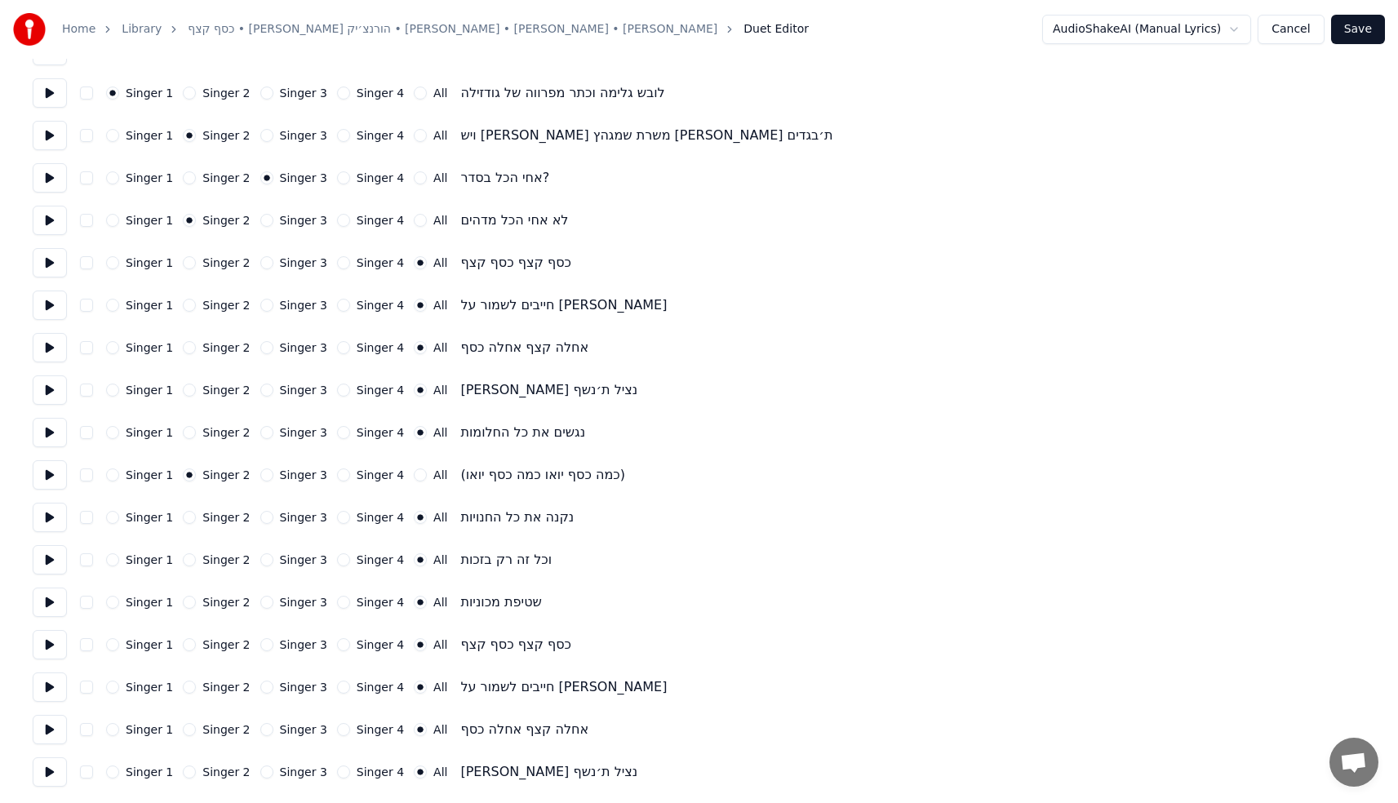
type button "-1"
click at [414, 766] on button "All" at bounding box center [420, 772] width 13 height 13
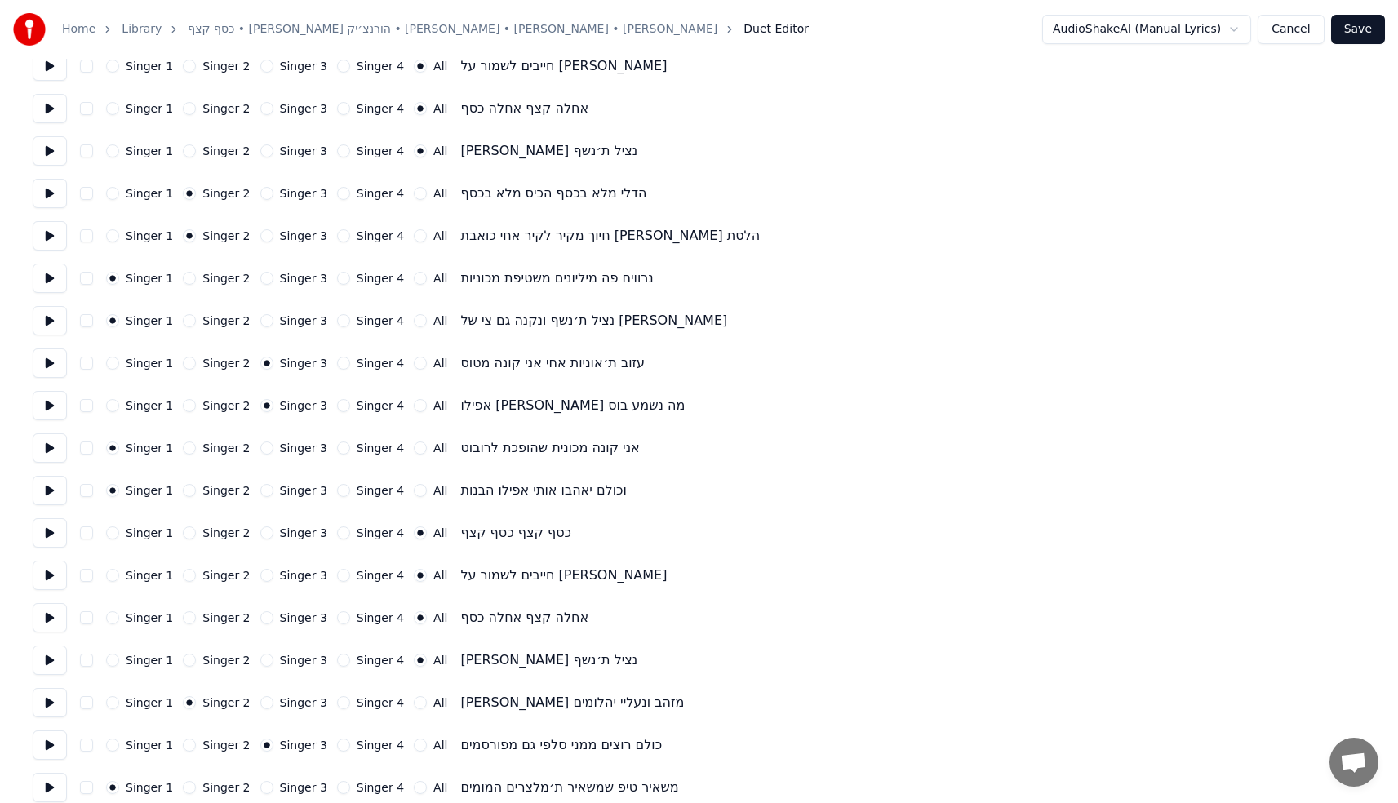
scroll to position [0, 0]
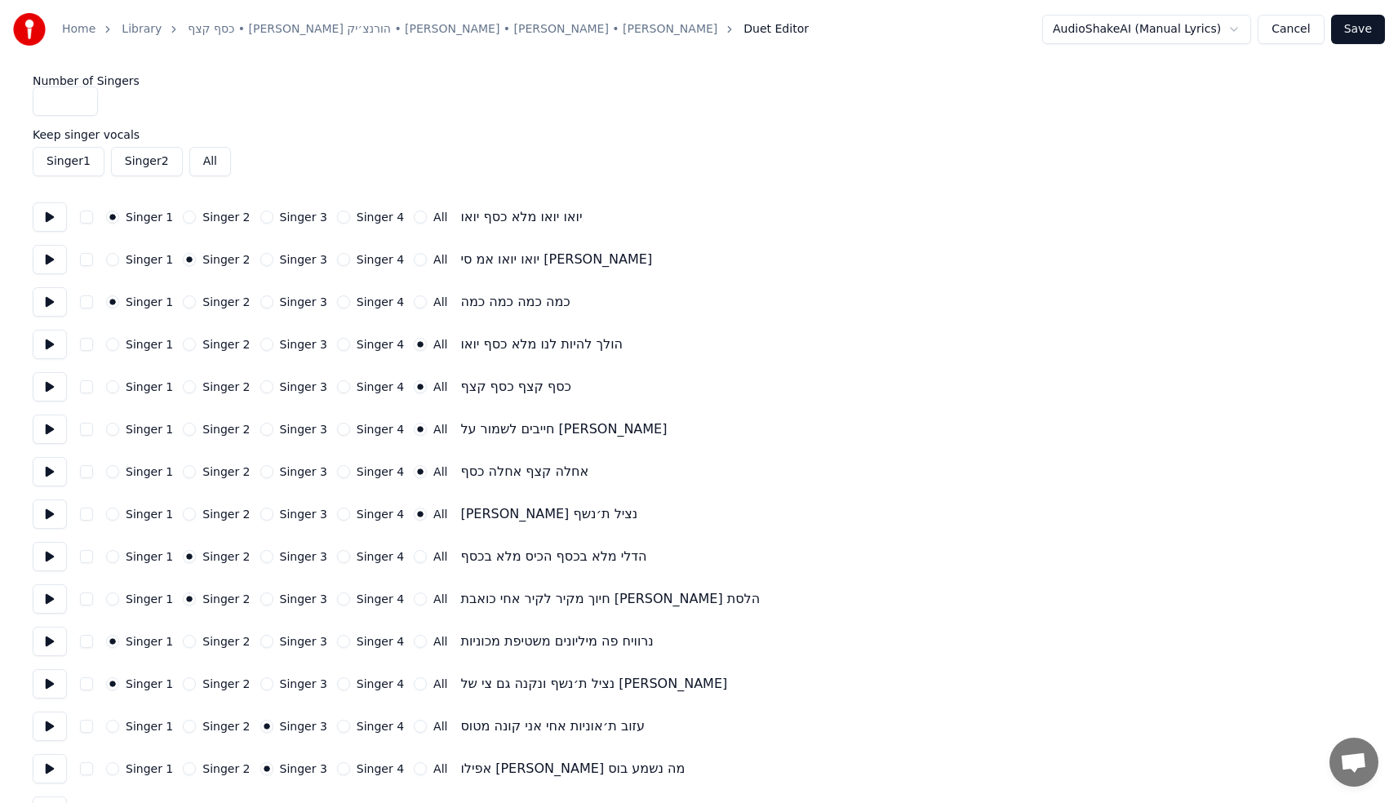
click at [1350, 31] on button "Save" at bounding box center [1359, 29] width 54 height 29
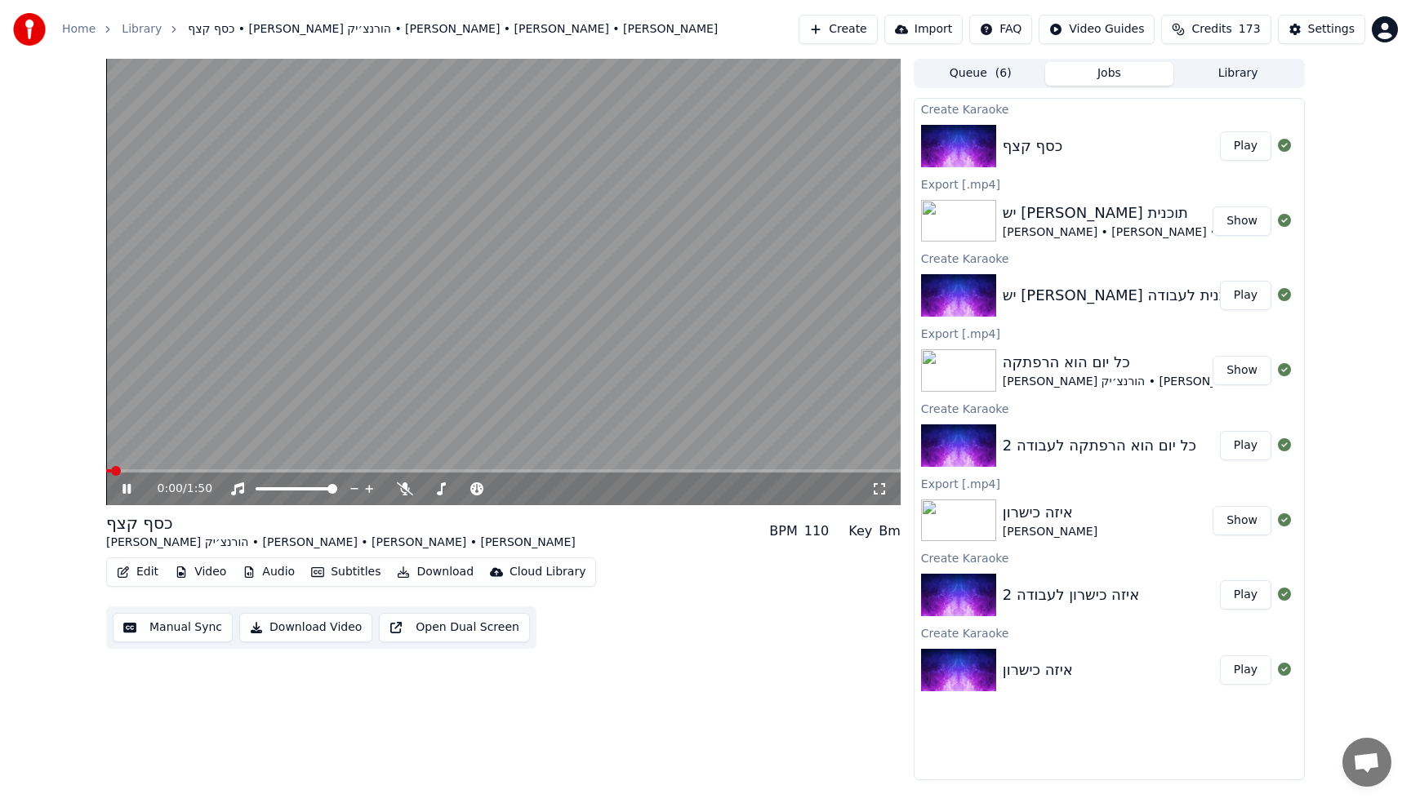
click at [630, 285] on video at bounding box center [503, 282] width 794 height 447
click at [128, 573] on icon "button" at bounding box center [123, 572] width 13 height 11
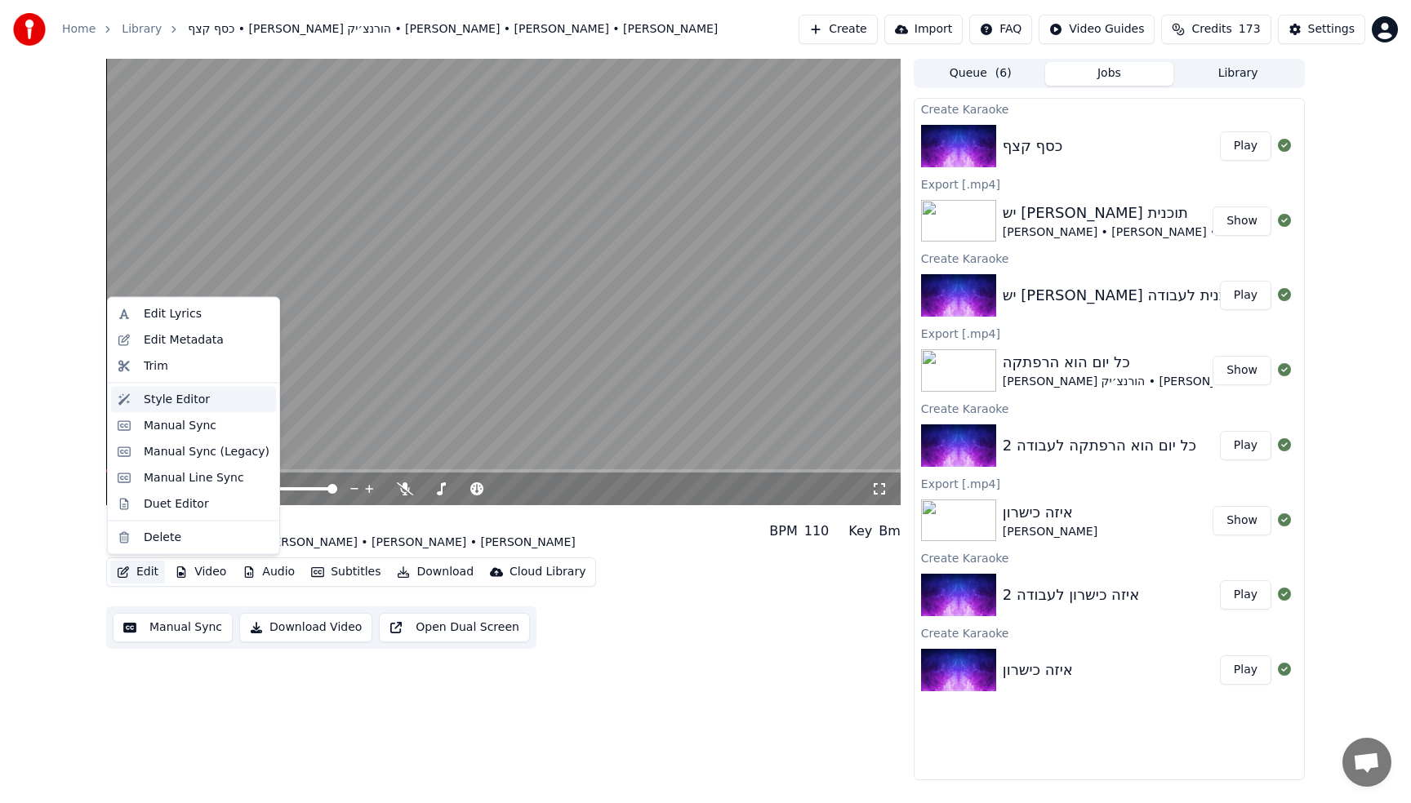
click at [170, 407] on div "Style Editor" at bounding box center [177, 399] width 66 height 16
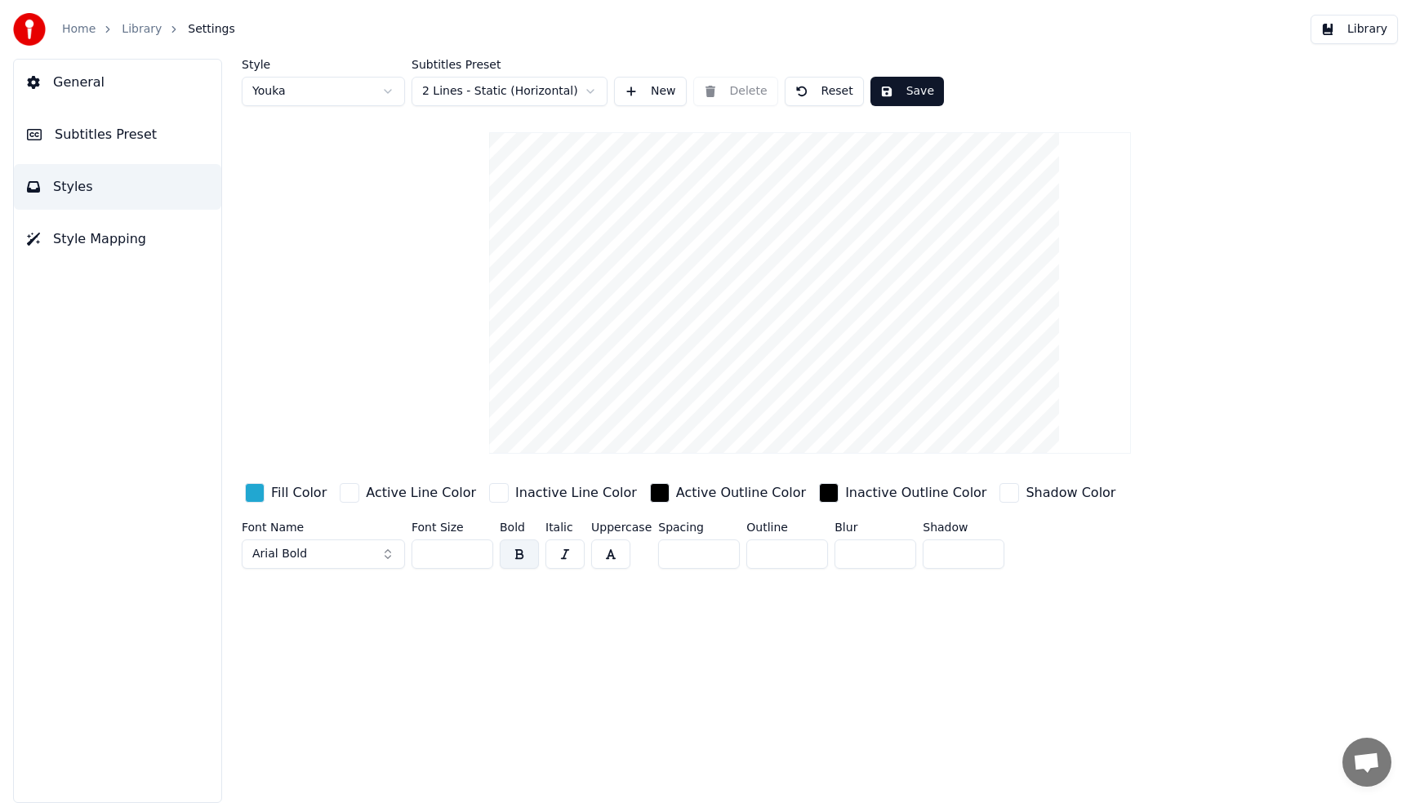
click at [309, 93] on html "Home Library Settings Library General Subtitles Preset Styles Style Mapping Sty…" at bounding box center [705, 401] width 1411 height 803
click at [310, 94] on html "Home Library Settings Library General Subtitles Preset Styles Style Mapping Sty…" at bounding box center [705, 401] width 1411 height 803
click at [118, 137] on span "Subtitles Preset" at bounding box center [106, 135] width 102 height 20
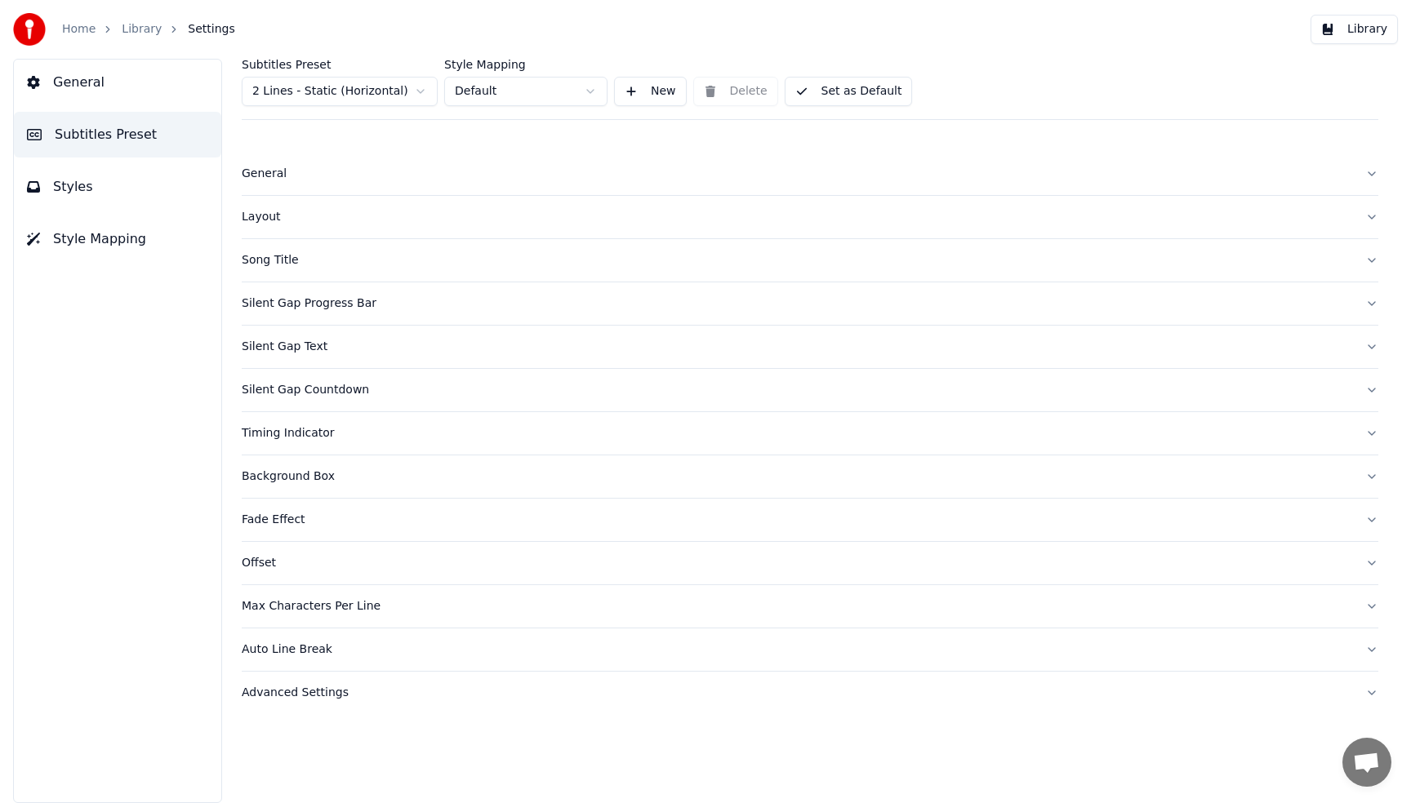
click at [69, 238] on span "Style Mapping" at bounding box center [99, 239] width 93 height 20
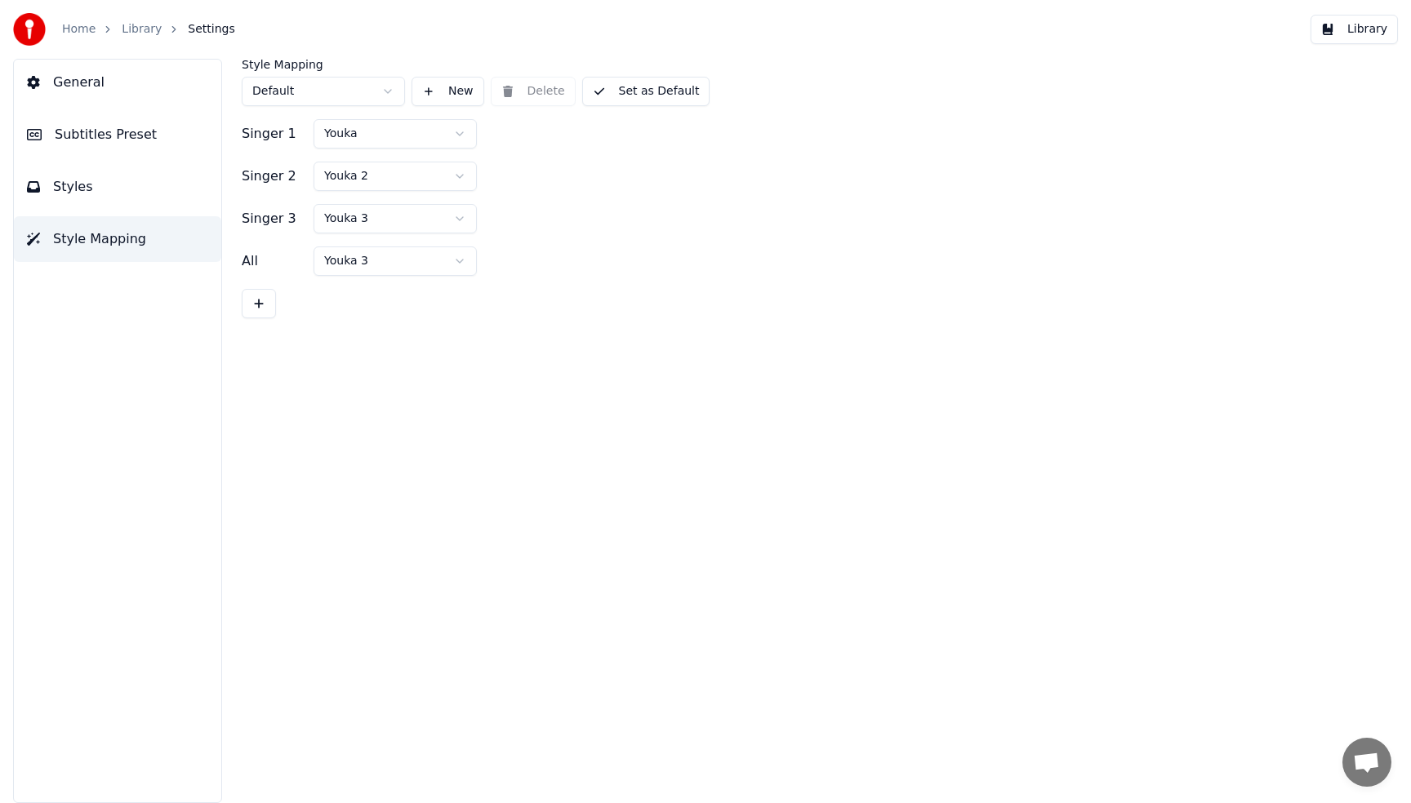
click at [263, 300] on button at bounding box center [259, 303] width 34 height 29
click at [376, 270] on html "Home Library Settings Library General Subtitles Preset Styles Style Mapping Sty…" at bounding box center [705, 401] width 1411 height 803
click at [251, 344] on button at bounding box center [259, 345] width 34 height 29
click at [354, 304] on html "Home Library Settings Library General Subtitles Preset Styles Style Mapping Sty…" at bounding box center [705, 401] width 1411 height 803
click at [254, 350] on div "All" at bounding box center [274, 346] width 65 height 20
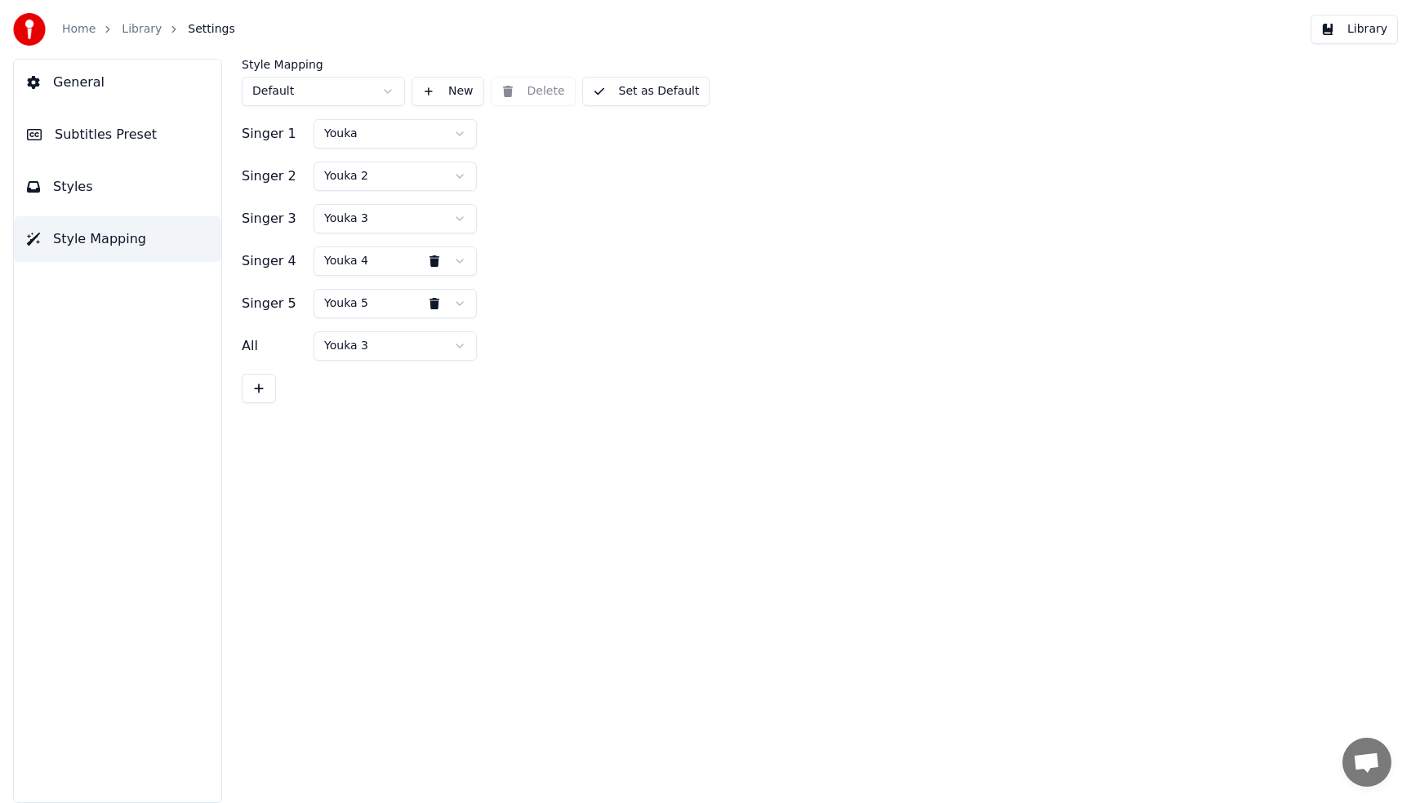
click at [350, 349] on html "Home Library Settings Library General Subtitles Preset Styles Style Mapping Sty…" at bounding box center [705, 401] width 1411 height 803
click at [666, 92] on button "Set as Default" at bounding box center [646, 91] width 128 height 29
click at [634, 92] on button "Done" at bounding box center [621, 91] width 78 height 29
click at [1354, 35] on button "Library" at bounding box center [1353, 29] width 87 height 29
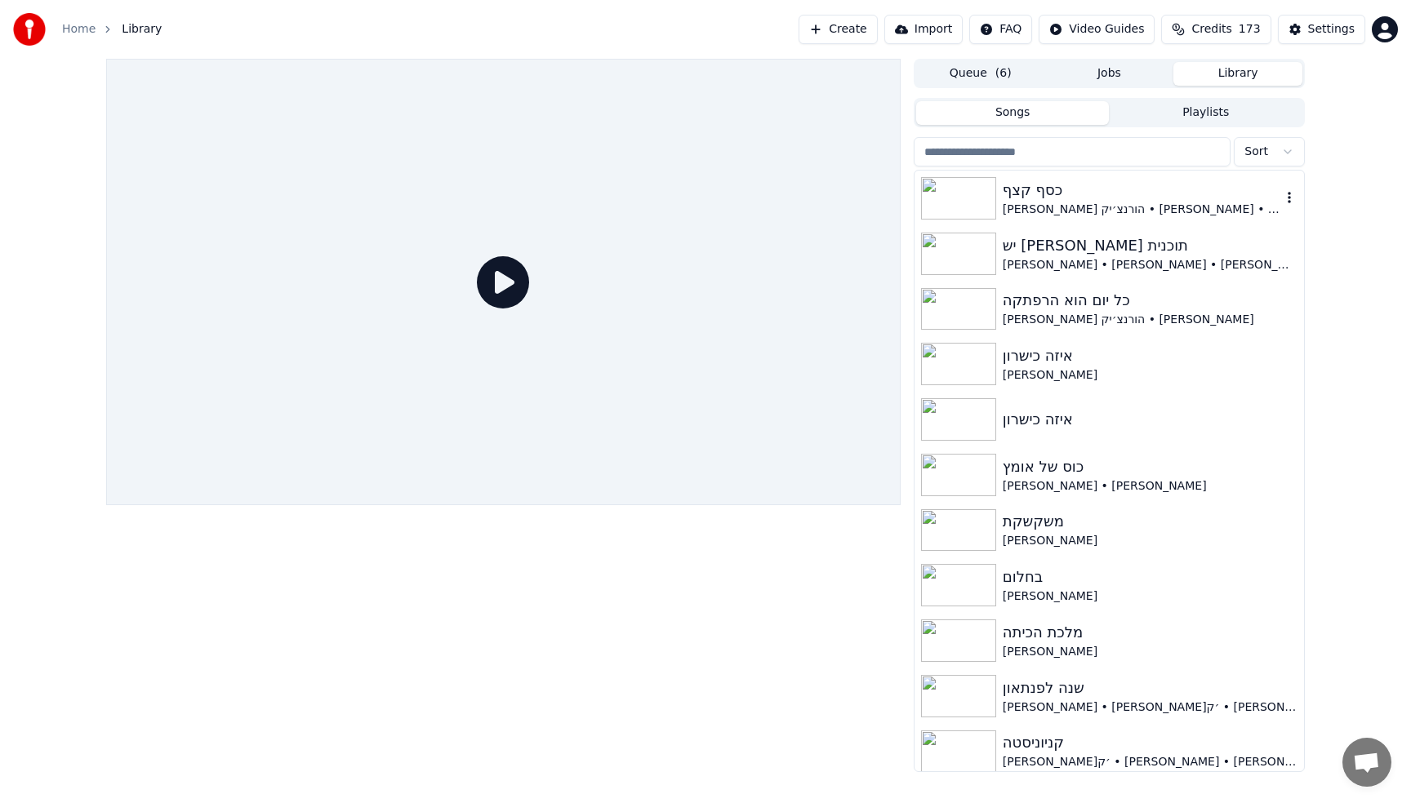
click at [1094, 193] on div "כסף קצף" at bounding box center [1142, 190] width 278 height 23
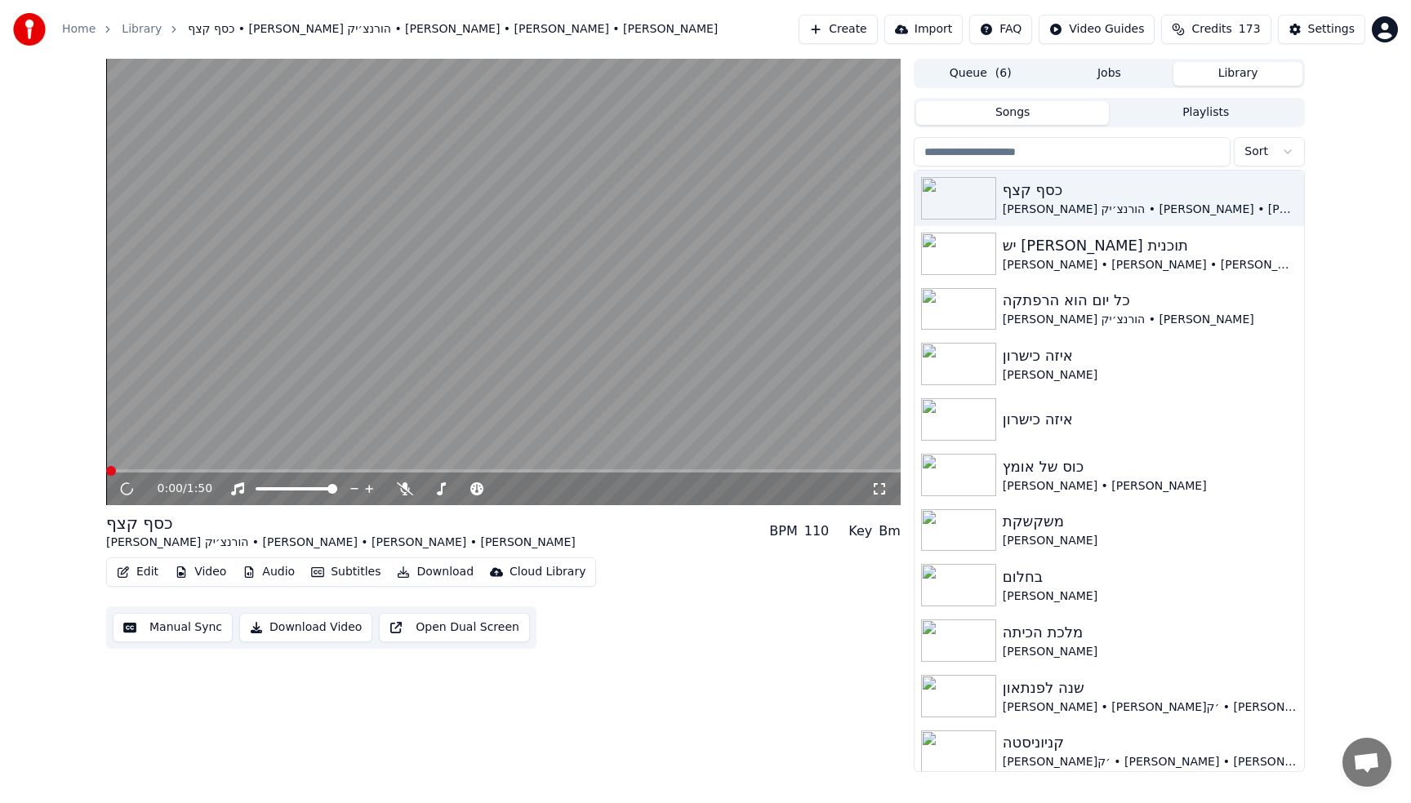
click at [425, 331] on video at bounding box center [503, 282] width 794 height 447
click at [425, 332] on video at bounding box center [503, 282] width 794 height 447
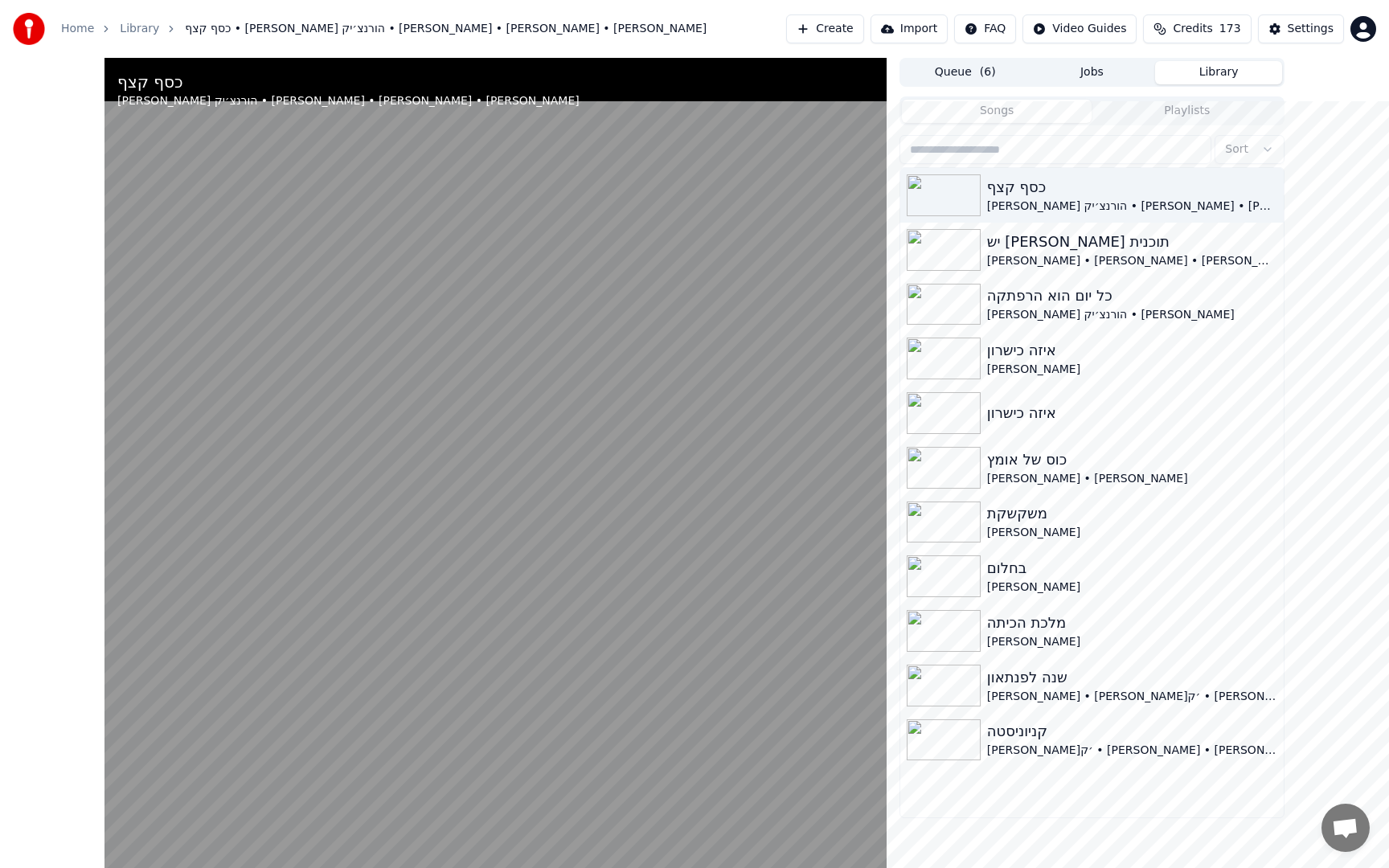
click at [692, 383] on video at bounding box center [495, 492] width 782 height 868
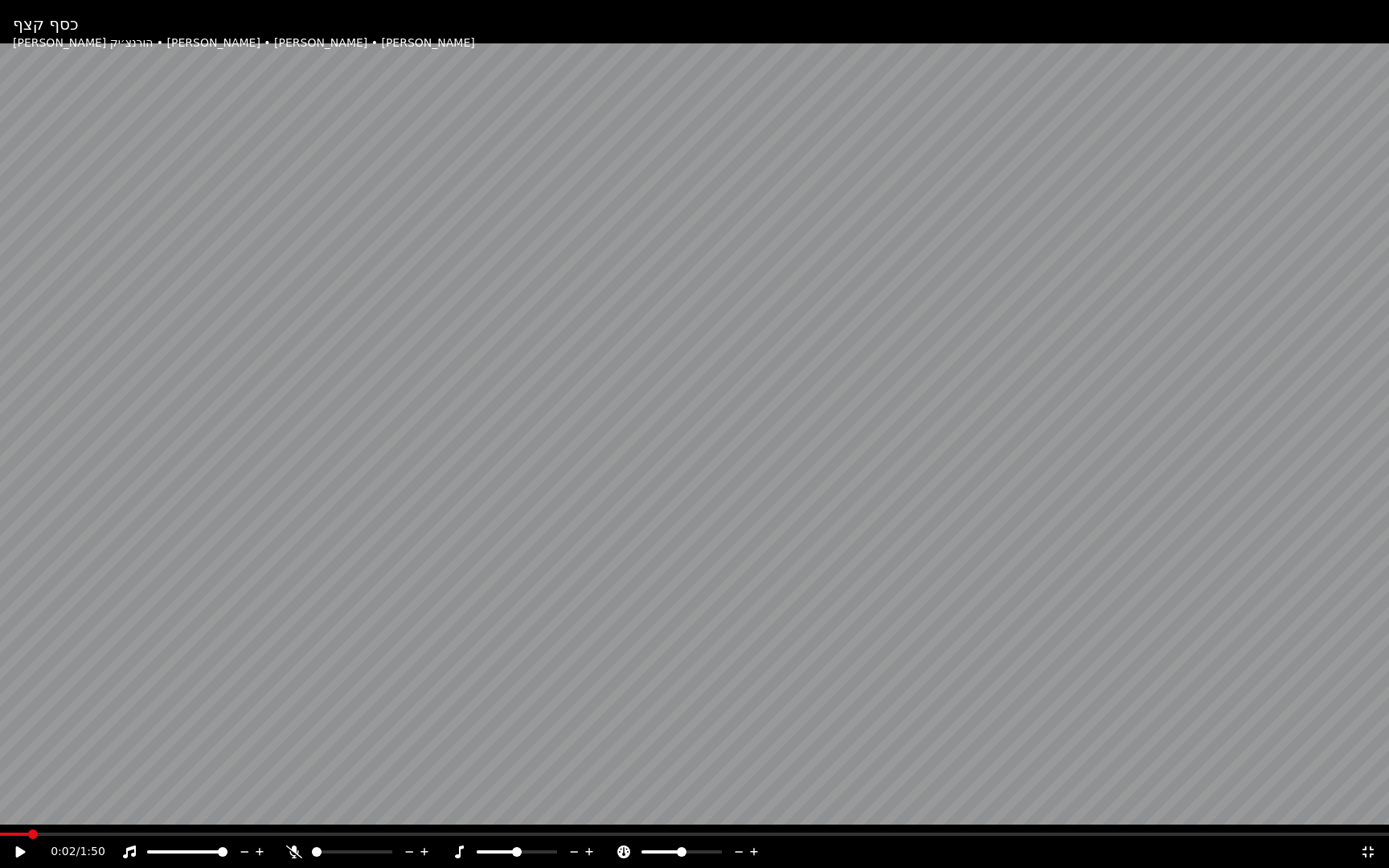
click at [692, 383] on video at bounding box center [694, 434] width 1389 height 868
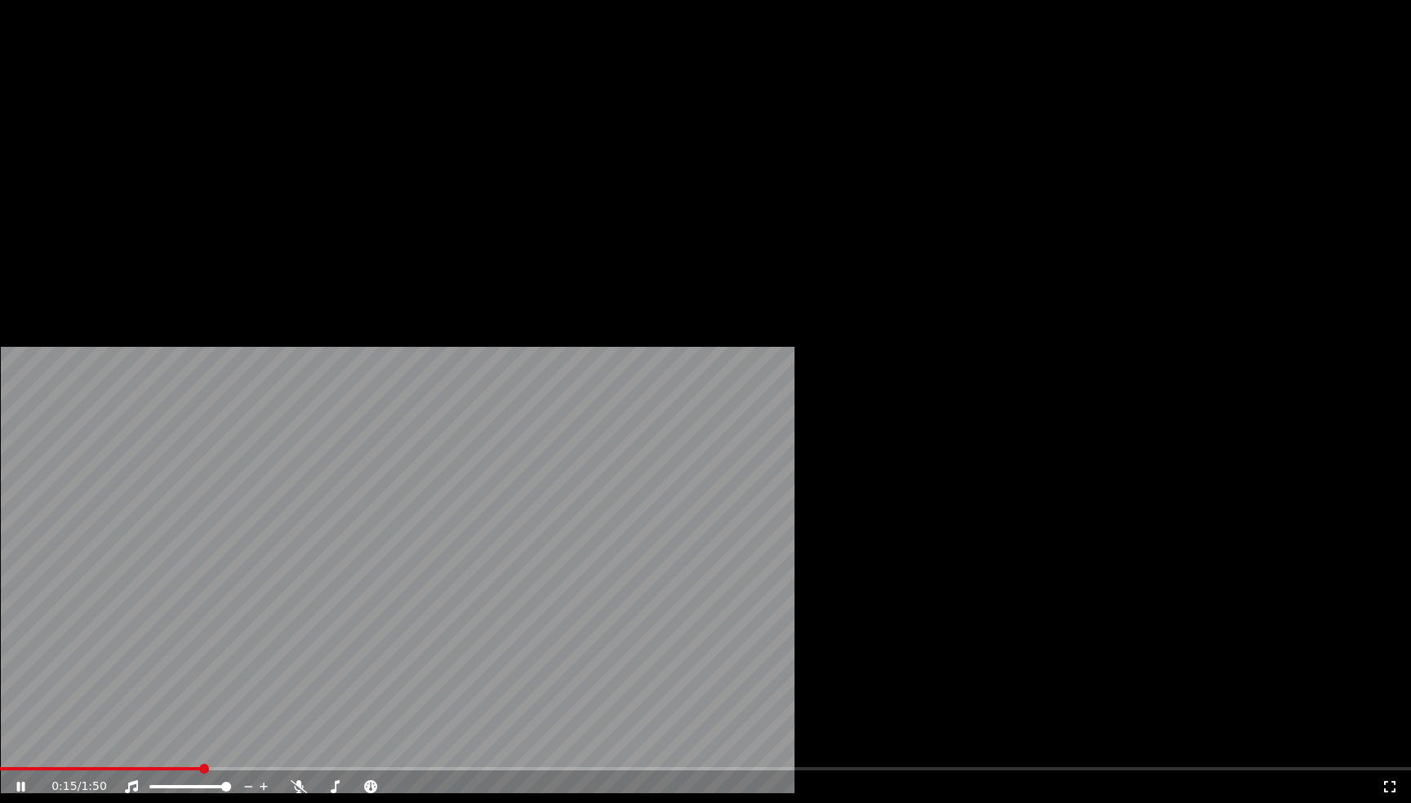
click at [307, 780] on icon at bounding box center [299, 786] width 16 height 13
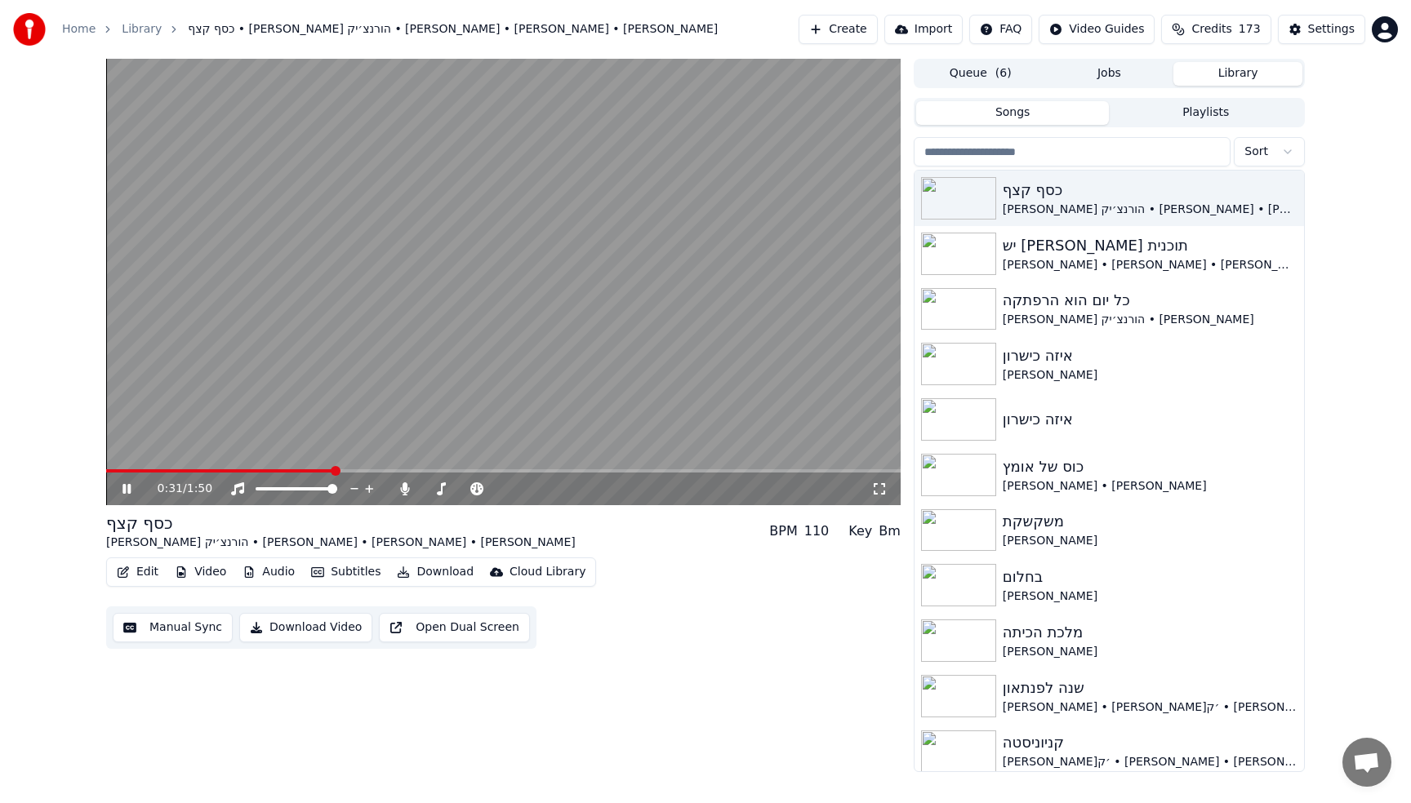
click at [545, 134] on video at bounding box center [503, 282] width 794 height 447
click at [136, 571] on button "Edit" at bounding box center [137, 572] width 55 height 23
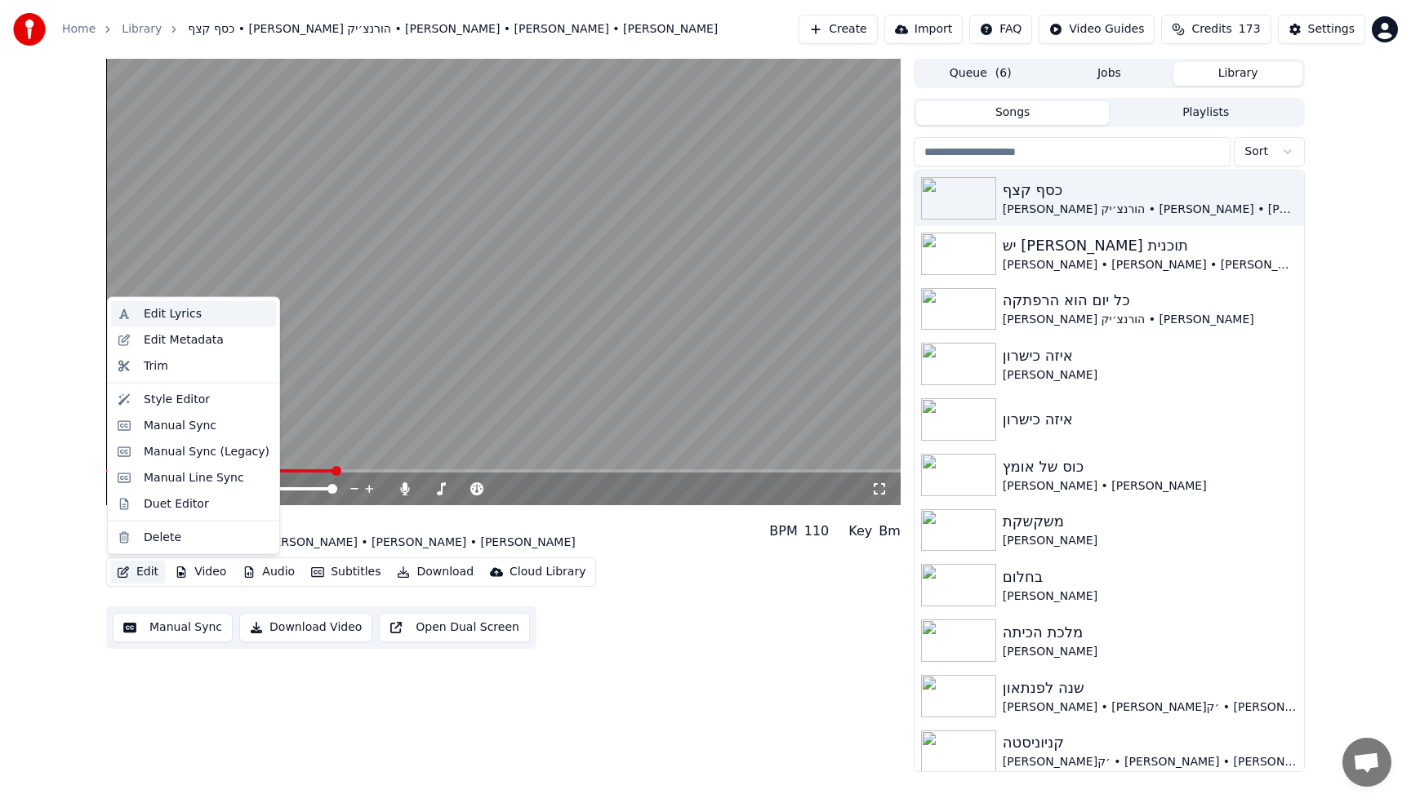
click at [193, 308] on div "Edit Lyrics" at bounding box center [173, 314] width 58 height 16
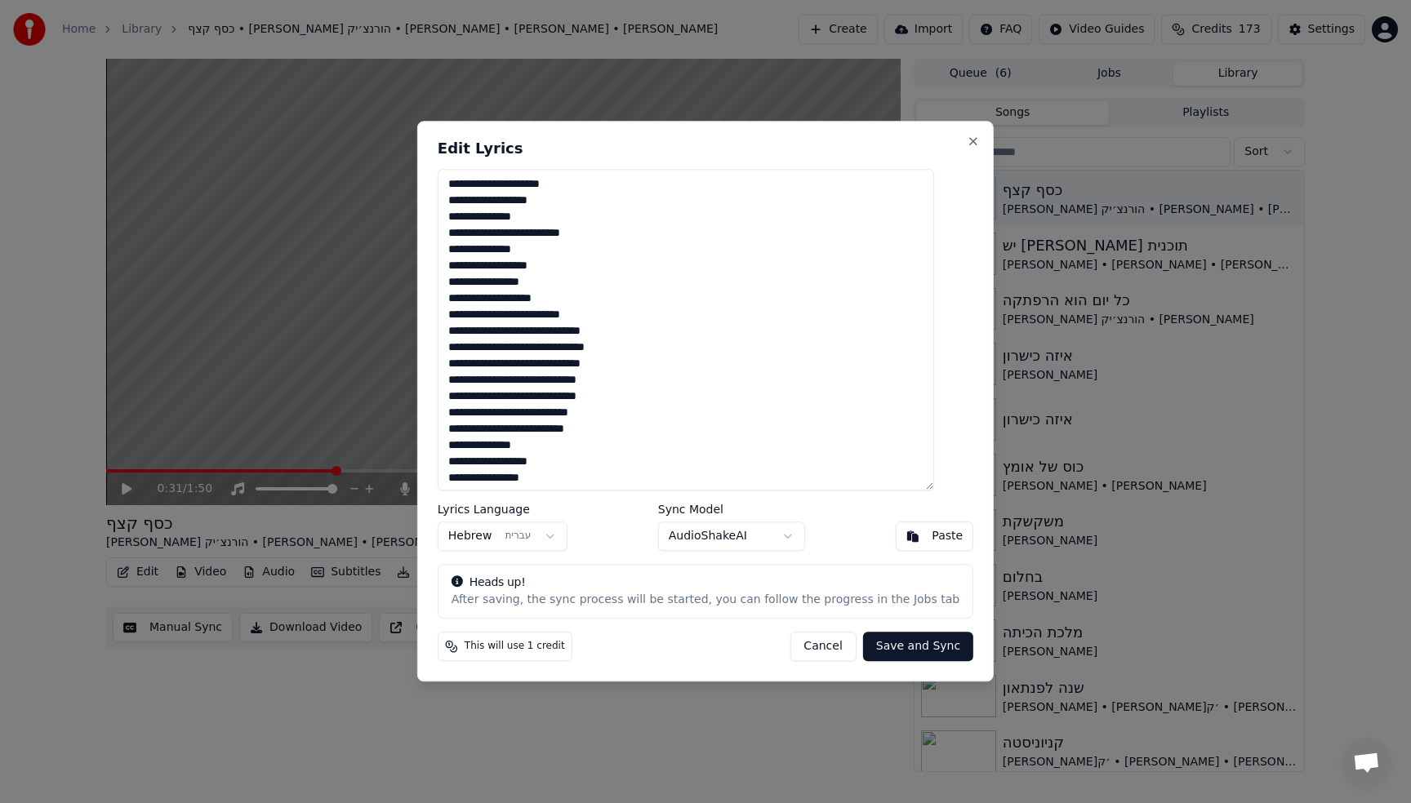
click at [887, 318] on textarea "**********" at bounding box center [686, 330] width 496 height 322
type textarea "**********"
click at [936, 649] on button "Save and Sync" at bounding box center [918, 647] width 110 height 29
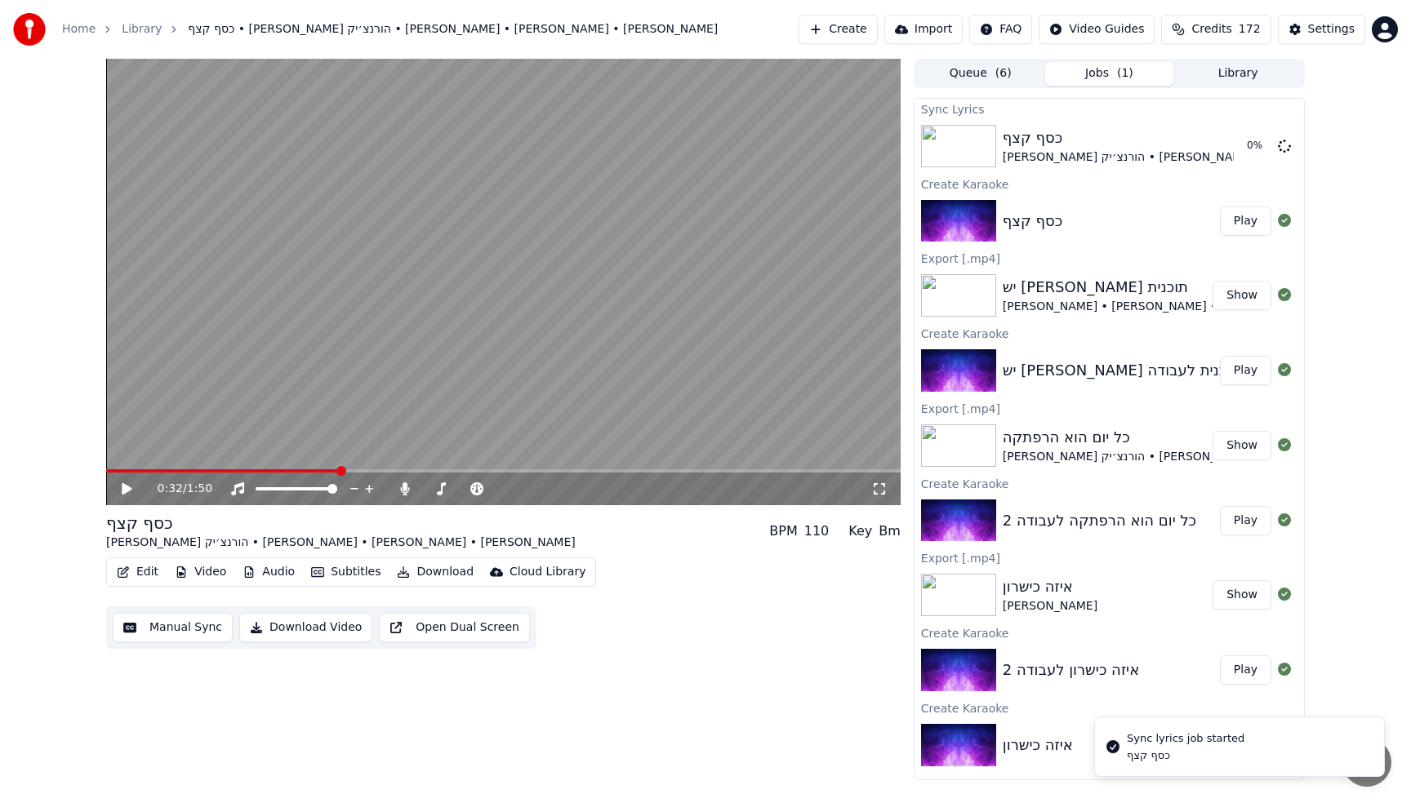
click at [266, 475] on div "0:32 / 1:50" at bounding box center [503, 489] width 794 height 33
drag, startPoint x: 378, startPoint y: 372, endPoint x: 336, endPoint y: 368, distance: 41.8
click at [353, 370] on video at bounding box center [503, 282] width 794 height 447
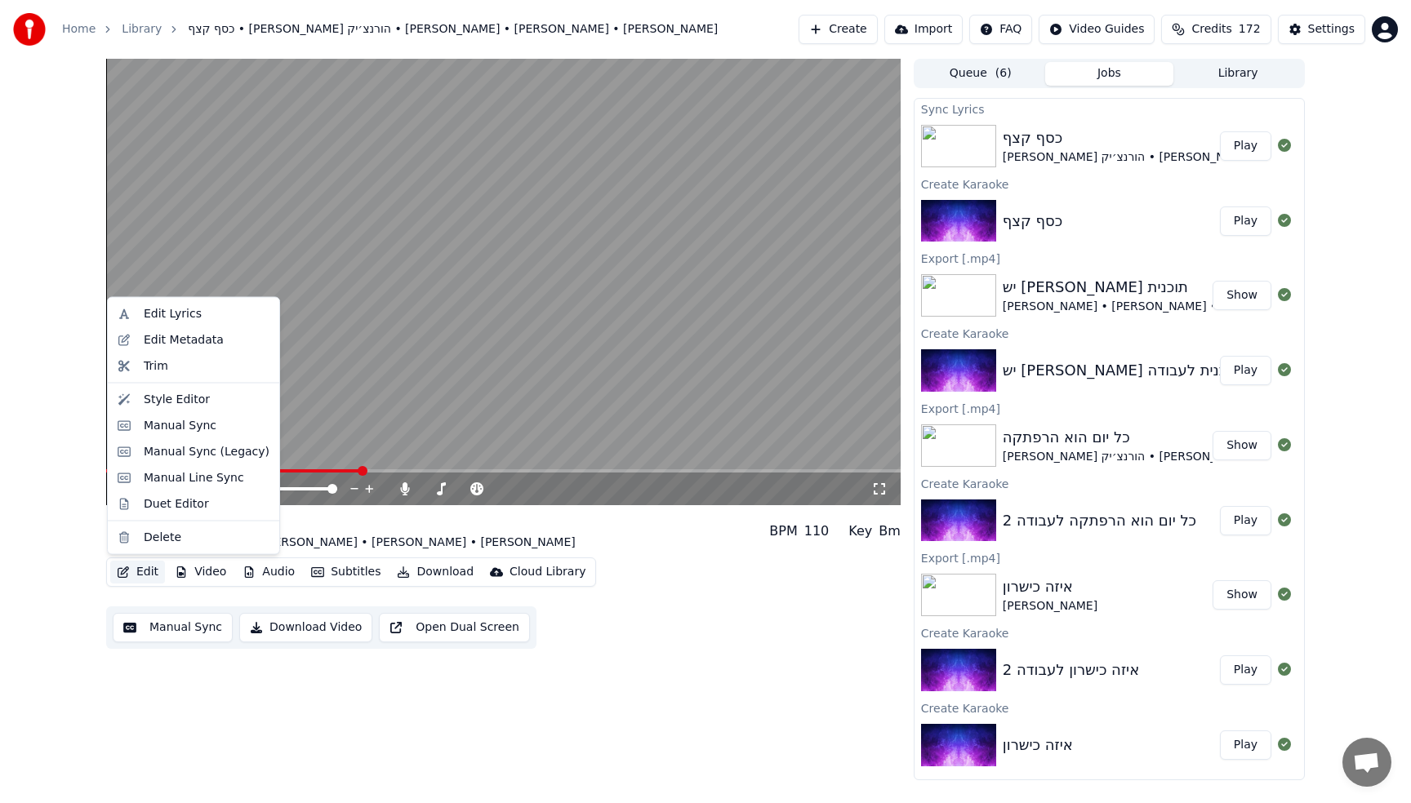
click at [144, 570] on button "Edit" at bounding box center [137, 572] width 55 height 23
click at [151, 501] on div "Duet Editor" at bounding box center [176, 504] width 65 height 16
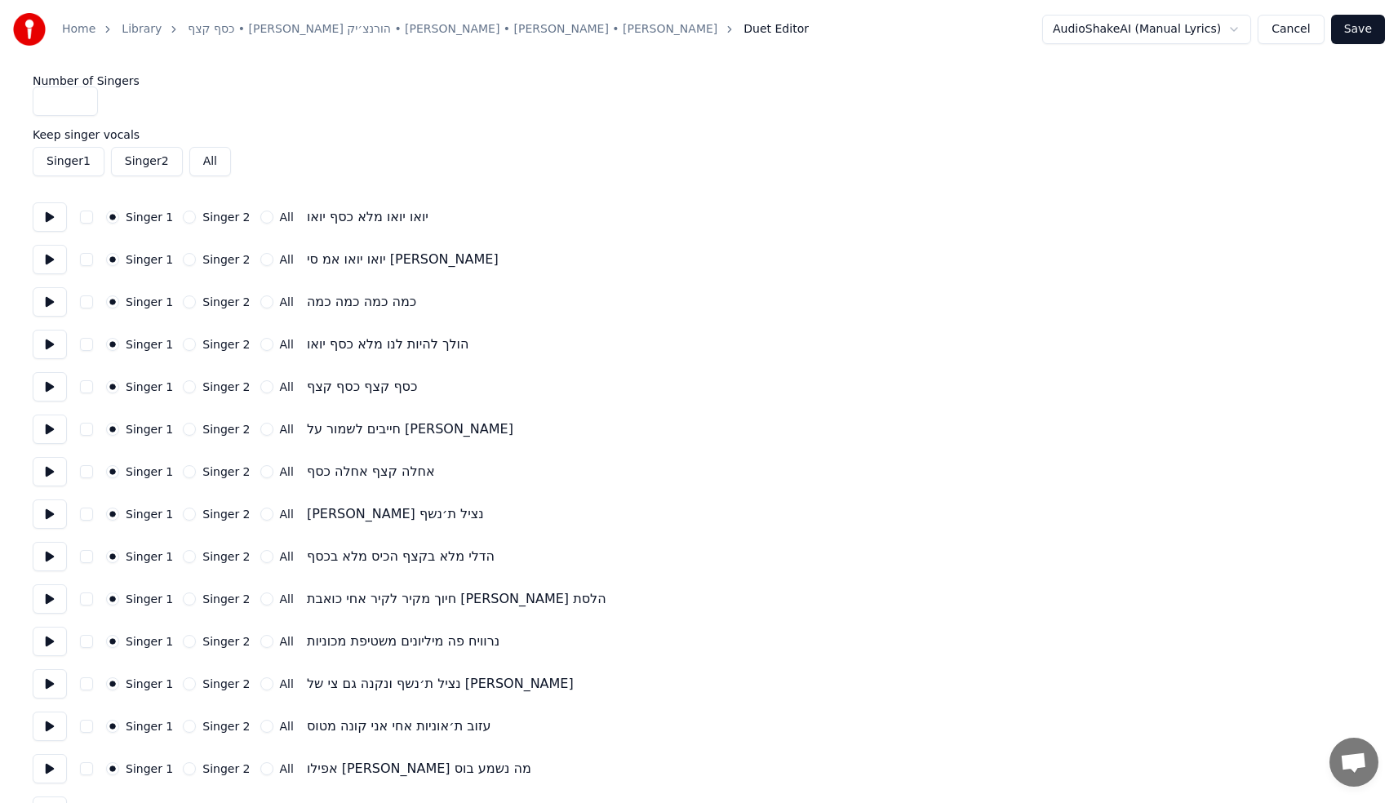
click at [81, 100] on input "*" at bounding box center [65, 101] width 65 height 29
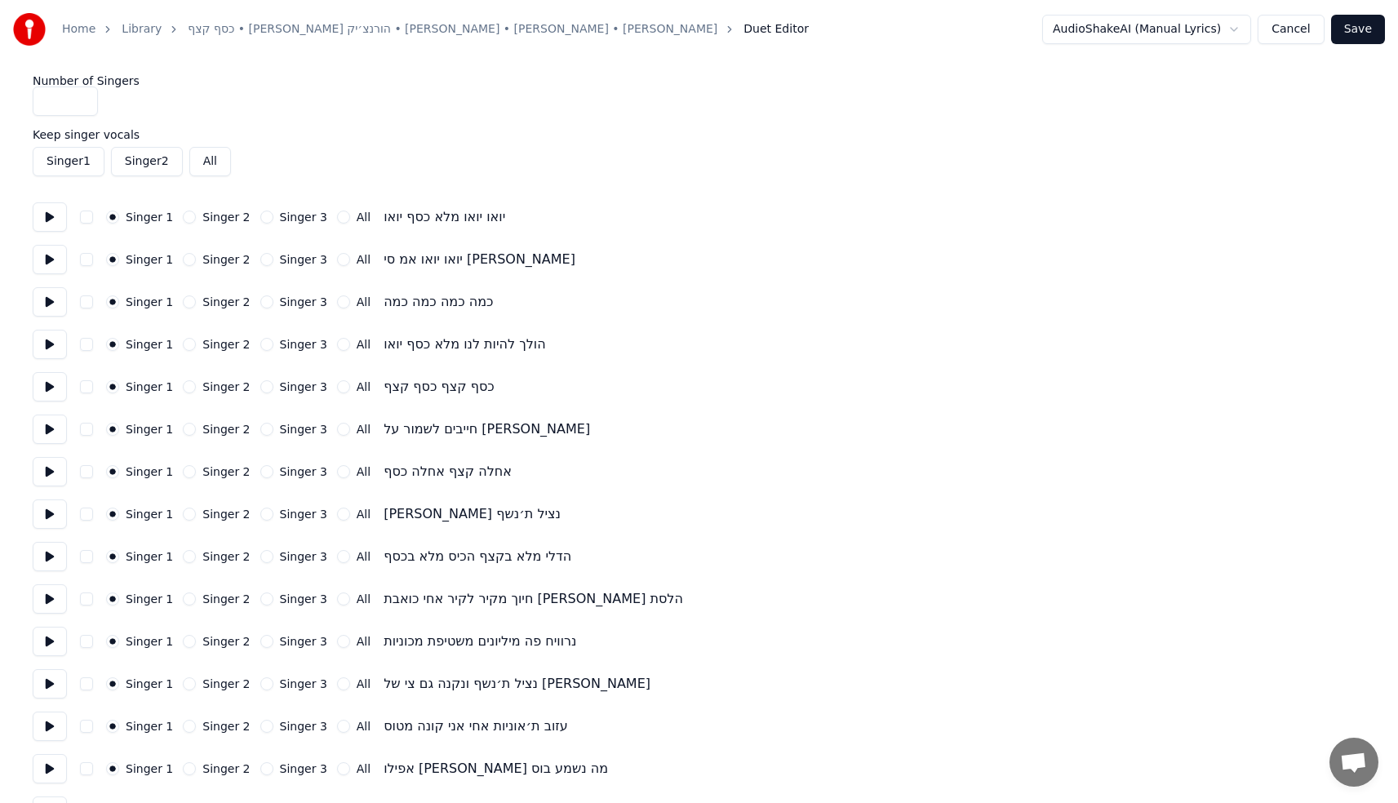
click at [81, 100] on input "*" at bounding box center [65, 101] width 65 height 29
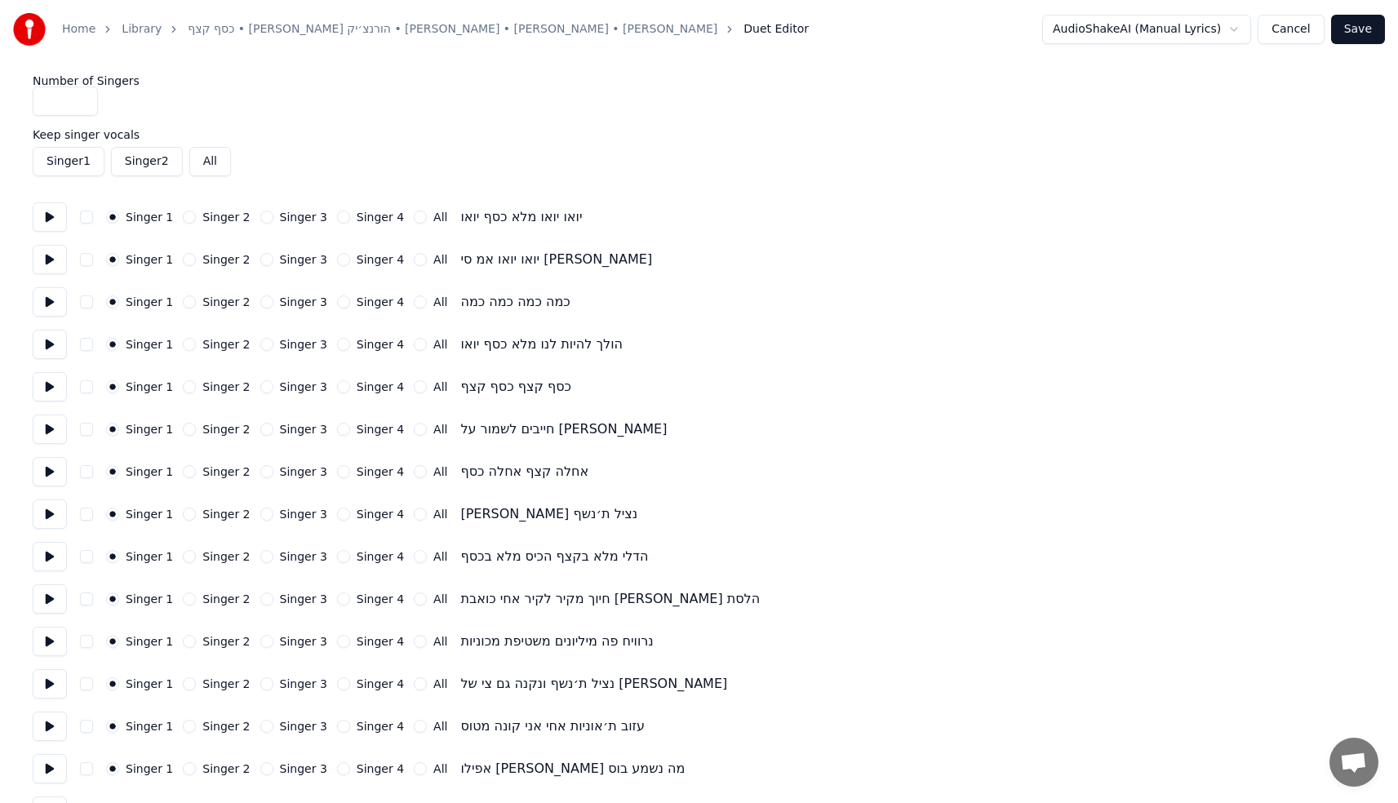
click at [87, 97] on input "*" at bounding box center [65, 101] width 65 height 29
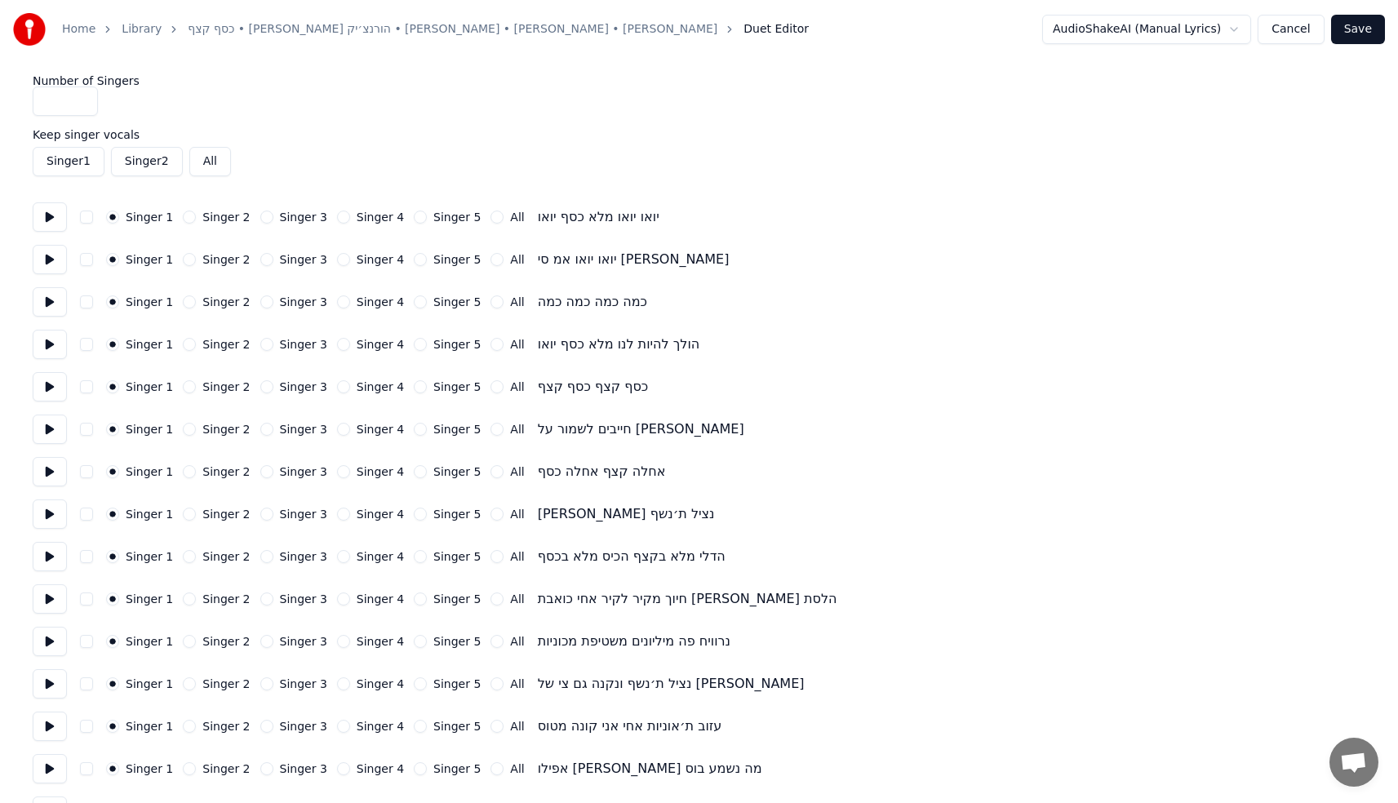
click at [184, 262] on button "Singer 2" at bounding box center [189, 259] width 13 height 13
click at [337, 303] on button "Singer 4" at bounding box center [343, 302] width 13 height 13
click at [122, 302] on div "Singer 1" at bounding box center [139, 302] width 67 height 13
click at [118, 301] on button "Singer 1" at bounding box center [112, 302] width 13 height 13
click at [414, 347] on button "Singer 5" at bounding box center [420, 344] width 13 height 13
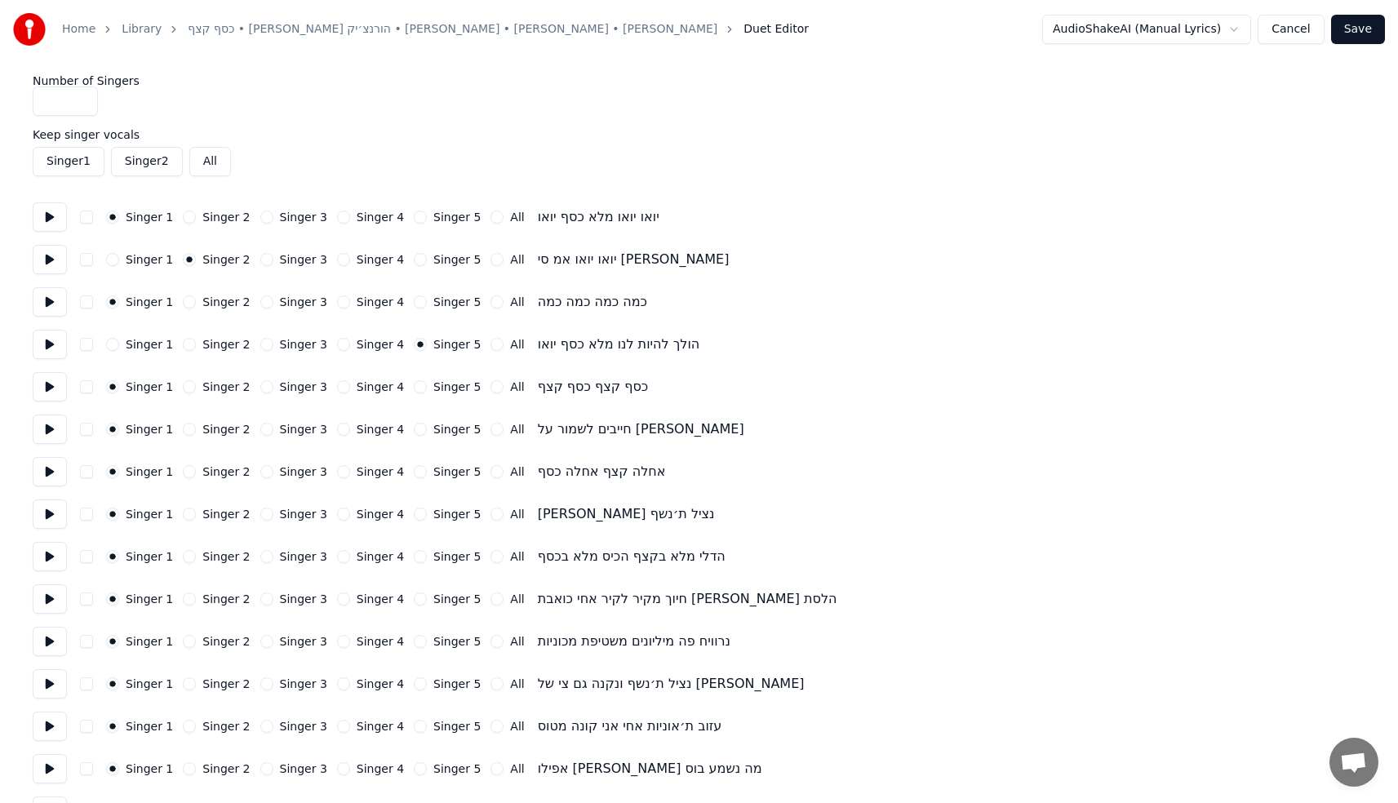
click at [418, 345] on circle "button" at bounding box center [421, 345] width 6 height 6
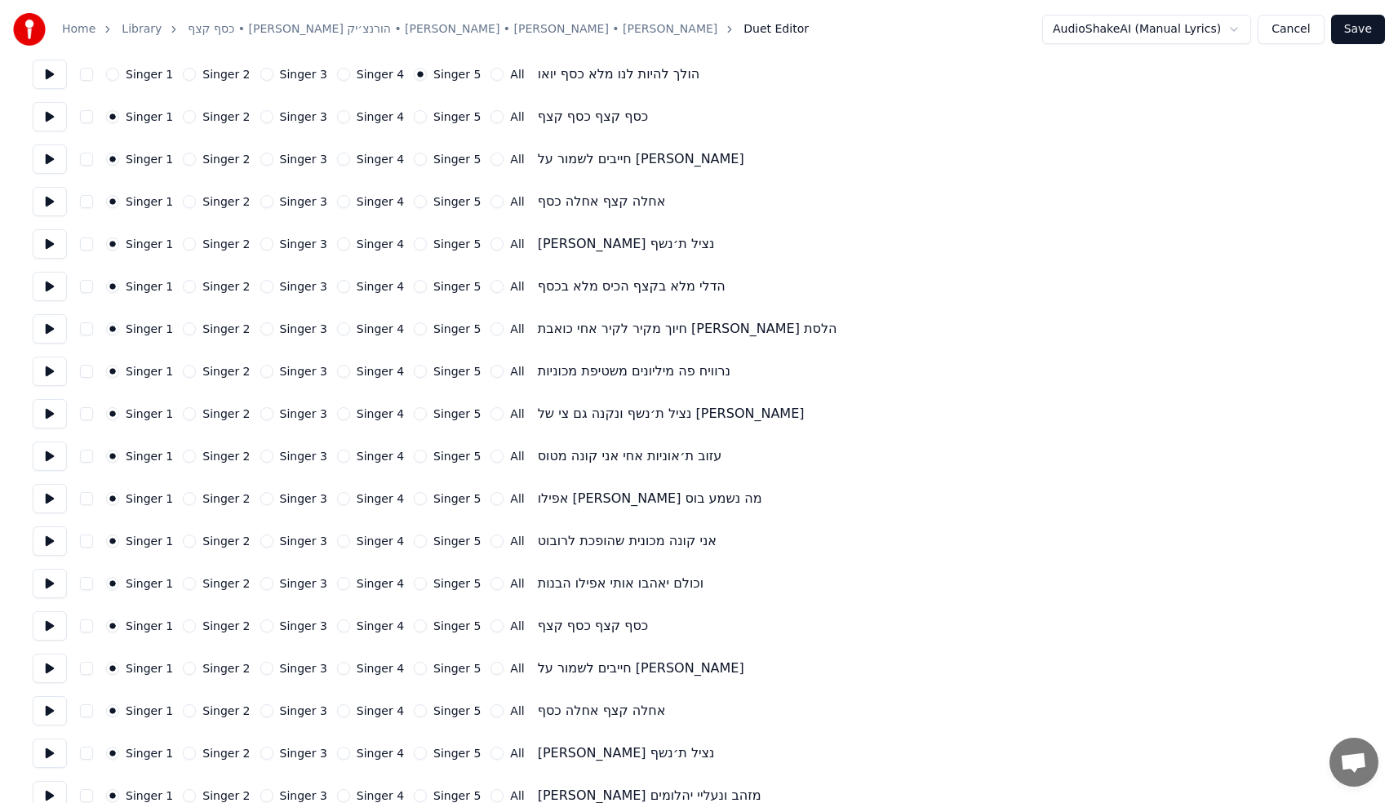
scroll to position [267, 0]
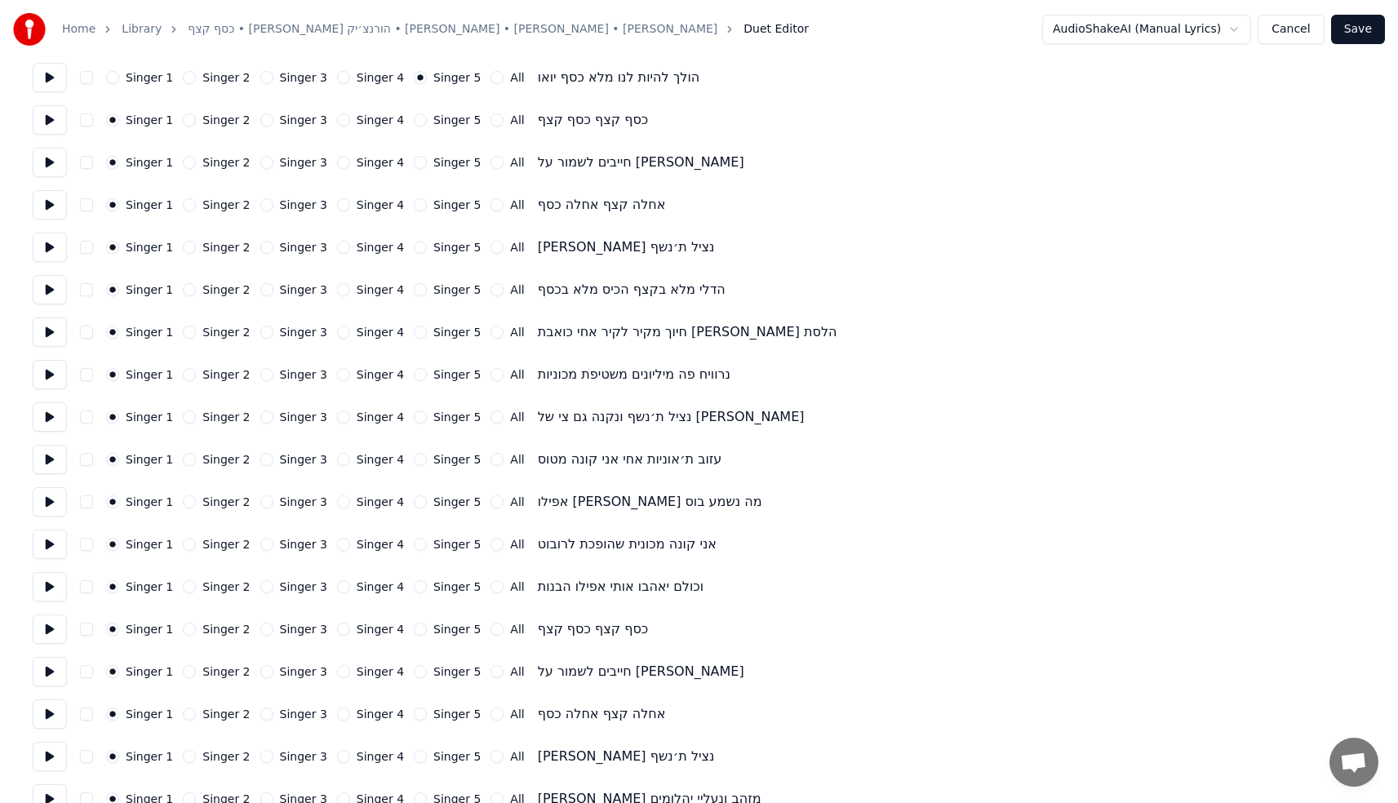
click at [414, 118] on button "Singer 5" at bounding box center [420, 119] width 13 height 13
click at [414, 167] on button "Singer 5" at bounding box center [420, 162] width 13 height 13
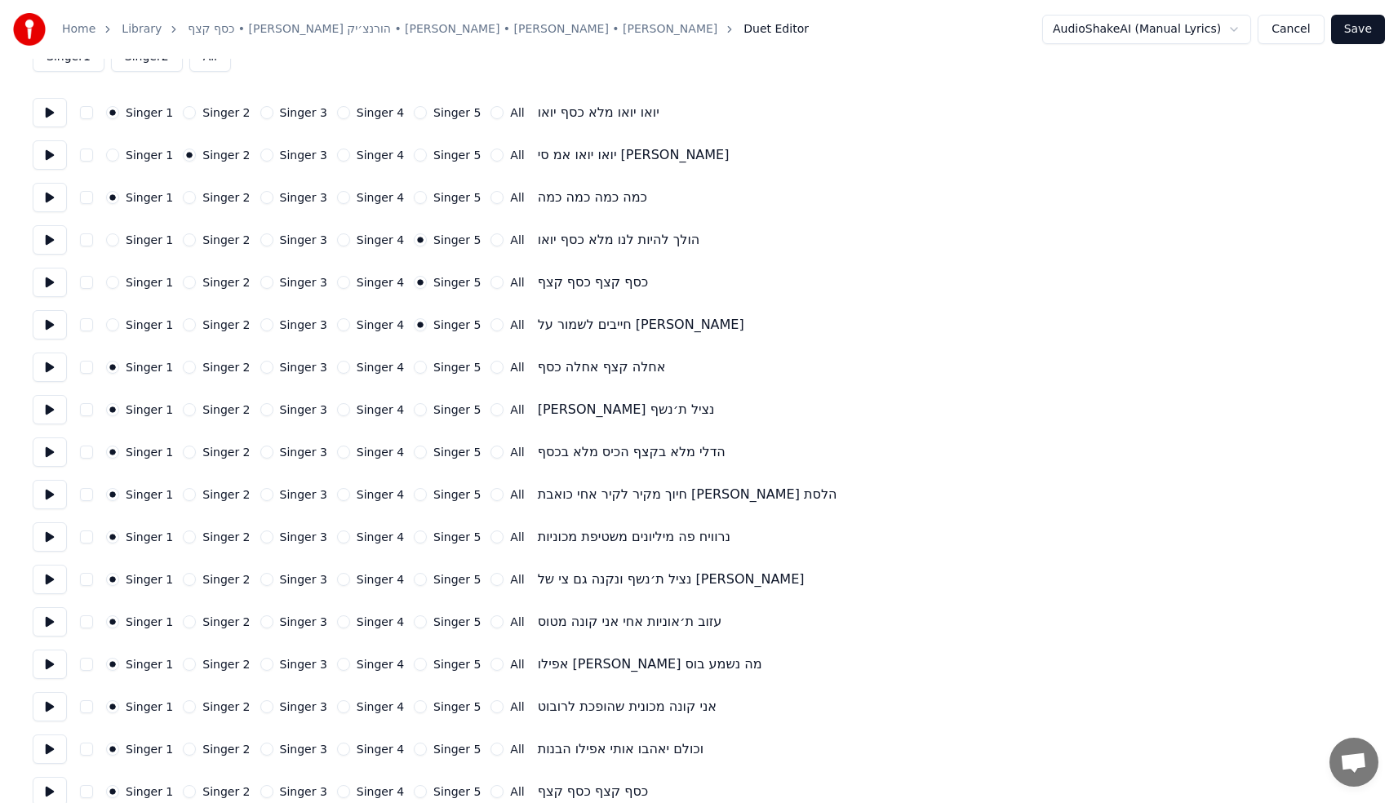
scroll to position [93, 0]
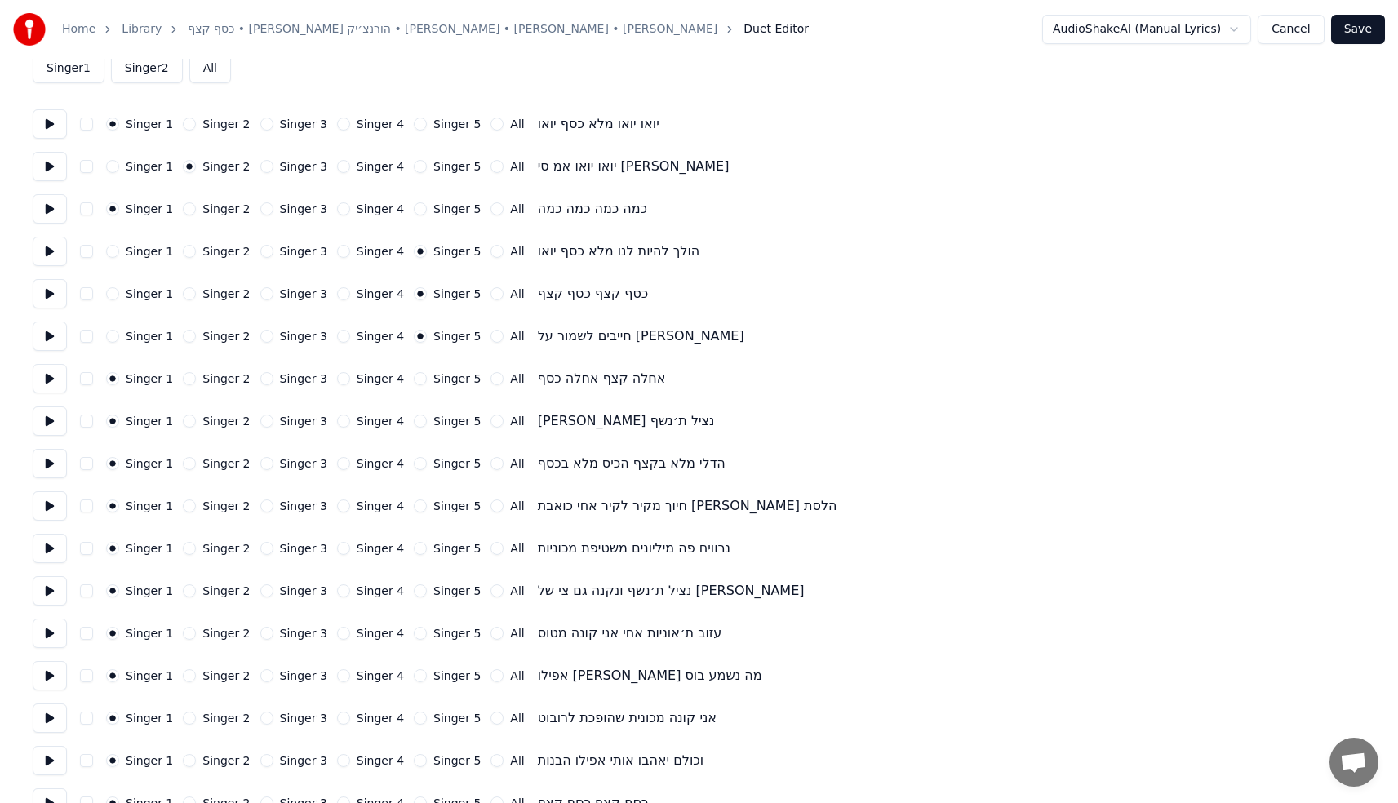
click at [414, 380] on button "Singer 5" at bounding box center [420, 378] width 13 height 13
click at [187, 419] on button "Singer 2" at bounding box center [189, 421] width 13 height 13
click at [189, 466] on button "Singer 2" at bounding box center [189, 463] width 13 height 13
click at [188, 504] on button "Singer 2" at bounding box center [189, 506] width 13 height 13
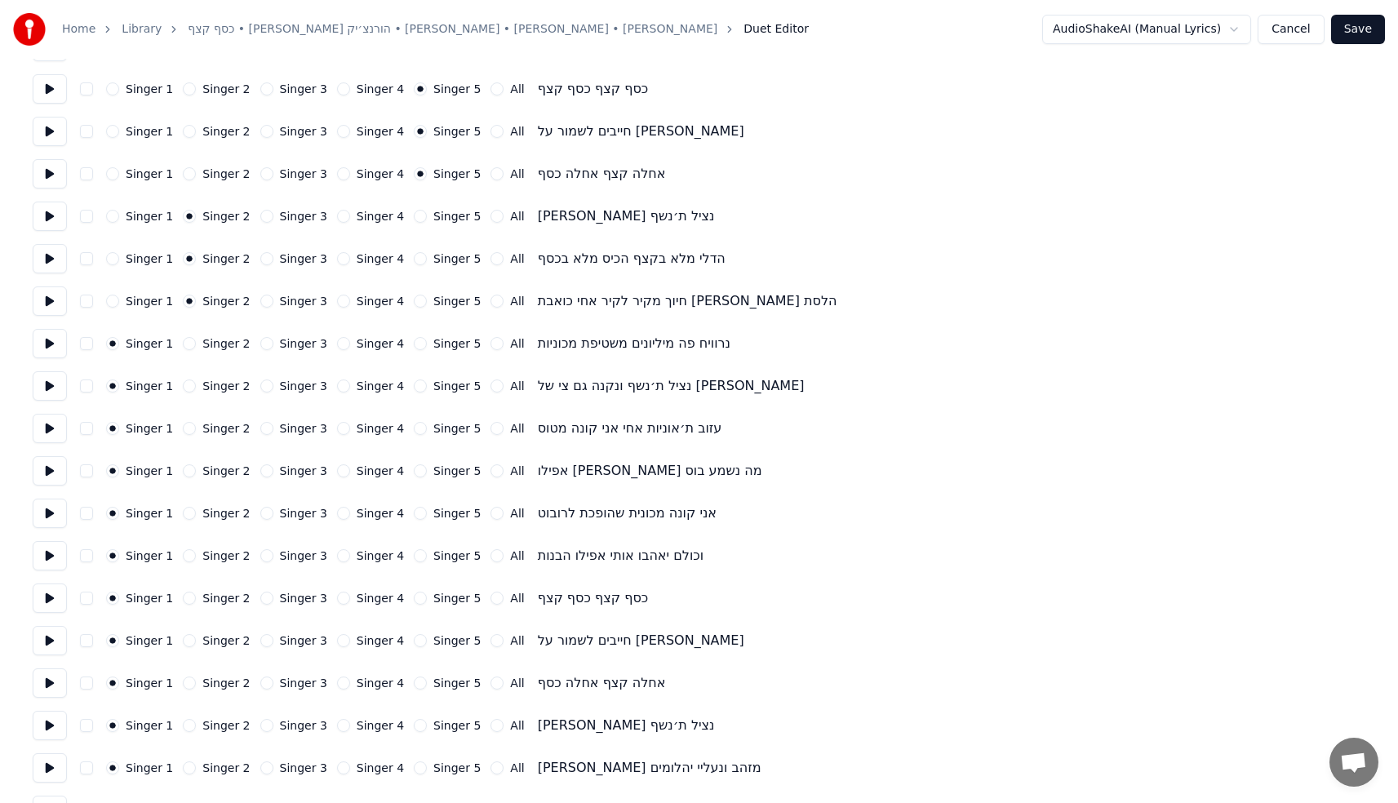
scroll to position [349, 0]
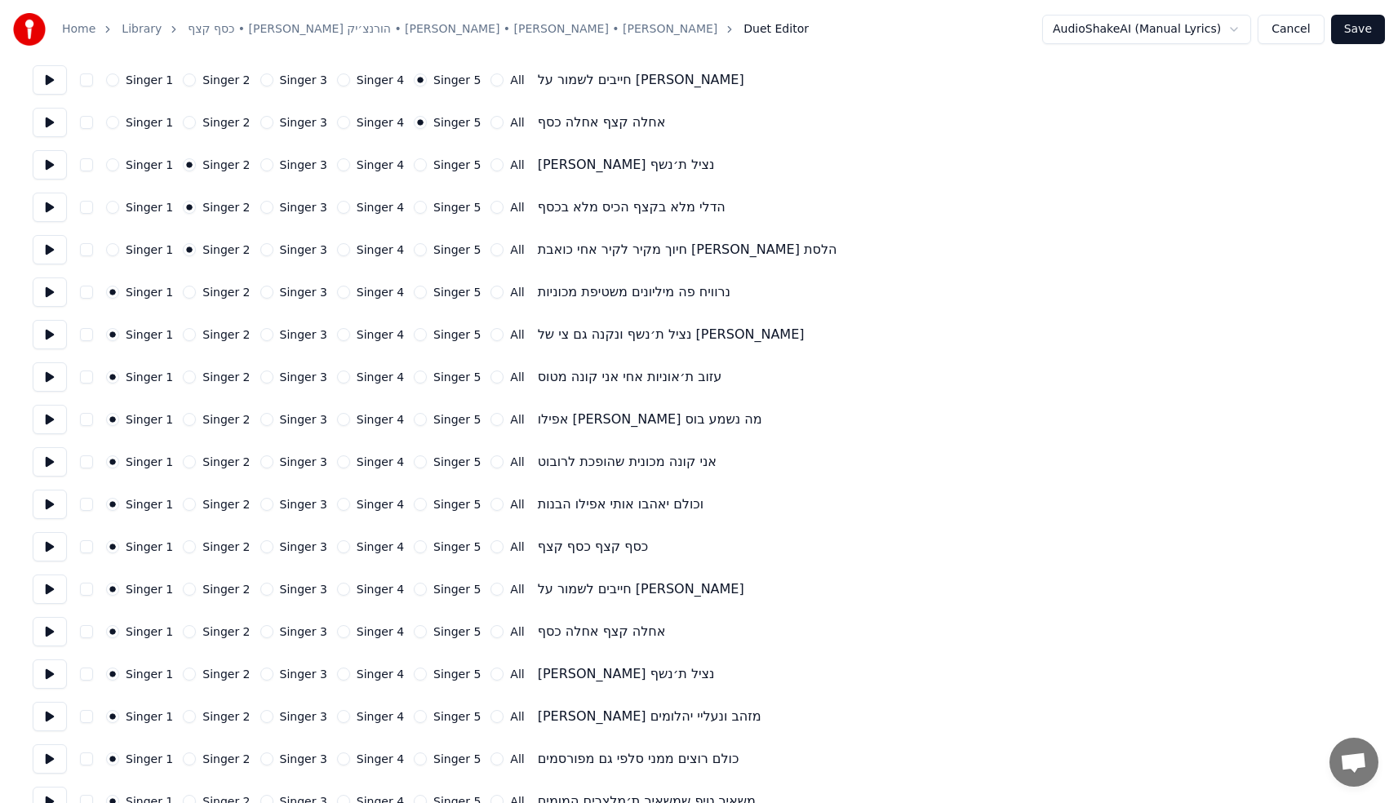
click at [260, 376] on button "Singer 3" at bounding box center [266, 377] width 13 height 13
click at [260, 420] on button "Singer 3" at bounding box center [266, 419] width 13 height 13
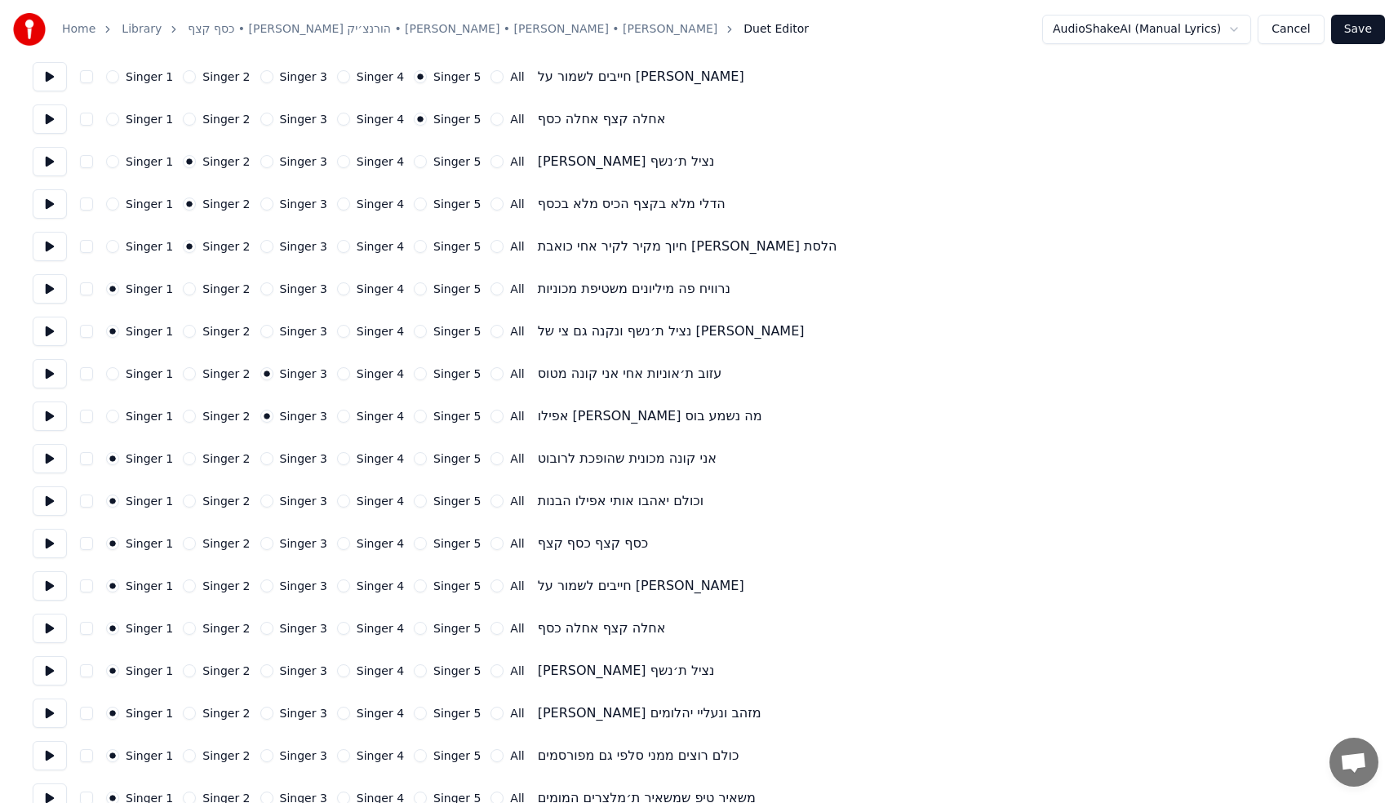
click at [414, 540] on button "Singer 5" at bounding box center [420, 543] width 13 height 13
click at [410, 579] on div "Singer 1 Singer 2 Singer 3 Singer 4 Singer 5 All חייבים לשמור על [PERSON_NAME]" at bounding box center [699, 585] width 1333 height 29
click at [415, 592] on div "Singer 5" at bounding box center [447, 586] width 67 height 13
click at [414, 590] on button "Singer 5" at bounding box center [420, 586] width 13 height 13
click at [411, 635] on div "Singer 1 Singer 2 Singer 3 Singer 4 Singer 5 All אחלה קצף אחלה כסף" at bounding box center [699, 628] width 1333 height 29
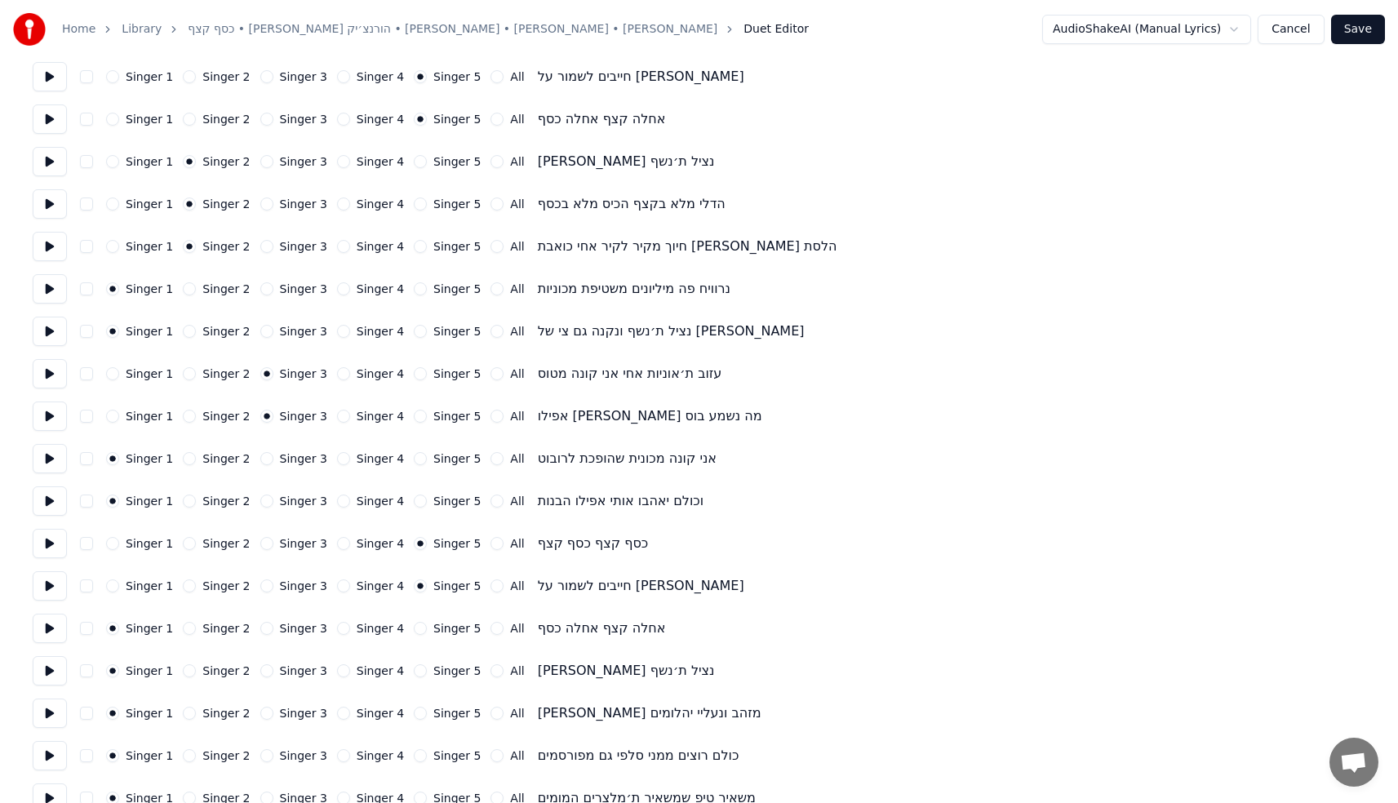
click at [414, 629] on button "Singer 5" at bounding box center [420, 628] width 13 height 13
click at [414, 674] on button "Singer 5" at bounding box center [420, 671] width 13 height 13
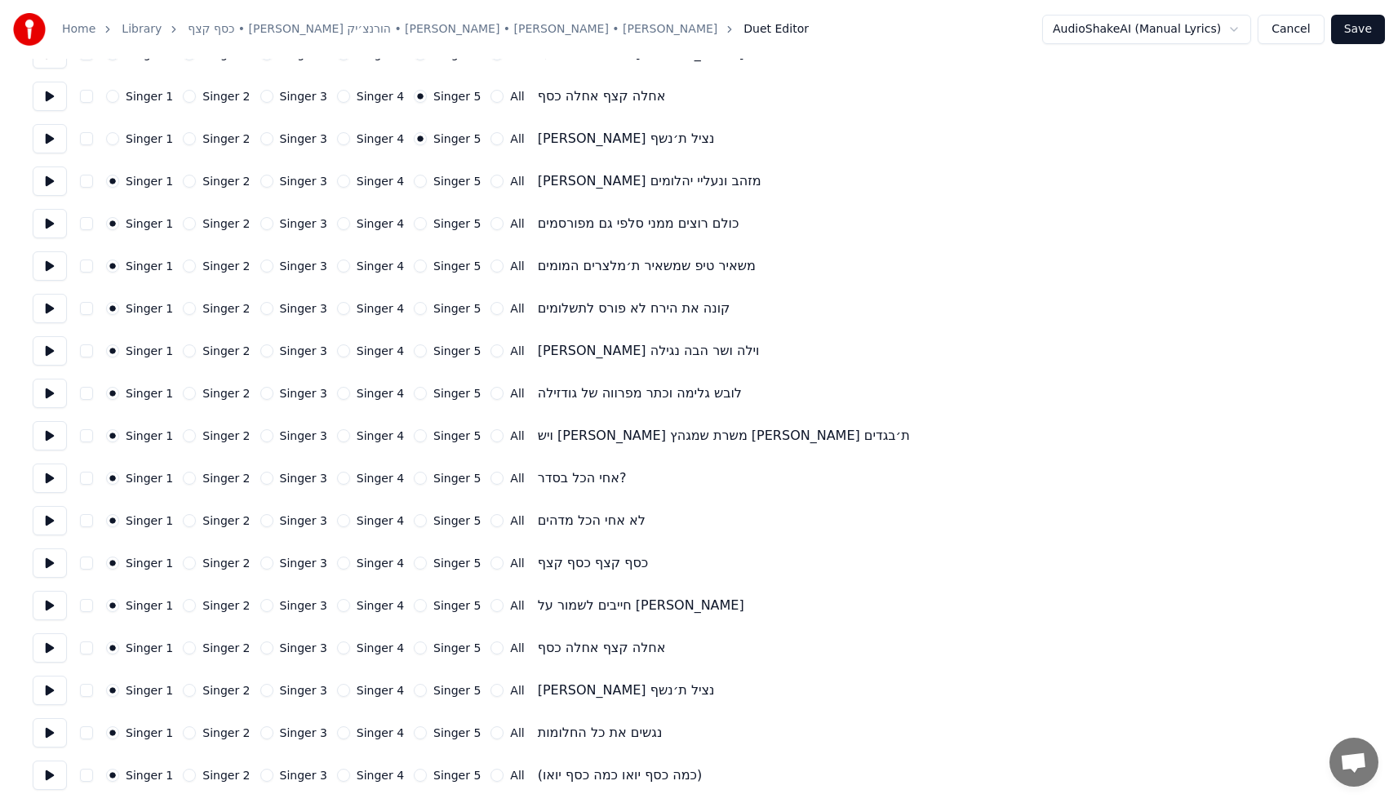
scroll to position [781, 0]
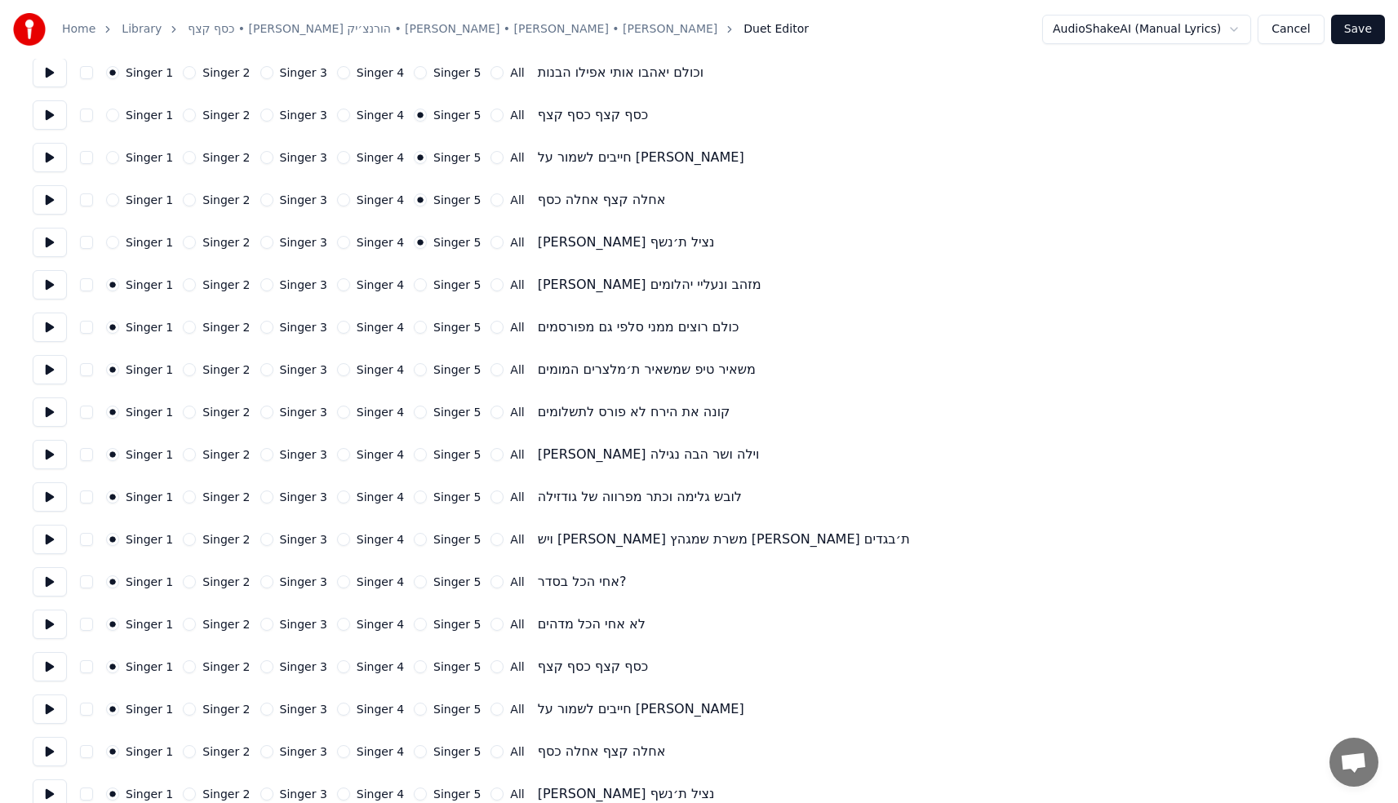
click at [184, 282] on button "Singer 2" at bounding box center [189, 284] width 13 height 13
click at [193, 324] on div "Singer 2" at bounding box center [216, 327] width 67 height 13
click at [260, 325] on button "Singer 3" at bounding box center [266, 327] width 13 height 13
click at [190, 456] on button "Singer 2" at bounding box center [189, 454] width 13 height 13
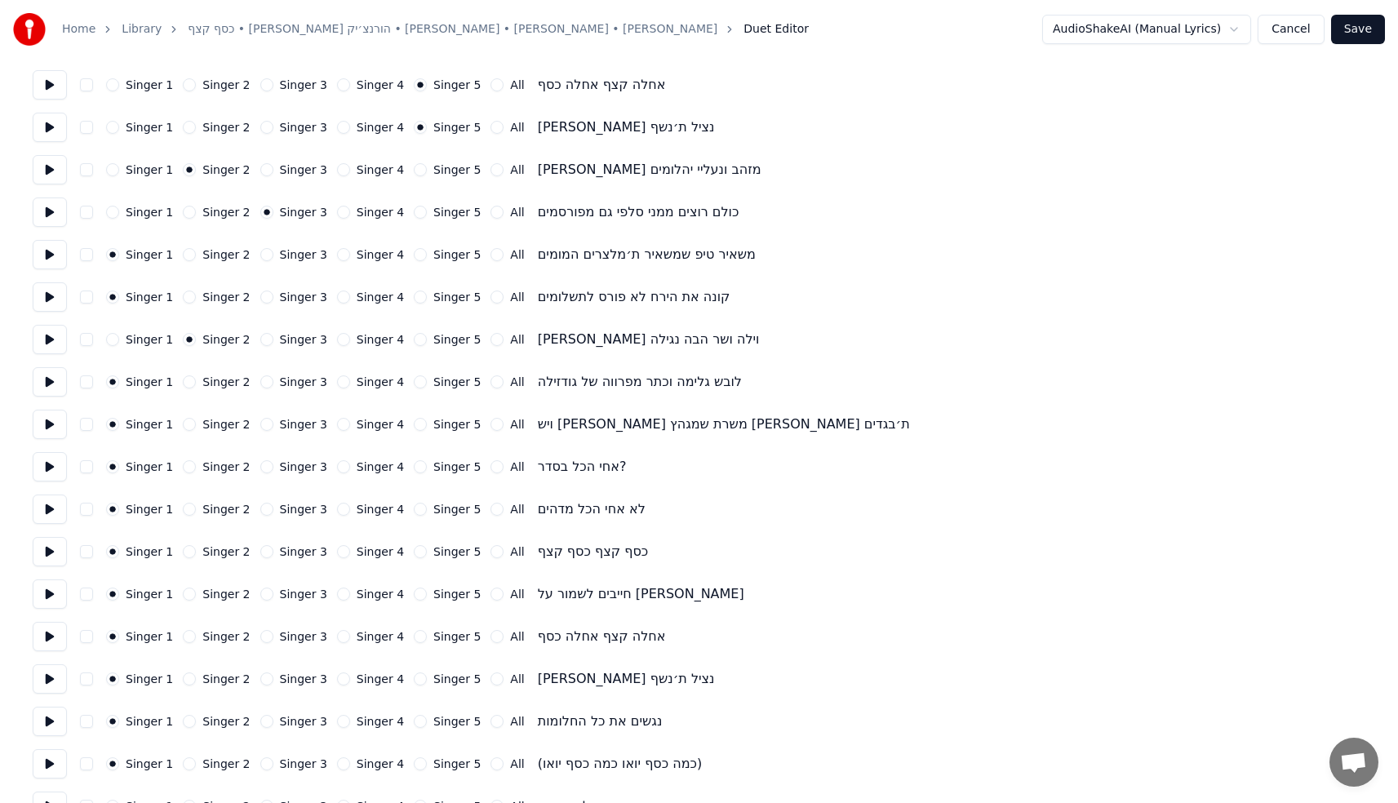
scroll to position [909, 0]
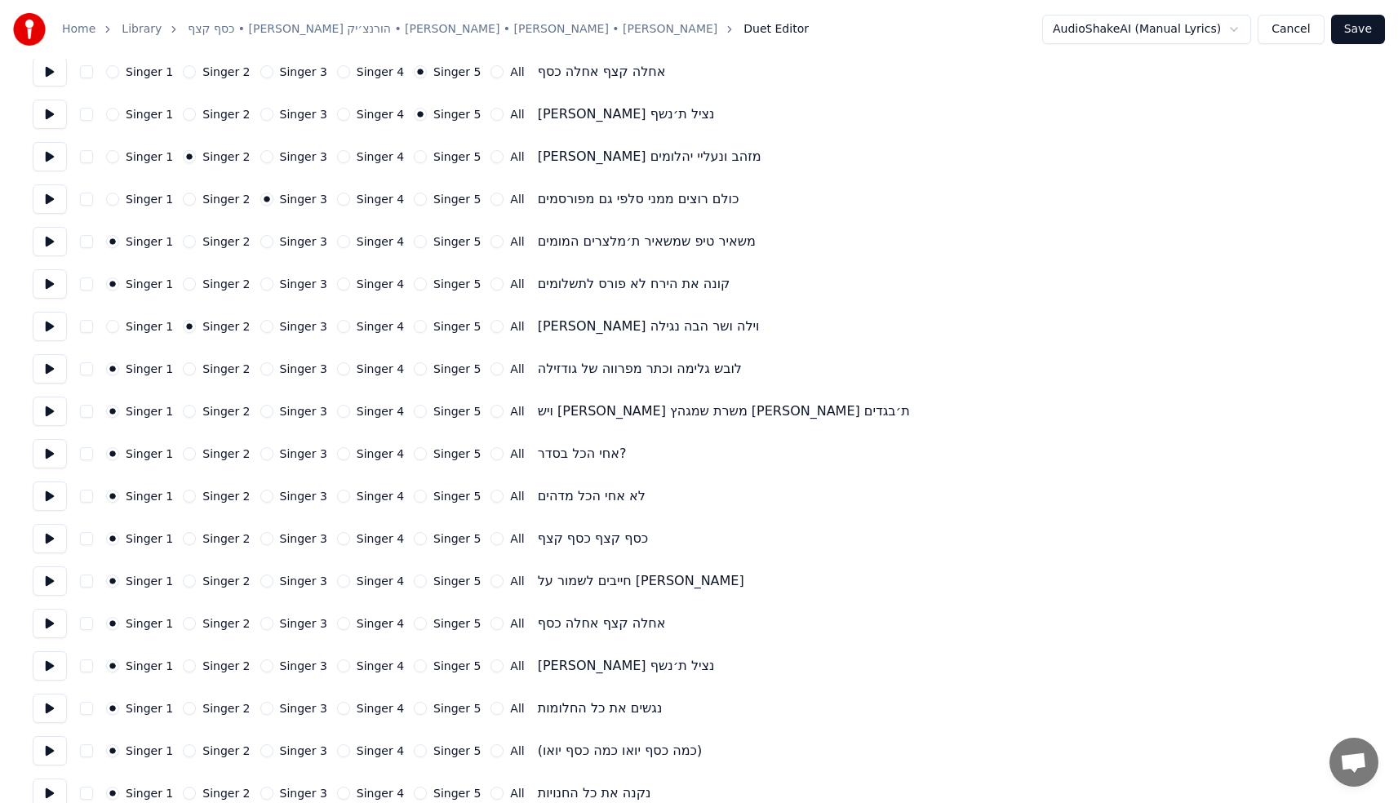
click at [193, 411] on div "Singer 2" at bounding box center [216, 411] width 67 height 13
click at [190, 412] on button "Singer 2" at bounding box center [189, 411] width 13 height 13
click at [188, 412] on circle "button" at bounding box center [190, 412] width 6 height 6
click at [320, 451] on div "Singer 1 Singer 2 Singer 3 Singer 4 Singer 5 All" at bounding box center [315, 453] width 419 height 13
click at [337, 455] on button "Singer 4" at bounding box center [343, 453] width 13 height 13
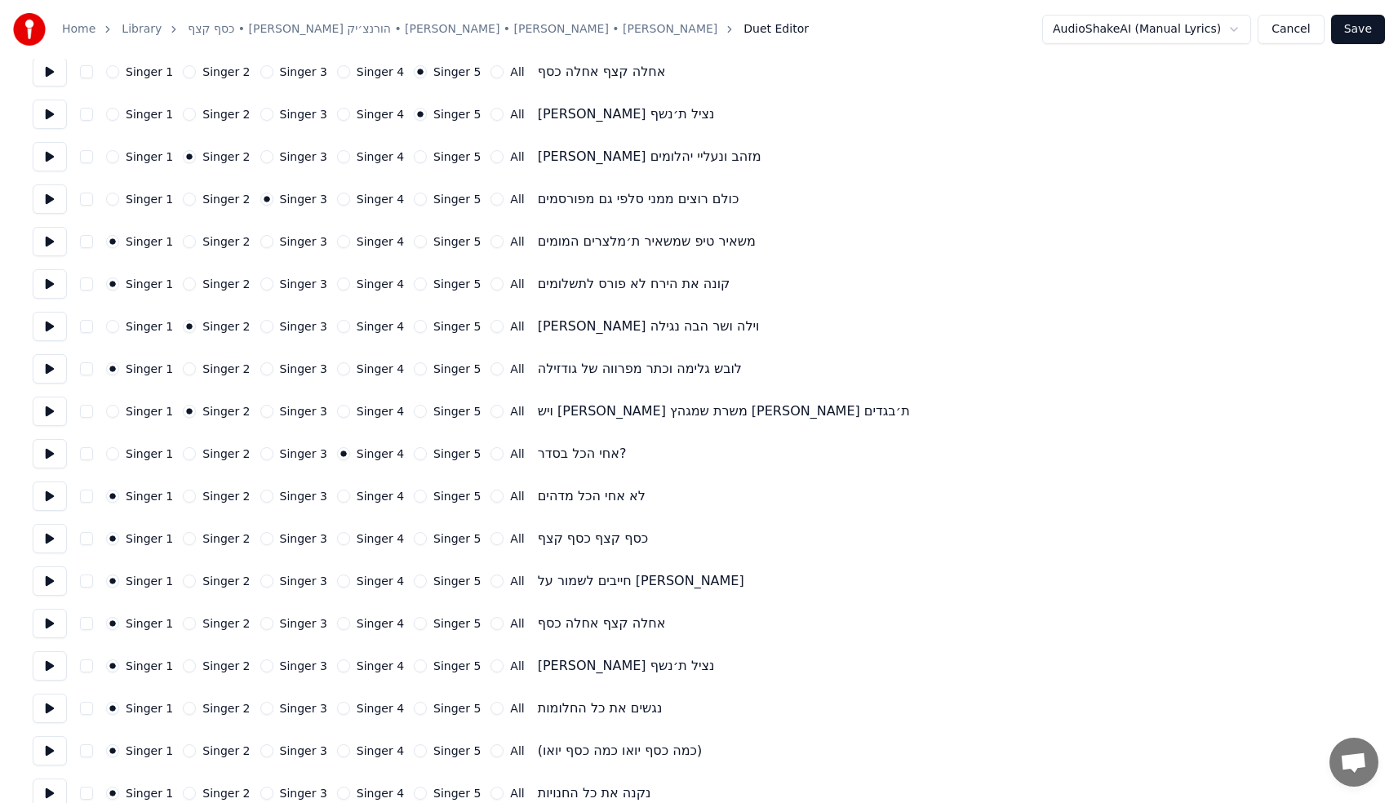
click at [260, 455] on button "Singer 3" at bounding box center [266, 453] width 13 height 13
click at [337, 494] on button "Singer 4" at bounding box center [343, 496] width 13 height 13
click at [337, 540] on button "Singer 4" at bounding box center [343, 538] width 13 height 13
click at [337, 580] on button "Singer 4" at bounding box center [343, 581] width 13 height 13
click at [337, 625] on button "Singer 4" at bounding box center [343, 623] width 13 height 13
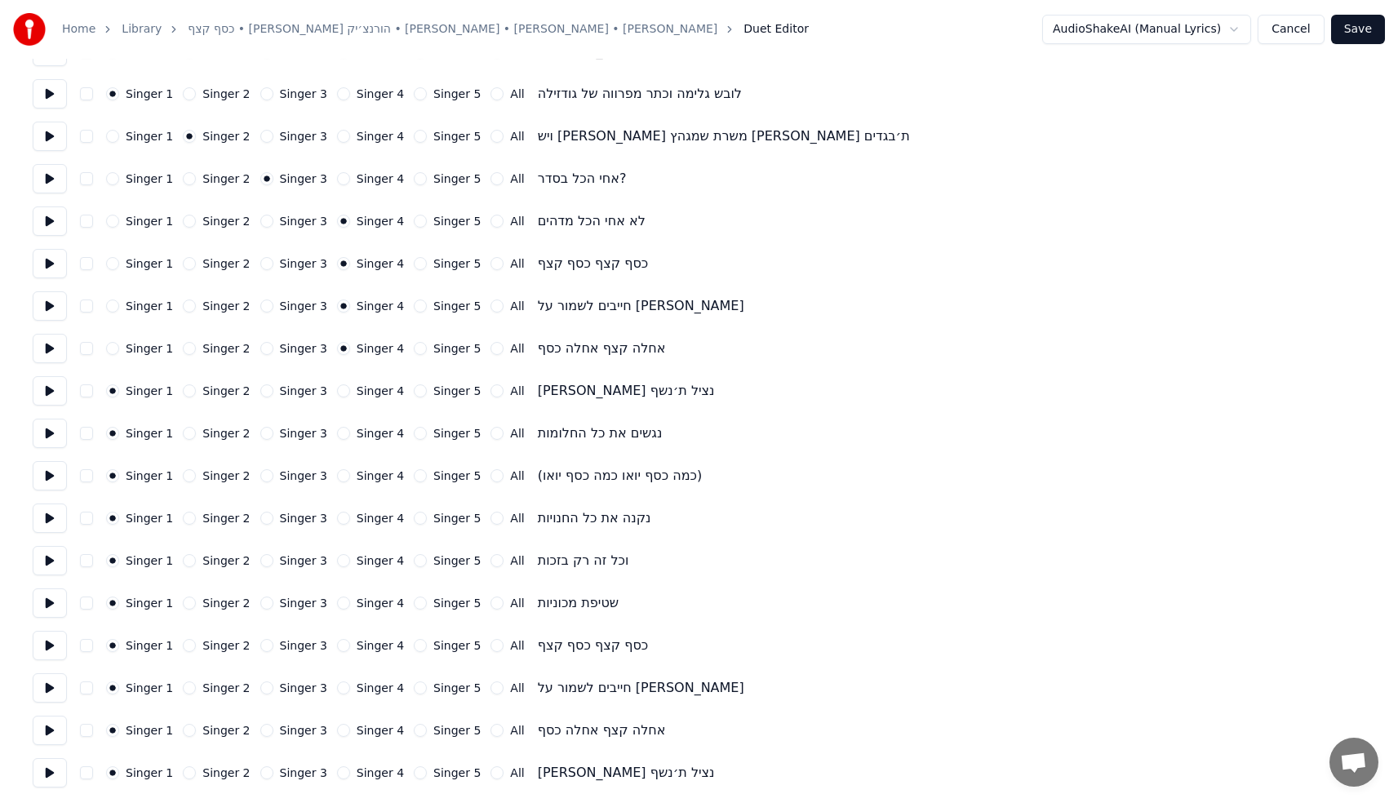
scroll to position [1185, 0]
click at [337, 391] on button "Singer 4" at bounding box center [343, 390] width 13 height 13
click at [337, 435] on button "Singer 4" at bounding box center [343, 432] width 13 height 13
click at [188, 476] on button "Singer 2" at bounding box center [189, 475] width 13 height 13
click at [337, 514] on button "Singer 4" at bounding box center [343, 517] width 13 height 13
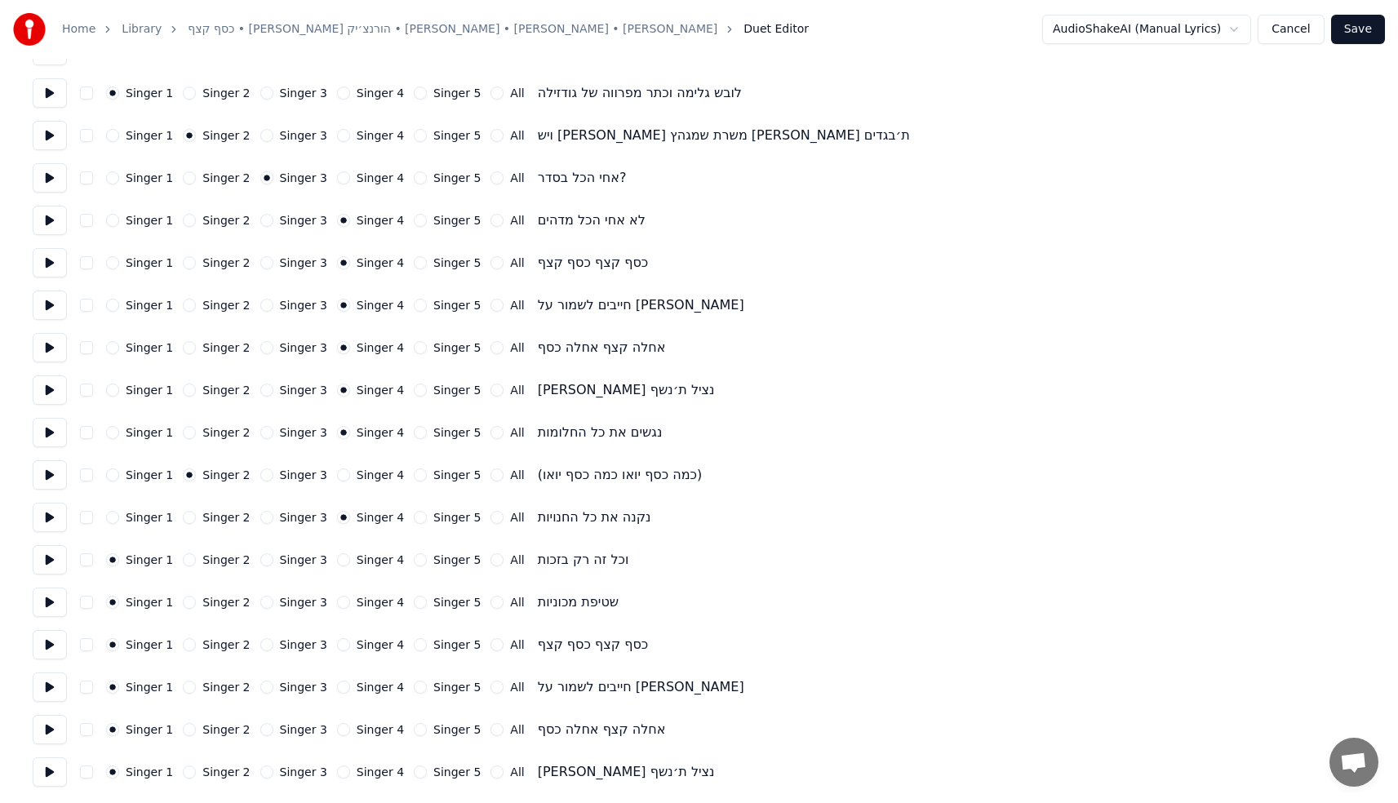
click at [337, 558] on button "Singer 4" at bounding box center [343, 560] width 13 height 13
click at [337, 602] on button "Singer 4" at bounding box center [343, 602] width 13 height 13
click at [338, 644] on button "Singer 4" at bounding box center [343, 644] width 13 height 13
click at [338, 687] on button "Singer 4" at bounding box center [343, 687] width 13 height 13
drag, startPoint x: 338, startPoint y: 726, endPoint x: 339, endPoint y: 740, distance: 14.7
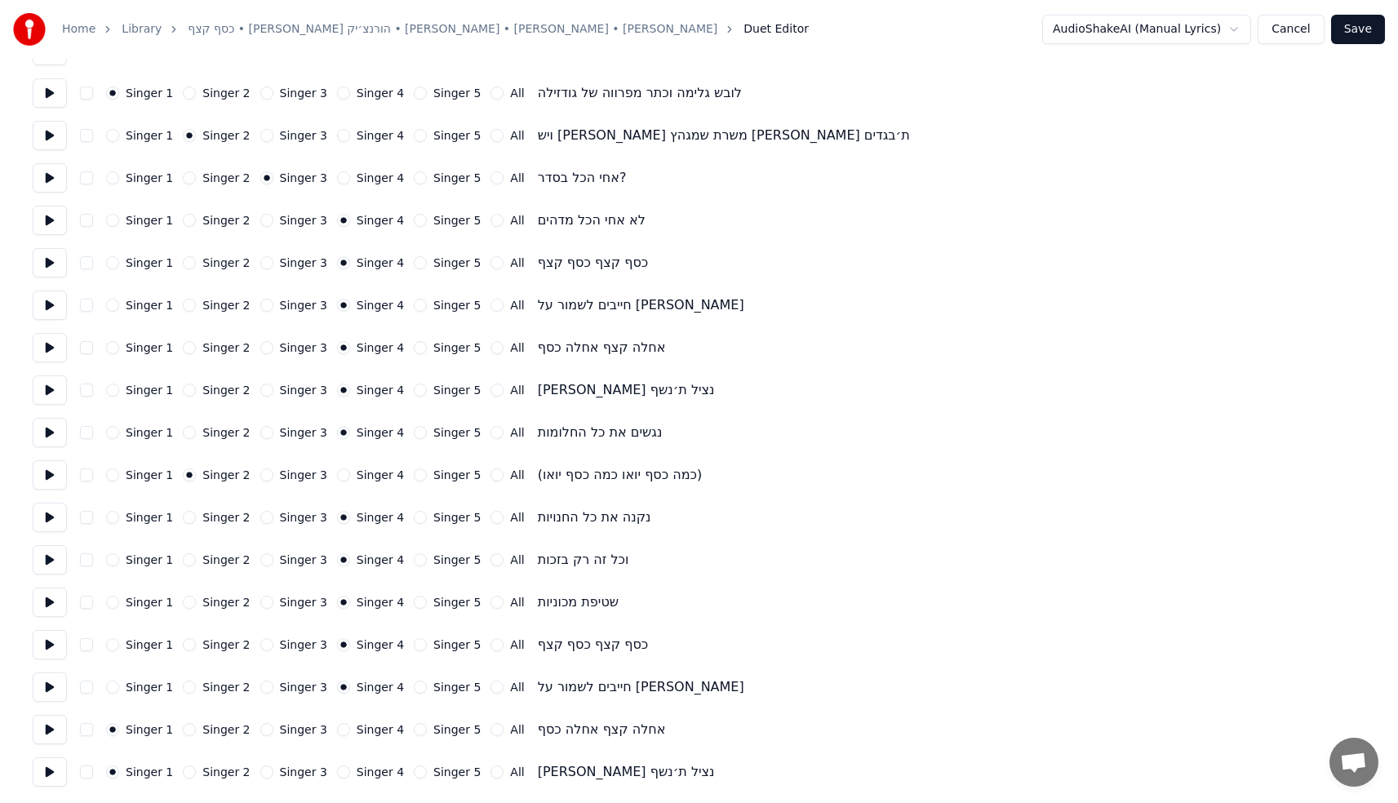
click at [338, 727] on button "Singer 4" at bounding box center [343, 729] width 13 height 13
click at [337, 774] on button "Singer 4" at bounding box center [343, 772] width 13 height 13
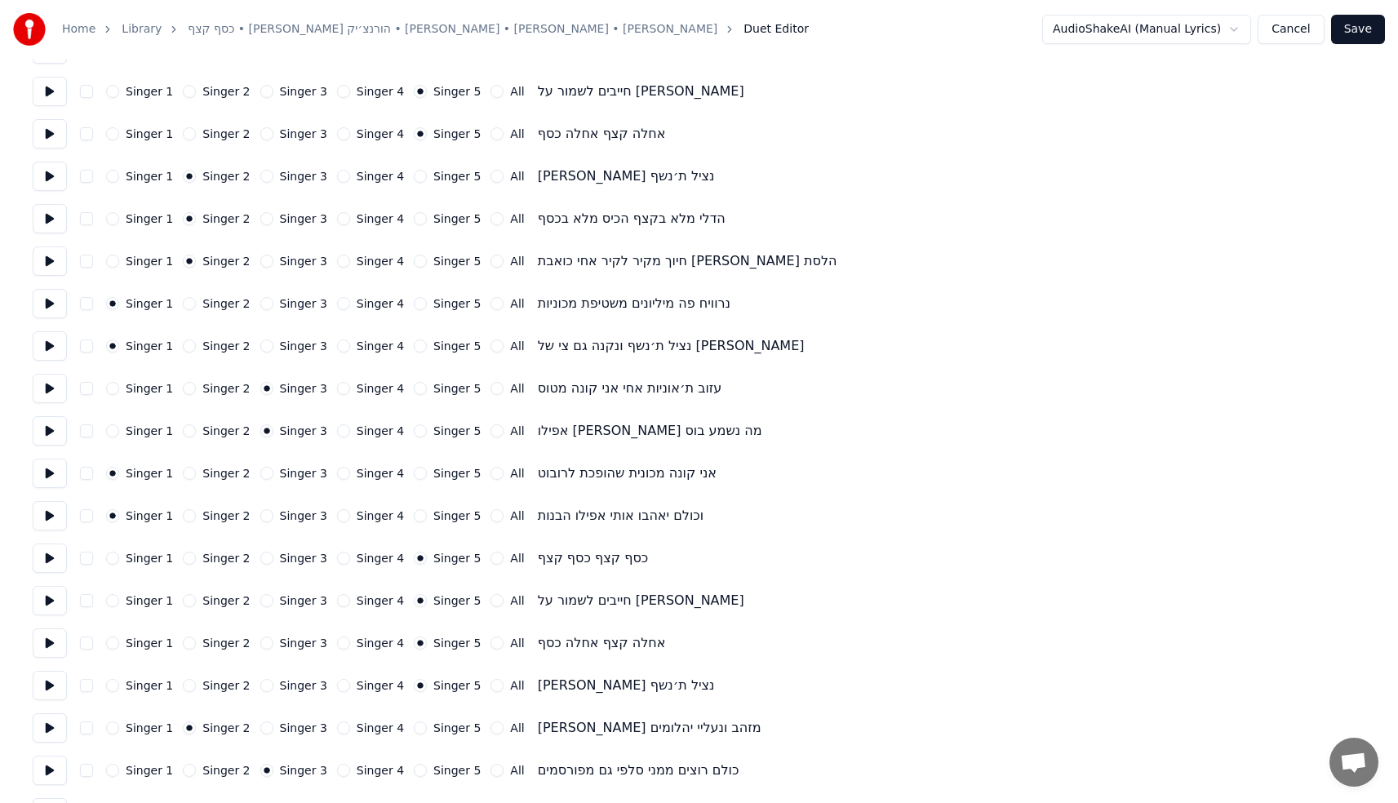
scroll to position [344, 0]
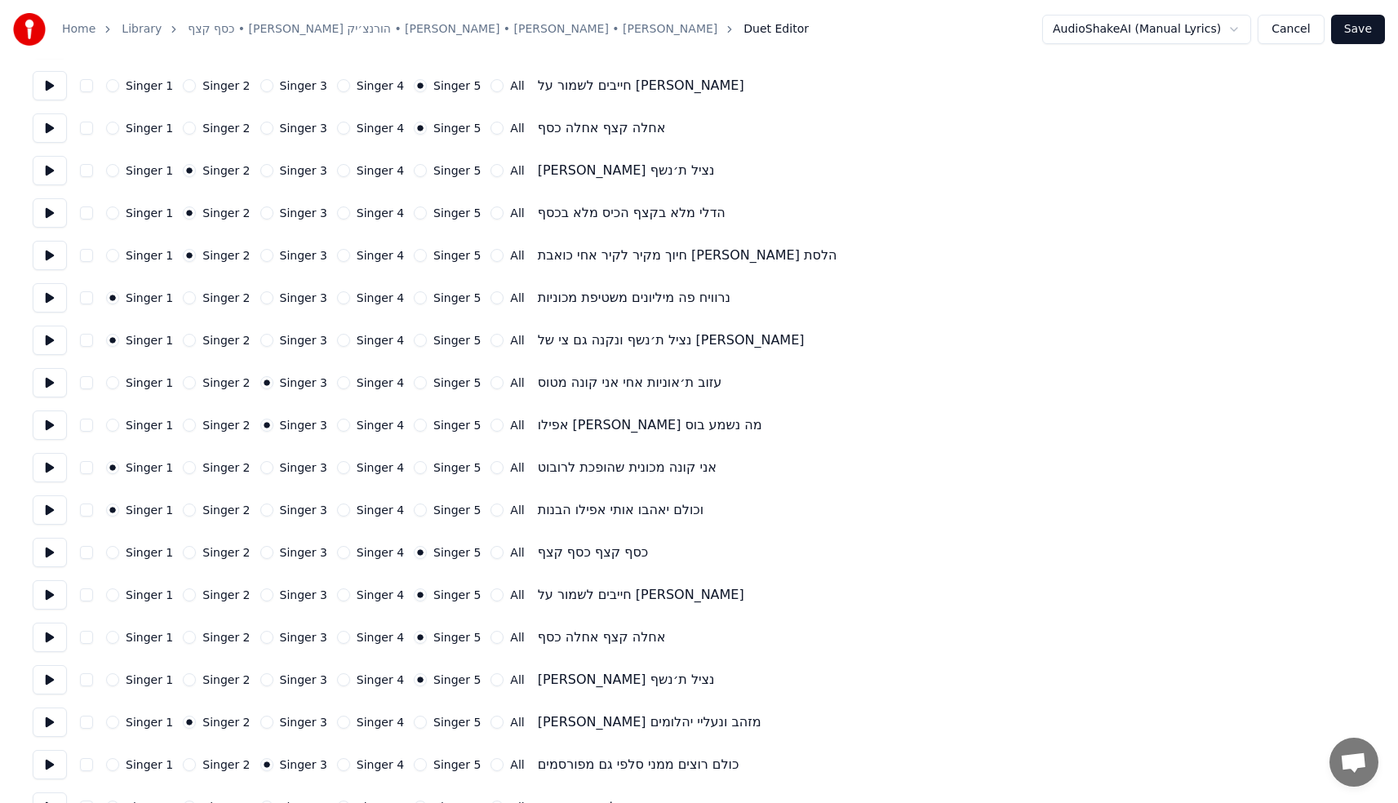
click at [337, 554] on button "Singer 4" at bounding box center [343, 552] width 13 height 13
drag, startPoint x: 331, startPoint y: 585, endPoint x: 340, endPoint y: 602, distance: 19.4
click at [331, 585] on div "Singer 1 Singer 2 Singer 3 Singer 4 Singer 5 All חייבים לשמור על [PERSON_NAME]" at bounding box center [699, 594] width 1333 height 29
click at [338, 596] on button "Singer 4" at bounding box center [343, 595] width 13 height 13
click at [340, 642] on div "Singer 4" at bounding box center [370, 637] width 67 height 13
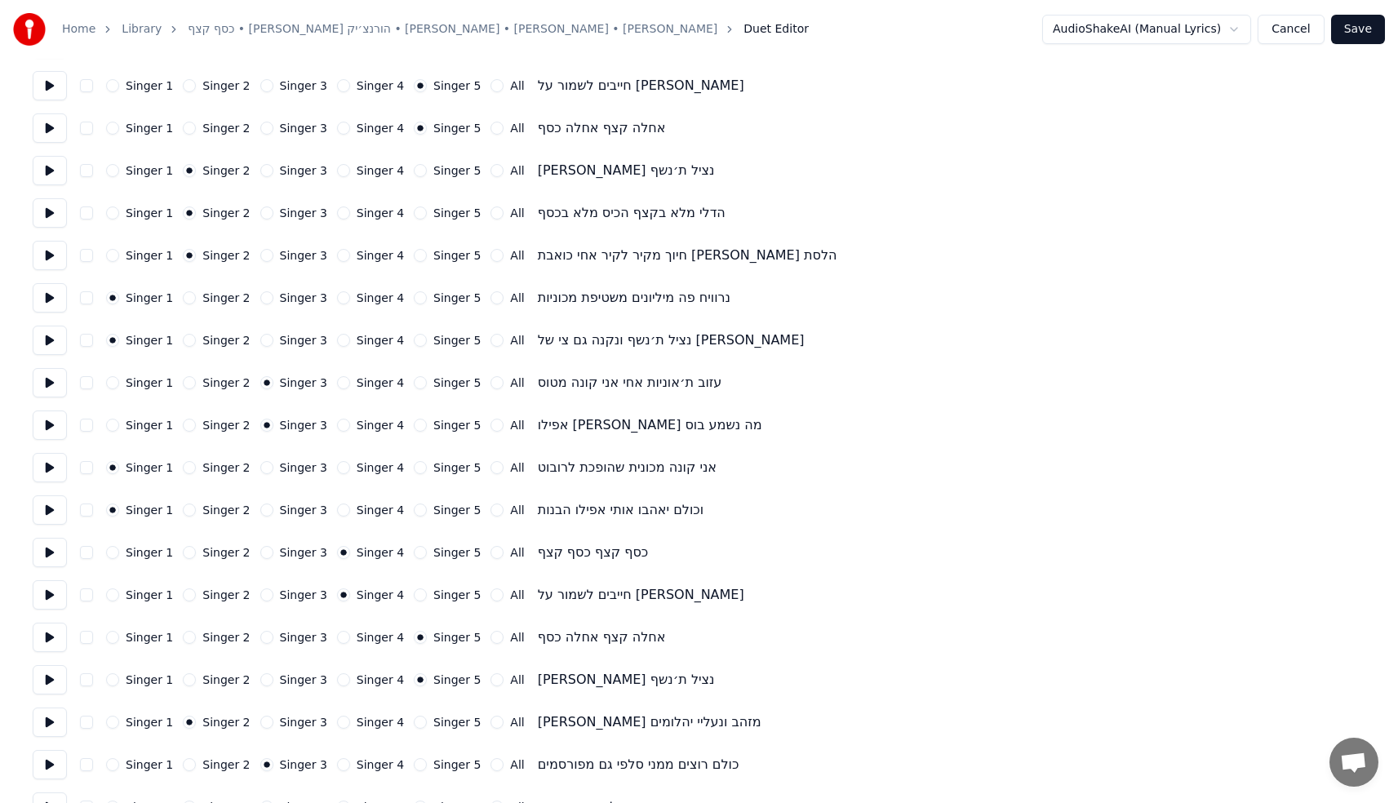
click at [338, 676] on div "Singer 4" at bounding box center [370, 680] width 67 height 13
click at [337, 640] on button "Singer 4" at bounding box center [343, 637] width 13 height 13
click at [337, 679] on button "Singer 4" at bounding box center [343, 680] width 13 height 13
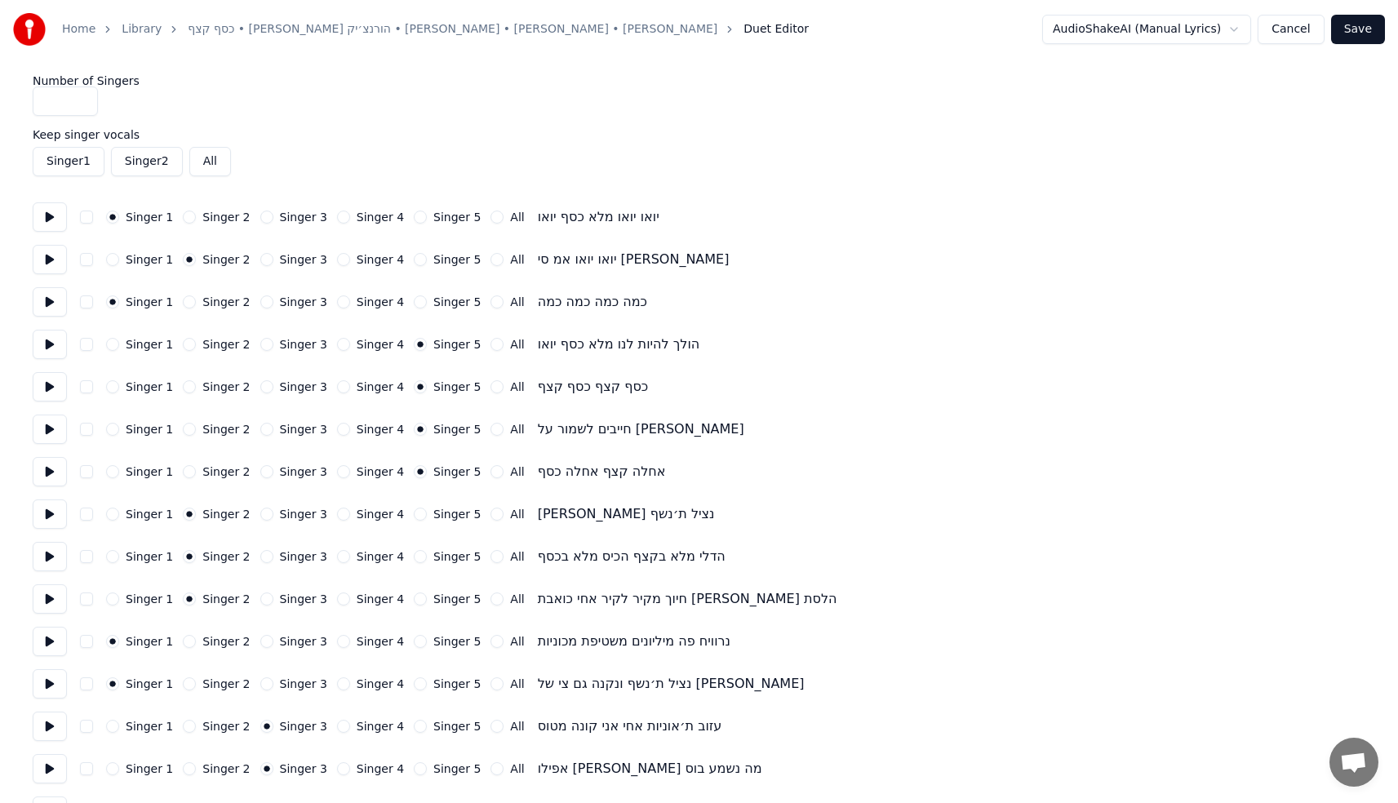
scroll to position [0, 0]
click at [337, 345] on button "Singer 4" at bounding box center [343, 344] width 13 height 13
drag, startPoint x: 335, startPoint y: 391, endPoint x: 336, endPoint y: 400, distance: 9.1
click at [337, 391] on button "Singer 4" at bounding box center [343, 386] width 13 height 13
click at [337, 429] on button "Singer 4" at bounding box center [343, 429] width 13 height 13
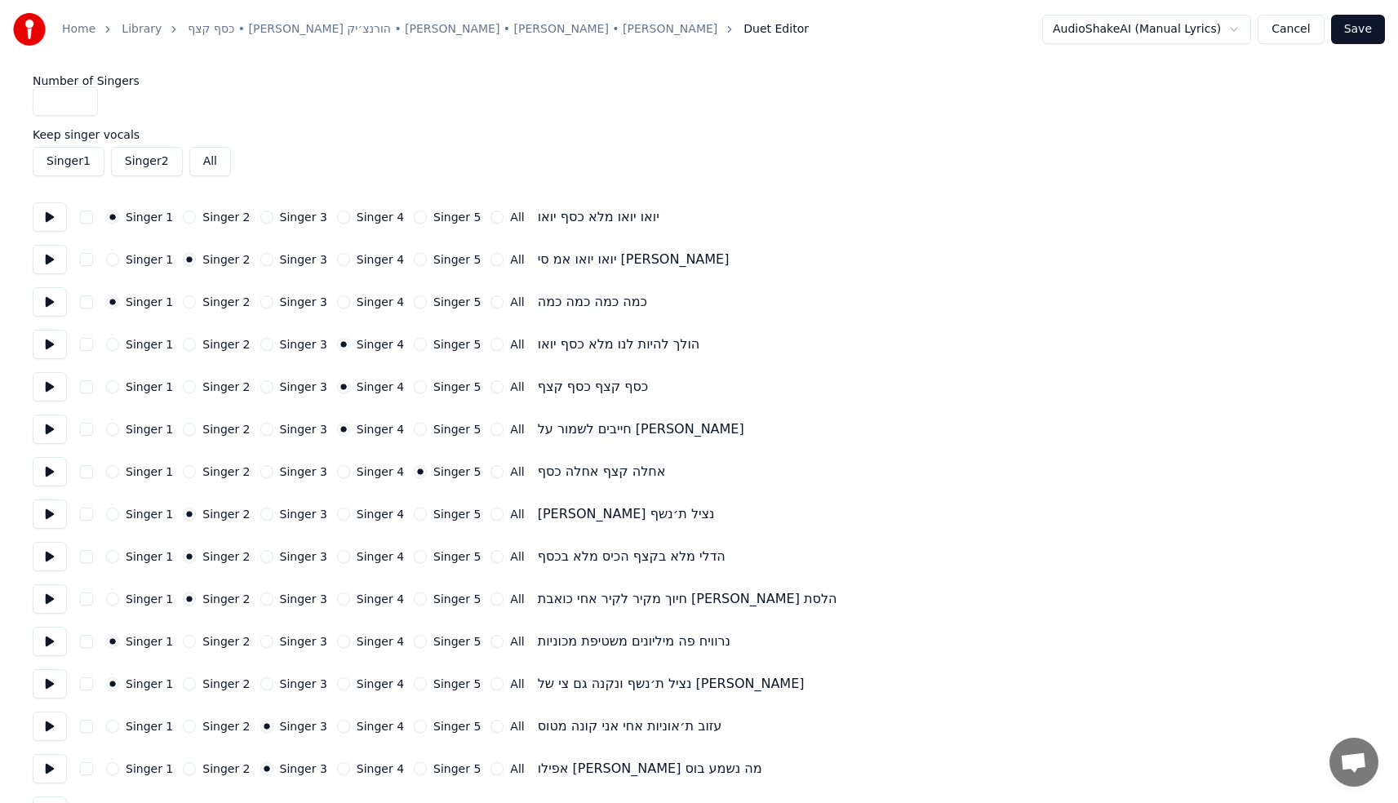
click at [338, 472] on button "Singer 4" at bounding box center [343, 471] width 13 height 13
type input "*"
click at [81, 105] on input "*" at bounding box center [65, 101] width 65 height 29
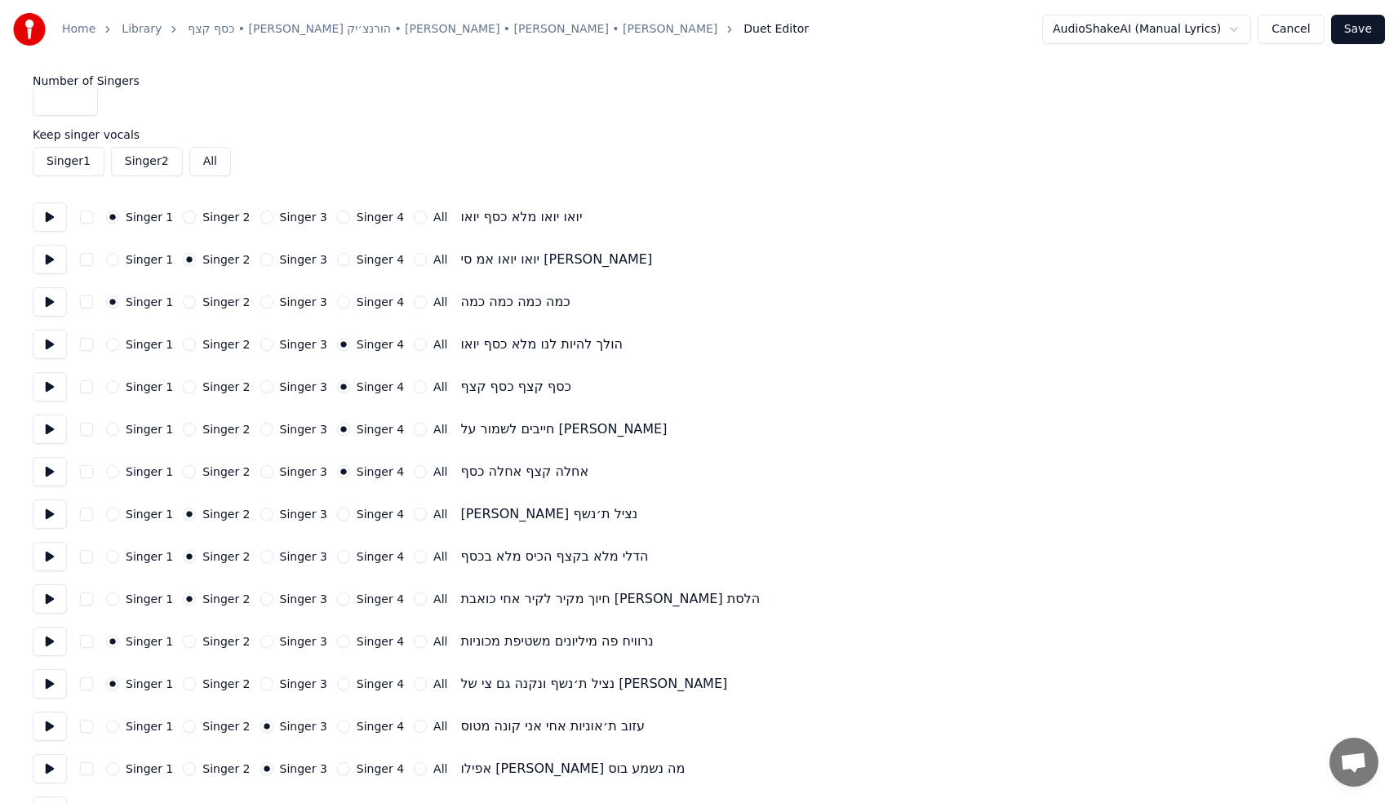
click at [291, 114] on div "Number of Singers *" at bounding box center [699, 95] width 1333 height 41
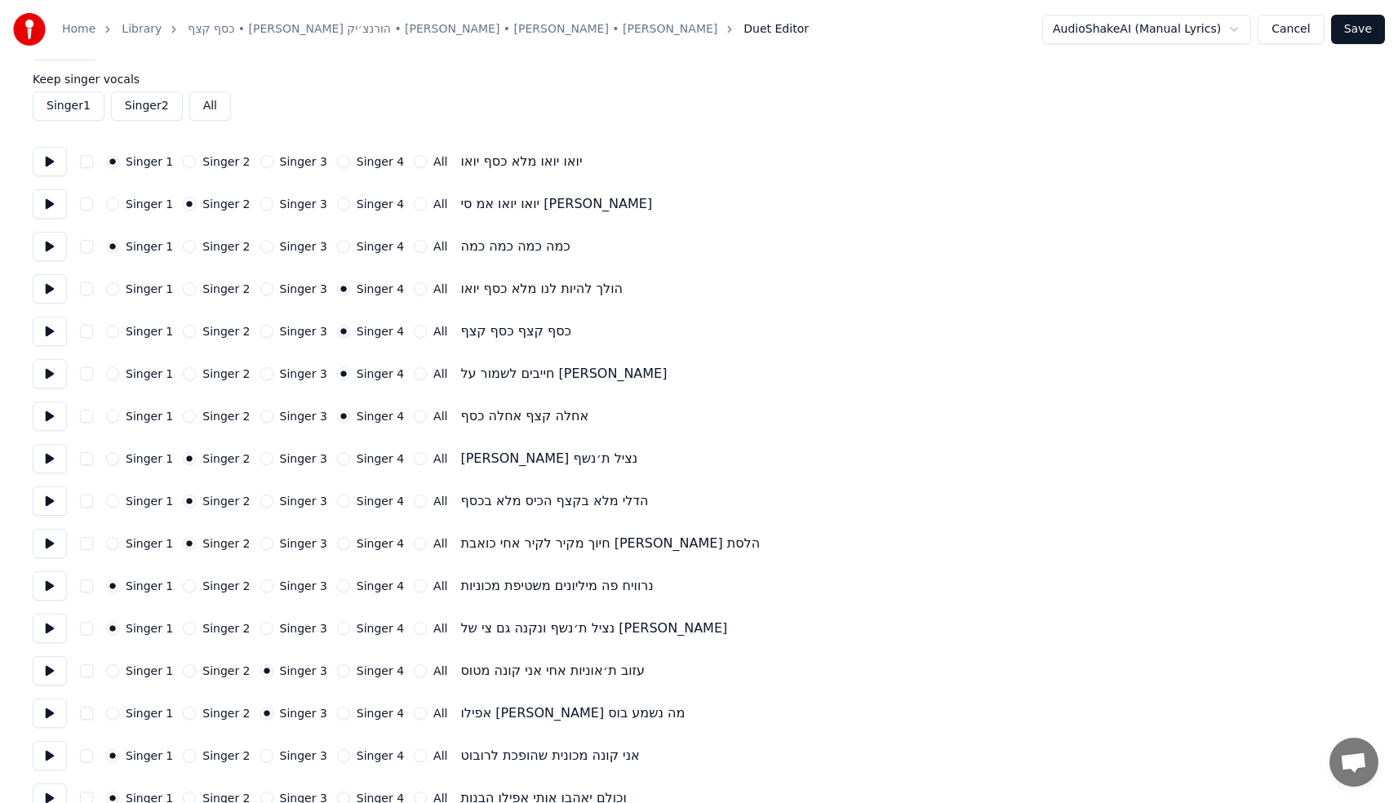
scroll to position [78, 0]
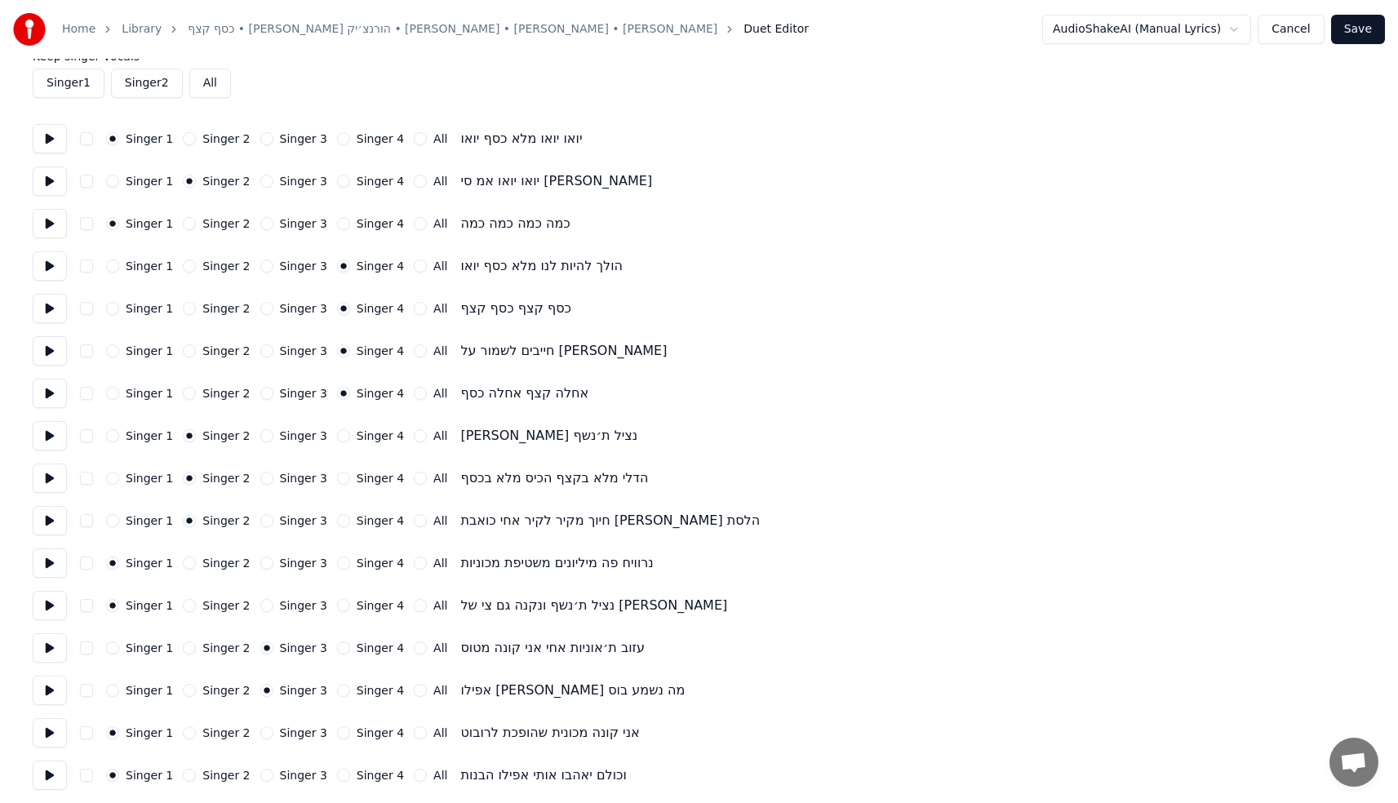
click at [414, 265] on button "All" at bounding box center [420, 266] width 13 height 13
click at [414, 309] on button "All" at bounding box center [420, 308] width 13 height 13
click at [414, 356] on button "All" at bounding box center [420, 351] width 13 height 13
click at [414, 398] on button "All" at bounding box center [420, 393] width 13 height 13
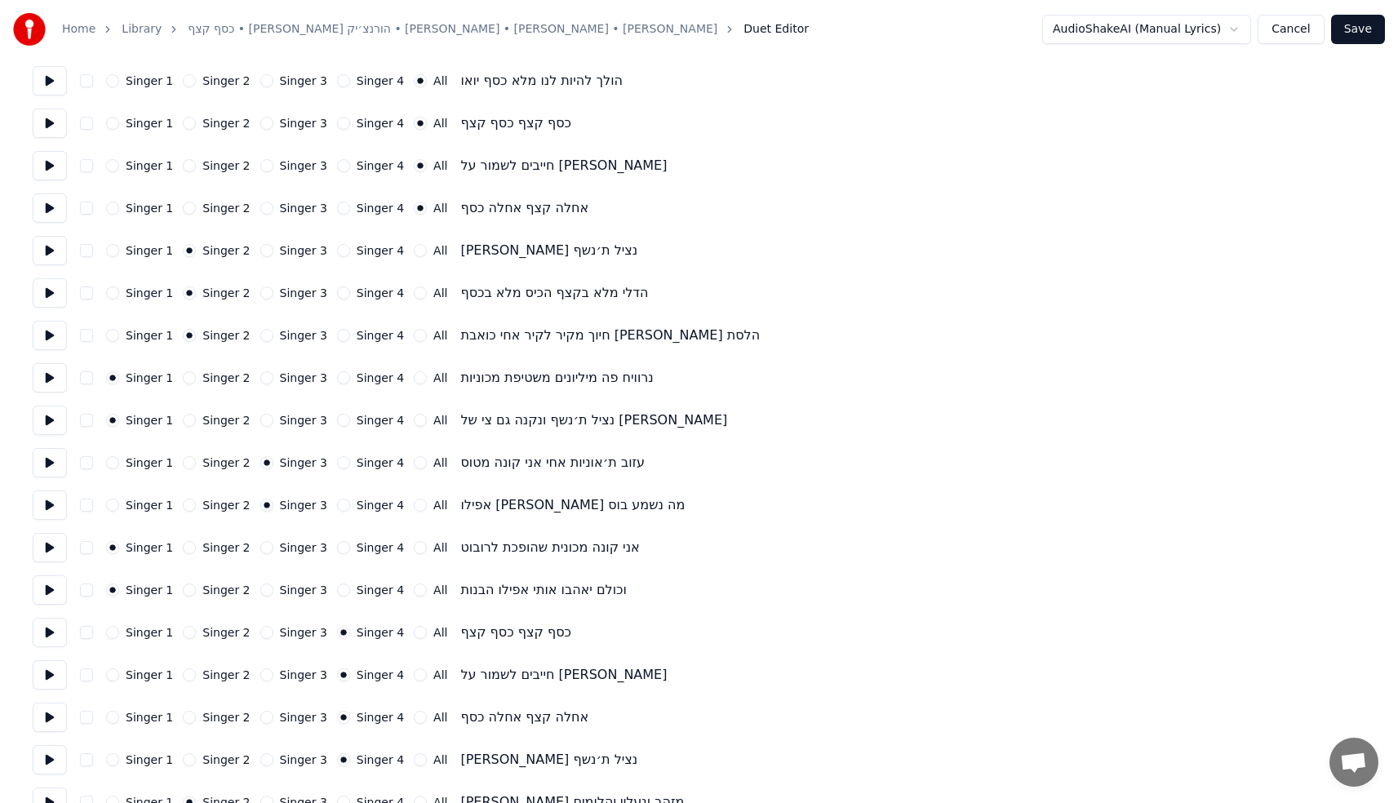
scroll to position [267, 0]
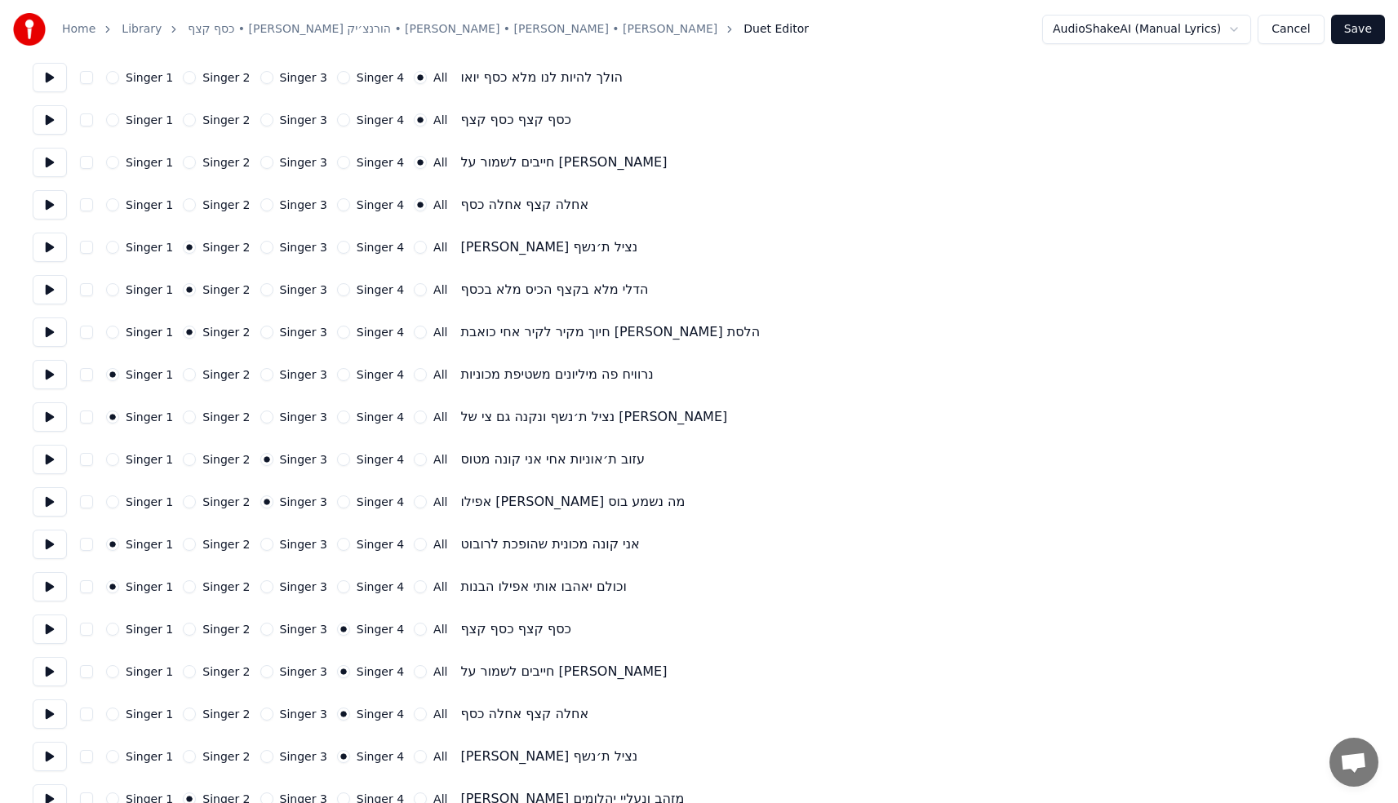
click at [414, 250] on button "All" at bounding box center [420, 247] width 13 height 13
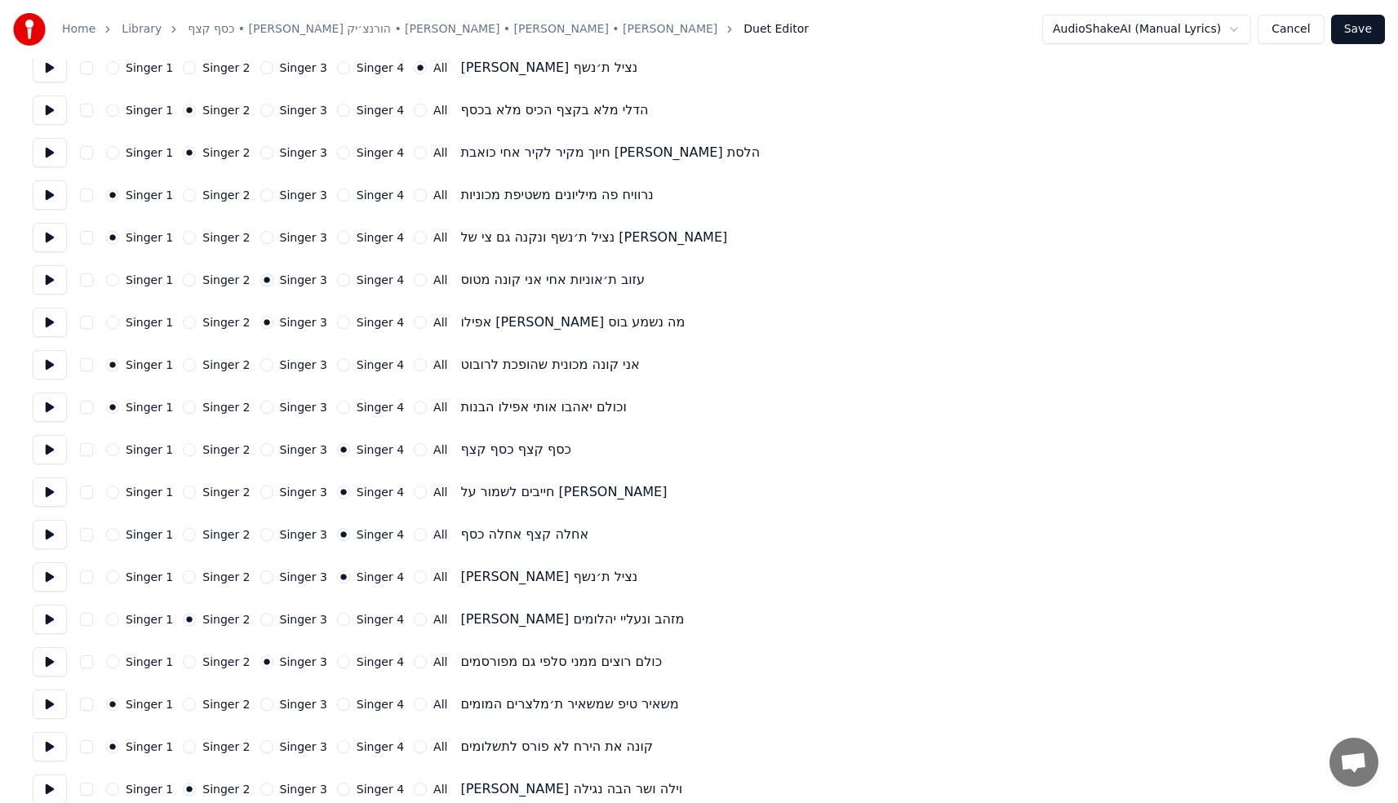
scroll to position [450, 0]
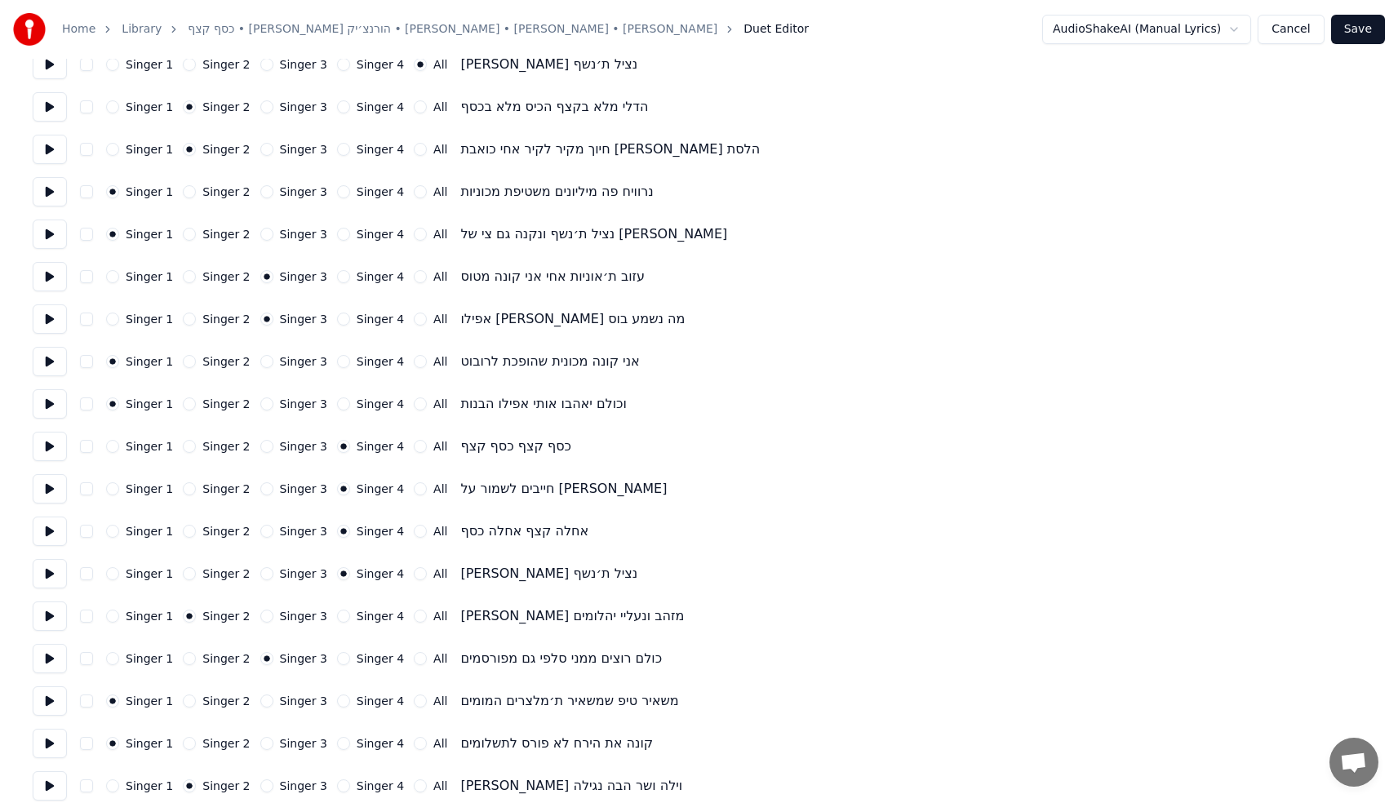
click at [414, 445] on button "All" at bounding box center [420, 446] width 13 height 13
click at [414, 491] on button "All" at bounding box center [420, 488] width 13 height 13
click at [414, 534] on button "All" at bounding box center [420, 531] width 13 height 13
click at [414, 567] on button "All" at bounding box center [420, 573] width 13 height 13
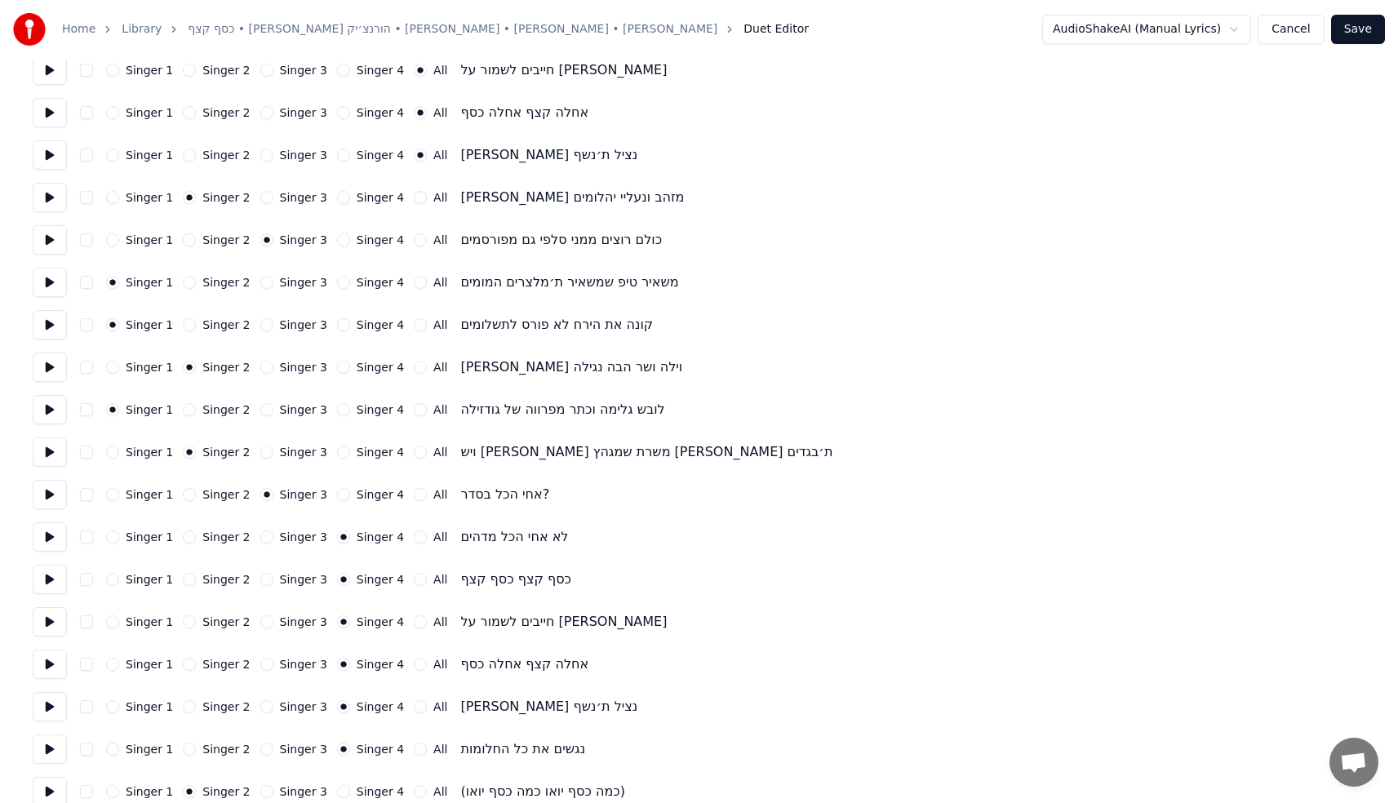
scroll to position [923, 0]
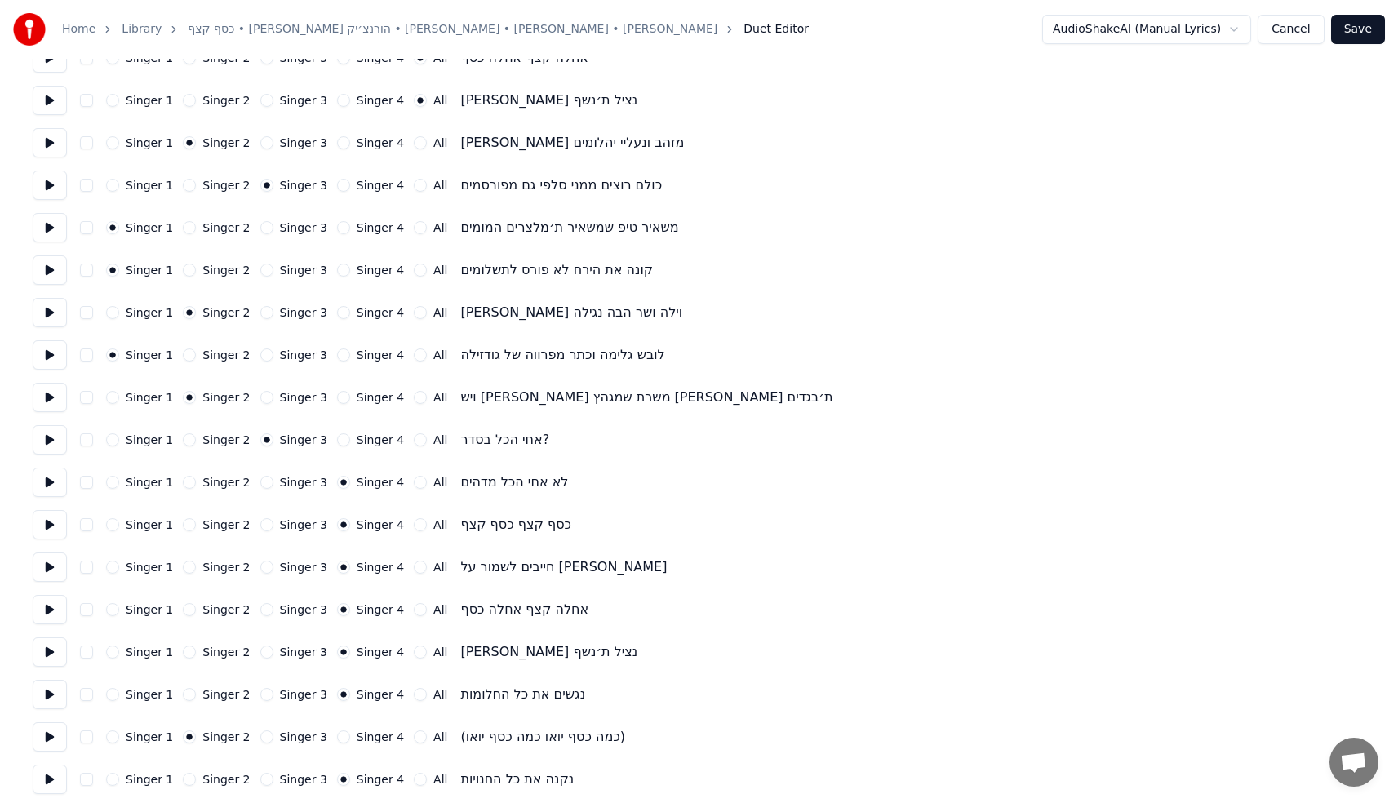
click at [187, 483] on button "Singer 2" at bounding box center [189, 482] width 13 height 13
click at [414, 528] on button "All" at bounding box center [420, 524] width 13 height 13
click at [414, 527] on button "All" at bounding box center [420, 524] width 13 height 13
click at [406, 580] on div "Singer 1 Singer 2 Singer 3 Singer 4 All חייבים לשמור על [PERSON_NAME]" at bounding box center [699, 567] width 1333 height 29
click at [414, 571] on button "All" at bounding box center [420, 567] width 13 height 13
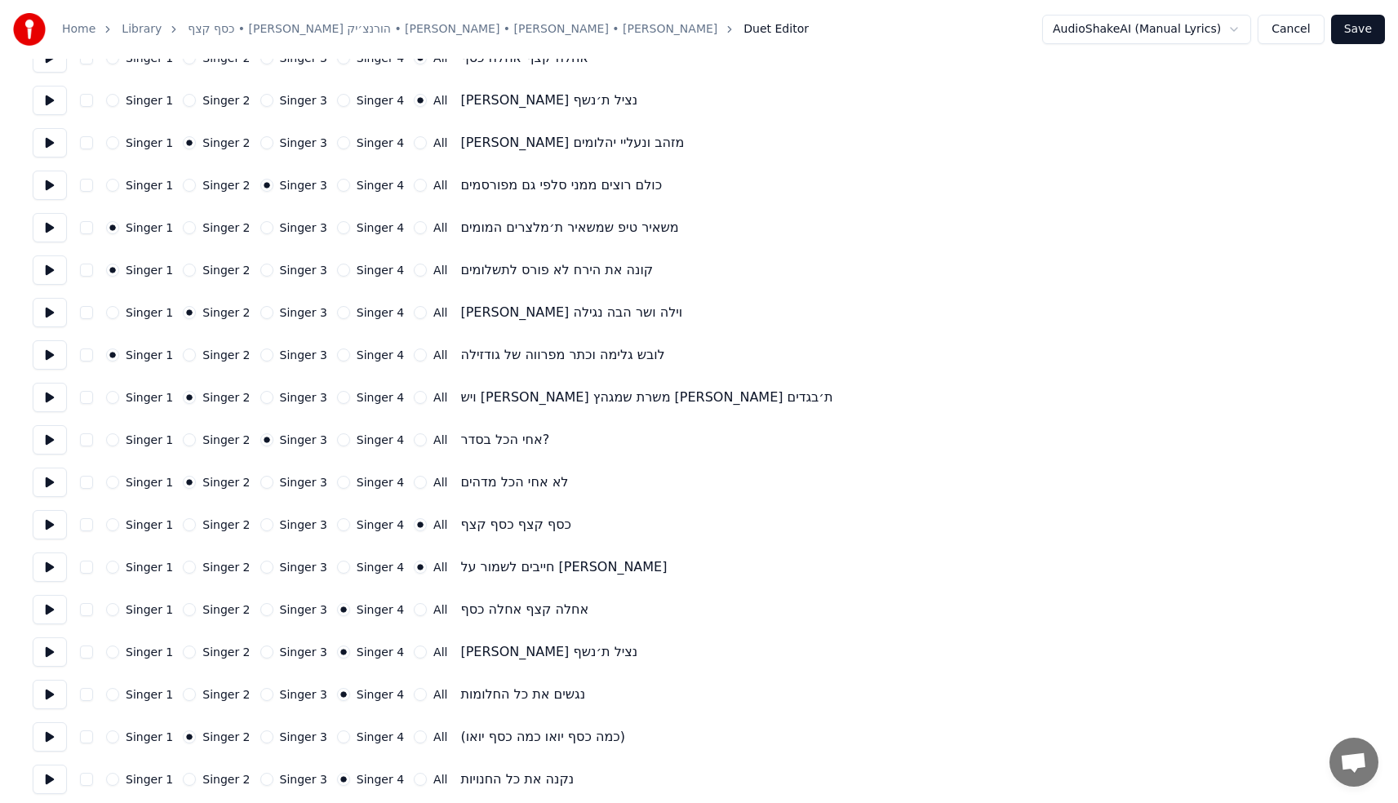
click at [414, 609] on button "All" at bounding box center [420, 609] width 13 height 13
click at [414, 653] on button "All" at bounding box center [420, 652] width 13 height 13
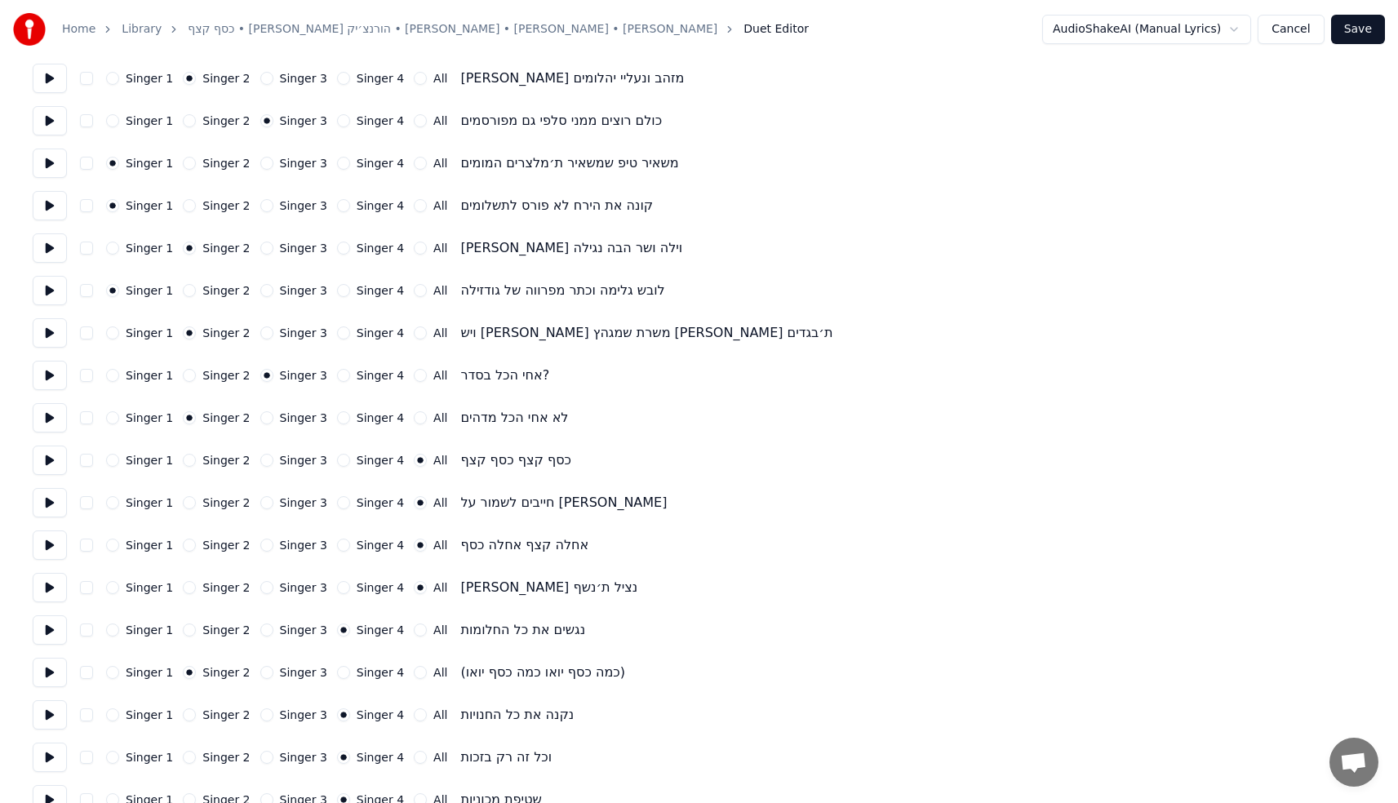
scroll to position [1185, 0]
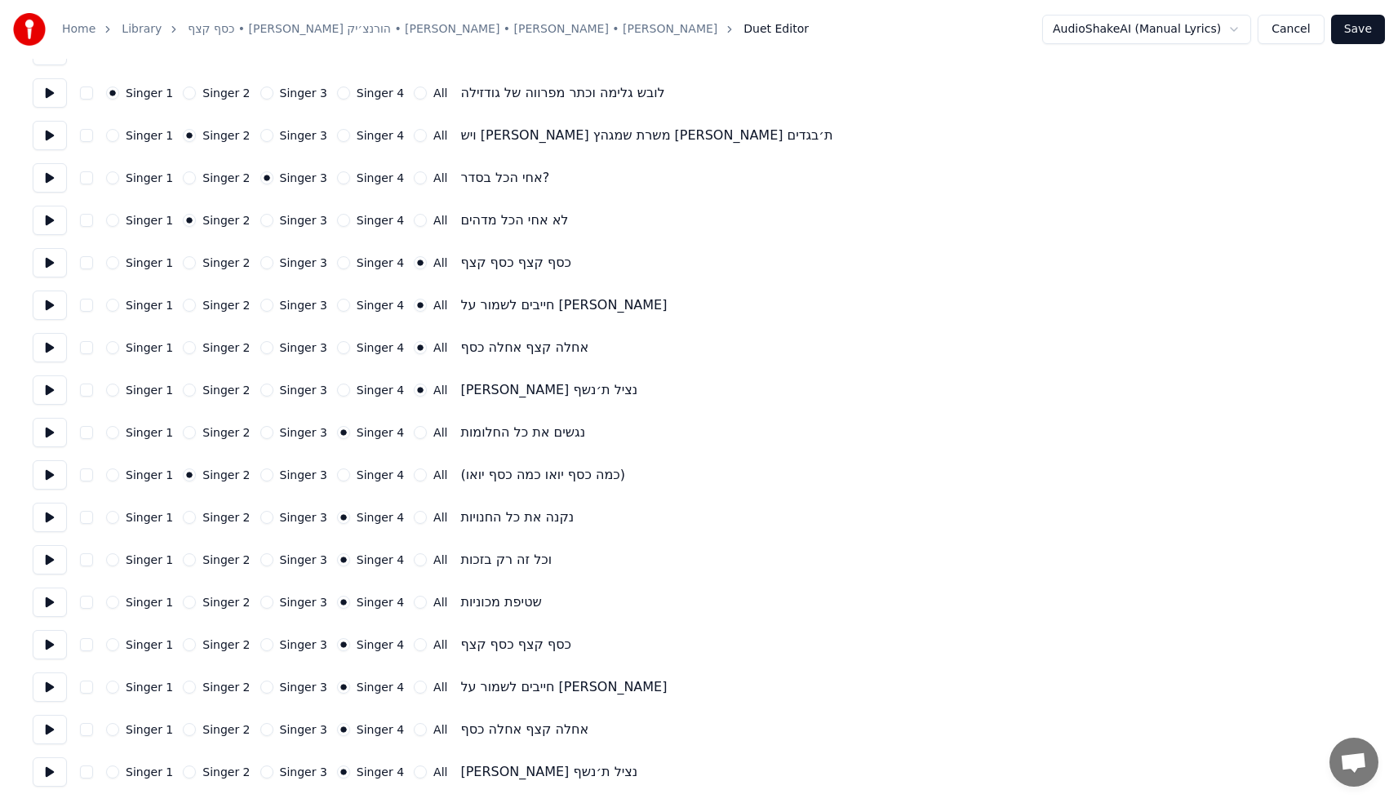
click at [414, 433] on button "All" at bounding box center [420, 432] width 13 height 13
click at [401, 520] on div "Singer 1 Singer 2 Singer 3 Singer 4 All" at bounding box center [276, 517] width 341 height 13
click at [414, 518] on button "All" at bounding box center [420, 517] width 13 height 13
click at [414, 562] on button "All" at bounding box center [420, 560] width 13 height 13
click at [414, 606] on button "All" at bounding box center [420, 602] width 13 height 13
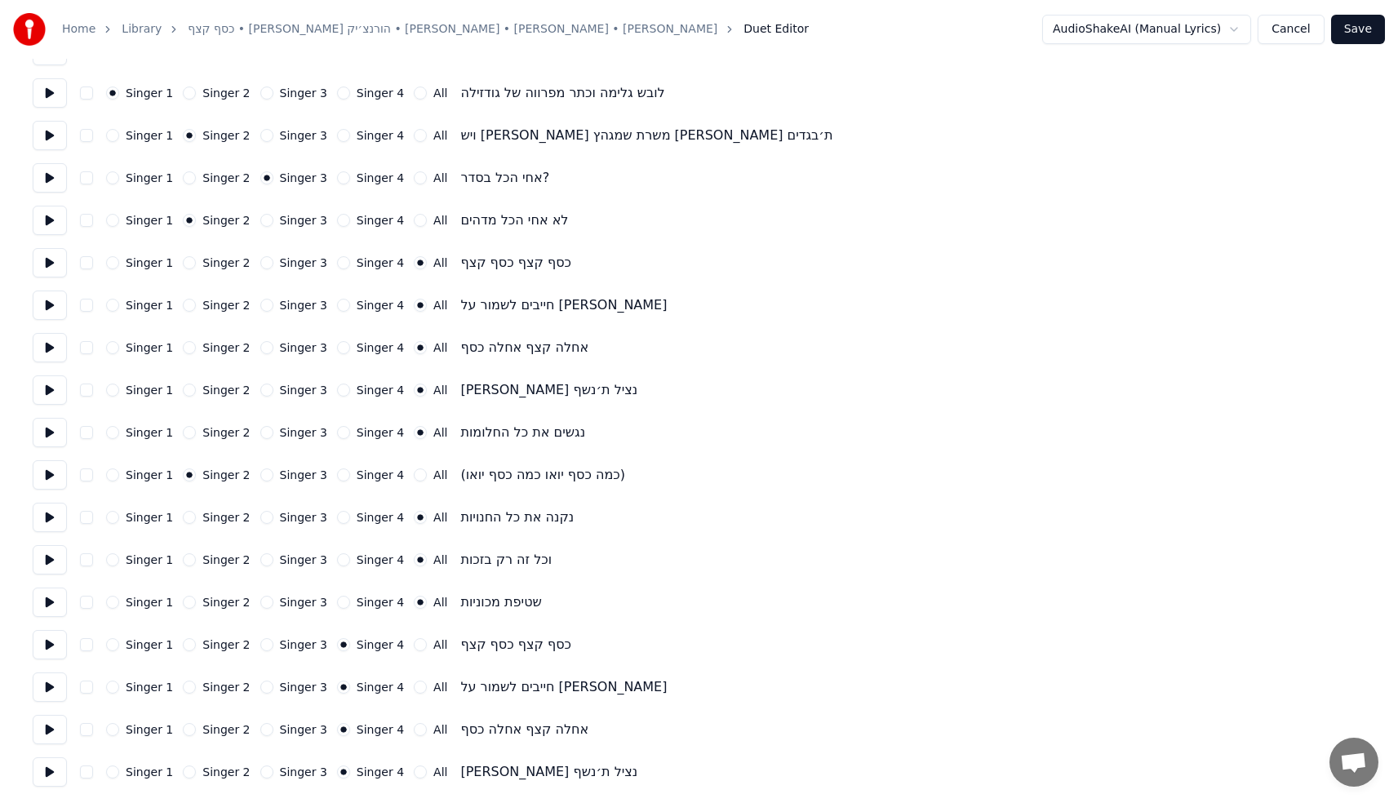
click at [414, 647] on button "All" at bounding box center [420, 644] width 13 height 13
click at [414, 689] on button "All" at bounding box center [420, 687] width 13 height 13
click at [414, 732] on button "All" at bounding box center [420, 729] width 13 height 13
click at [414, 767] on button "All" at bounding box center [420, 772] width 13 height 13
click at [1376, 30] on button "Save" at bounding box center [1359, 29] width 54 height 29
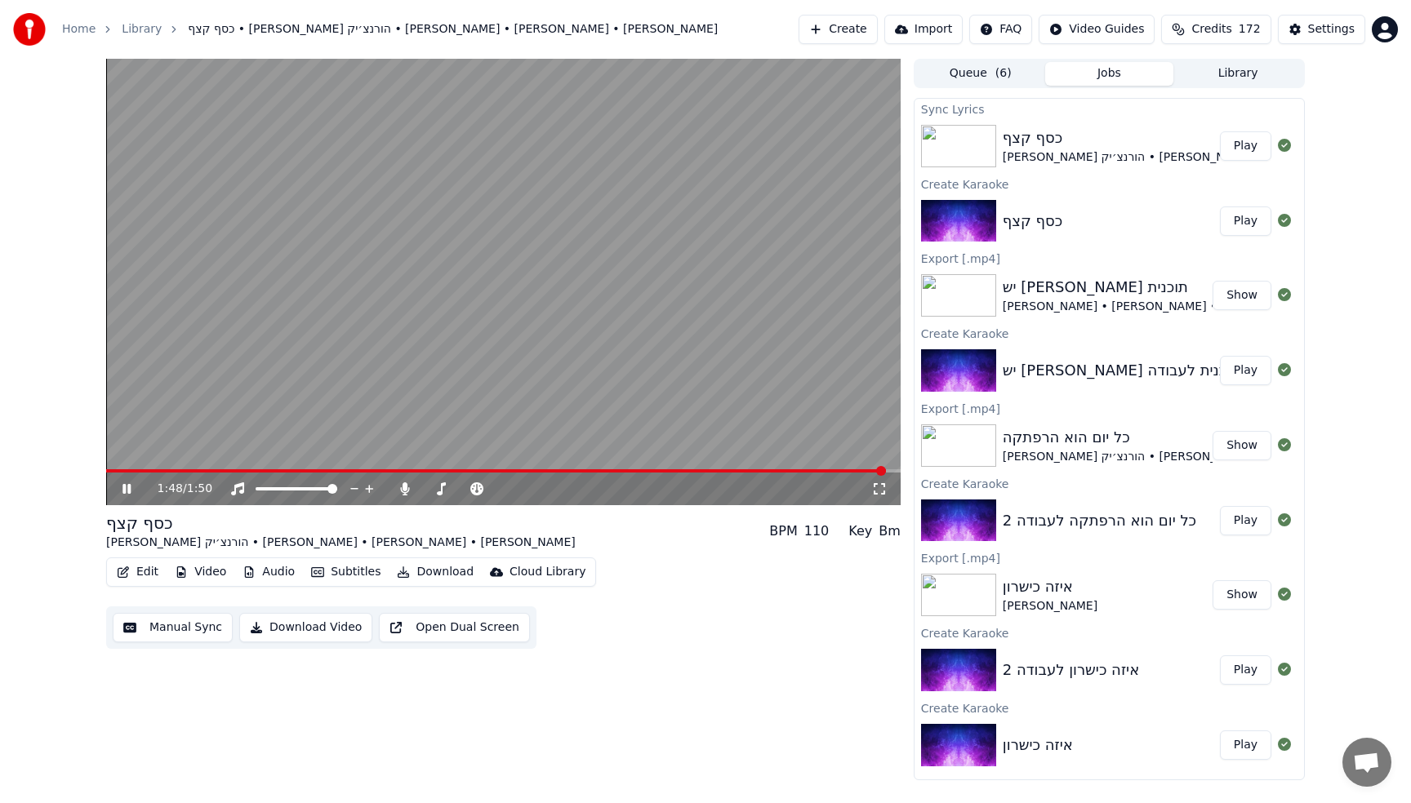
click at [539, 244] on video at bounding box center [503, 282] width 794 height 447
click at [404, 487] on icon at bounding box center [404, 488] width 9 height 13
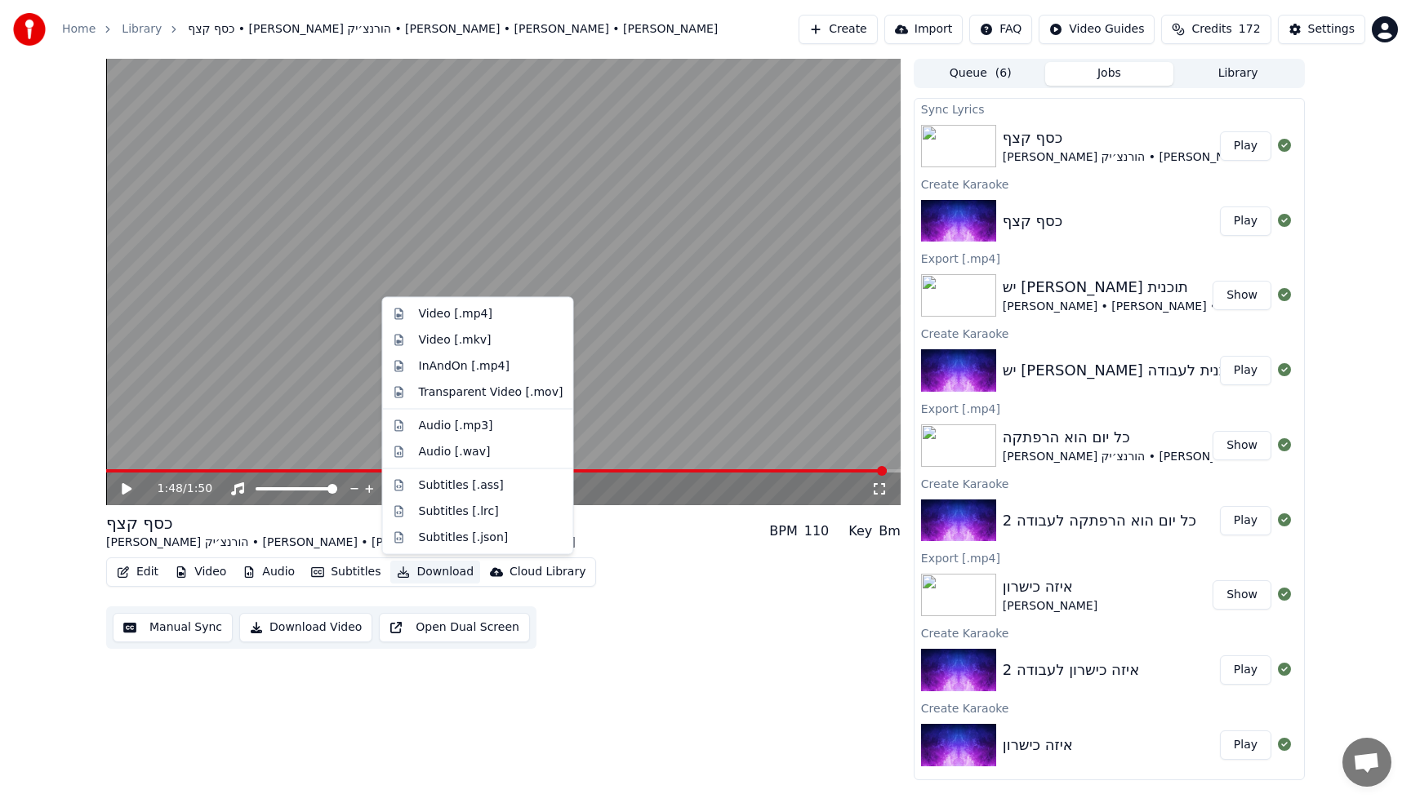
click at [451, 576] on button "Download" at bounding box center [435, 572] width 90 height 23
click at [467, 317] on div "Video [.mp4]" at bounding box center [455, 314] width 73 height 16
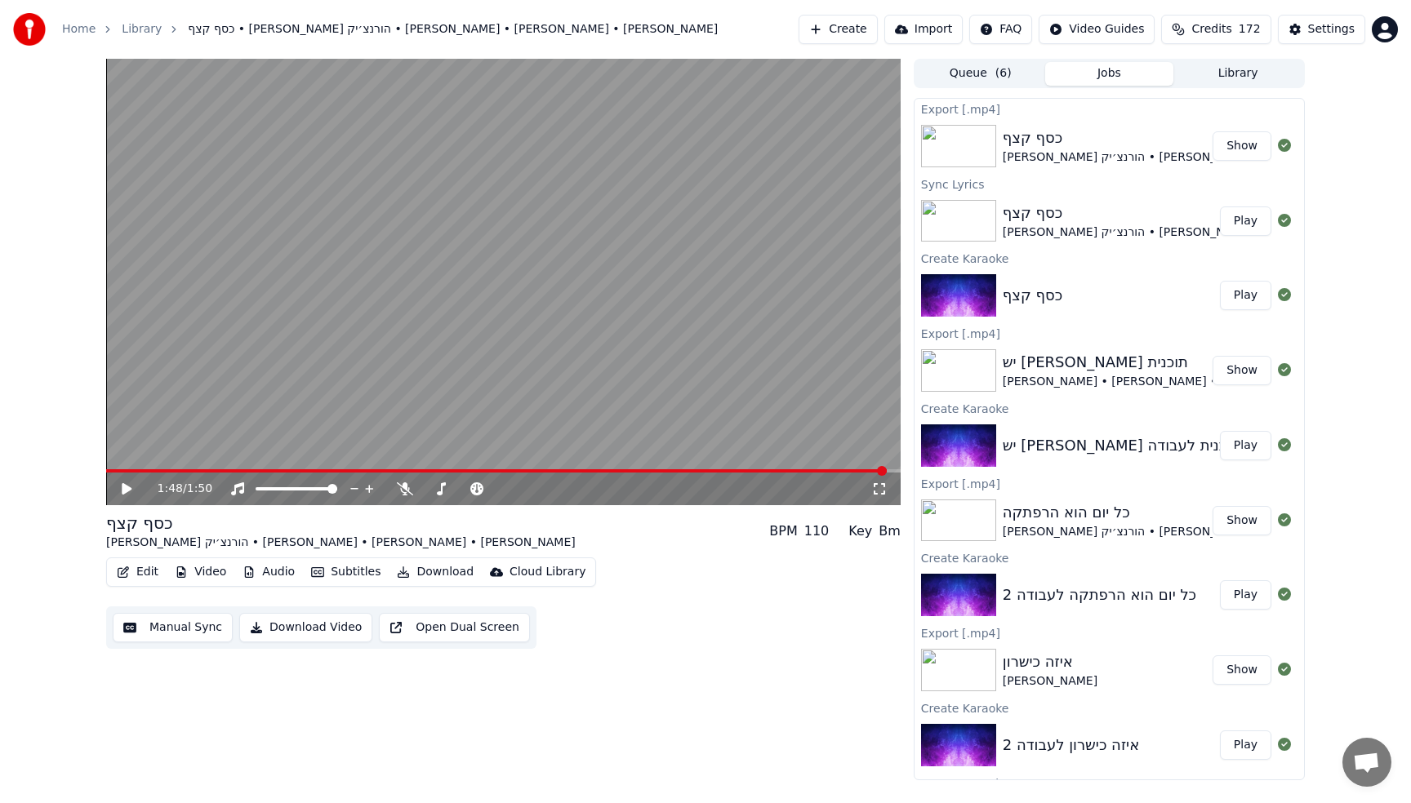
click at [1237, 140] on button "Show" at bounding box center [1241, 145] width 59 height 29
